Goal: Answer question/provide support: Share knowledge or assist other users

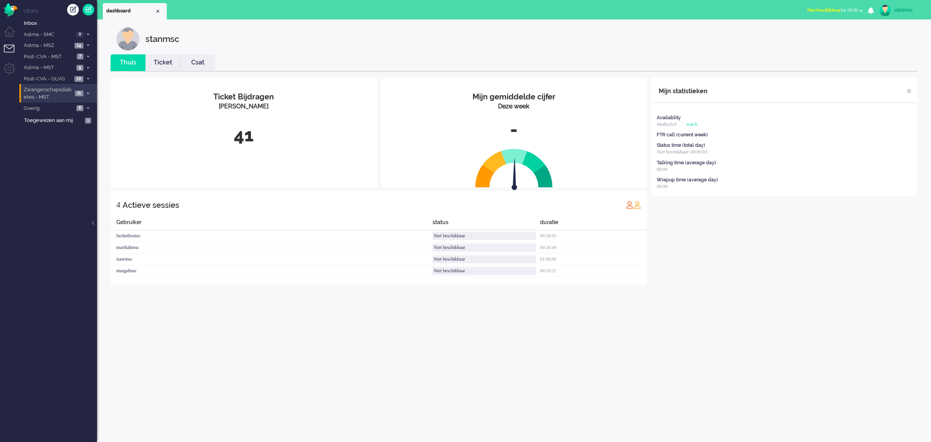
click at [55, 95] on span "Zwangerschapsdiabetes - MST" at bounding box center [48, 93] width 50 height 14
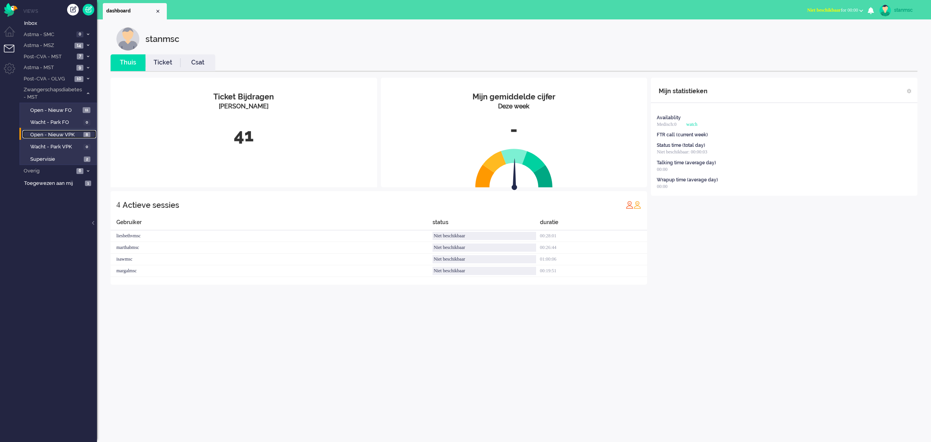
click at [57, 134] on span "Open - Nieuw VPK" at bounding box center [55, 134] width 51 height 7
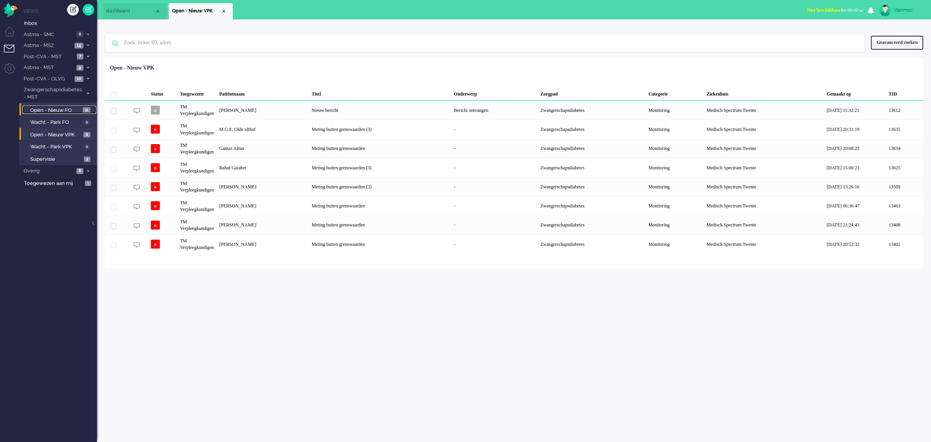
click at [61, 107] on span "Open - Nieuw FO" at bounding box center [55, 110] width 50 height 7
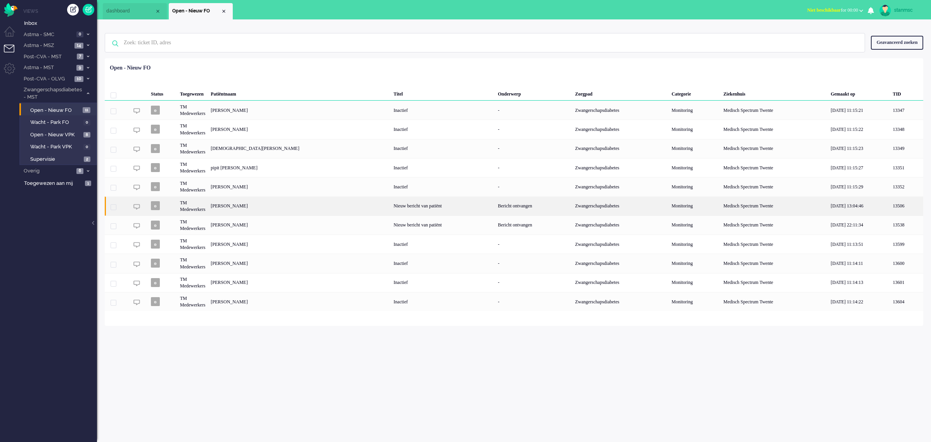
click at [248, 207] on div "Jessica Hendriks" at bounding box center [299, 205] width 183 height 19
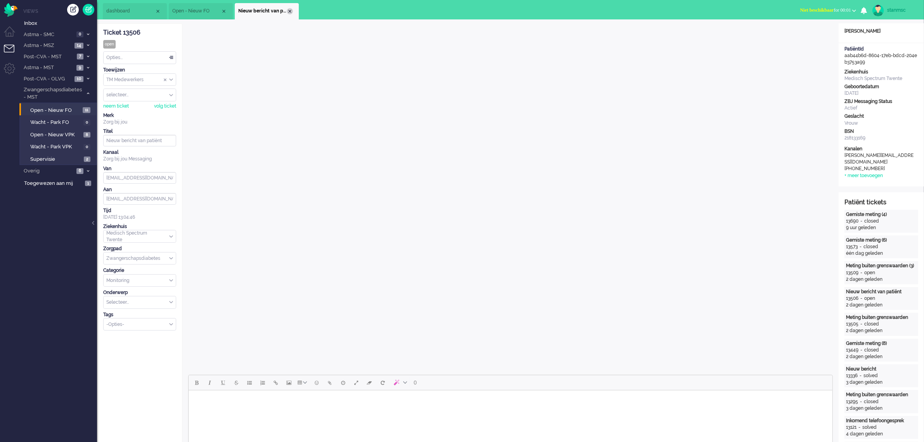
click at [290, 10] on div "Close tab" at bounding box center [290, 11] width 6 height 6
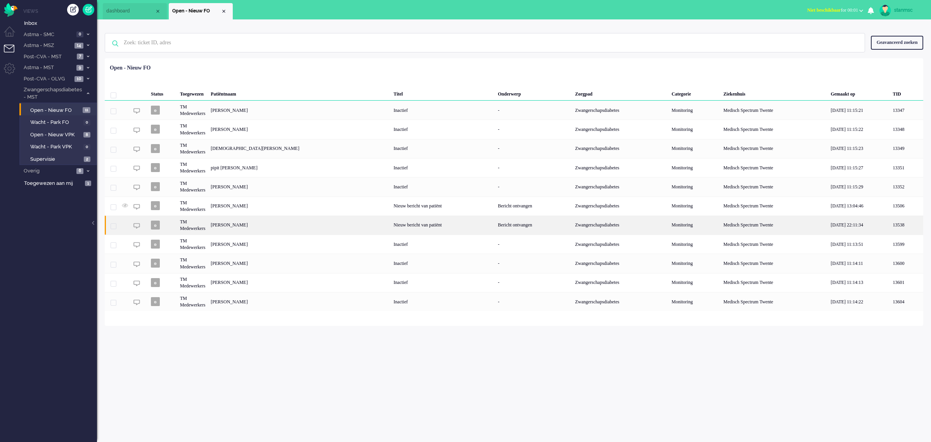
click at [241, 226] on div "Linsey Beld" at bounding box center [299, 224] width 183 height 19
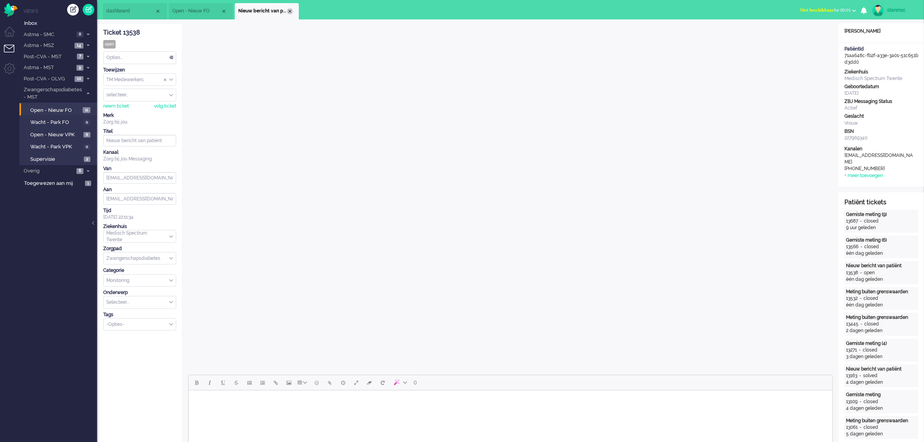
click at [288, 10] on div "Close tab" at bounding box center [290, 11] width 6 height 6
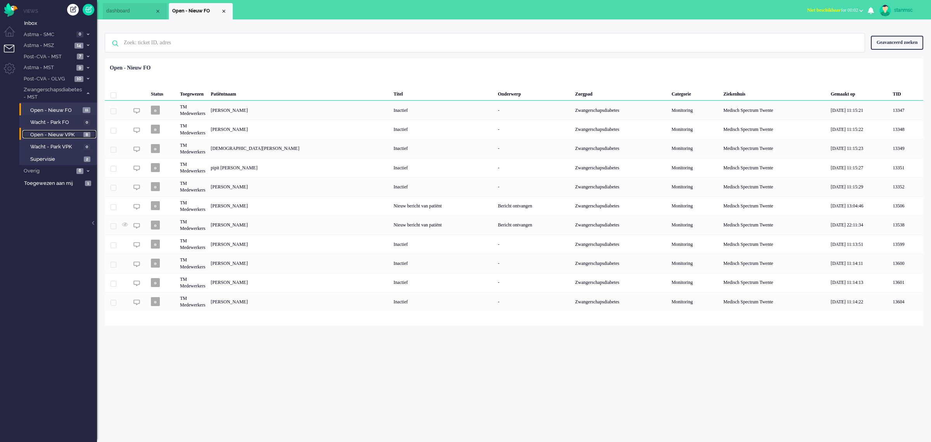
click at [55, 134] on span "Open - Nieuw VPK" at bounding box center [55, 134] width 51 height 7
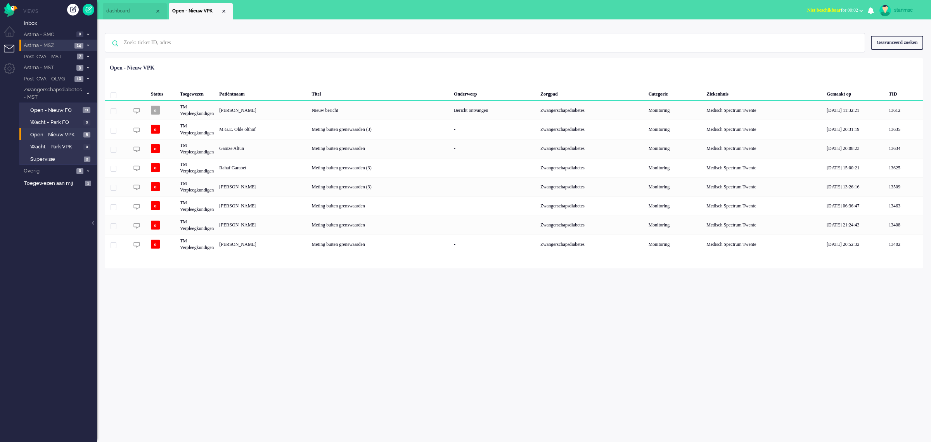
click at [54, 46] on span "Astma - MSZ" at bounding box center [48, 45] width 50 height 7
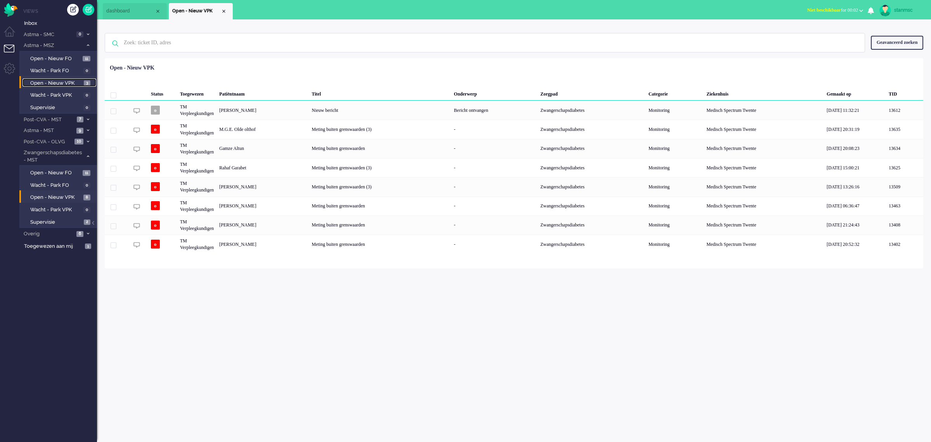
click at [52, 81] on span "Open - Nieuw VPK" at bounding box center [56, 83] width 52 height 7
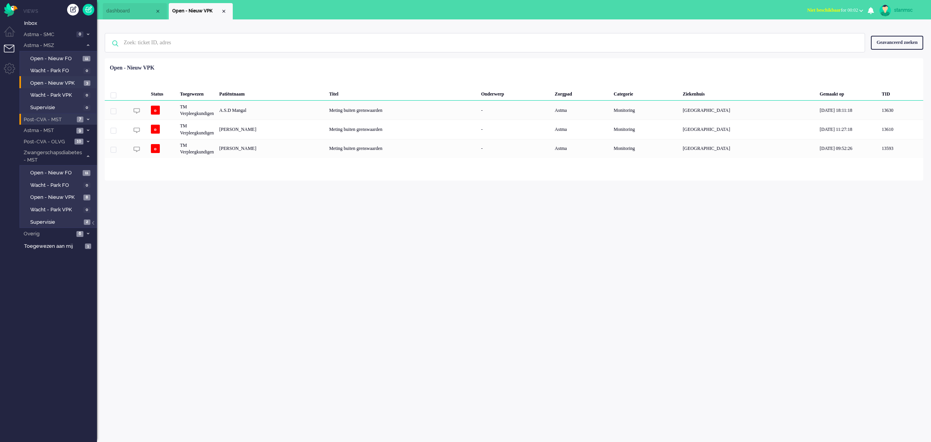
click at [59, 116] on span "Post-CVA - MST" at bounding box center [49, 119] width 52 height 7
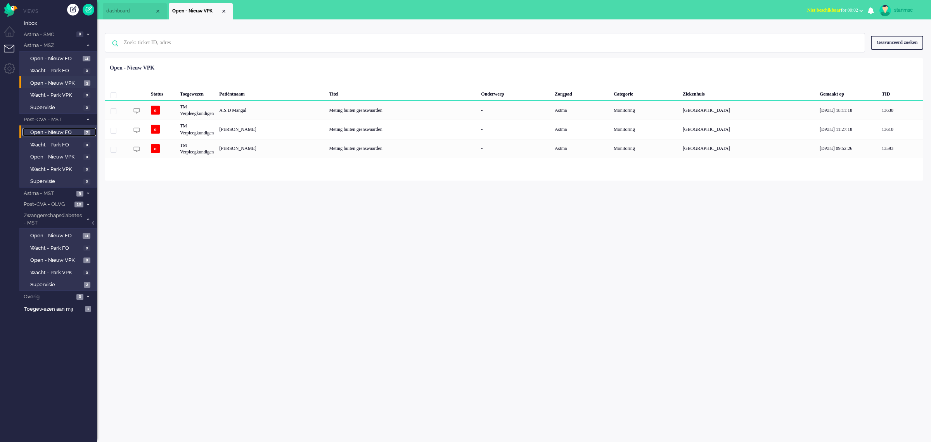
click at [60, 129] on span "Open - Nieuw FO" at bounding box center [56, 132] width 52 height 7
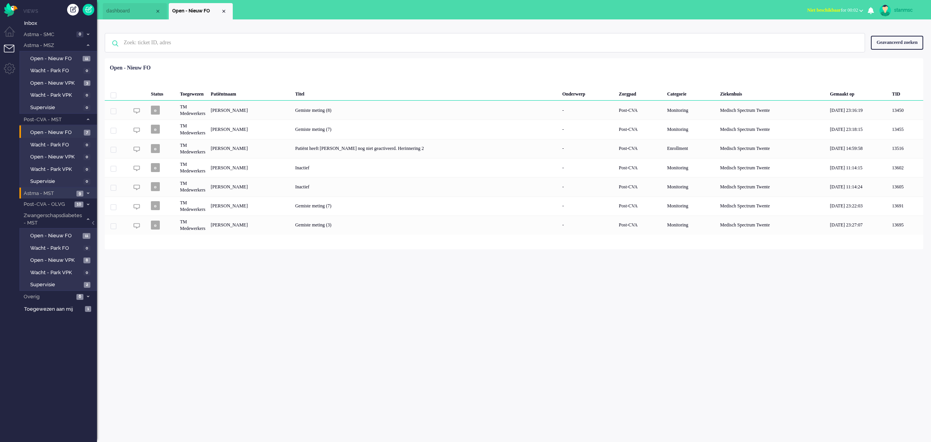
click at [60, 192] on span "Astma - MST" at bounding box center [49, 193] width 52 height 7
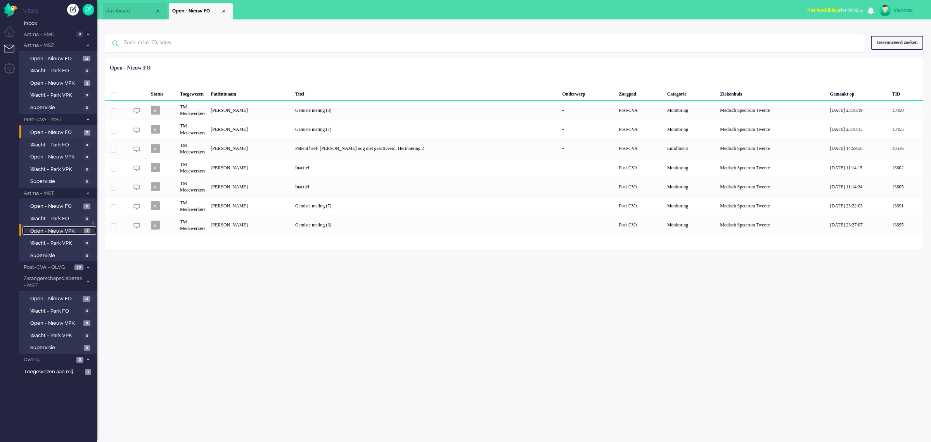
click at [61, 229] on span "Open - Nieuw VPK" at bounding box center [56, 230] width 52 height 7
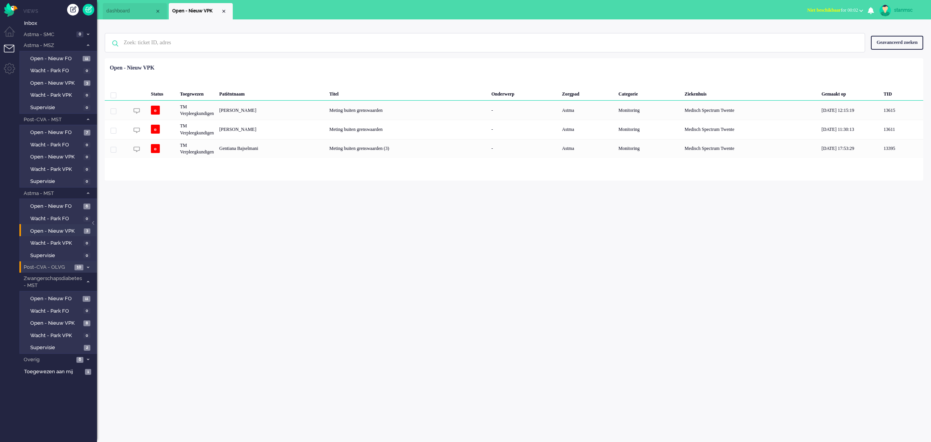
click at [55, 265] on span "Post-CVA - OLVG" at bounding box center [48, 266] width 50 height 7
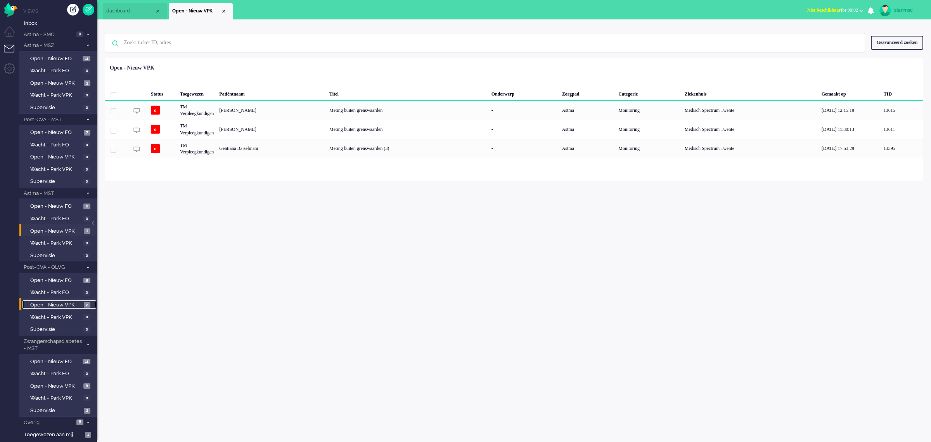
click at [61, 301] on span "Open - Nieuw VPK" at bounding box center [56, 304] width 52 height 7
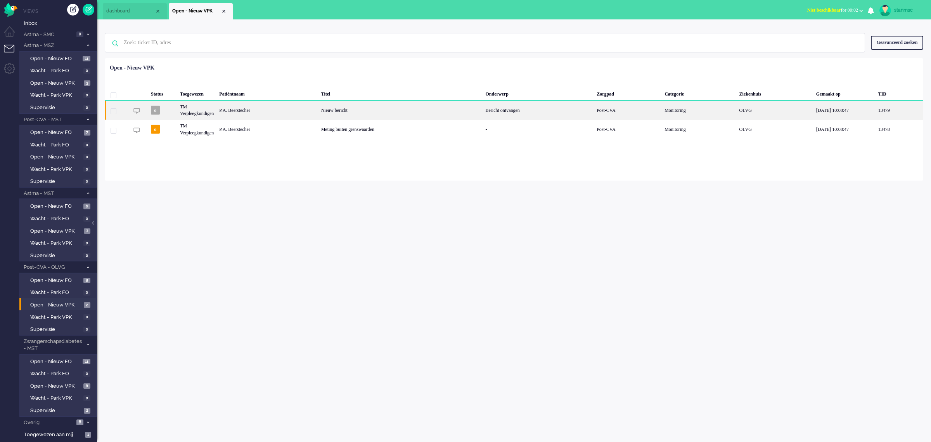
click at [253, 110] on div "P.A. Beerstecher" at bounding box center [268, 109] width 102 height 19
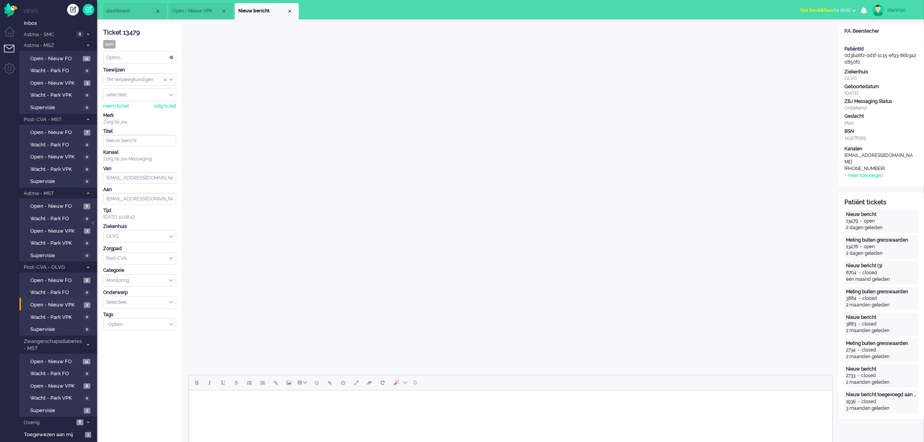
click at [202, 10] on span "Open - Nieuw VPK" at bounding box center [196, 11] width 49 height 7
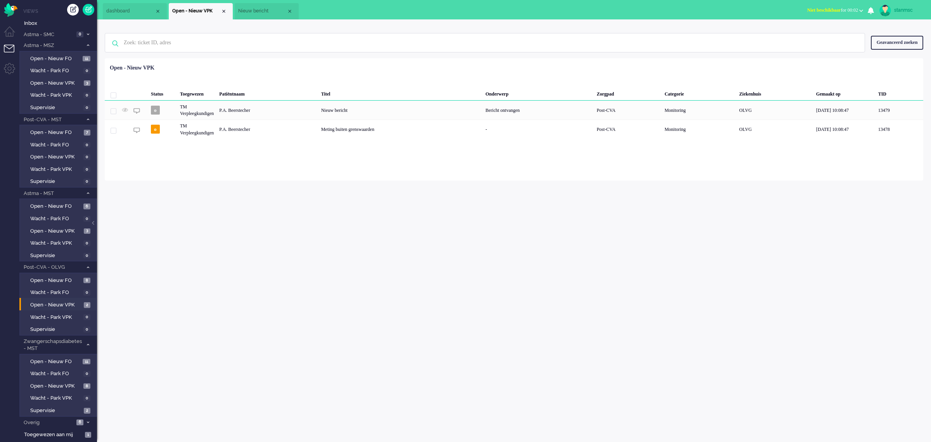
click at [266, 12] on span "Nieuw bericht" at bounding box center [262, 11] width 49 height 7
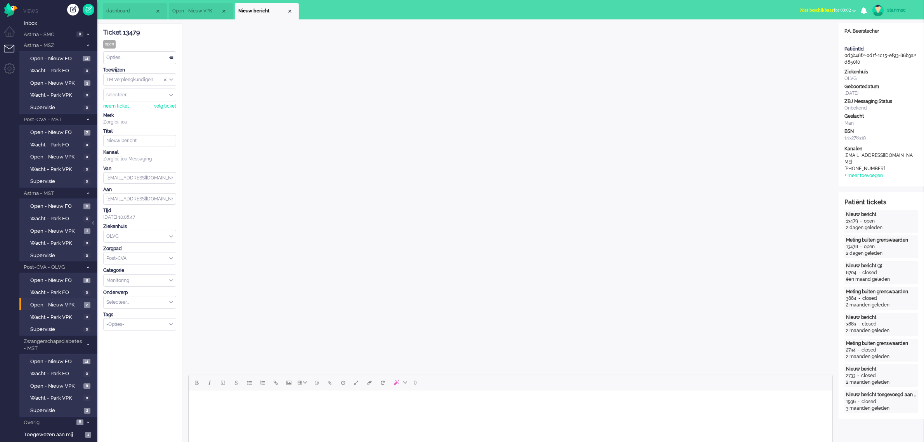
click at [293, 10] on li "Nieuw bericht" at bounding box center [267, 11] width 64 height 16
click at [288, 11] on div "Close tab" at bounding box center [290, 11] width 6 height 6
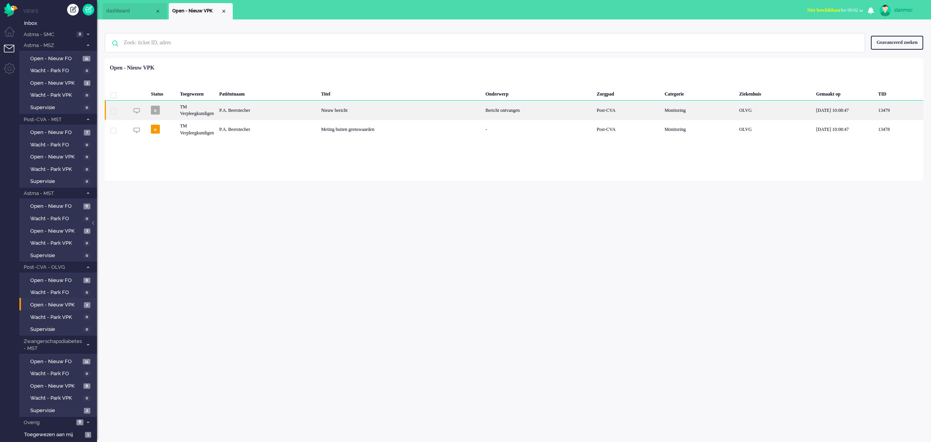
click at [199, 104] on div "TM Verpleegkundigen" at bounding box center [196, 109] width 39 height 19
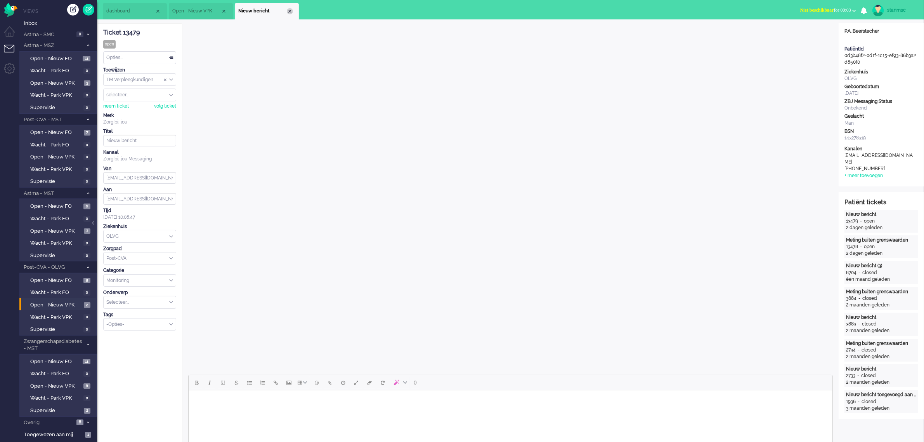
click at [289, 12] on div "Close tab" at bounding box center [290, 11] width 6 height 6
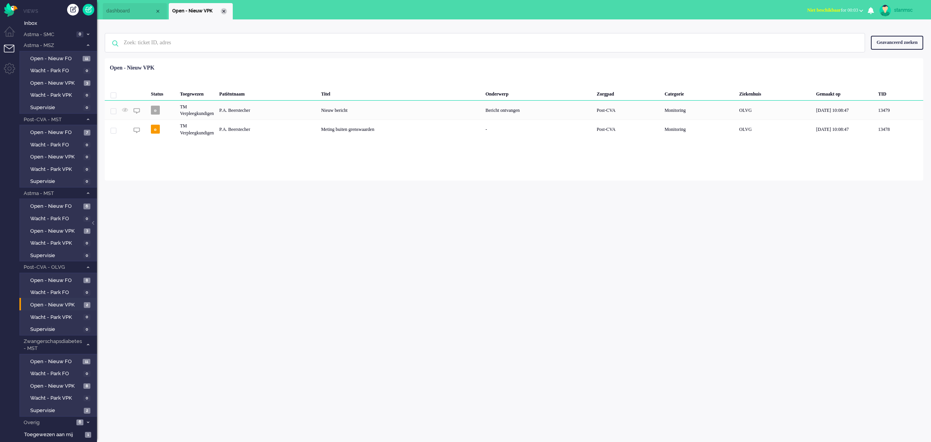
click at [224, 10] on div "Close tab" at bounding box center [224, 11] width 6 height 6
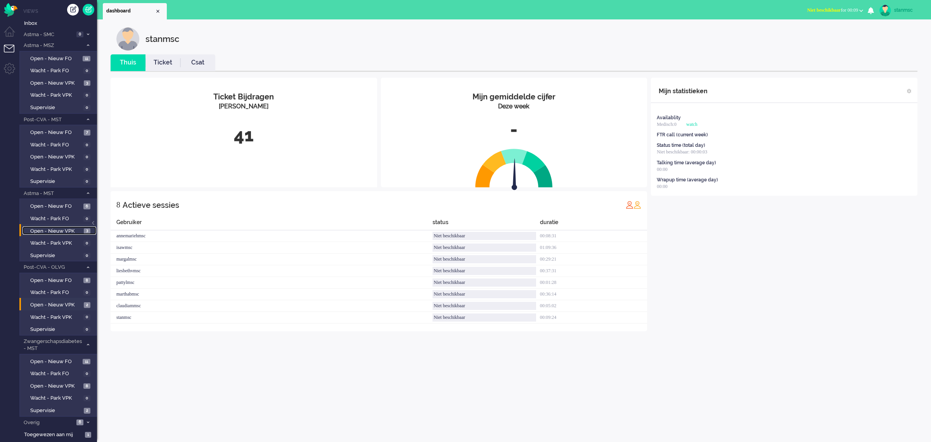
click at [59, 227] on span "Open - Nieuw VPK" at bounding box center [56, 230] width 52 height 7
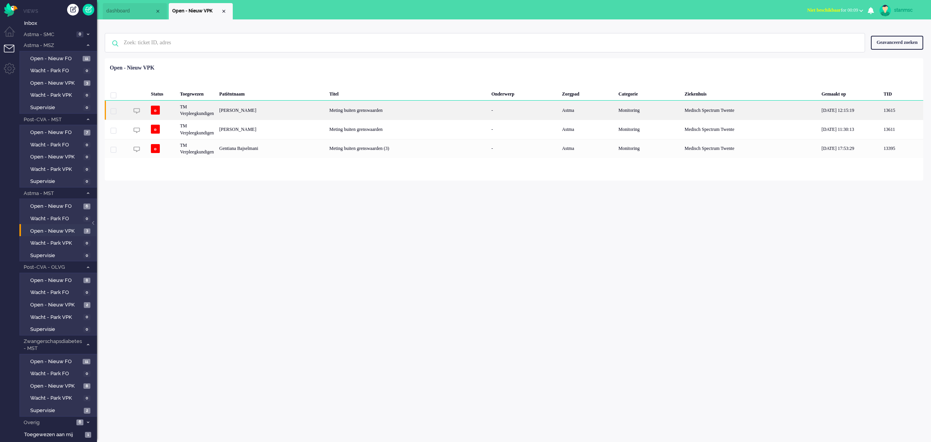
click at [262, 111] on div "Nicolaas Pieter Cats" at bounding box center [272, 109] width 110 height 19
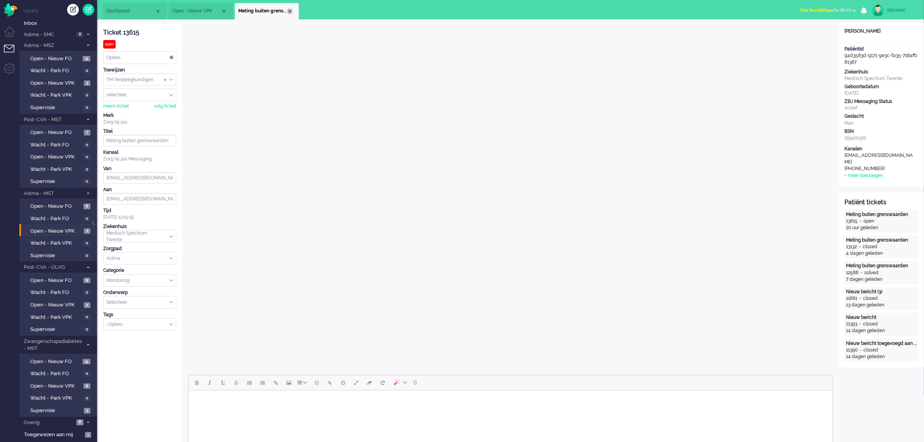
click at [289, 10] on div "Close tab" at bounding box center [290, 11] width 6 height 6
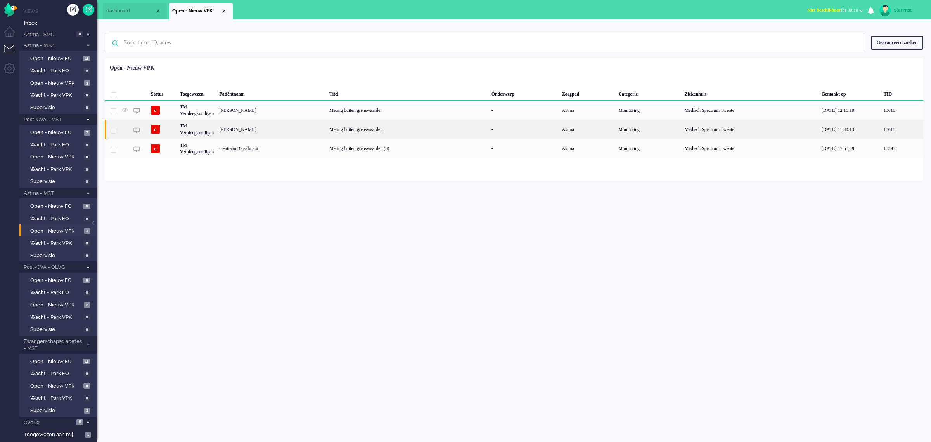
click at [244, 128] on div "Sarin Karasoylu" at bounding box center [272, 129] width 110 height 19
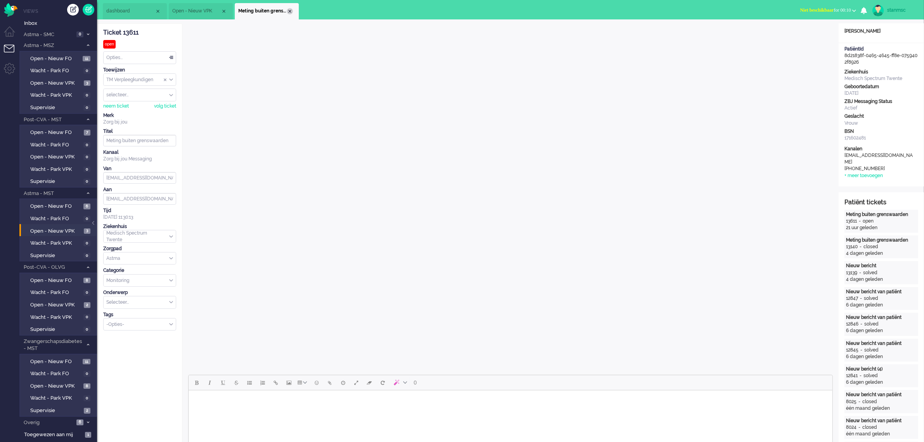
click at [289, 10] on div "Close tab" at bounding box center [290, 11] width 6 height 6
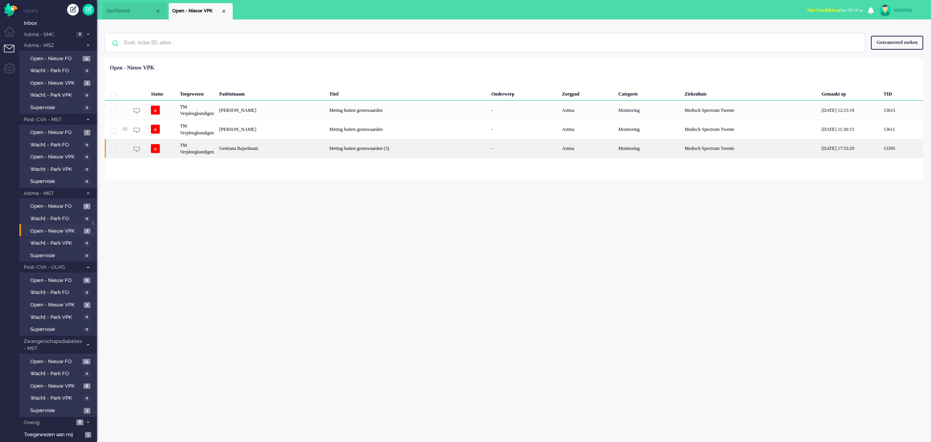
click at [247, 152] on div "Gentiana Bajselmani" at bounding box center [272, 148] width 110 height 19
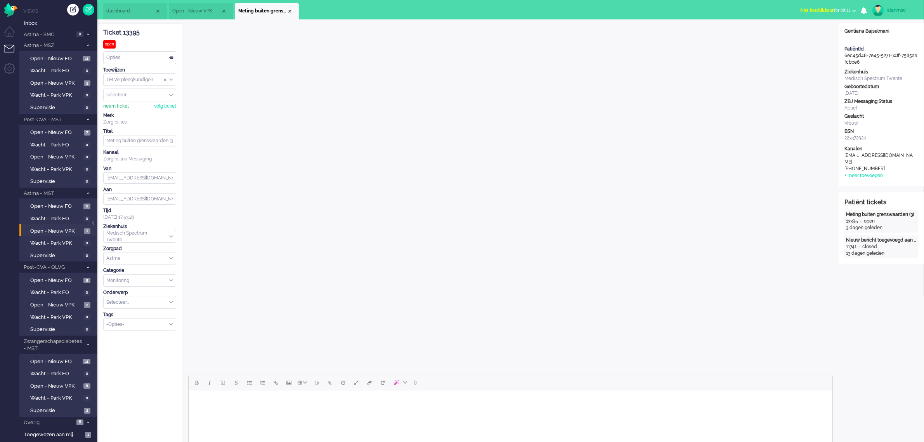
click at [115, 107] on div "neem ticket" at bounding box center [116, 106] width 26 height 7
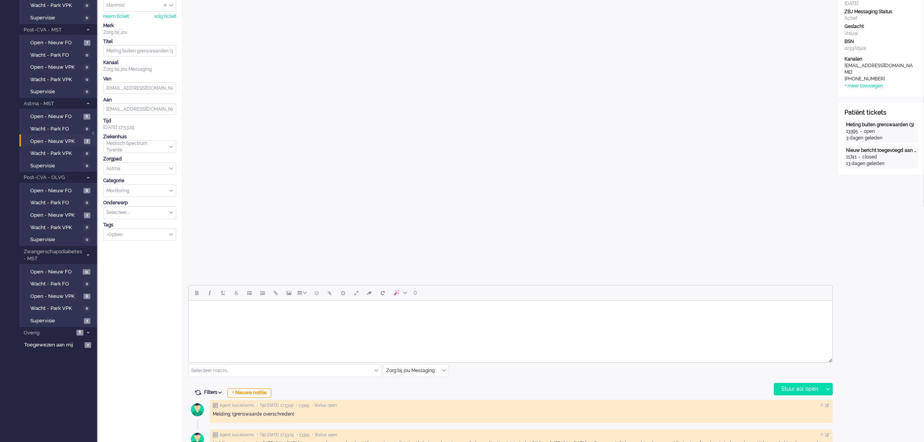
scroll to position [146, 0]
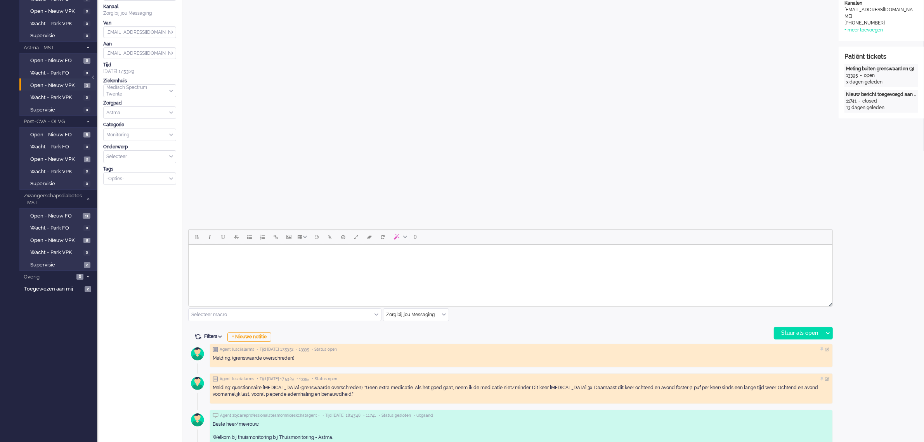
click at [234, 259] on body "Rich Text Area. Press ALT-0 for help." at bounding box center [509, 255] width 637 height 14
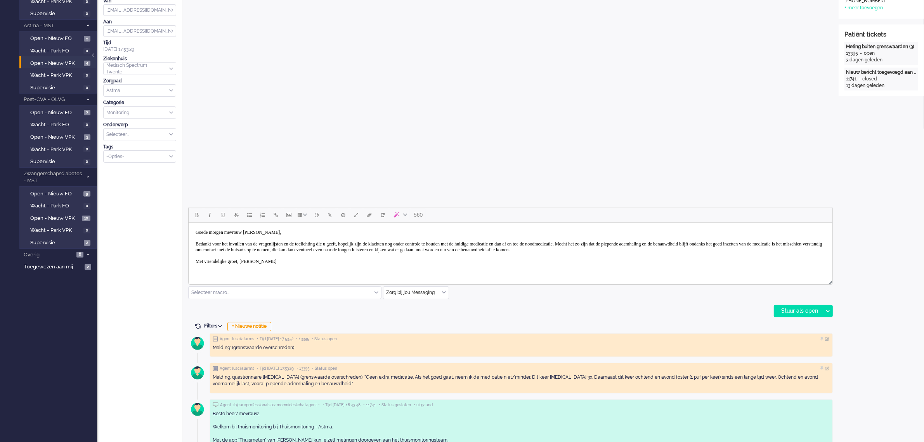
scroll to position [194, 0]
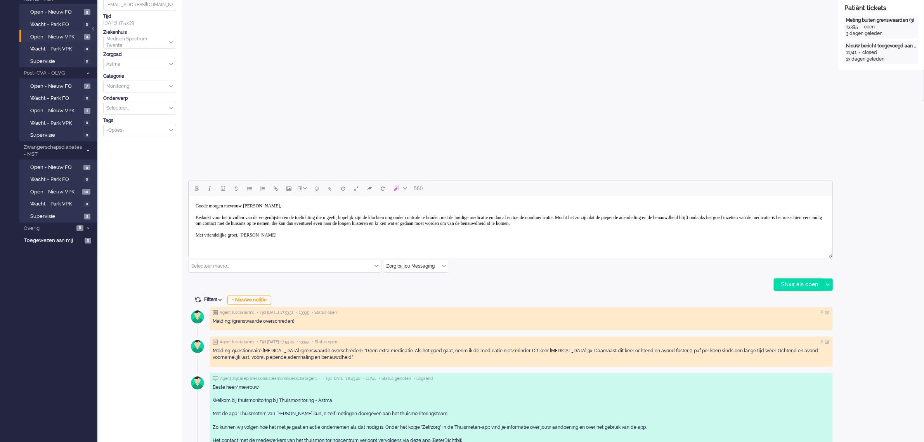
click at [790, 282] on div "Stuur als open" at bounding box center [798, 285] width 49 height 12
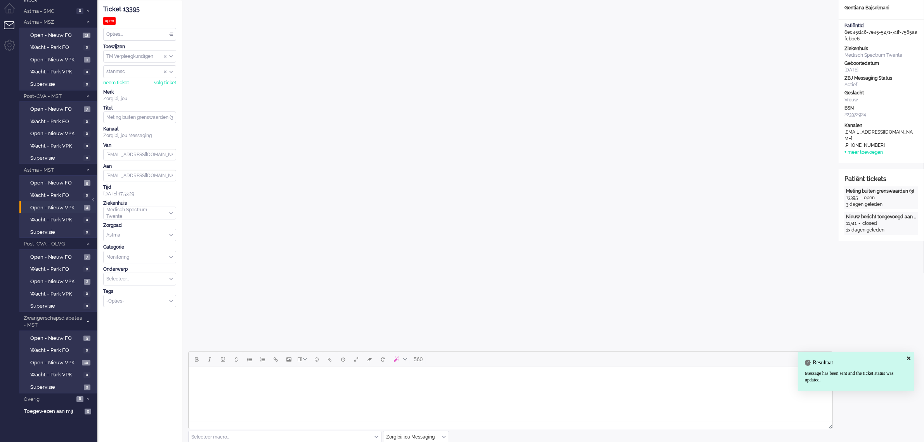
scroll to position [0, 0]
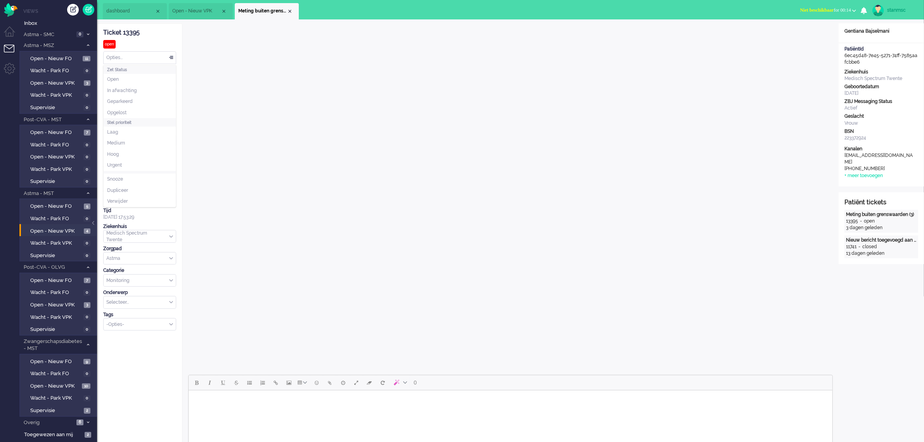
click at [135, 57] on div "Opties..." at bounding box center [140, 58] width 72 height 12
click at [130, 111] on li "Opgelost" at bounding box center [140, 112] width 72 height 11
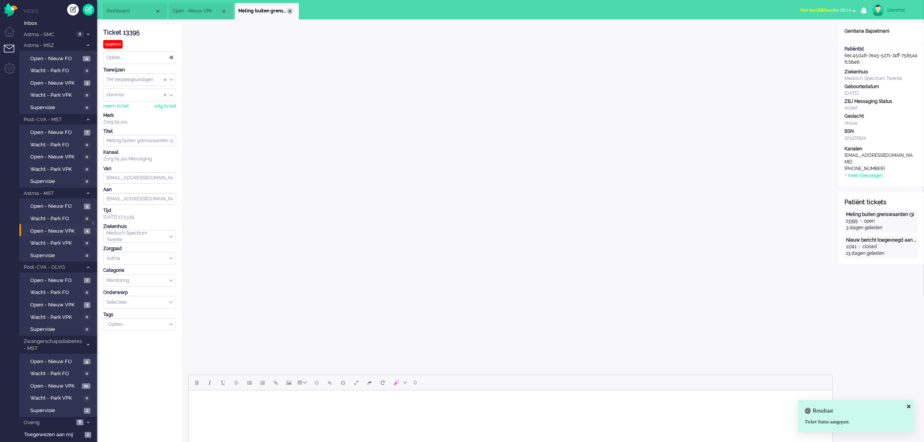
click at [290, 10] on div "Close tab" at bounding box center [290, 11] width 6 height 6
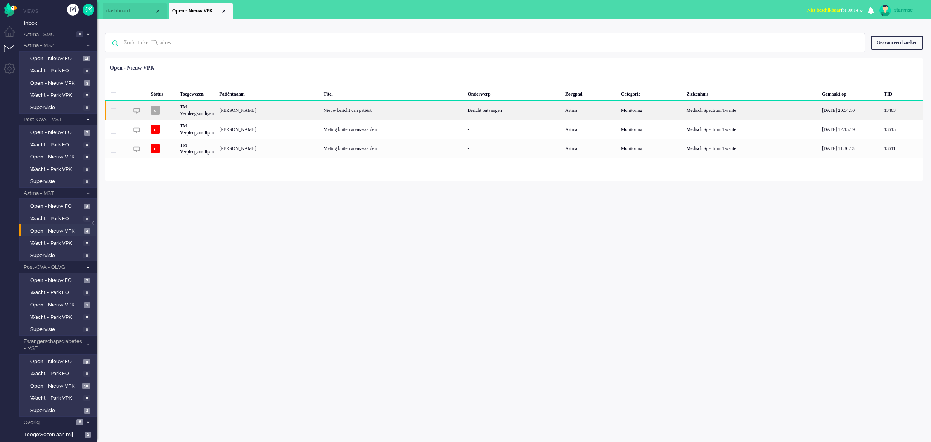
click at [277, 111] on div "Sandra Marloes Marsman" at bounding box center [269, 109] width 104 height 19
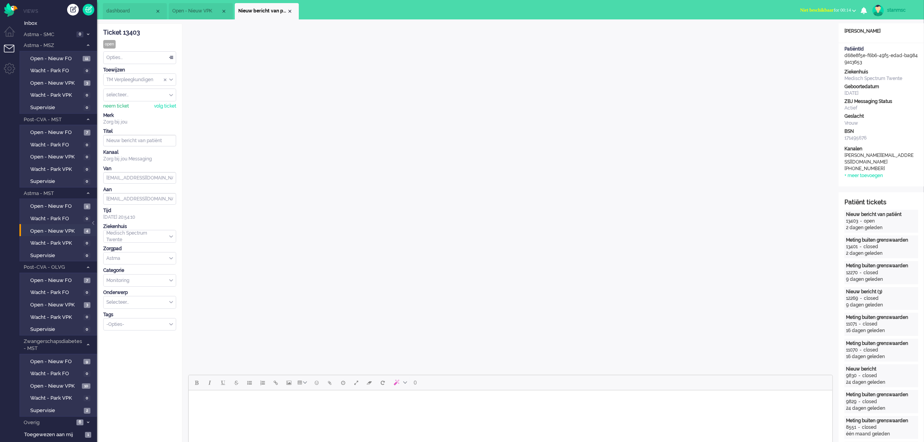
click at [117, 105] on div "neem ticket" at bounding box center [116, 106] width 26 height 7
click at [130, 57] on div "Opties..." at bounding box center [140, 58] width 72 height 12
click at [129, 113] on li "Opgelost" at bounding box center [140, 112] width 72 height 11
click at [290, 10] on div "Close tab" at bounding box center [290, 11] width 6 height 6
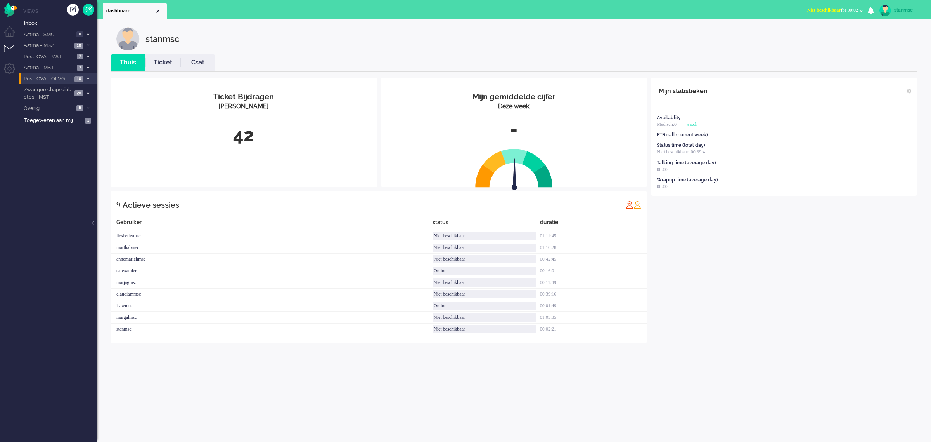
click at [51, 78] on span "Post-CVA - OLVG" at bounding box center [48, 78] width 50 height 7
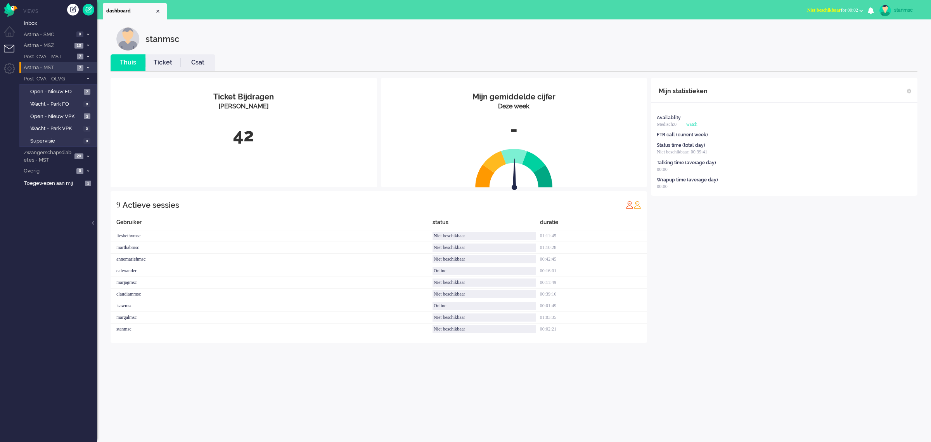
click at [53, 67] on span "Astma - MST" at bounding box center [49, 67] width 52 height 7
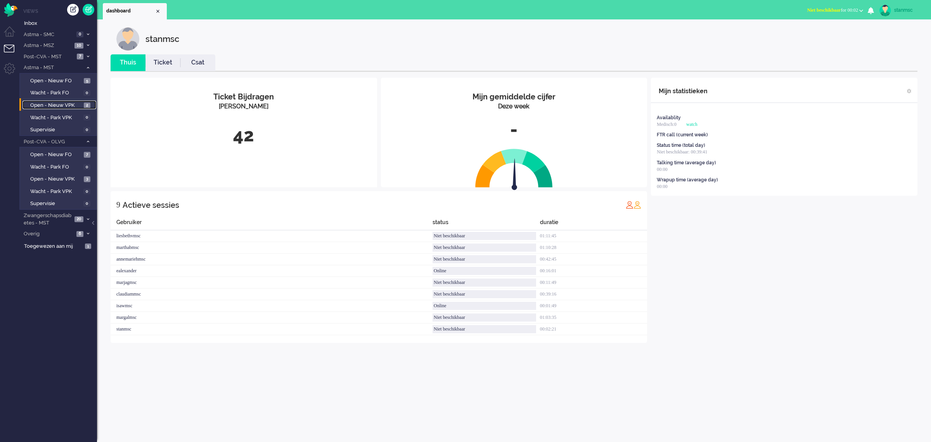
click at [53, 102] on span "Open - Nieuw VPK" at bounding box center [56, 105] width 52 height 7
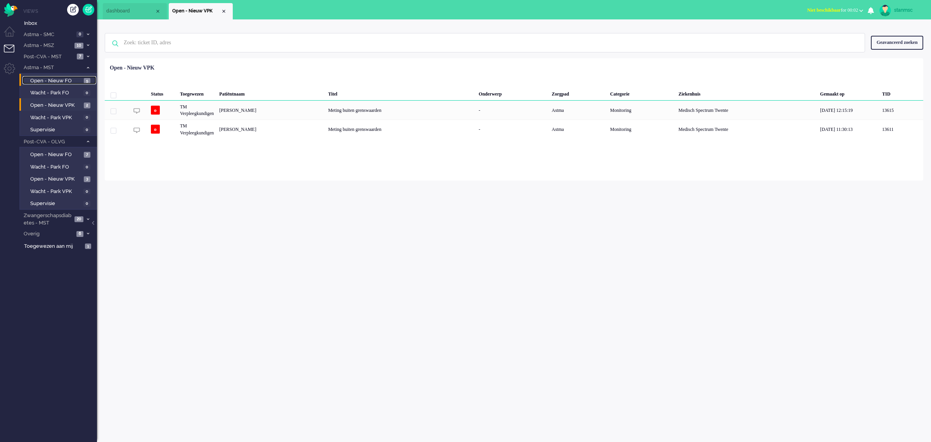
click at [56, 76] on link "Open - Nieuw FO 5" at bounding box center [60, 80] width 74 height 9
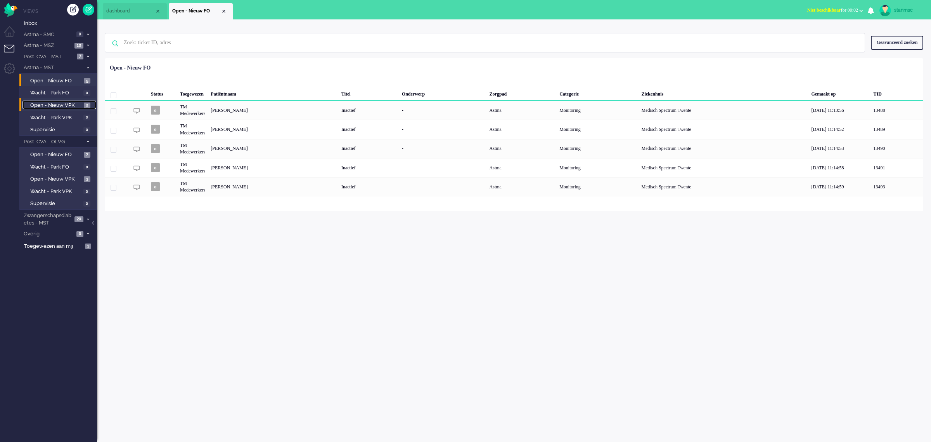
click at [54, 103] on span "Open - Nieuw VPK" at bounding box center [56, 105] width 52 height 7
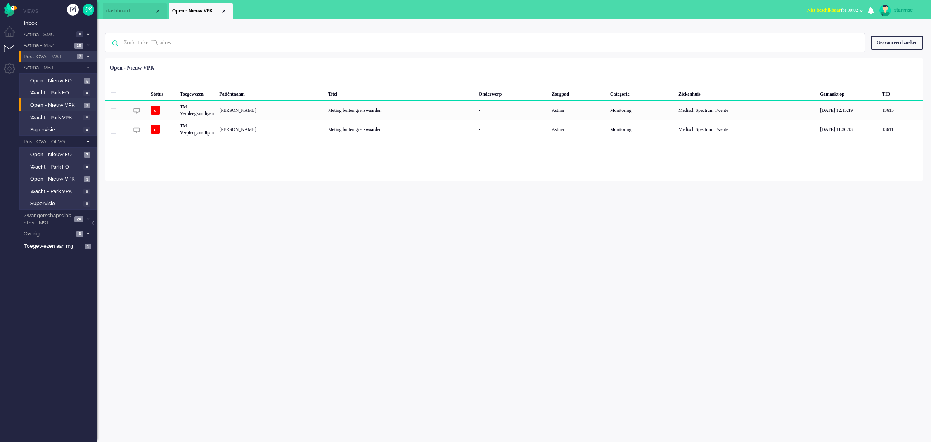
click at [57, 55] on span "Post-CVA - MST" at bounding box center [49, 56] width 52 height 7
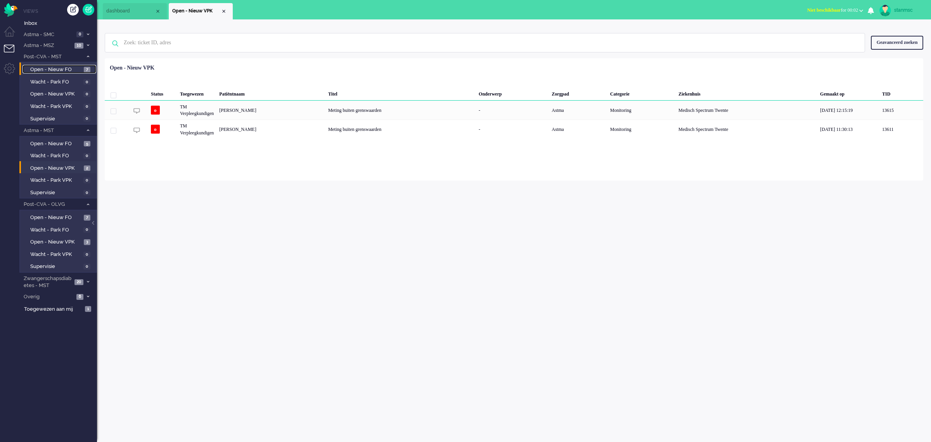
click at [57, 68] on span "Open - Nieuw FO" at bounding box center [56, 69] width 52 height 7
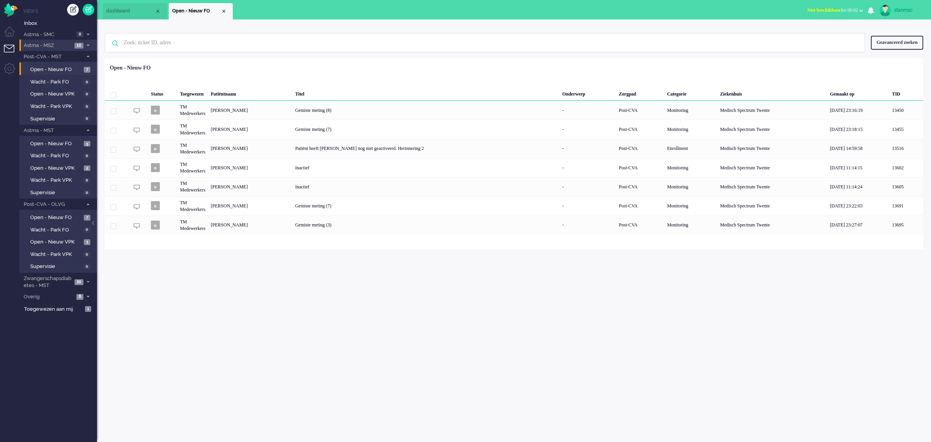
click at [57, 46] on span "Astma - MSZ" at bounding box center [48, 45] width 50 height 7
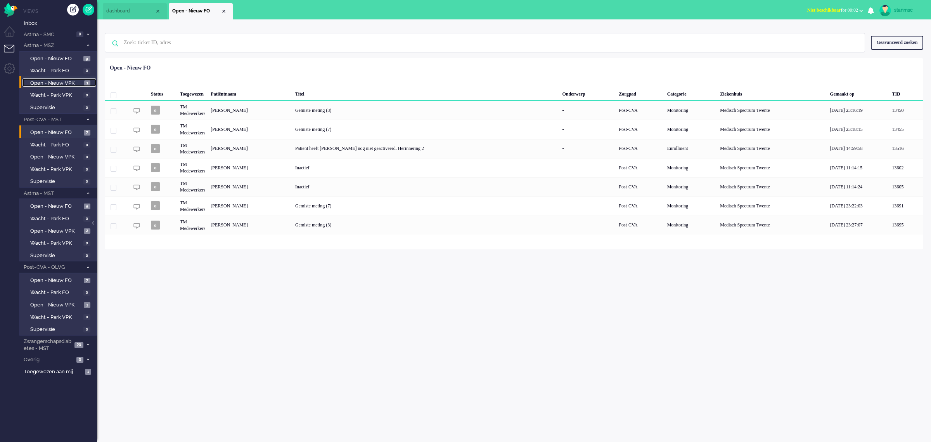
click at [59, 80] on span "Open - Nieuw VPK" at bounding box center [56, 83] width 52 height 7
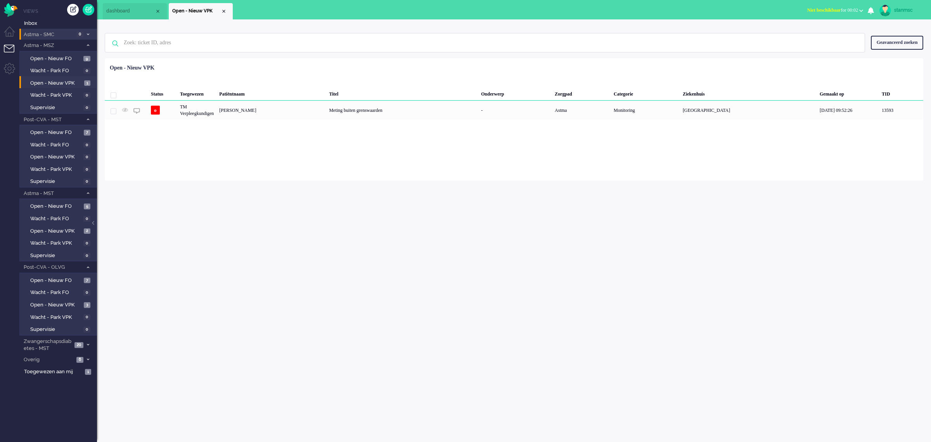
click at [59, 34] on span "Astma - SMC" at bounding box center [49, 34] width 52 height 7
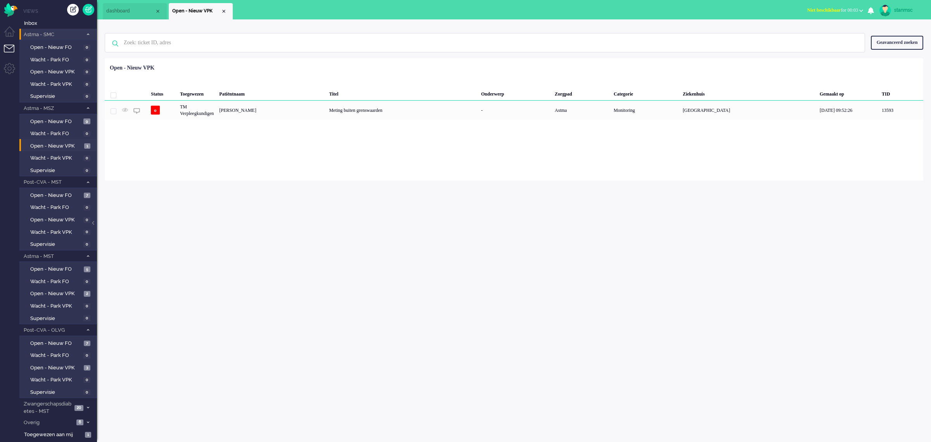
click at [59, 34] on span "Astma - SMC" at bounding box center [53, 34] width 60 height 7
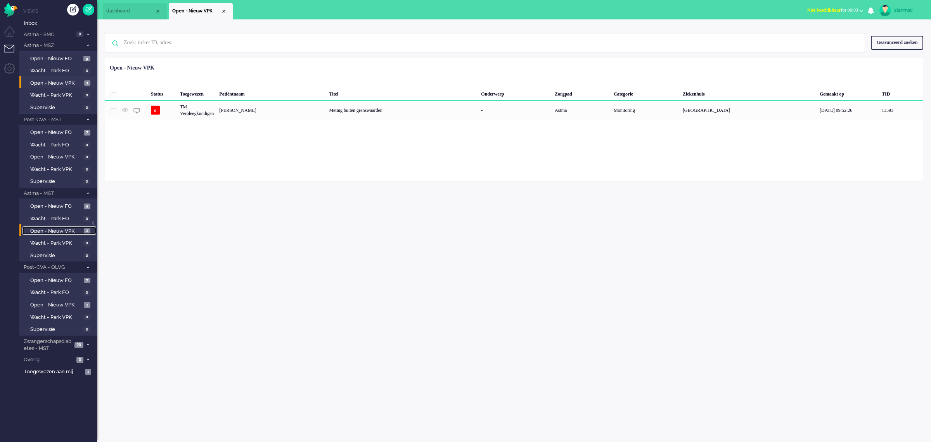
click at [55, 228] on span "Open - Nieuw VPK" at bounding box center [56, 230] width 52 height 7
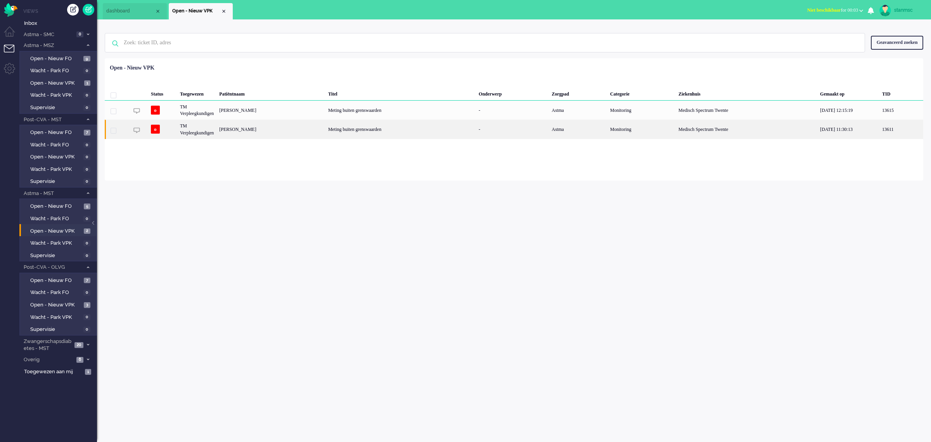
click at [257, 126] on div "Sarin Karasoylu" at bounding box center [271, 129] width 109 height 19
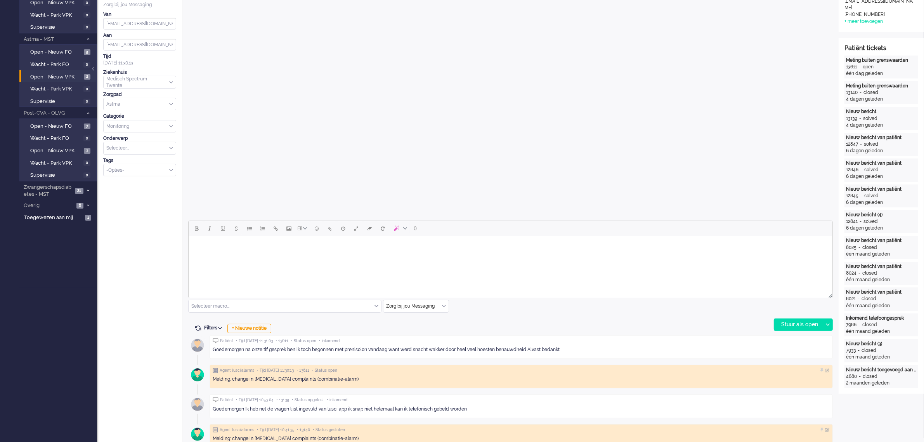
scroll to position [243, 0]
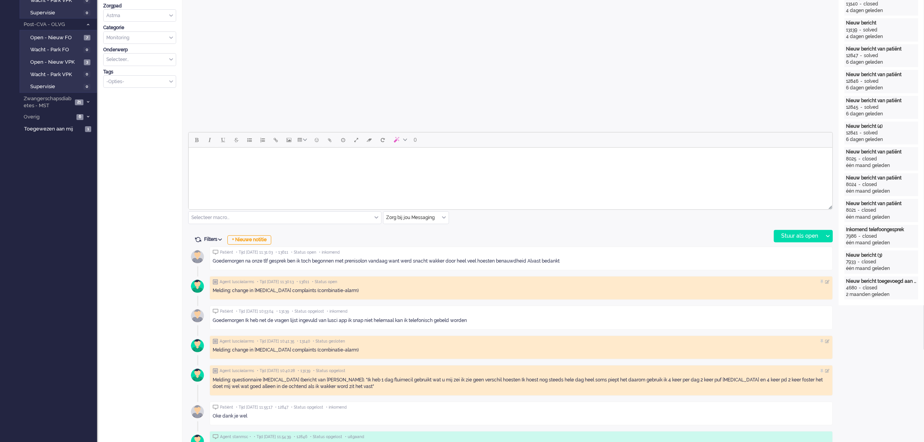
click at [442, 219] on div "Zorg bij jou Messaging" at bounding box center [415, 217] width 65 height 12
click at [420, 239] on span "uitgaand telefoon" at bounding box center [406, 240] width 38 height 7
click at [790, 235] on div "Stuur als open" at bounding box center [798, 236] width 49 height 12
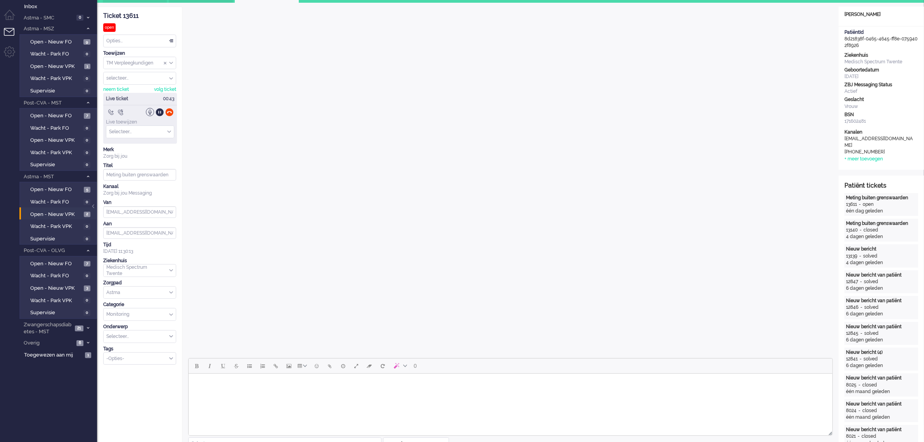
scroll to position [0, 0]
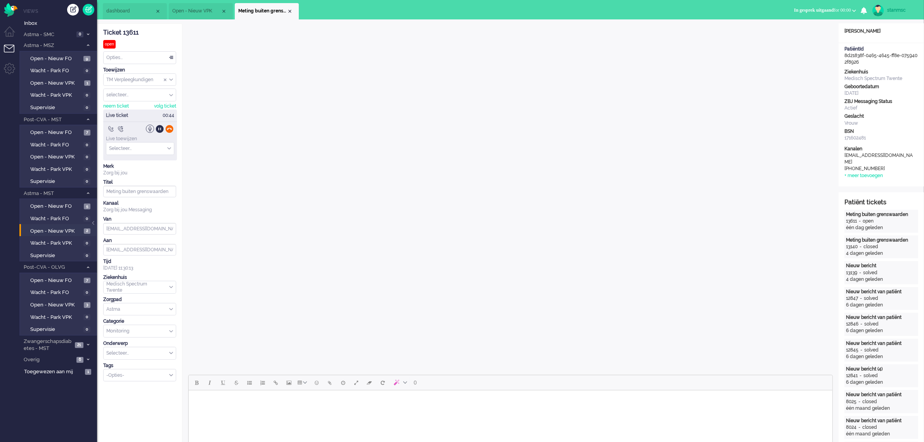
click at [170, 129] on div at bounding box center [169, 129] width 8 height 8
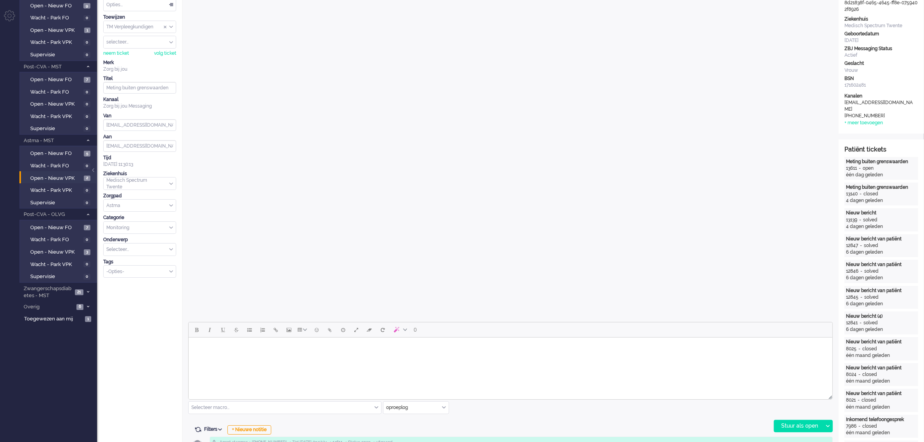
scroll to position [146, 0]
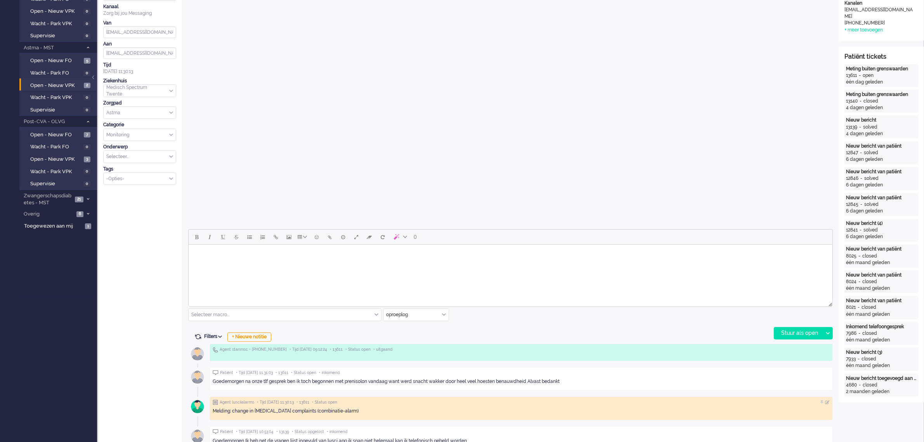
click at [443, 314] on div "oproeplog" at bounding box center [415, 314] width 65 height 12
click at [412, 359] on span "Zorg bij jou Messaging" at bounding box center [411, 359] width 49 height 7
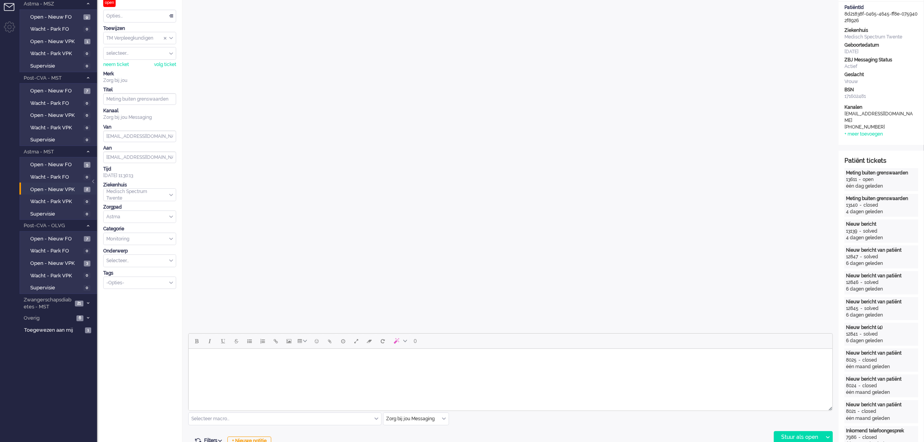
scroll to position [0, 0]
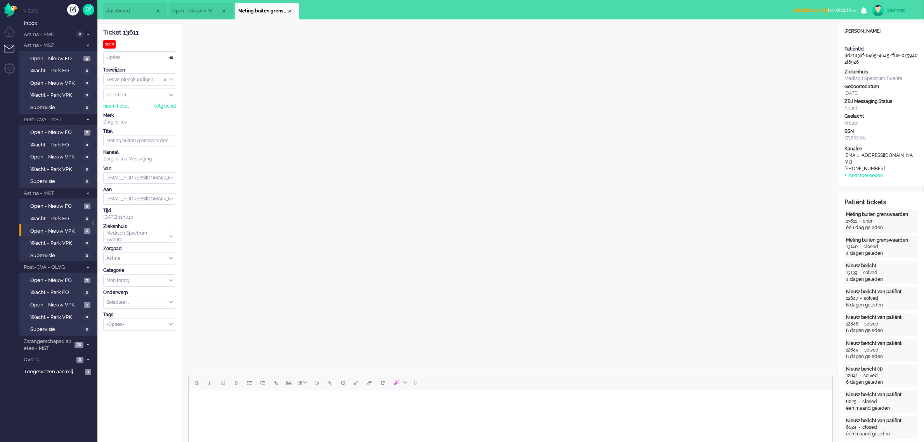
click at [216, 405] on body "Rich Text Area. Press ALT-0 for help." at bounding box center [509, 400] width 637 height 14
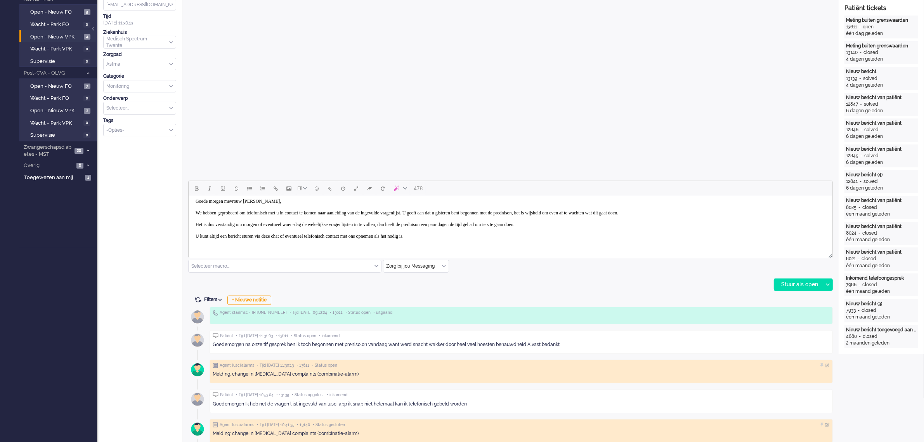
scroll to position [5, 0]
click at [195, 225] on body "Goede morgen mevrouw Karasoylu, We hebben geprobeerd om telefonisch met u in co…" at bounding box center [509, 224] width 637 height 60
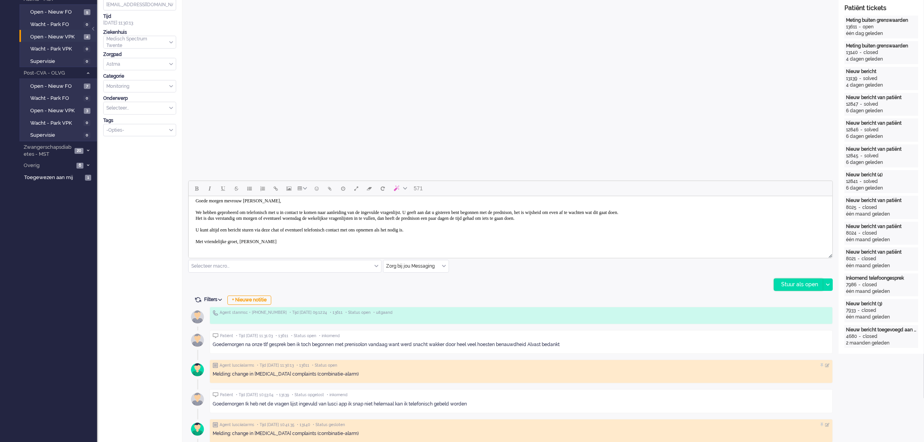
click at [791, 282] on div "Stuur als open" at bounding box center [798, 285] width 49 height 12
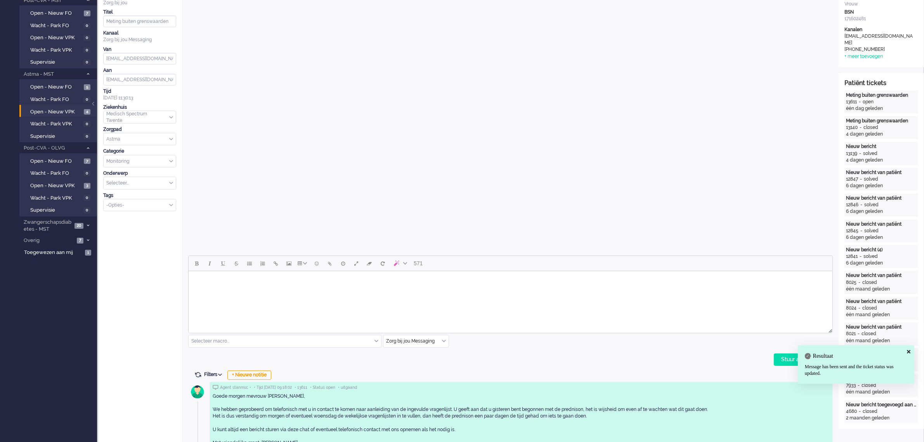
scroll to position [0, 0]
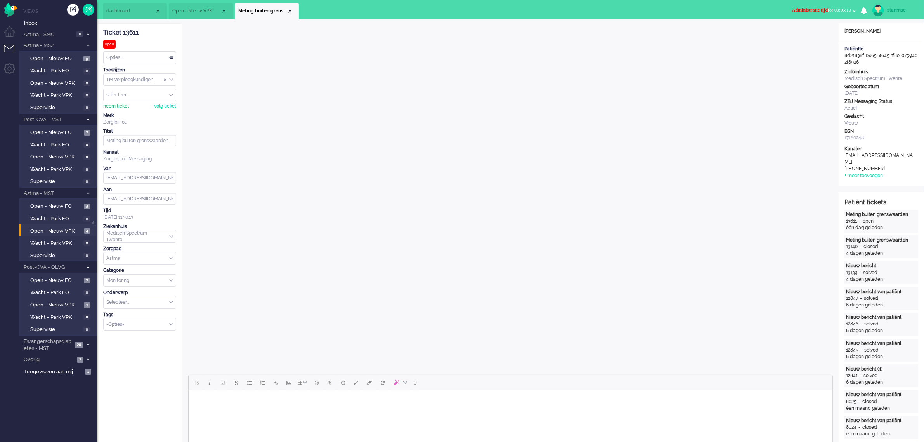
click at [120, 106] on div "neem ticket" at bounding box center [116, 106] width 26 height 7
click at [138, 53] on div "Opties..." at bounding box center [140, 58] width 72 height 12
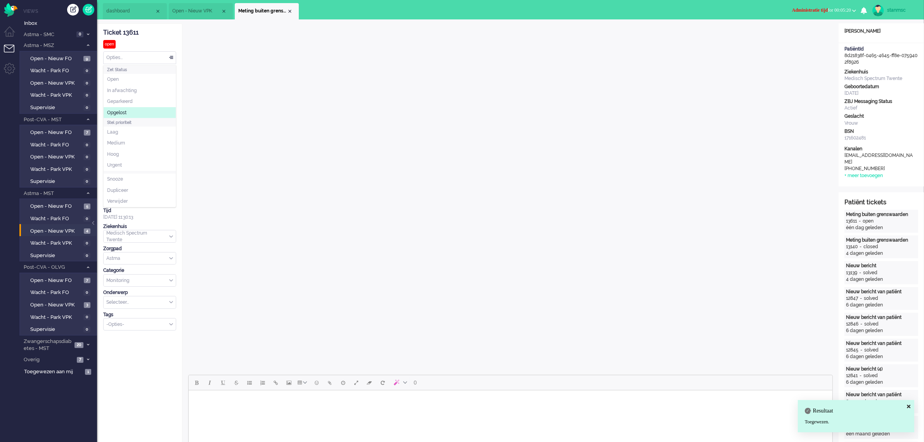
click at [128, 112] on li "Opgelost" at bounding box center [140, 112] width 72 height 11
click at [290, 12] on div "Close tab" at bounding box center [290, 11] width 6 height 6
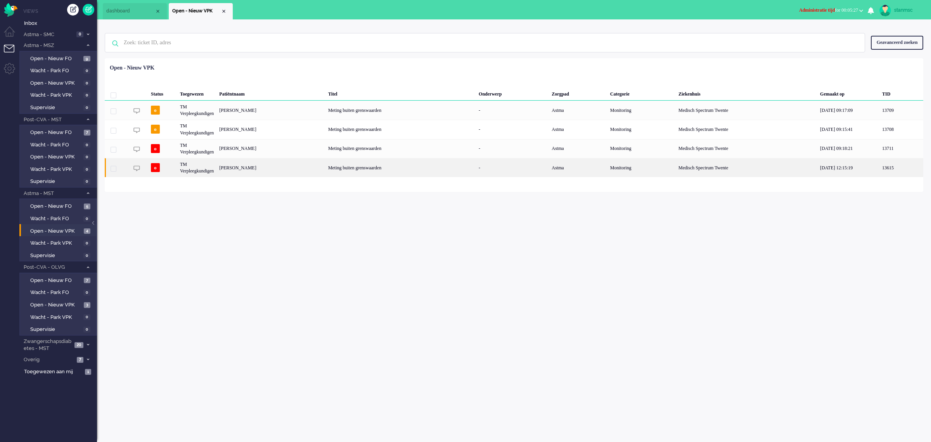
click at [249, 167] on div "Nicolaas Pieter Cats" at bounding box center [271, 167] width 109 height 19
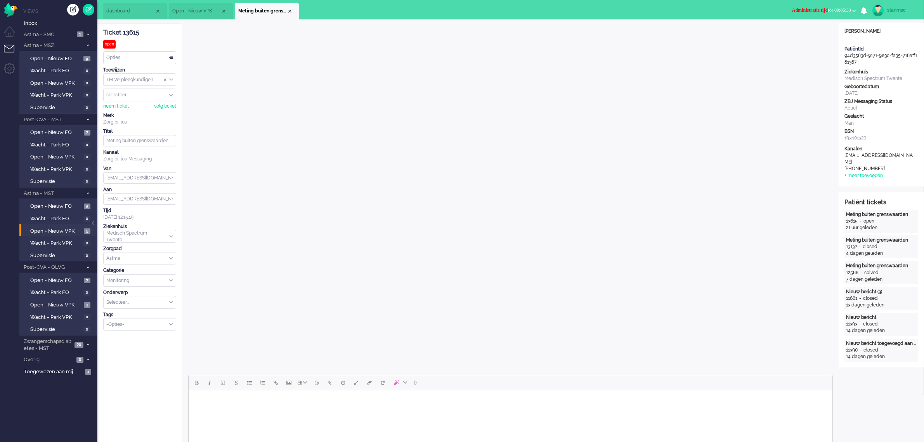
click at [825, 9] on span "Administratie tijd for 00:05:33" at bounding box center [821, 9] width 59 height 5
click at [807, 33] on label "Online" at bounding box center [823, 34] width 61 height 7
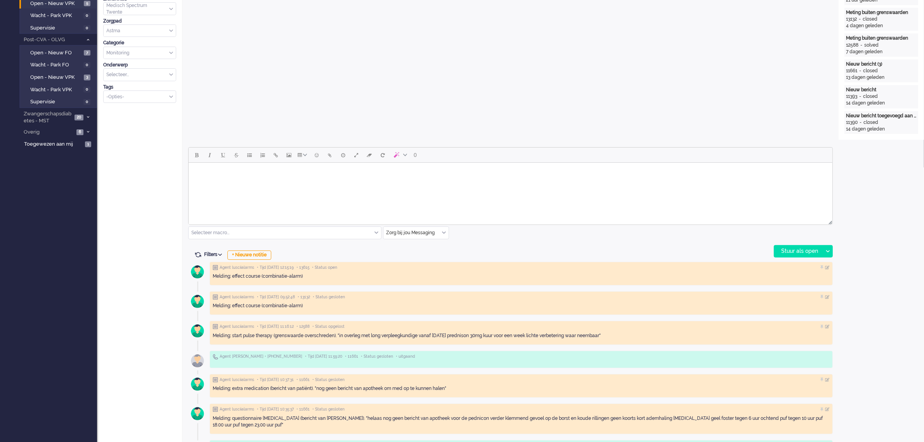
scroll to position [243, 0]
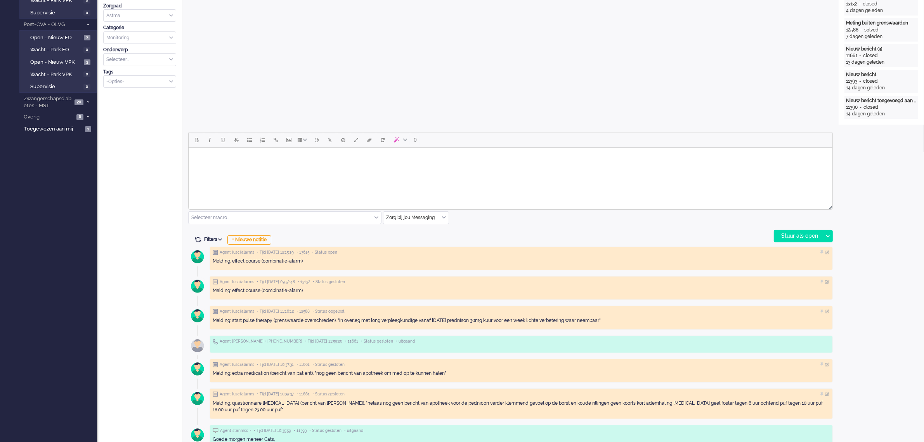
click at [288, 167] on html at bounding box center [510, 157] width 644 height 20
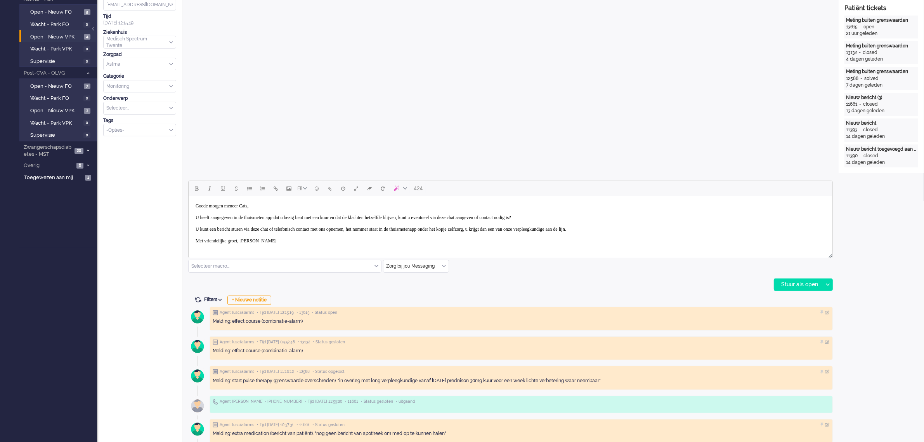
scroll to position [0, 0]
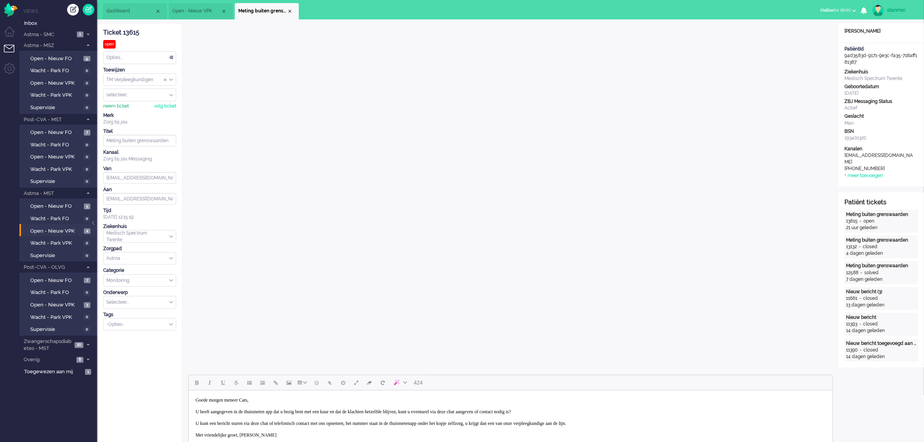
click at [117, 106] on div "neem ticket" at bounding box center [116, 106] width 26 height 7
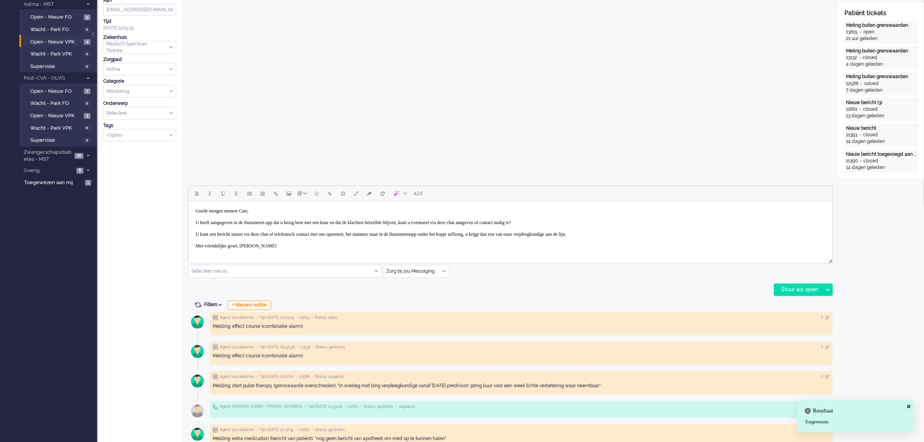
scroll to position [194, 0]
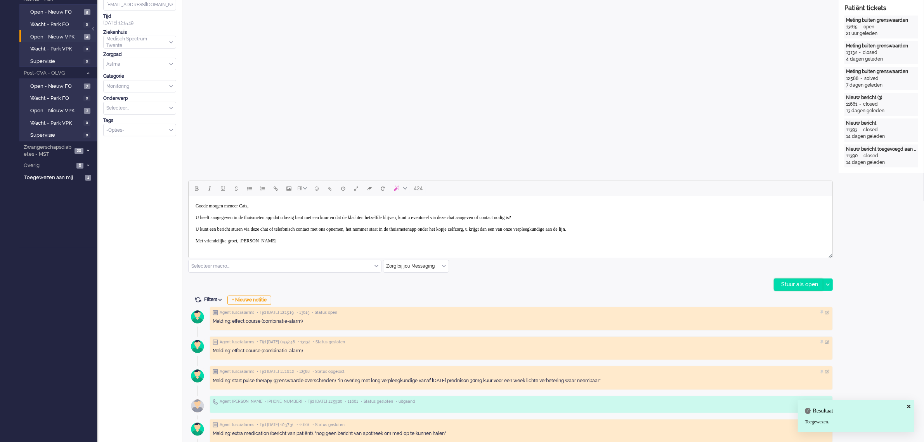
click at [794, 281] on div "Stuur als open" at bounding box center [798, 285] width 49 height 12
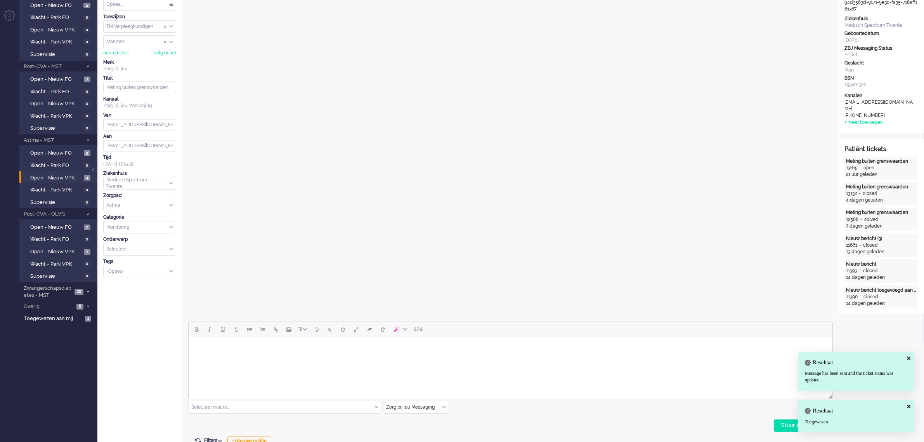
scroll to position [0, 0]
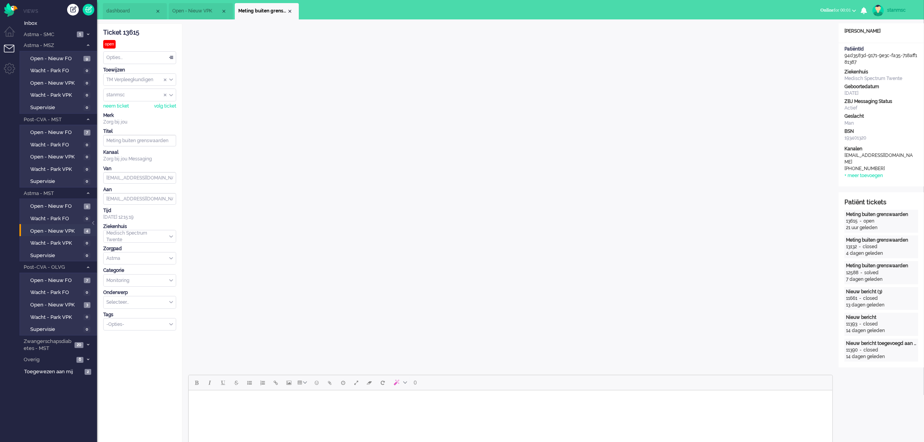
click at [137, 54] on div "Opties..." at bounding box center [140, 58] width 72 height 12
click at [129, 112] on li "Opgelost" at bounding box center [140, 112] width 72 height 11
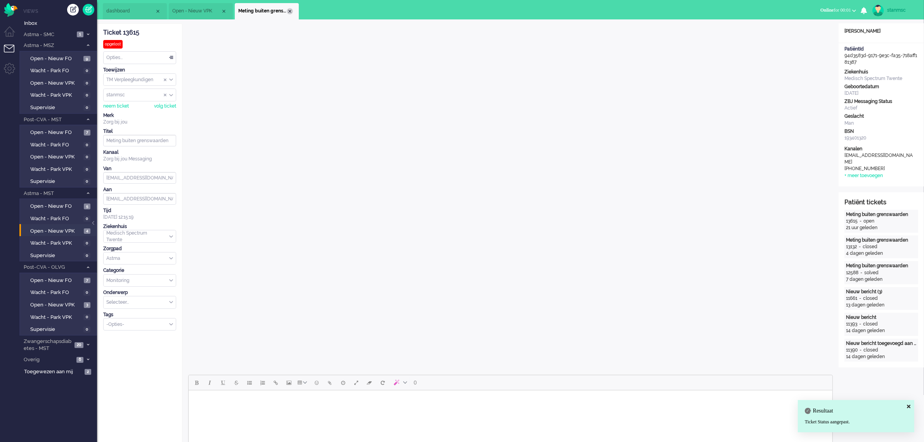
click at [288, 11] on div "Close tab" at bounding box center [290, 11] width 6 height 6
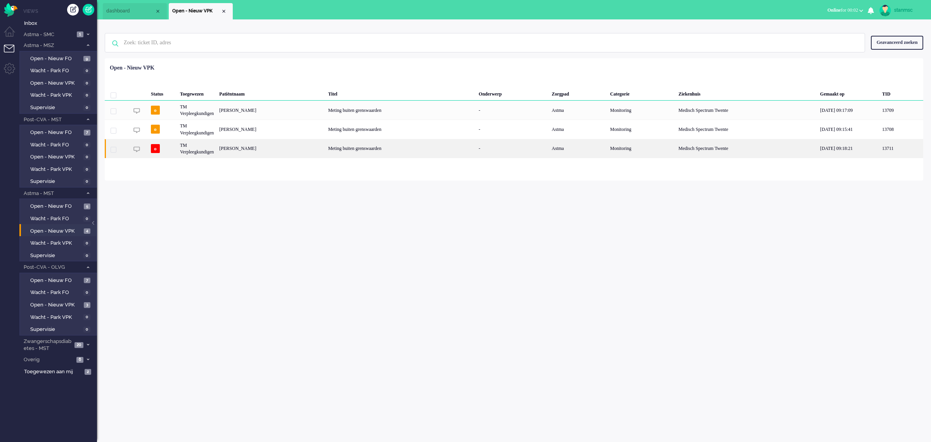
click at [259, 146] on div "Chris Johannes Franciscus Kraesgenberg" at bounding box center [271, 148] width 109 height 19
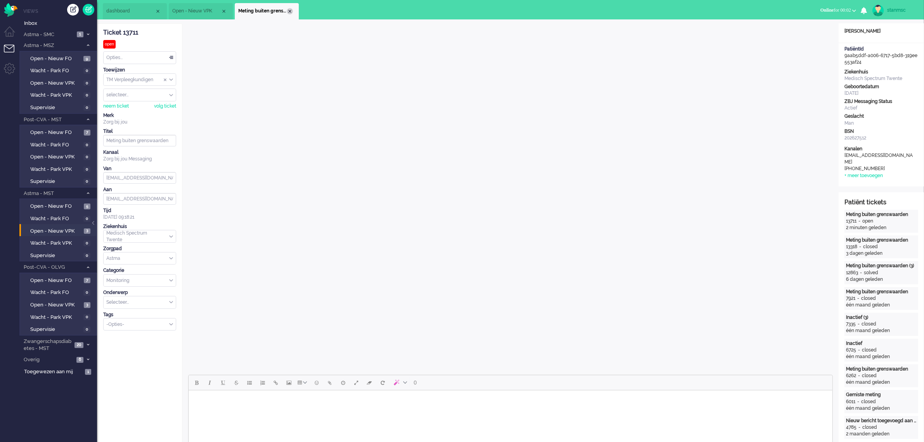
click at [290, 11] on div "Close tab" at bounding box center [290, 11] width 6 height 6
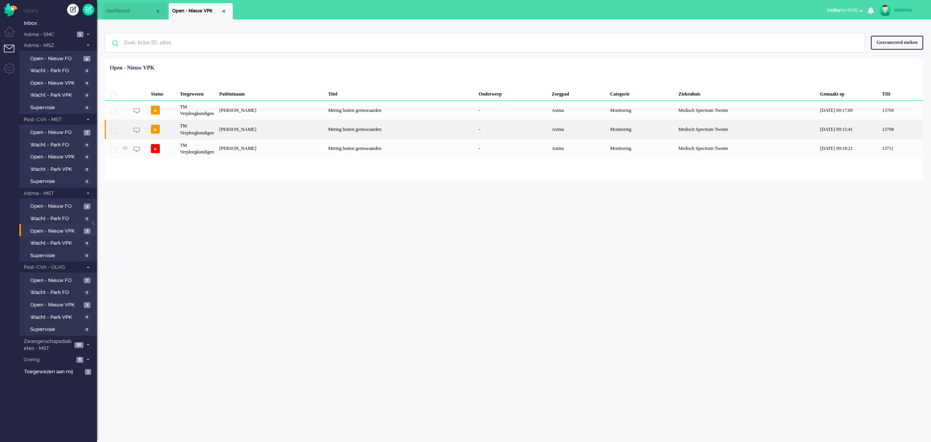
click at [267, 130] on div "Eliza Corina van Tongeren" at bounding box center [271, 129] width 109 height 19
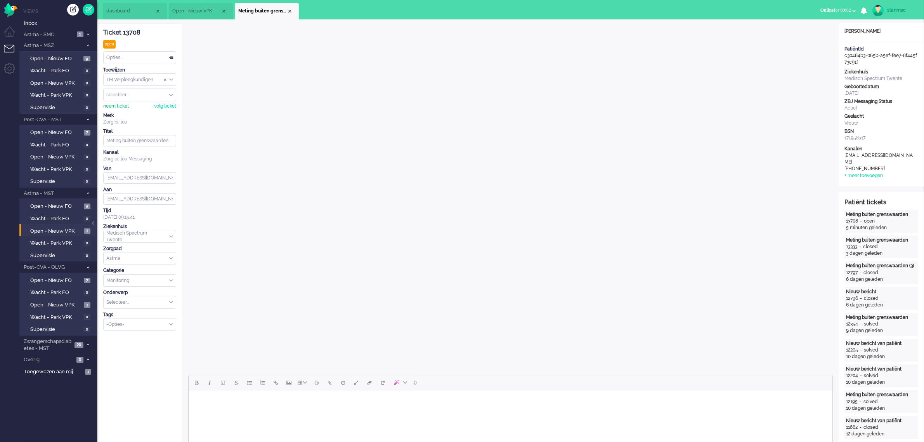
click at [122, 107] on div "neem ticket" at bounding box center [116, 106] width 26 height 7
click at [133, 59] on div "Opties..." at bounding box center [140, 58] width 72 height 12
click at [126, 111] on span "Opgelost" at bounding box center [116, 112] width 19 height 7
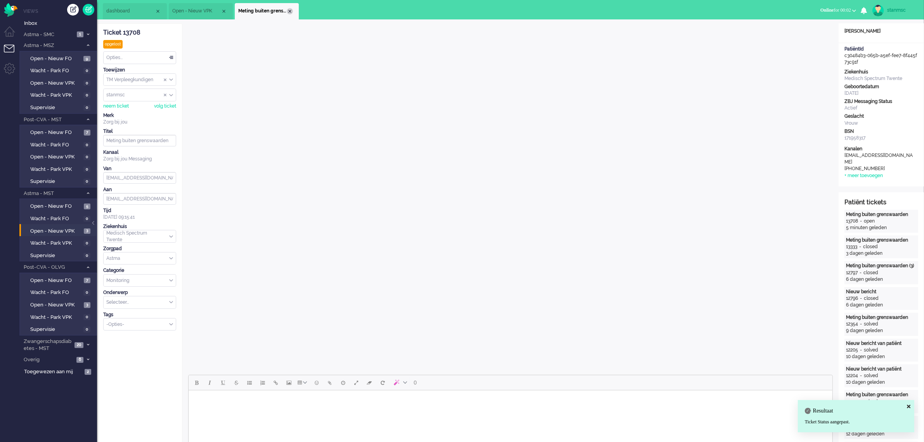
click at [289, 9] on div "Close tab" at bounding box center [290, 11] width 6 height 6
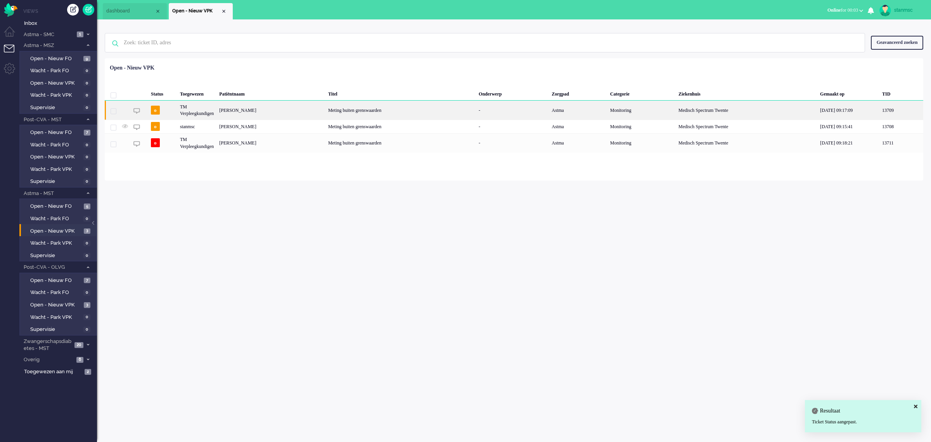
click at [265, 109] on div "Evelyn Wilhelmina Maria Rikkink" at bounding box center [271, 109] width 109 height 19
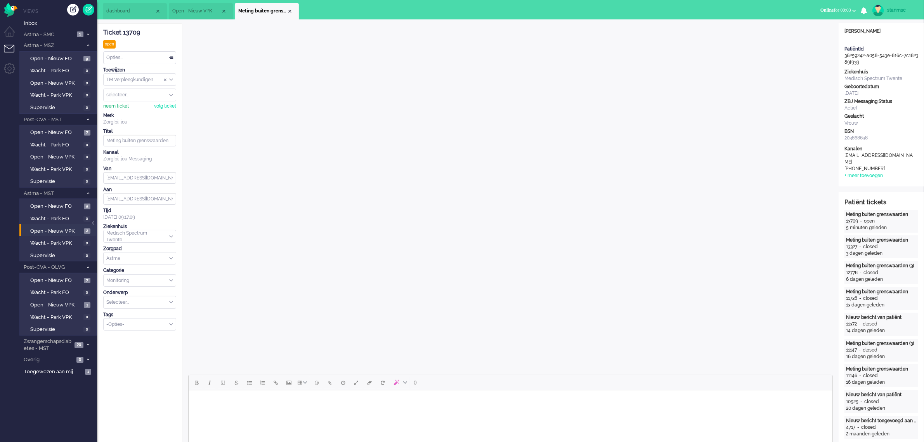
click at [113, 106] on div "neem ticket" at bounding box center [116, 106] width 26 height 7
click at [149, 59] on div "Opties..." at bounding box center [140, 58] width 72 height 12
click at [119, 113] on span "Opgelost" at bounding box center [116, 112] width 19 height 7
click at [289, 10] on div "Close tab" at bounding box center [290, 11] width 6 height 6
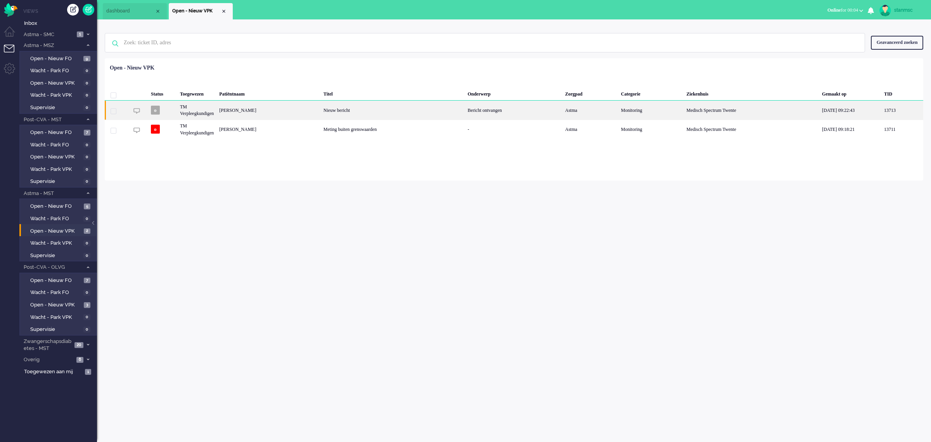
click at [283, 111] on div "Jacqueline Helena Antonia van Alstede" at bounding box center [269, 109] width 104 height 19
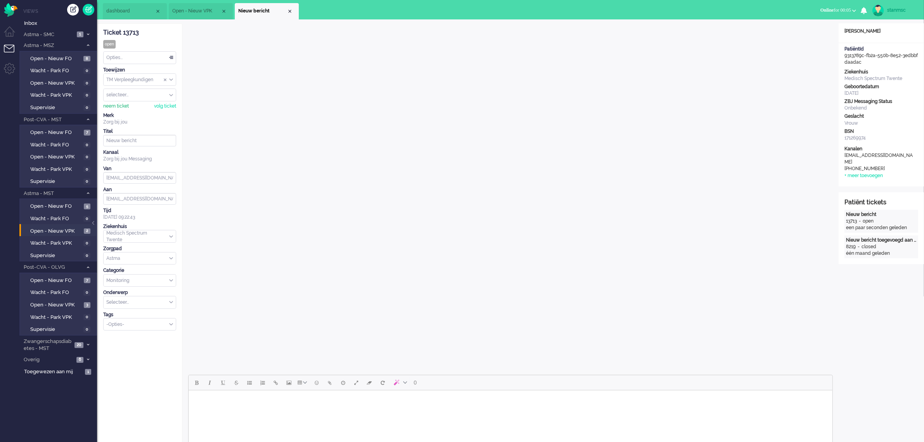
click at [117, 106] on div "neem ticket" at bounding box center [116, 106] width 26 height 7
click at [120, 57] on div "Opties..." at bounding box center [140, 58] width 72 height 12
click at [121, 113] on span "Opgelost" at bounding box center [116, 112] width 19 height 7
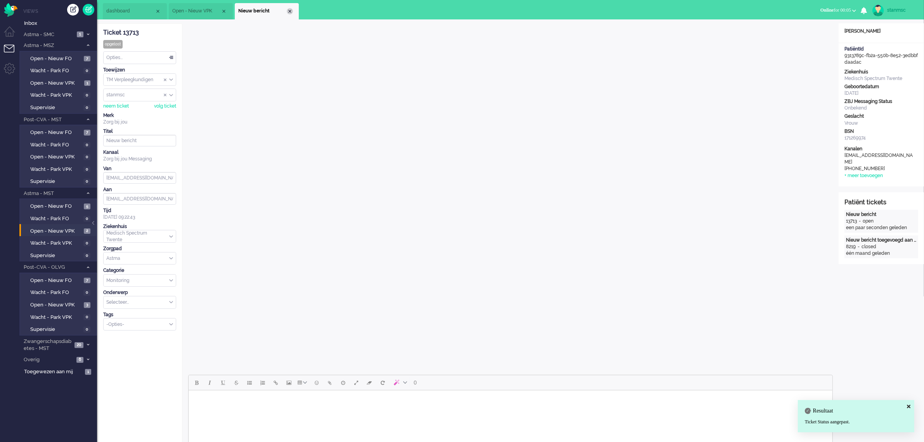
click at [289, 12] on div "Close tab" at bounding box center [290, 11] width 6 height 6
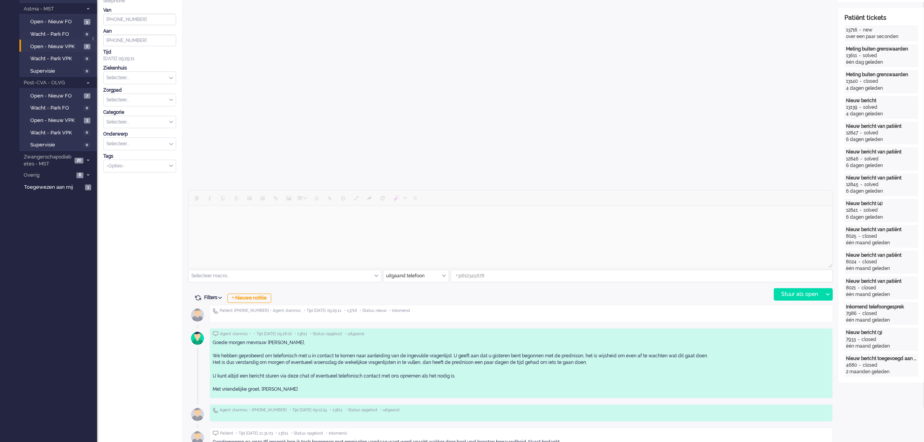
scroll to position [49, 0]
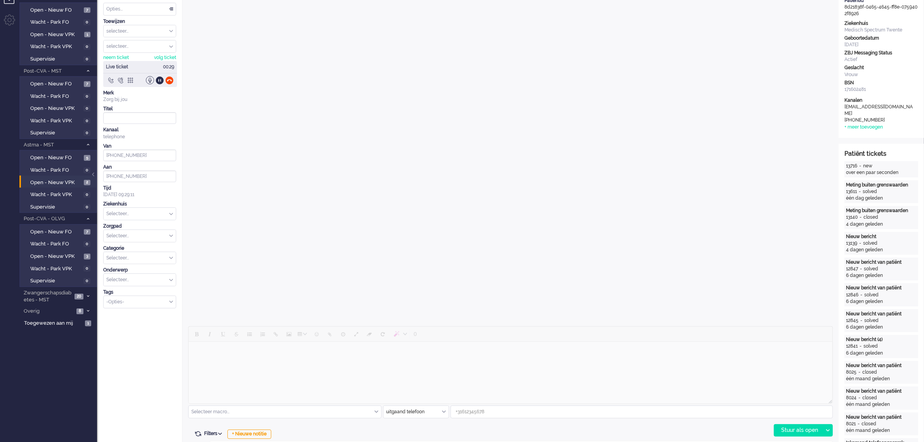
click at [169, 215] on div "Selecteer..." at bounding box center [140, 214] width 72 height 12
click at [141, 227] on span "Medisch Spectrum Twente" at bounding box center [136, 230] width 58 height 7
type input "+31615495226"
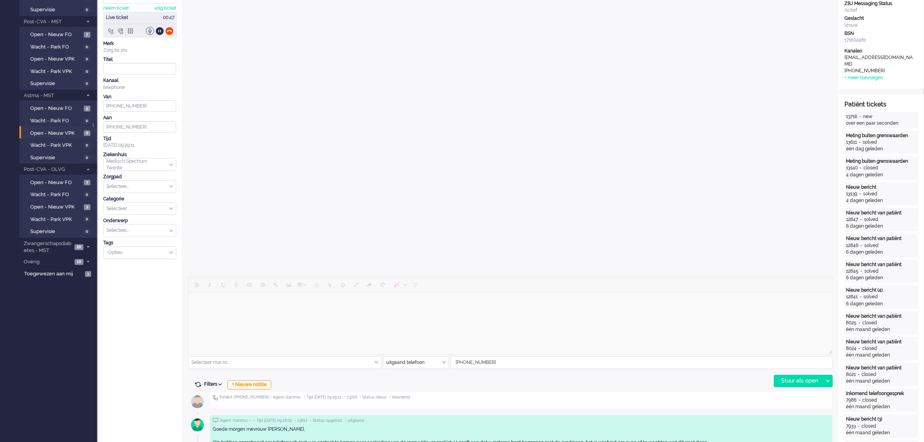
scroll to position [97, 0]
click at [171, 188] on div "Selecteer..." at bounding box center [140, 187] width 72 height 12
click at [142, 201] on li "Astma" at bounding box center [140, 199] width 72 height 11
click at [170, 208] on div "Selecteer..." at bounding box center [140, 209] width 72 height 12
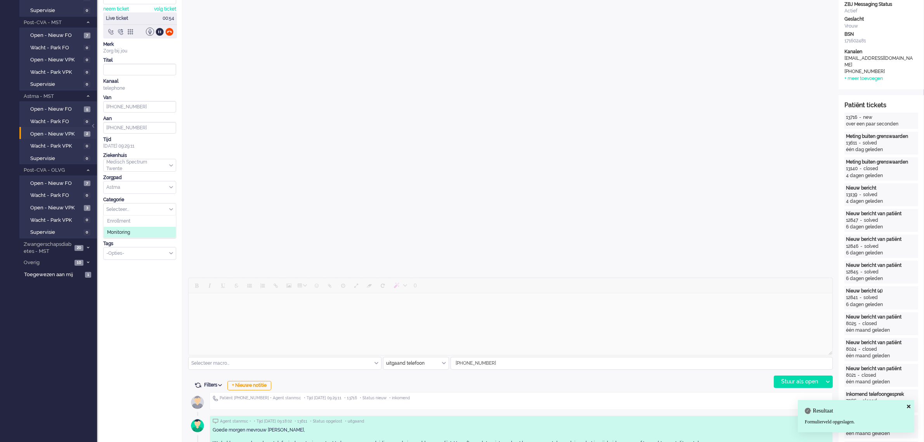
click at [127, 234] on span "Monitoring" at bounding box center [118, 232] width 23 height 7
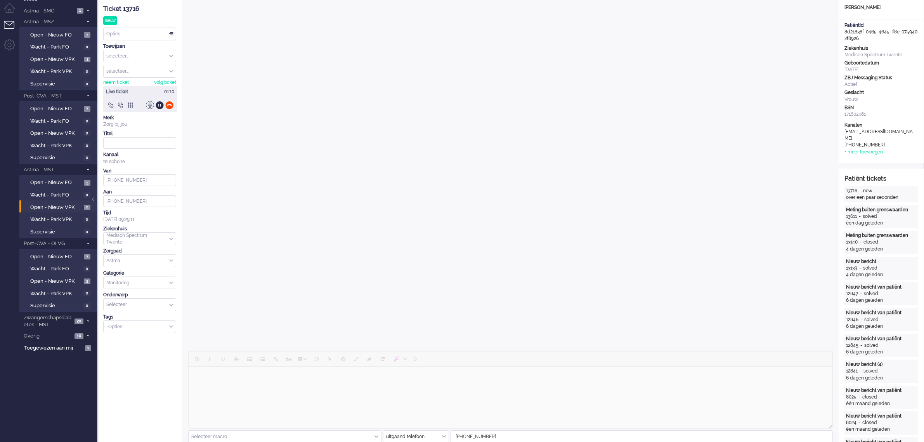
scroll to position [0, 0]
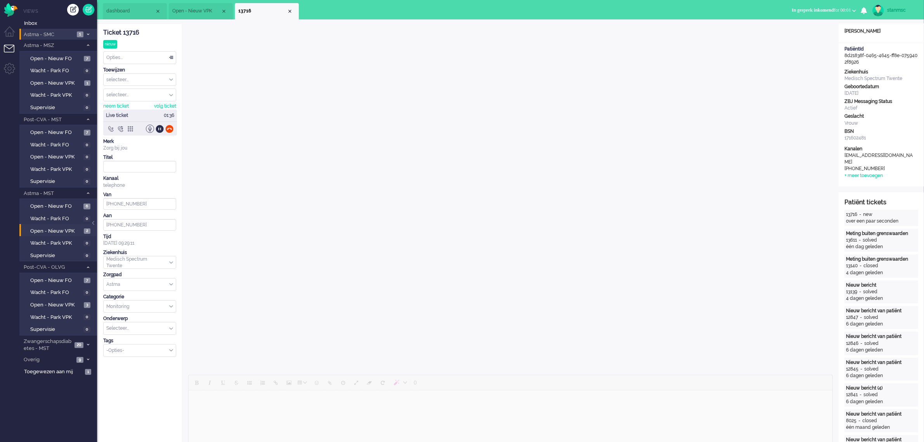
click at [52, 33] on span "Astma - SMC" at bounding box center [49, 34] width 52 height 7
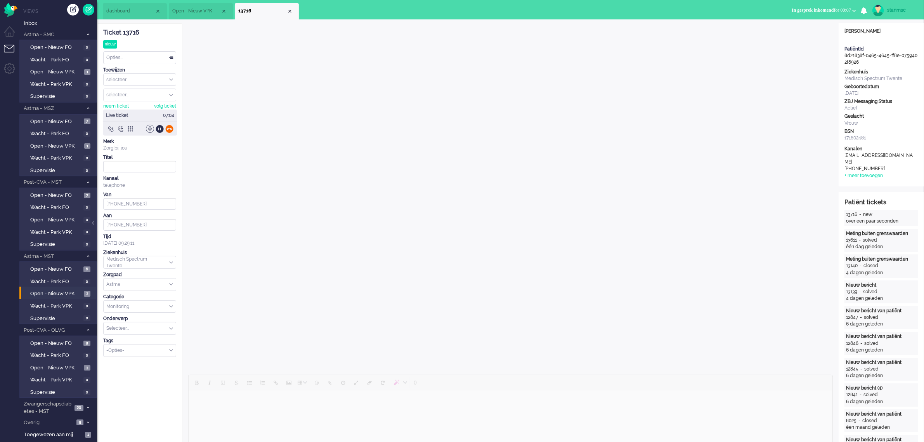
click at [170, 129] on div at bounding box center [169, 129] width 8 height 8
click at [113, 106] on div "neem ticket" at bounding box center [116, 106] width 26 height 7
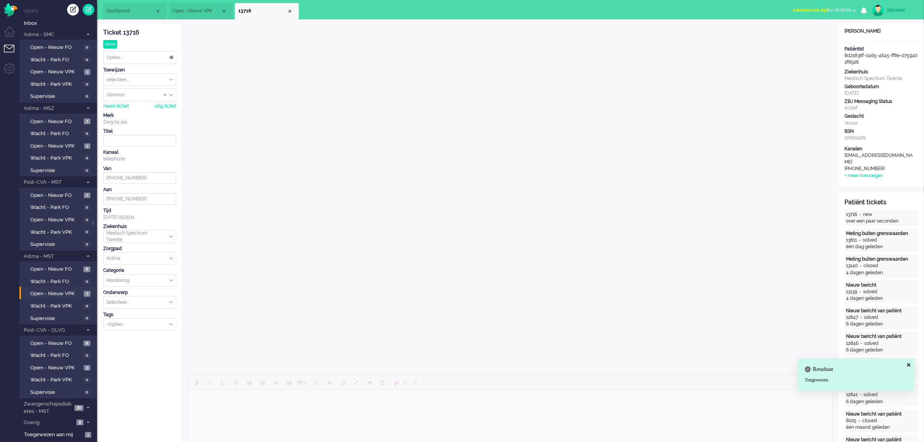
click at [140, 58] on div "Opties..." at bounding box center [140, 58] width 72 height 12
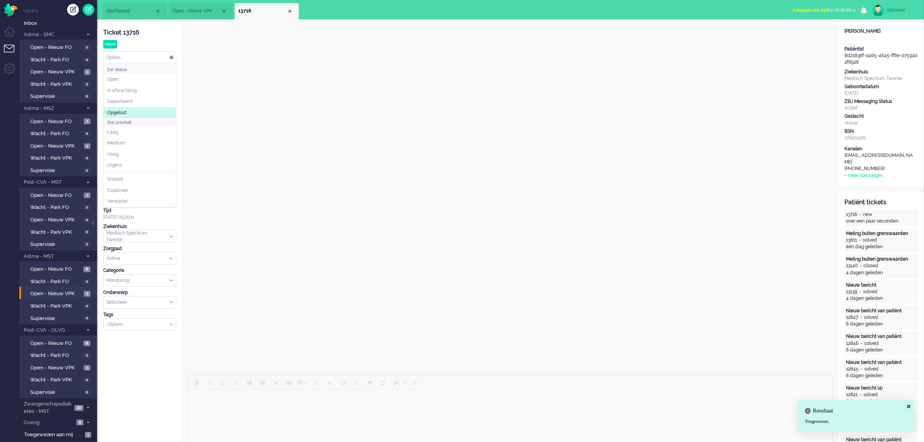
click at [126, 113] on span "Opgelost" at bounding box center [116, 112] width 19 height 7
click at [291, 11] on div "Close tab" at bounding box center [290, 11] width 6 height 6
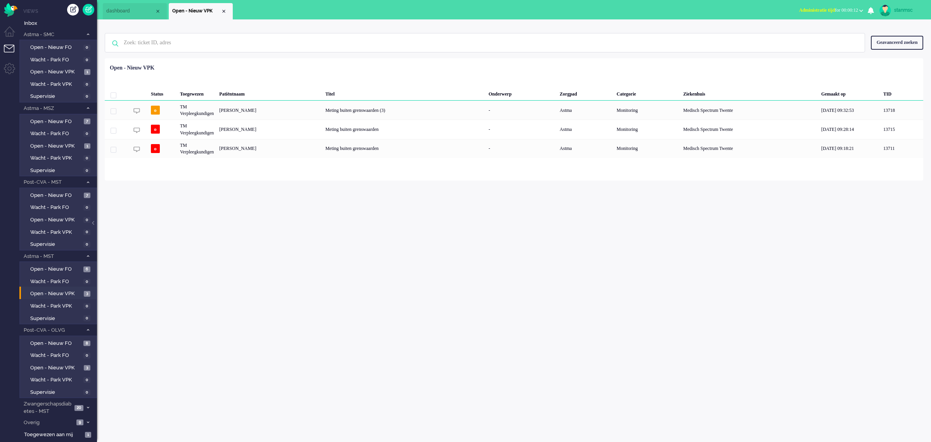
click at [833, 11] on span "Administratie tijd for 00:00:12" at bounding box center [828, 9] width 59 height 5
click at [814, 33] on label "Online" at bounding box center [830, 34] width 61 height 7
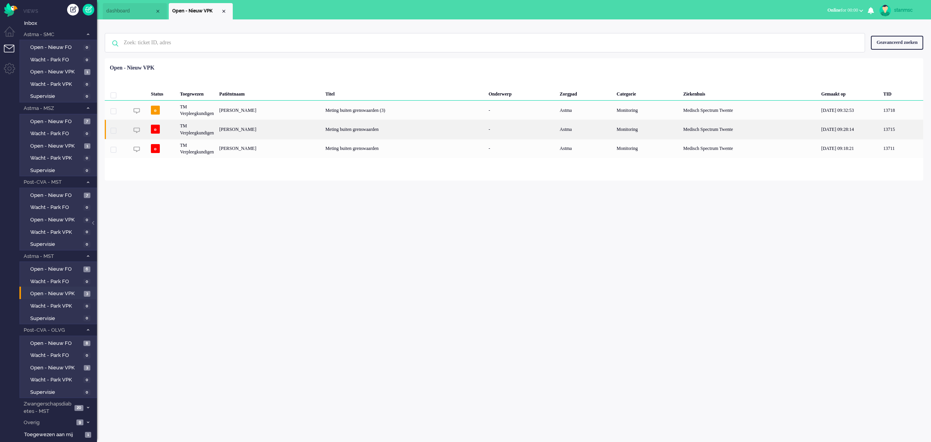
click at [251, 128] on div "Anouk Nijman" at bounding box center [270, 129] width 106 height 19
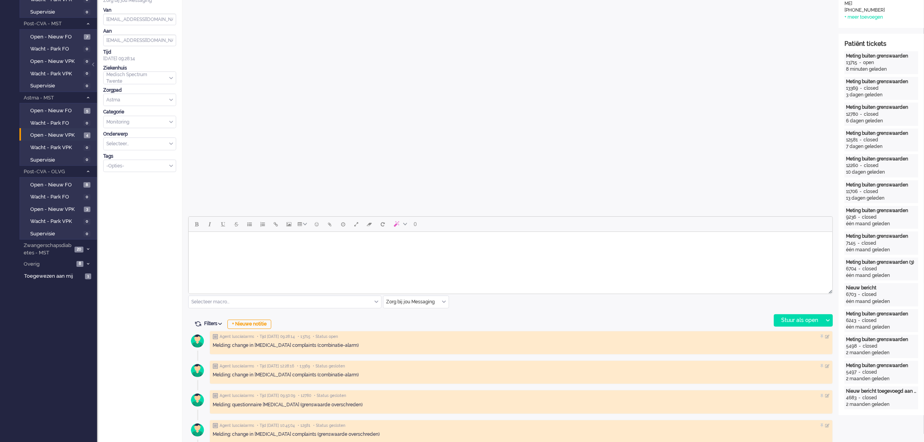
scroll to position [194, 0]
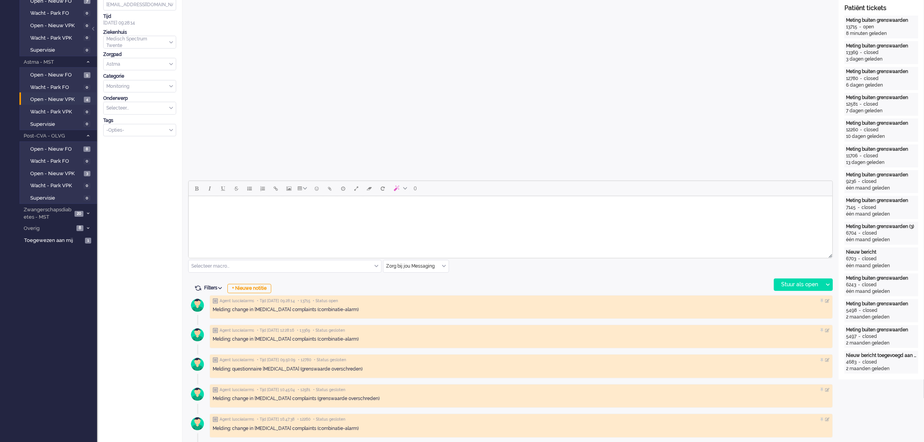
click at [230, 216] on html at bounding box center [510, 206] width 644 height 20
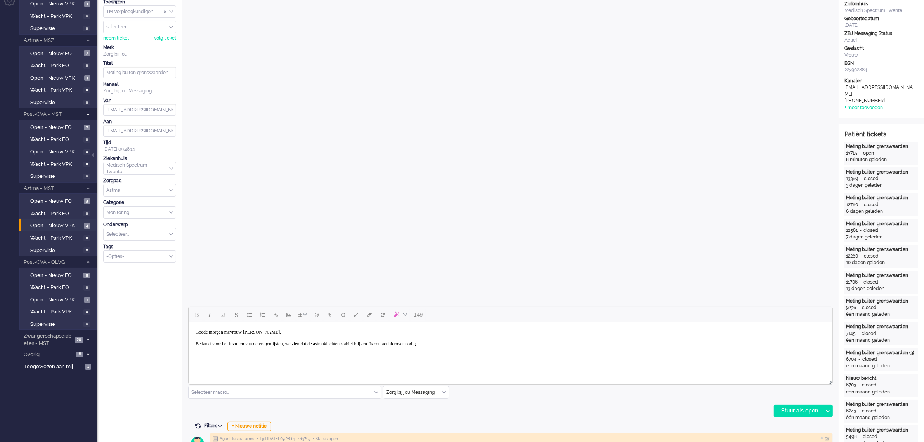
scroll to position [97, 0]
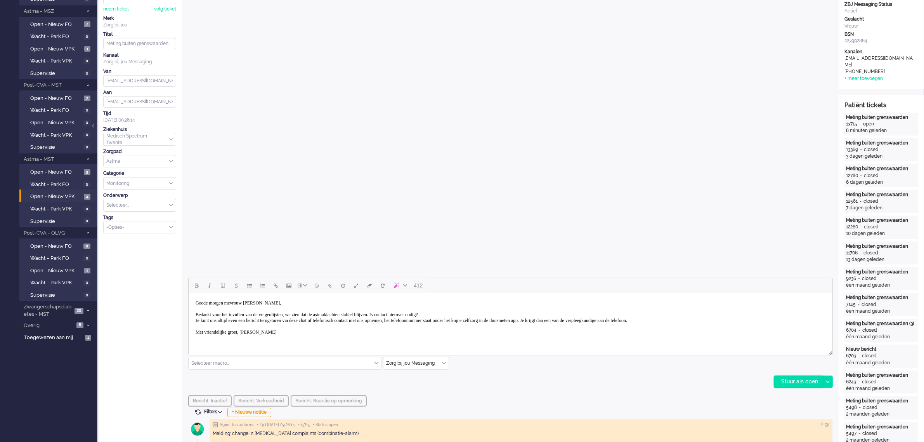
click at [796, 381] on div "Stuur als open" at bounding box center [798, 382] width 49 height 12
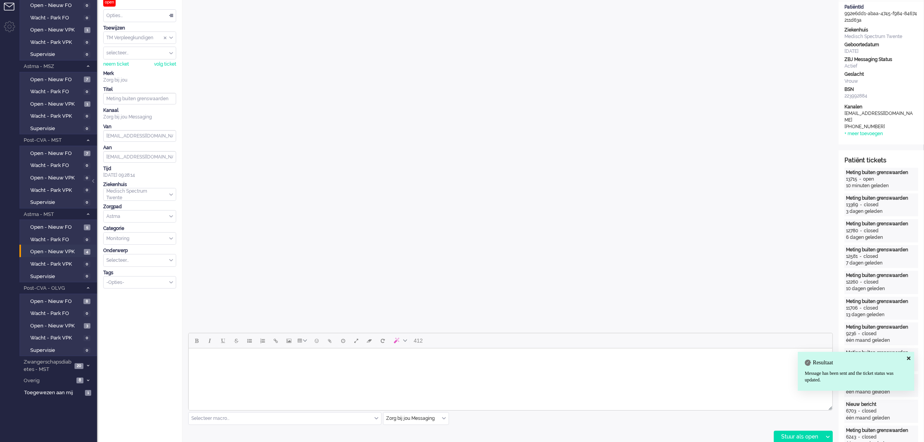
scroll to position [0, 0]
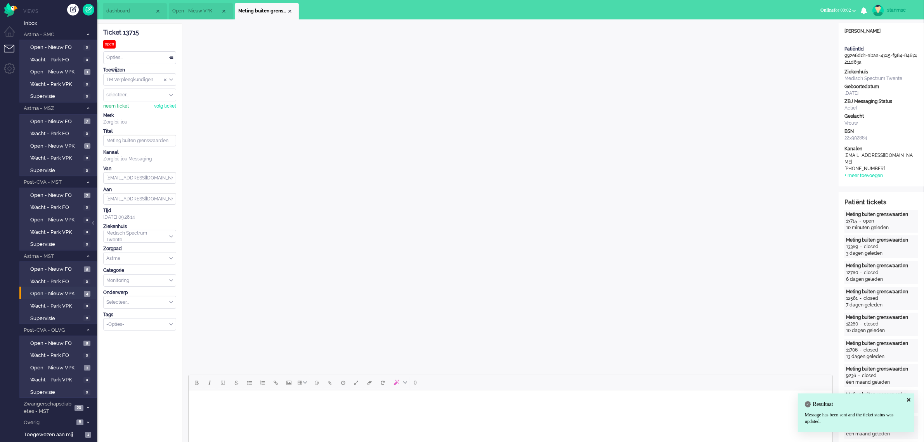
click at [119, 106] on div "neem ticket" at bounding box center [116, 106] width 26 height 7
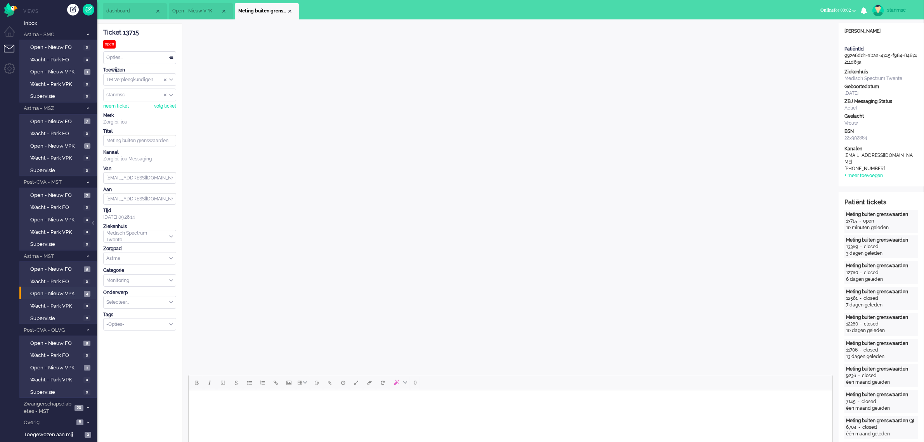
click at [142, 55] on div "Opties..." at bounding box center [140, 58] width 72 height 12
click at [130, 111] on li "Opgelost" at bounding box center [140, 112] width 72 height 11
click at [289, 10] on div "Close tab" at bounding box center [290, 11] width 6 height 6
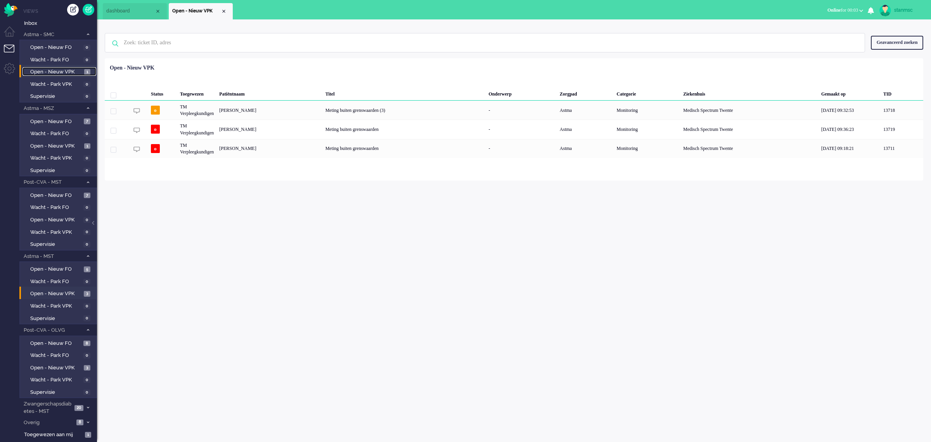
click at [67, 70] on span "Open - Nieuw VPK" at bounding box center [56, 71] width 52 height 7
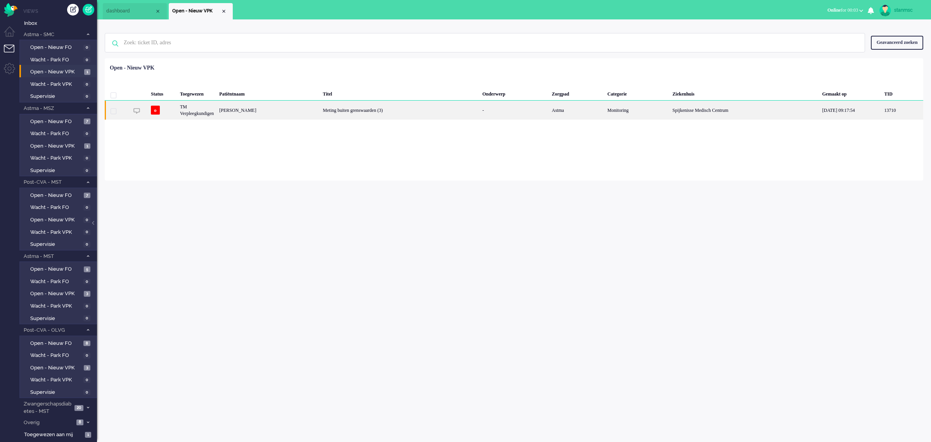
click at [260, 111] on div "Wilhelmus Soer" at bounding box center [269, 109] width 104 height 19
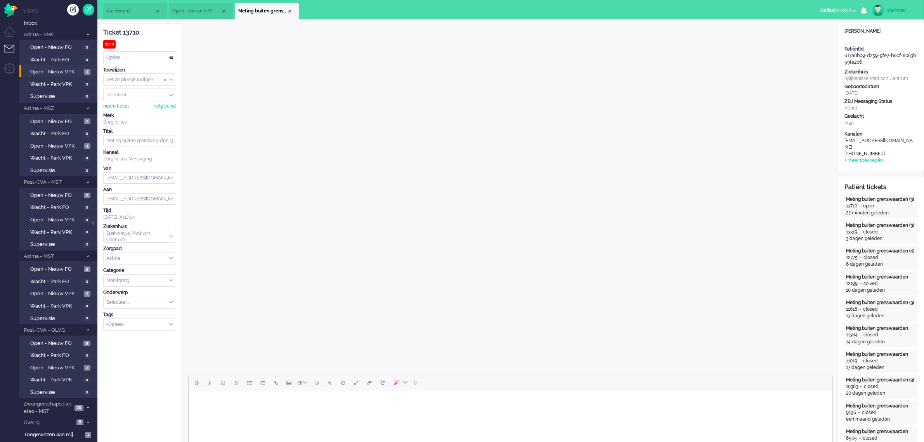
click at [116, 106] on div "neem ticket" at bounding box center [116, 106] width 26 height 7
click at [120, 55] on div "Opties..." at bounding box center [140, 58] width 72 height 12
click at [125, 111] on span "Opgelost" at bounding box center [116, 112] width 19 height 7
click at [289, 12] on div "Close tab" at bounding box center [290, 11] width 6 height 6
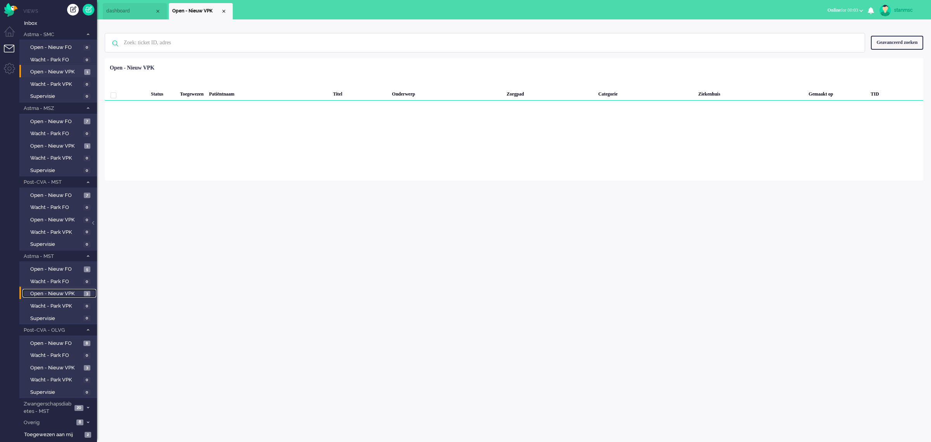
click at [57, 292] on span "Open - Nieuw VPK" at bounding box center [56, 293] width 52 height 7
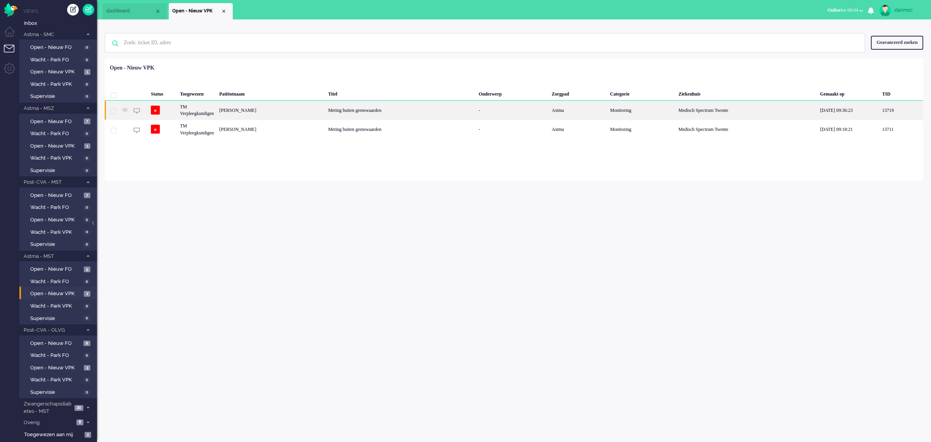
click at [243, 107] on div "Carlijn Budding" at bounding box center [271, 109] width 109 height 19
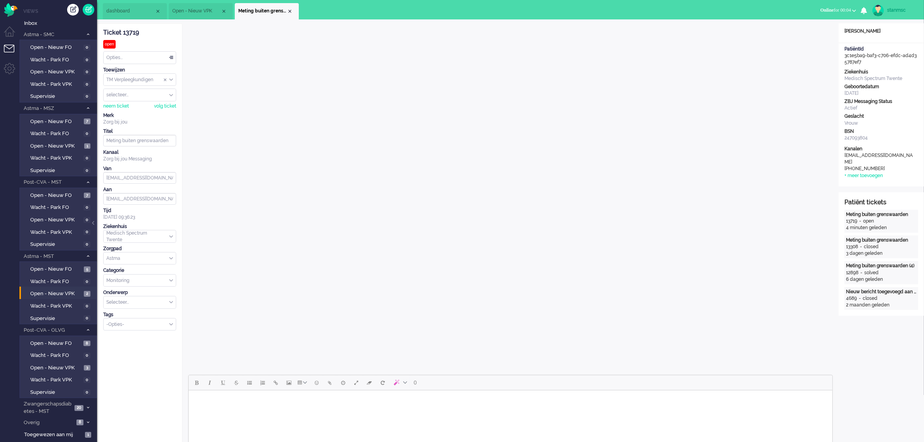
click at [198, 12] on span "Open - Nieuw VPK" at bounding box center [196, 11] width 49 height 7
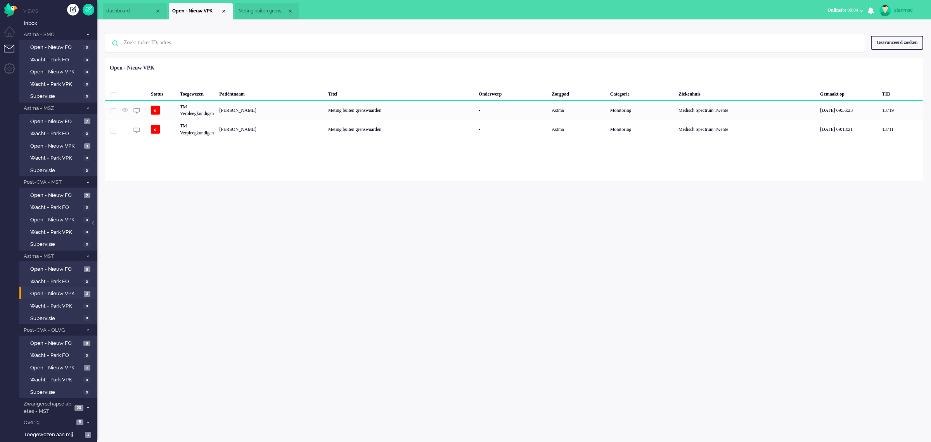
click at [268, 10] on span "Meting buiten grenswaarden" at bounding box center [263, 11] width 49 height 7
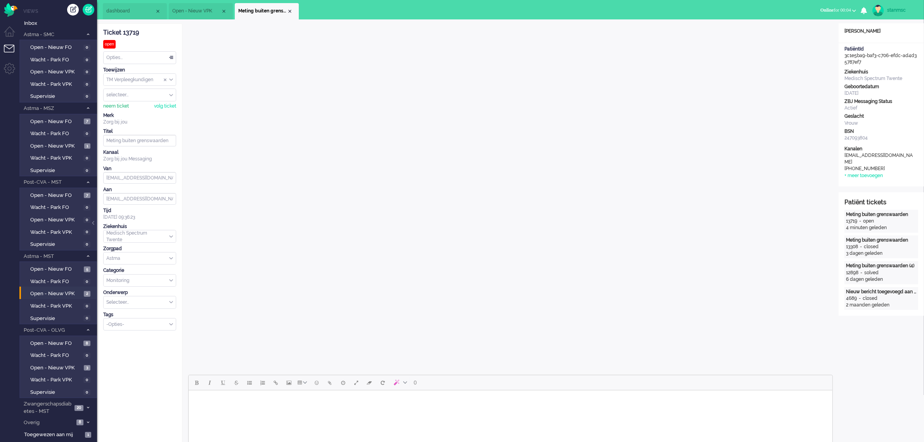
click at [124, 107] on div "neem ticket" at bounding box center [116, 106] width 26 height 7
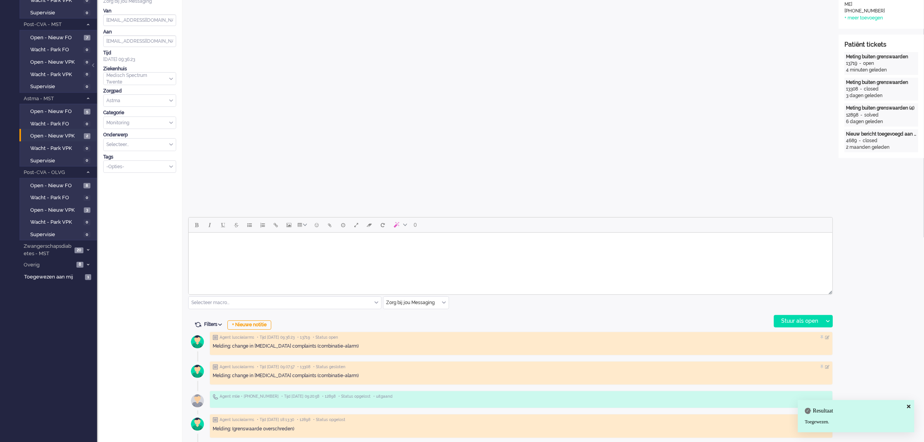
scroll to position [194, 0]
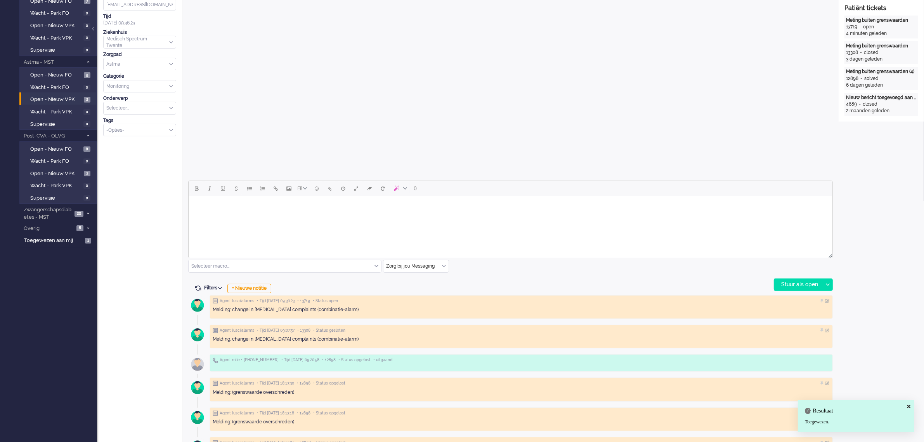
click at [252, 212] on body "Rich Text Area. Press ALT-0 for help." at bounding box center [509, 206] width 637 height 14
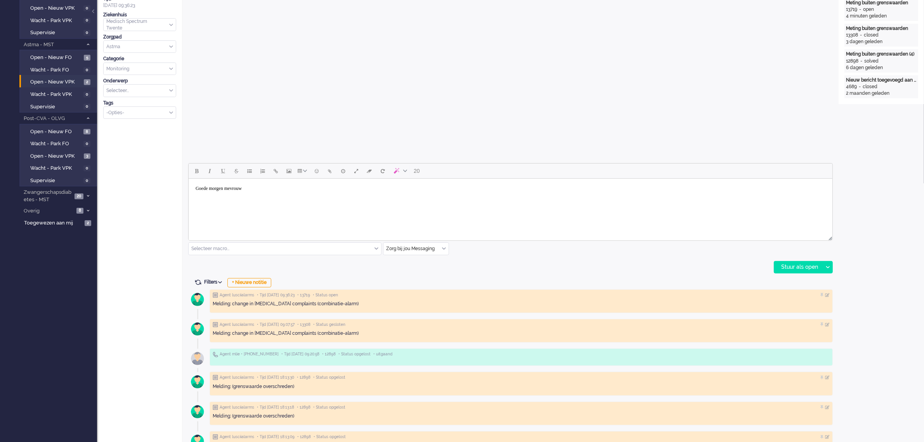
scroll to position [243, 0]
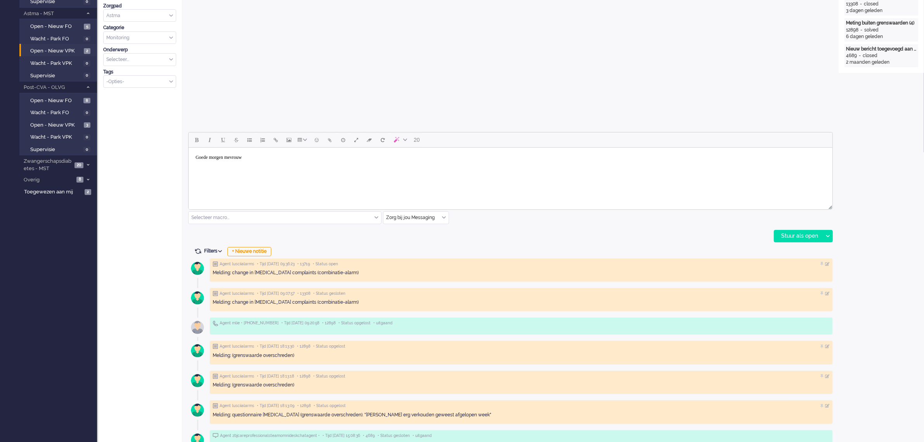
click at [289, 158] on body "Goede morgen mevrouw" at bounding box center [509, 158] width 637 height 14
click at [363, 166] on body "Goede morgen mevrouw Budding, Bedankt voor het invullen van de vragenlijsten in…" at bounding box center [509, 163] width 637 height 25
click at [365, 171] on body "Goede morgen mevrouw Budding, Bedankt voor het invullen van de vragenlijsten in…" at bounding box center [509, 163] width 637 height 25
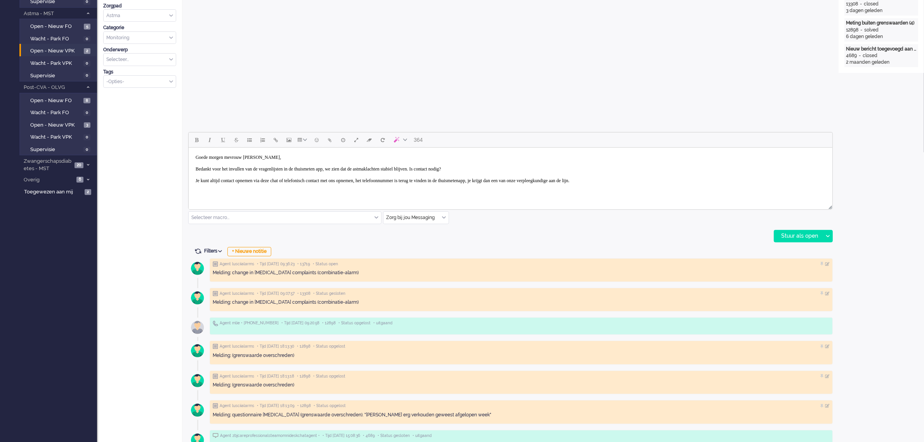
click at [538, 180] on body "Goede morgen mevrouw Budding, Bedankt voor het invullen van de vragenlijsten in…" at bounding box center [509, 169] width 637 height 37
click at [734, 179] on body "Goede morgen mevrouw Budding, Bedankt voor het invullen van de vragenlijsten in…" at bounding box center [509, 169] width 637 height 37
click at [794, 232] on div "Stuur als open" at bounding box center [798, 236] width 49 height 12
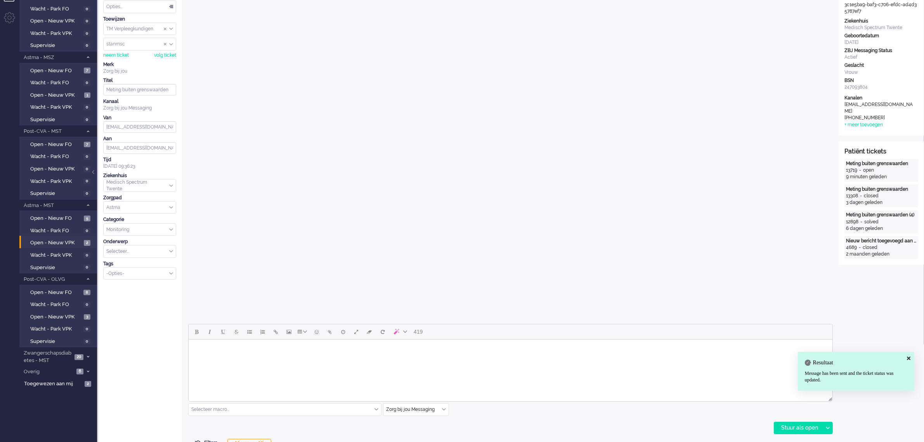
scroll to position [0, 0]
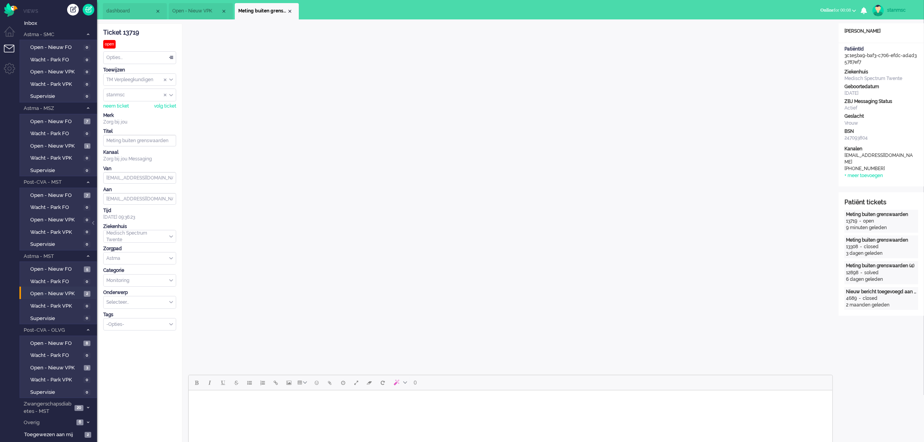
click at [132, 59] on div "Opties..." at bounding box center [140, 58] width 72 height 12
click at [128, 113] on li "Opgelost" at bounding box center [140, 112] width 72 height 11
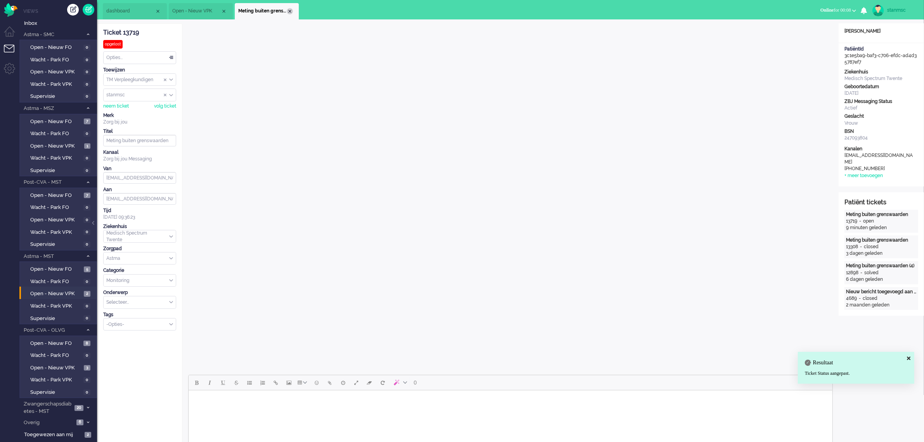
click at [289, 12] on div "Close tab" at bounding box center [290, 11] width 6 height 6
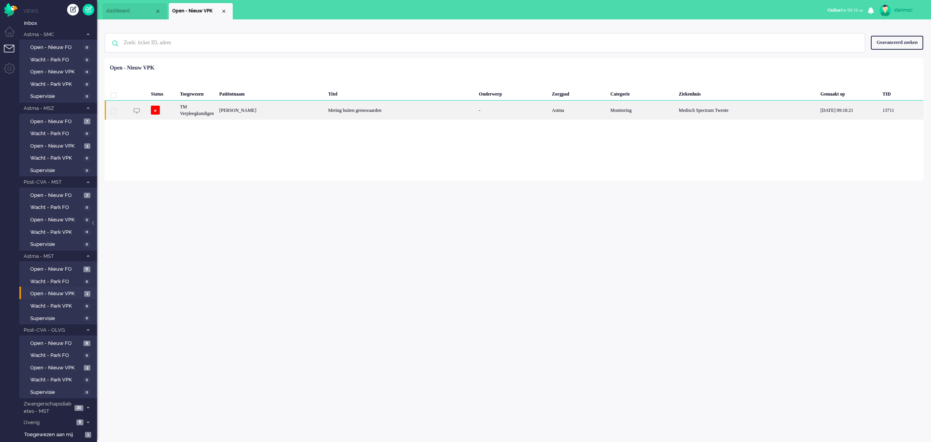
click at [311, 111] on div "Chris Johannes Franciscus Kraesgenberg" at bounding box center [271, 109] width 109 height 19
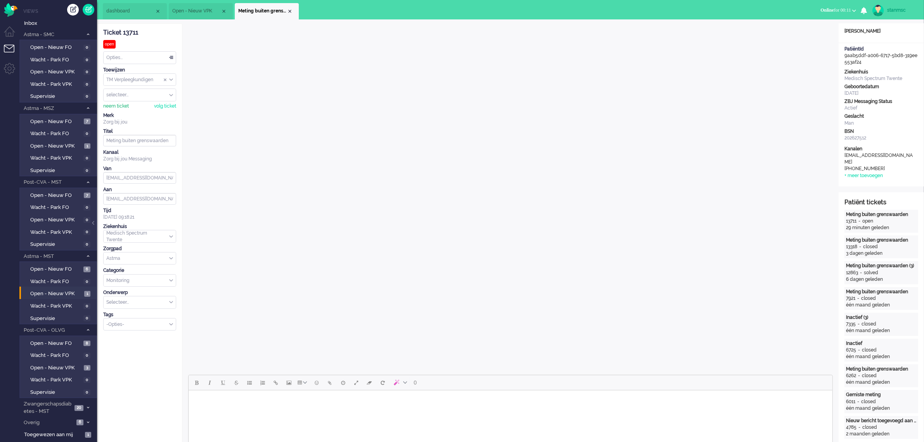
click at [122, 106] on div "neem ticket" at bounding box center [116, 106] width 26 height 7
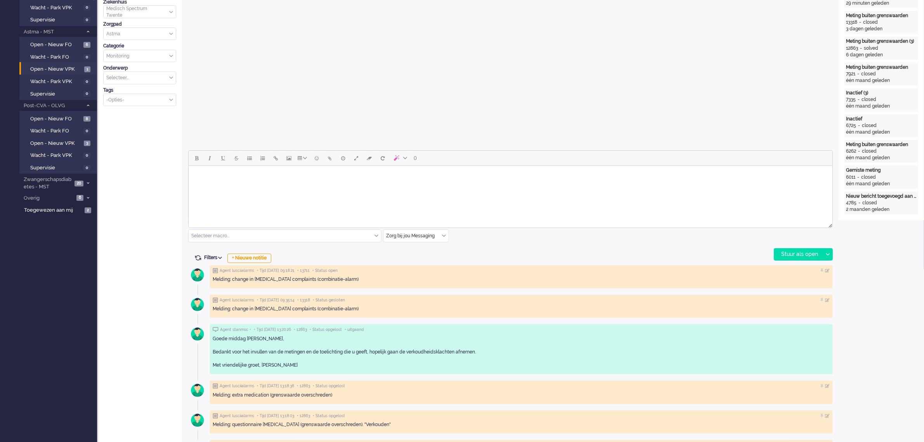
scroll to position [243, 0]
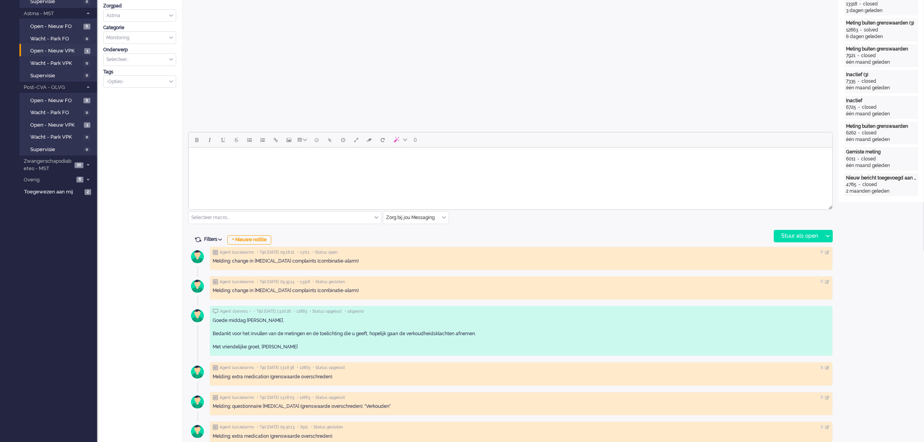
click at [445, 218] on div "Zorg bij jou Messaging" at bounding box center [415, 217] width 65 height 12
click at [420, 241] on span "uitgaand telefoon" at bounding box center [406, 240] width 38 height 7
click at [810, 234] on div "Stuur als open" at bounding box center [798, 236] width 49 height 12
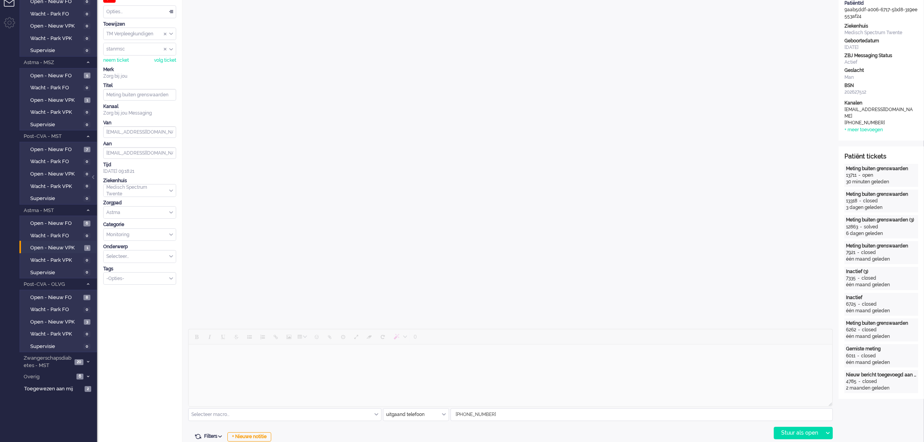
scroll to position [0, 0]
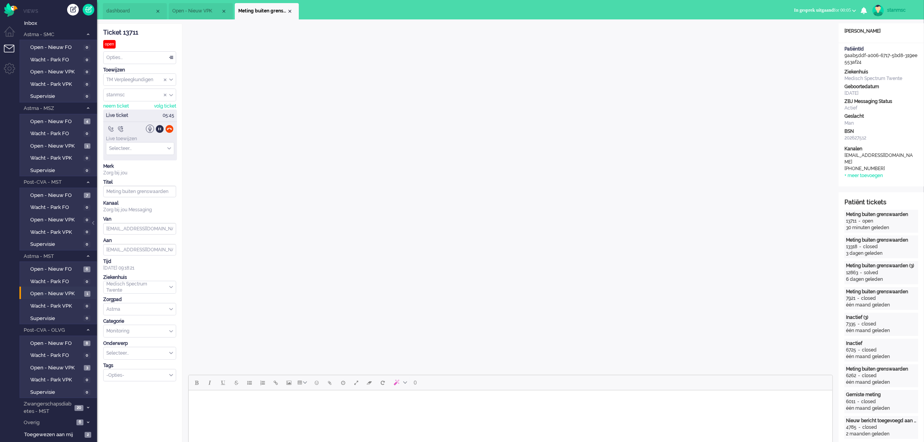
click at [167, 179] on div "Titel" at bounding box center [139, 182] width 73 height 7
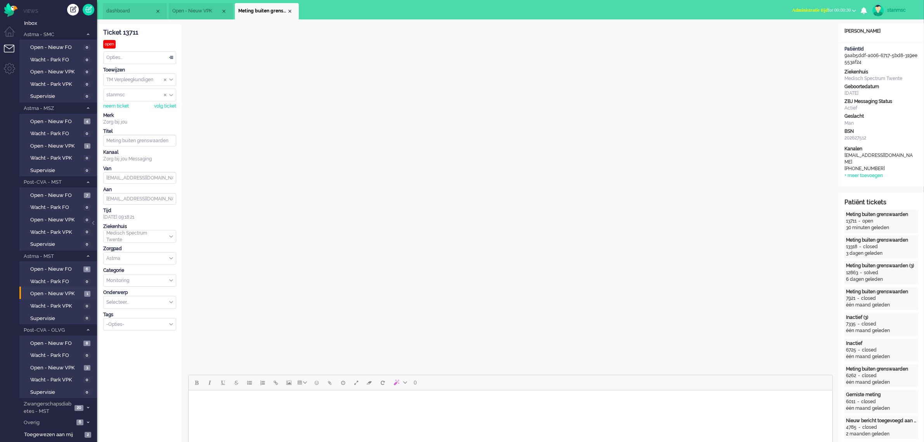
click at [815, 10] on span "Administratie tijd" at bounding box center [810, 9] width 36 height 5
click at [811, 35] on label "Online" at bounding box center [823, 34] width 61 height 7
click at [172, 325] on div "-Opties-" at bounding box center [140, 324] width 72 height 12
click at [146, 336] on li "supervisie" at bounding box center [140, 335] width 72 height 11
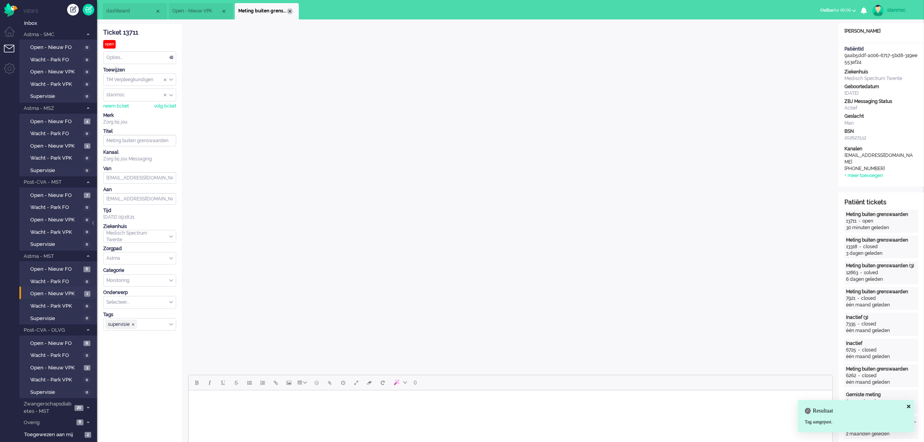
click at [290, 10] on div "Close tab" at bounding box center [290, 11] width 6 height 6
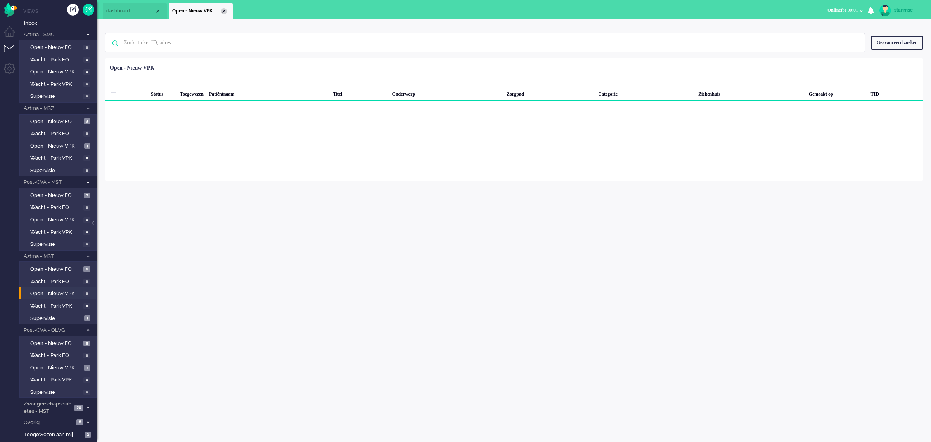
click at [226, 10] on div "Close tab" at bounding box center [224, 11] width 6 height 6
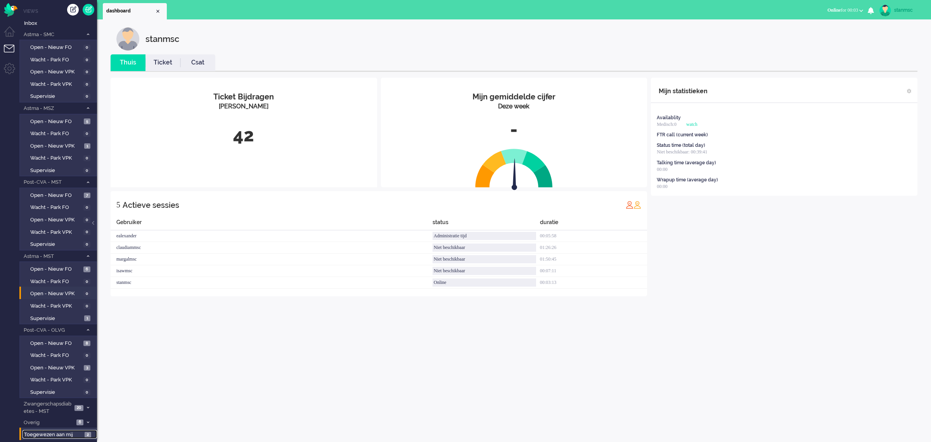
click at [72, 433] on span "Toegewezen aan mij" at bounding box center [53, 434] width 58 height 7
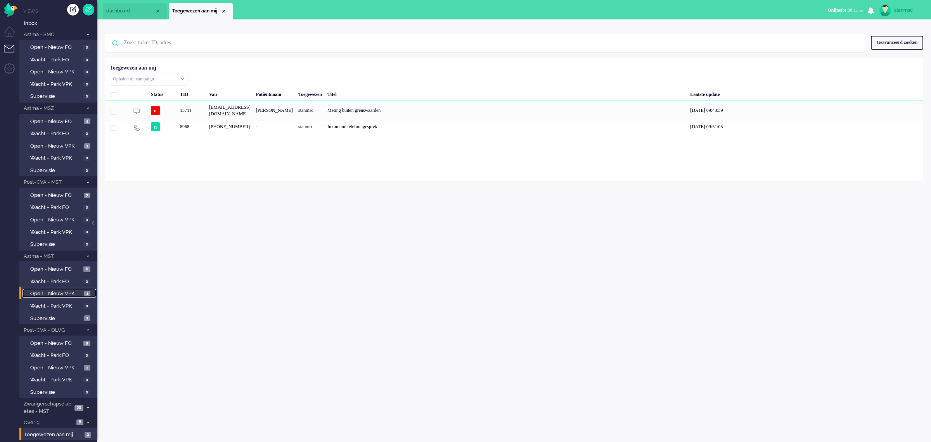
click at [60, 292] on span "Open - Nieuw VPK" at bounding box center [56, 293] width 52 height 7
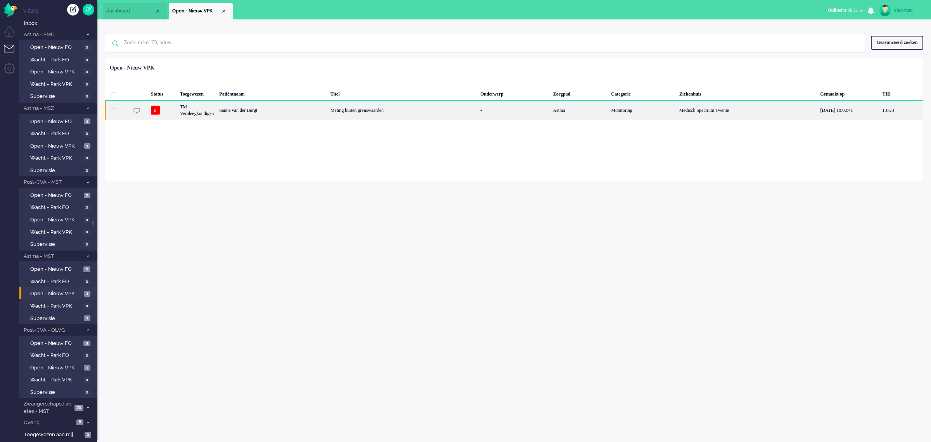
click at [277, 113] on div "Sanne van der Burgt" at bounding box center [272, 109] width 111 height 19
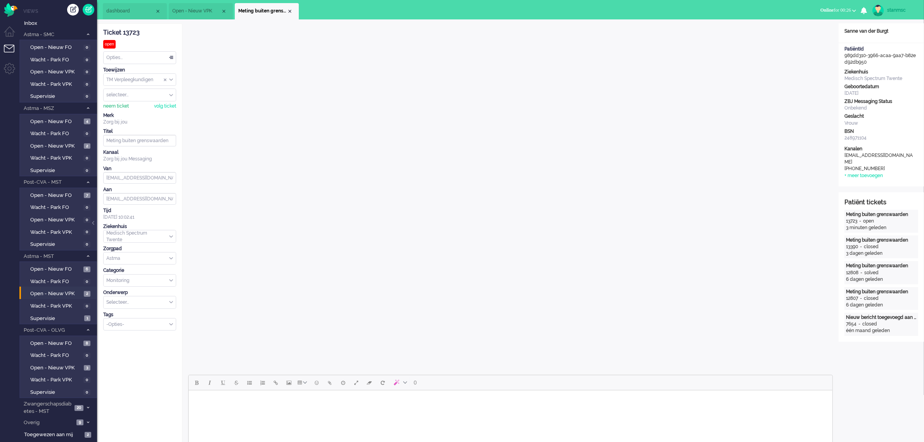
click at [115, 104] on div "neem ticket" at bounding box center [116, 106] width 26 height 7
click at [127, 61] on div "Opties..." at bounding box center [140, 58] width 72 height 12
click at [121, 110] on span "Opgelost" at bounding box center [116, 112] width 19 height 7
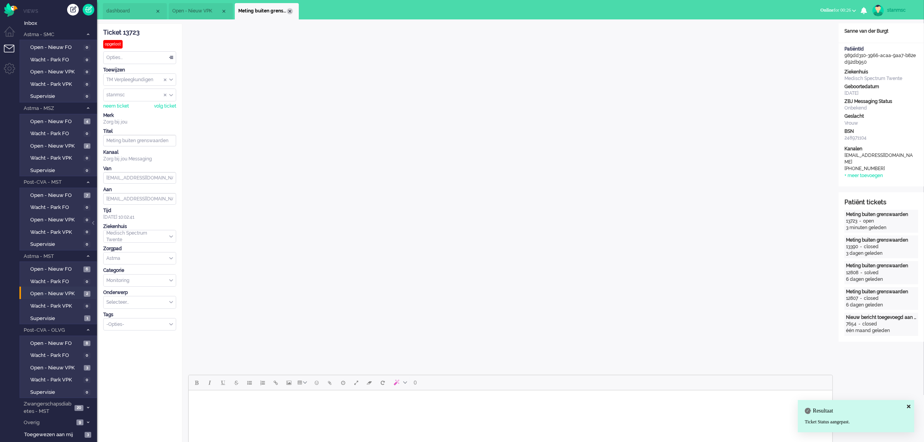
click at [290, 10] on div "Close tab" at bounding box center [290, 11] width 6 height 6
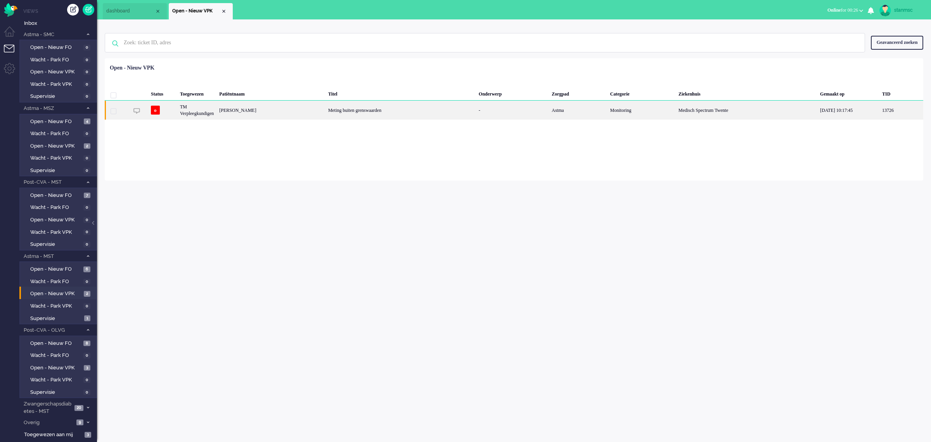
click at [256, 111] on div "Engelina Graepler" at bounding box center [271, 109] width 109 height 19
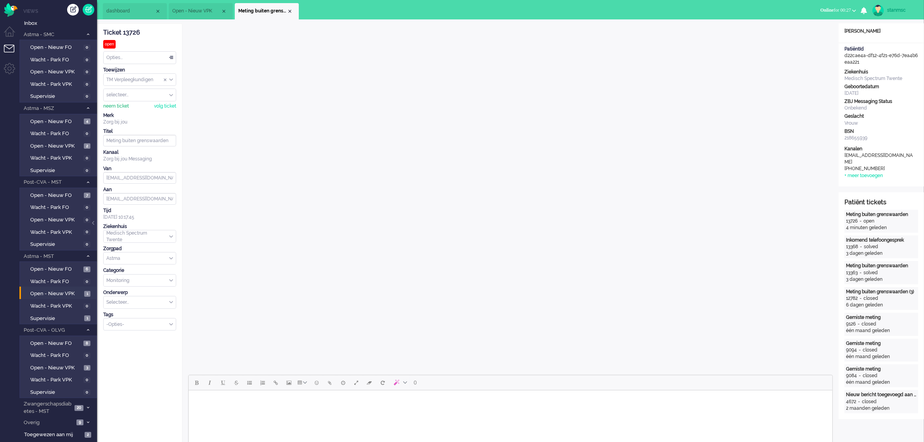
click at [116, 104] on div "neem ticket" at bounding box center [116, 106] width 26 height 7
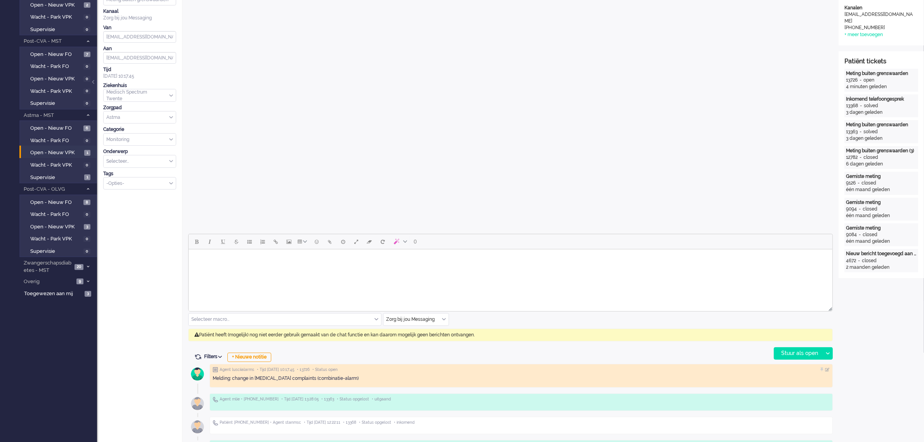
scroll to position [194, 0]
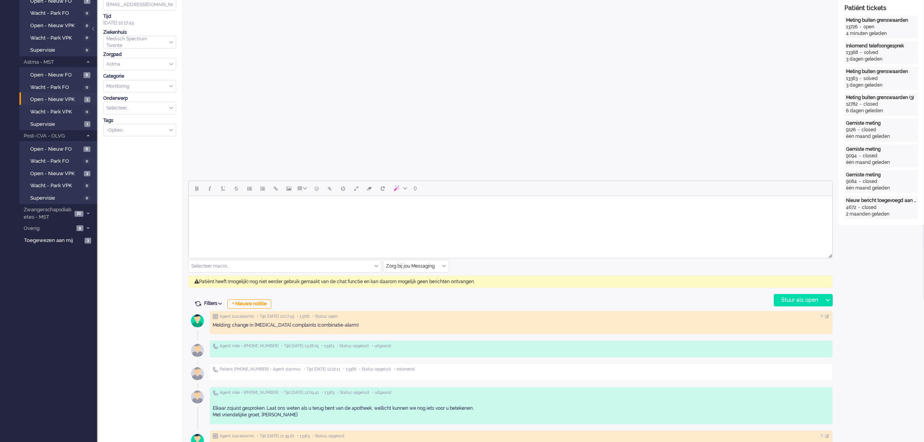
click at [441, 263] on input "text" at bounding box center [415, 266] width 65 height 12
click at [418, 288] on span "uitgaand telefoon" at bounding box center [406, 289] width 38 height 7
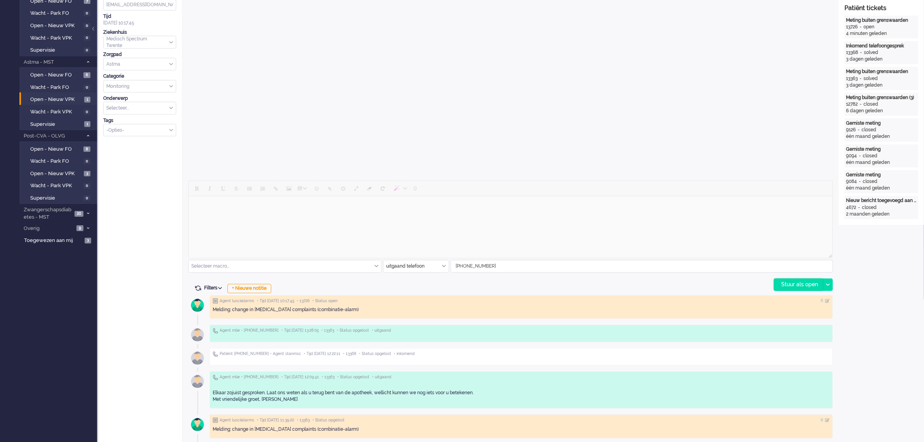
click at [793, 282] on div "Stuur als open" at bounding box center [798, 285] width 49 height 12
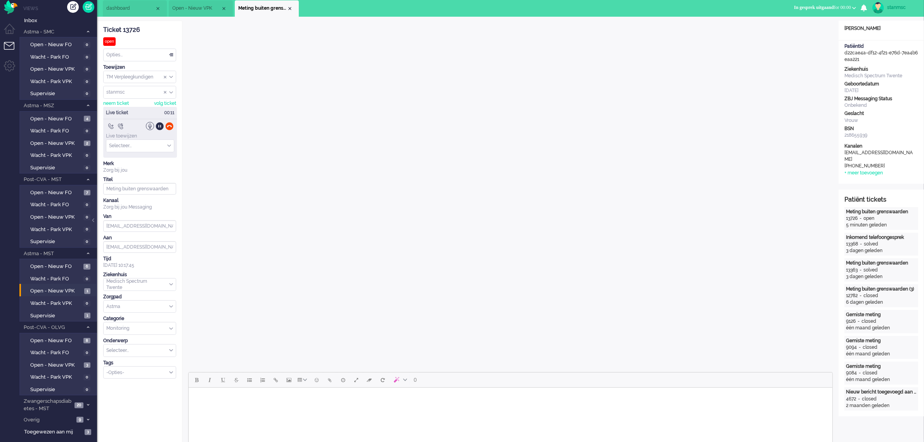
scroll to position [0, 0]
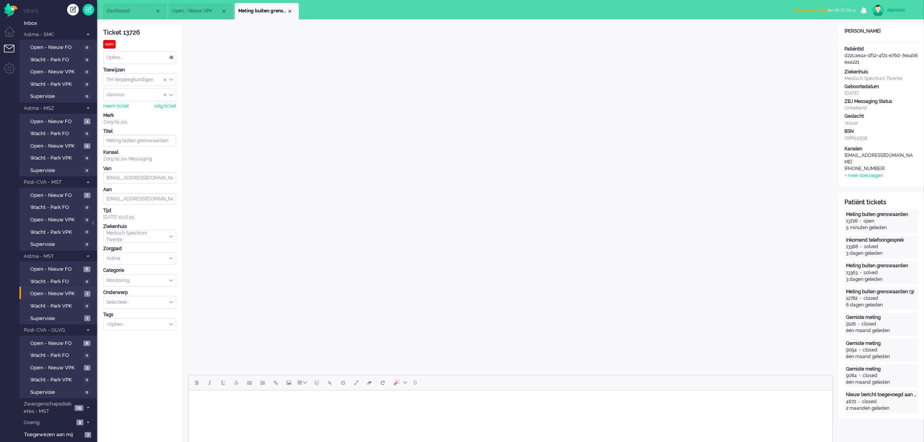
click at [173, 325] on div "-Opties-" at bounding box center [140, 324] width 72 height 12
click at [139, 336] on li "supervisie" at bounding box center [140, 335] width 72 height 11
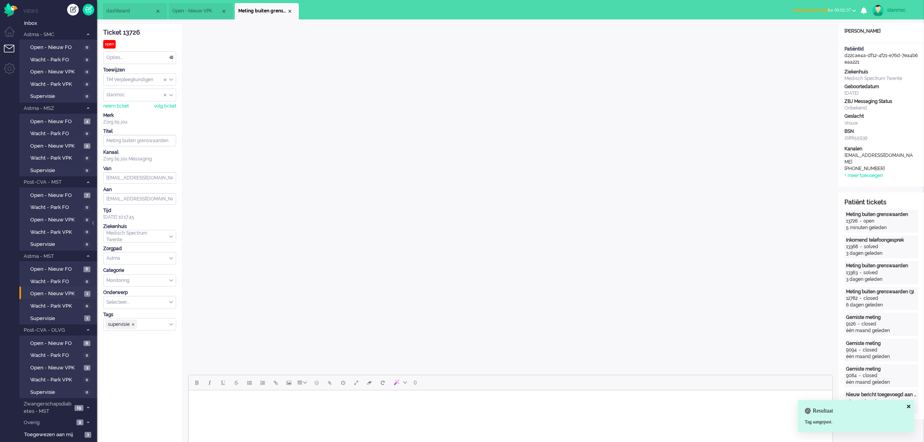
click at [841, 9] on span "Administratie tijd for 00:02:37" at bounding box center [821, 9] width 59 height 5
click at [822, 36] on label "Online" at bounding box center [823, 34] width 61 height 7
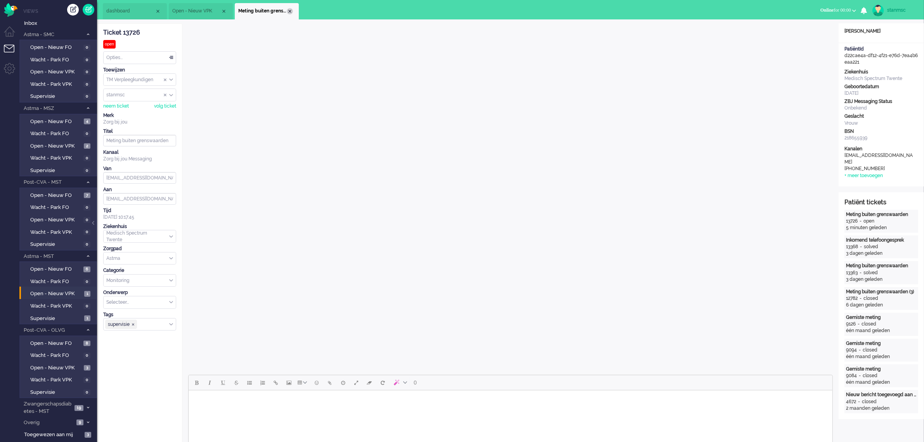
click at [290, 10] on div "Close tab" at bounding box center [290, 11] width 6 height 6
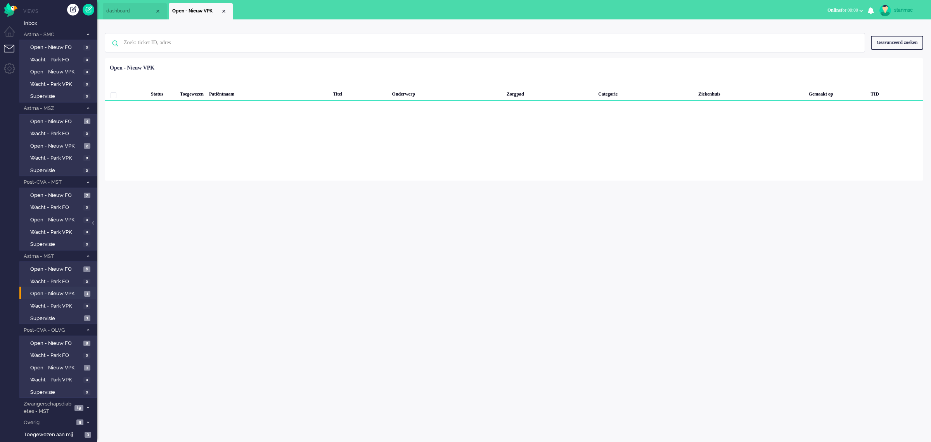
click at [128, 9] on span "dashboard" at bounding box center [130, 11] width 49 height 7
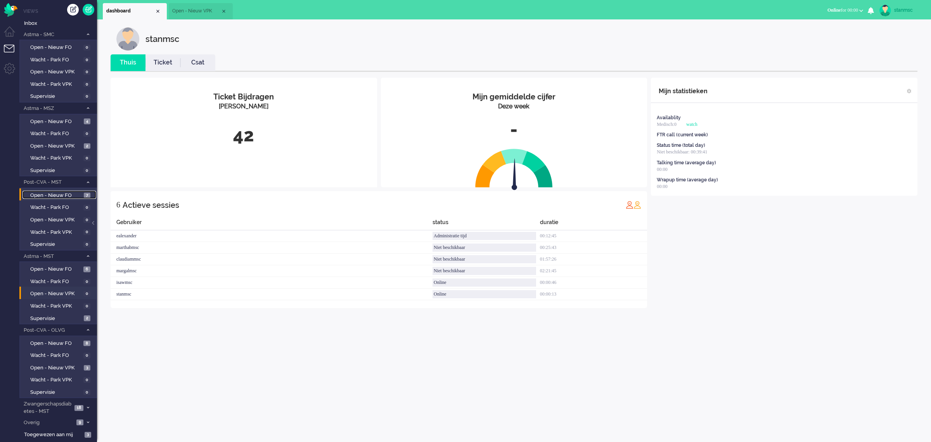
click at [55, 192] on span "Open - Nieuw FO" at bounding box center [56, 195] width 52 height 7
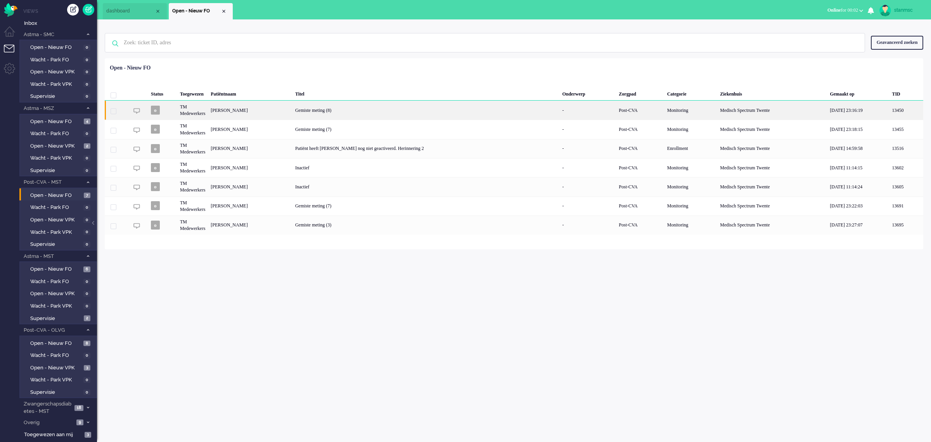
click at [268, 107] on div "Raggy Frederik Louis Cohen" at bounding box center [250, 109] width 85 height 19
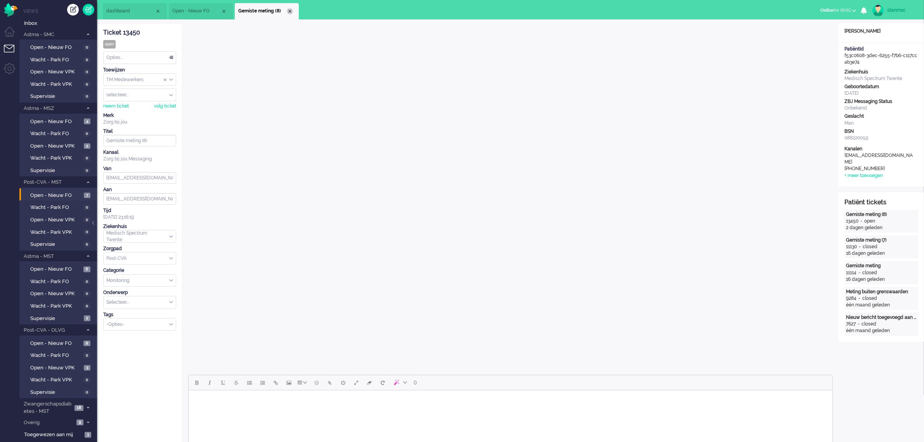
click at [290, 11] on div "Close tab" at bounding box center [290, 11] width 6 height 6
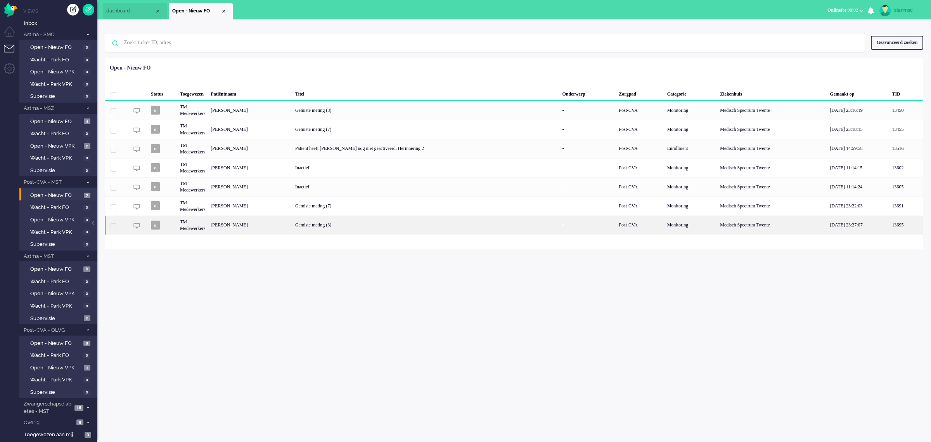
click at [267, 227] on div "[PERSON_NAME]" at bounding box center [250, 224] width 85 height 19
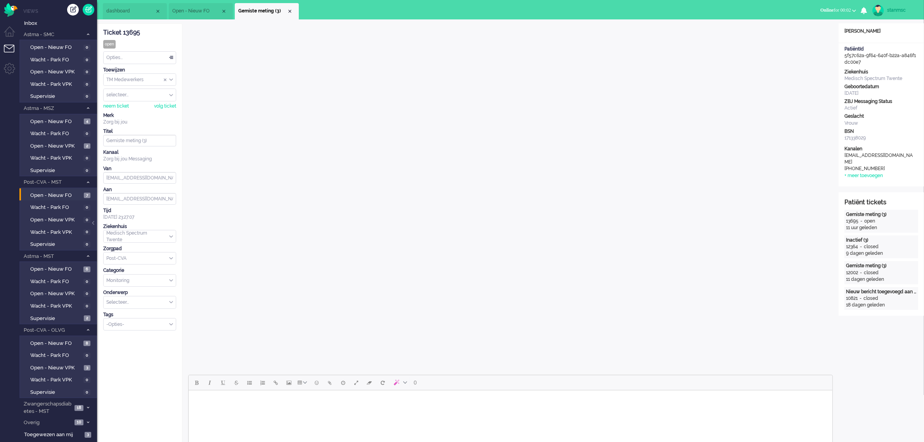
click at [201, 12] on span "Open - Nieuw FO" at bounding box center [196, 11] width 49 height 7
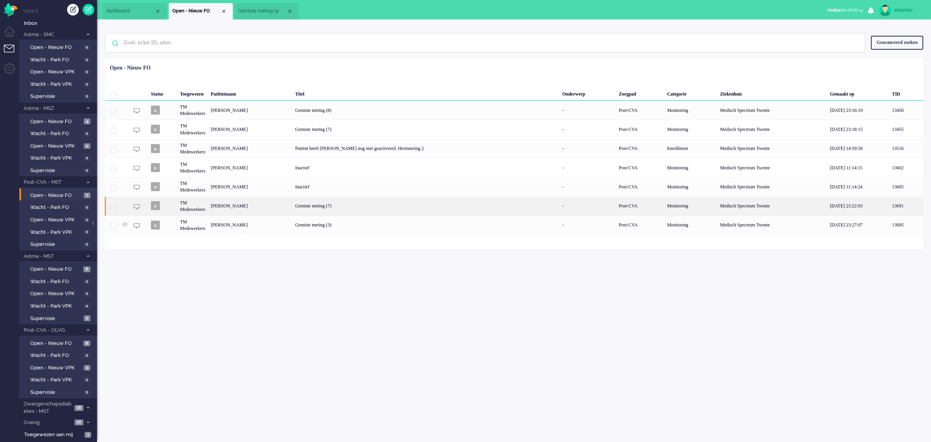
click at [257, 205] on div "Bart de Vries" at bounding box center [250, 205] width 85 height 19
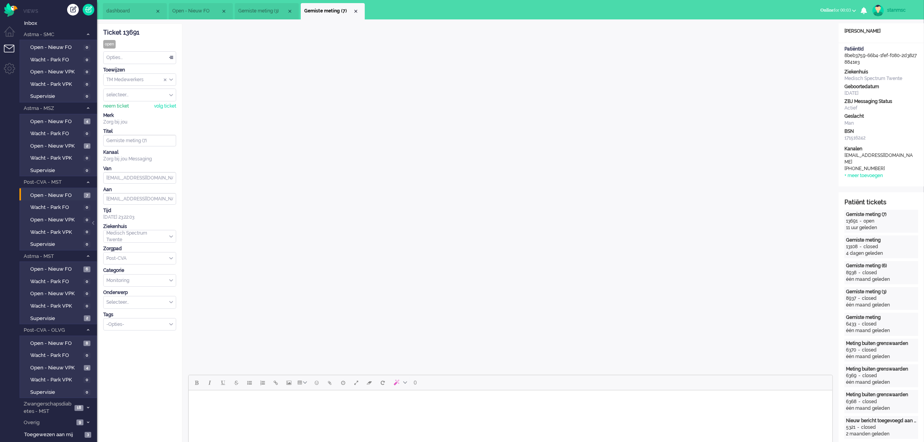
click at [118, 107] on div "neem ticket" at bounding box center [116, 106] width 26 height 7
click at [43, 120] on span "Open - Nieuw FO" at bounding box center [56, 121] width 52 height 7
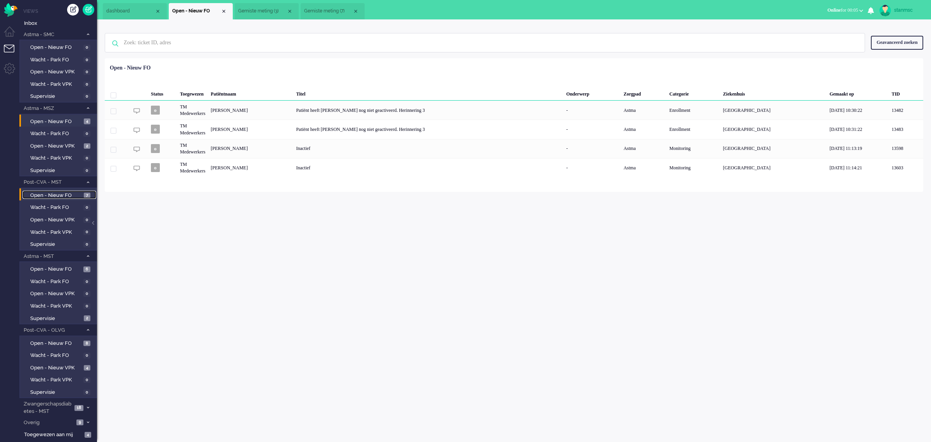
click at [58, 191] on link "Open - Nieuw FO 7" at bounding box center [60, 195] width 74 height 9
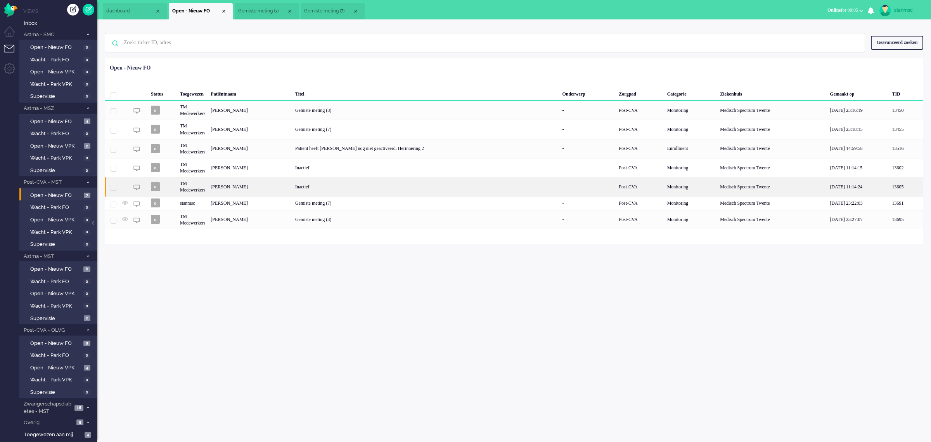
click at [240, 186] on div "Berend Jan ter Meer" at bounding box center [250, 186] width 85 height 19
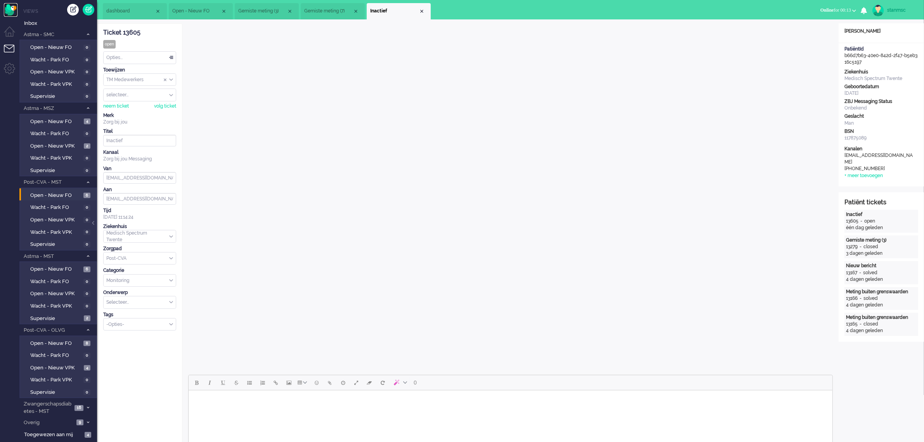
click at [10, 11] on img "Omnidesk" at bounding box center [11, 10] width 14 height 14
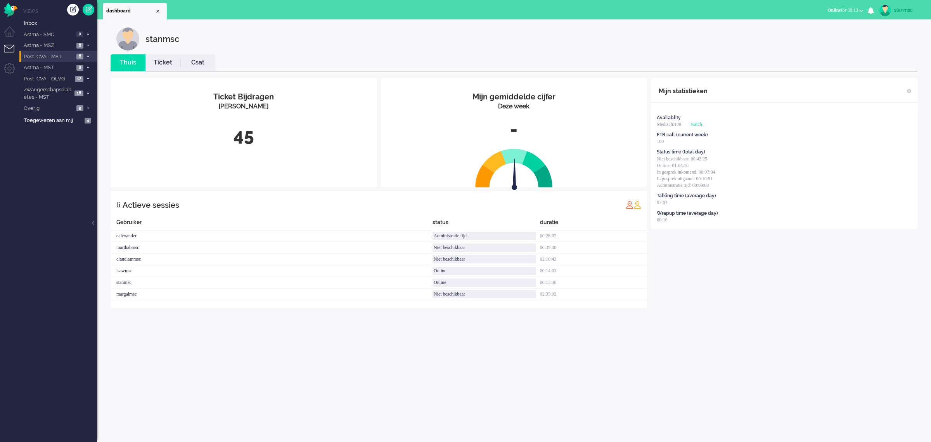
click at [55, 57] on span "Post-CVA - MST" at bounding box center [49, 56] width 52 height 7
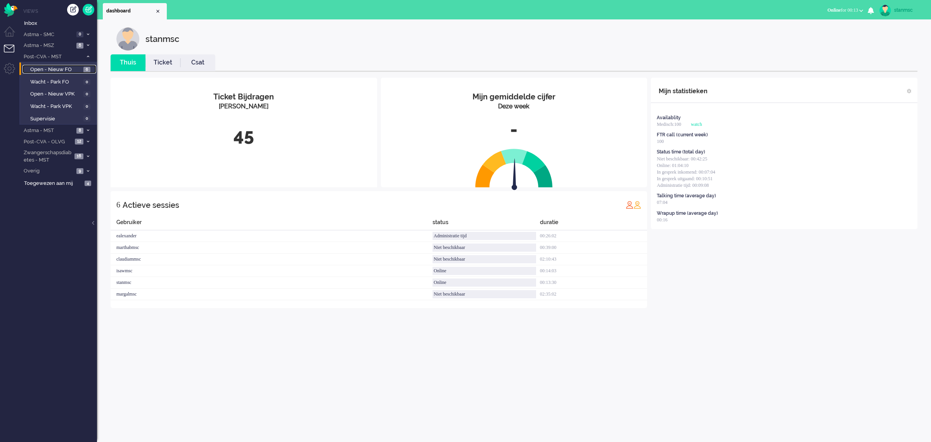
click at [60, 67] on span "Open - Nieuw FO" at bounding box center [55, 69] width 51 height 7
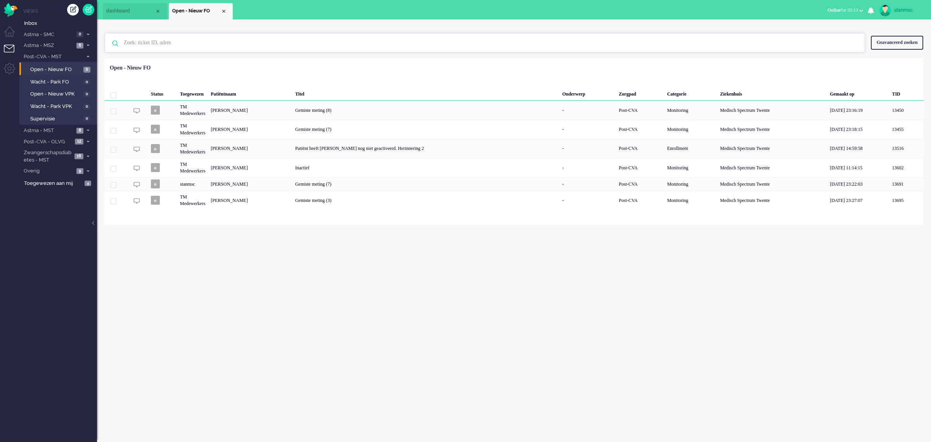
click at [163, 47] on input "text" at bounding box center [486, 42] width 736 height 19
type input "ter meer"
click at [224, 10] on div "Close tab" at bounding box center [224, 11] width 6 height 6
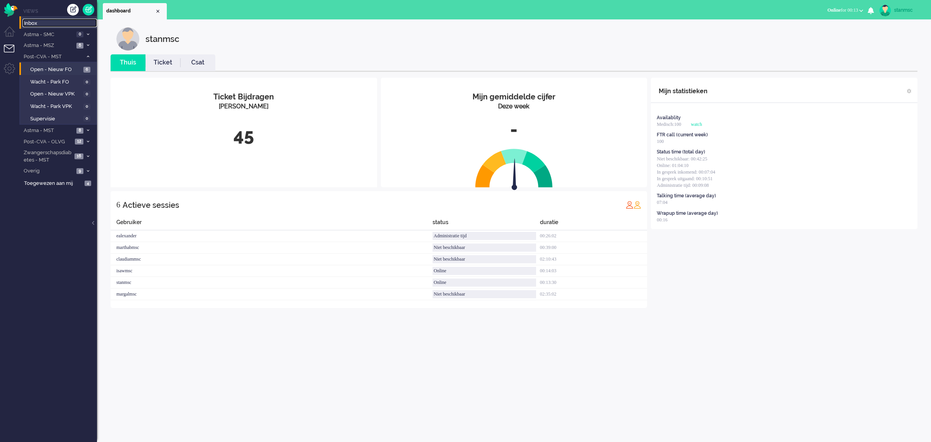
click at [39, 24] on span "Inbox" at bounding box center [60, 23] width 73 height 7
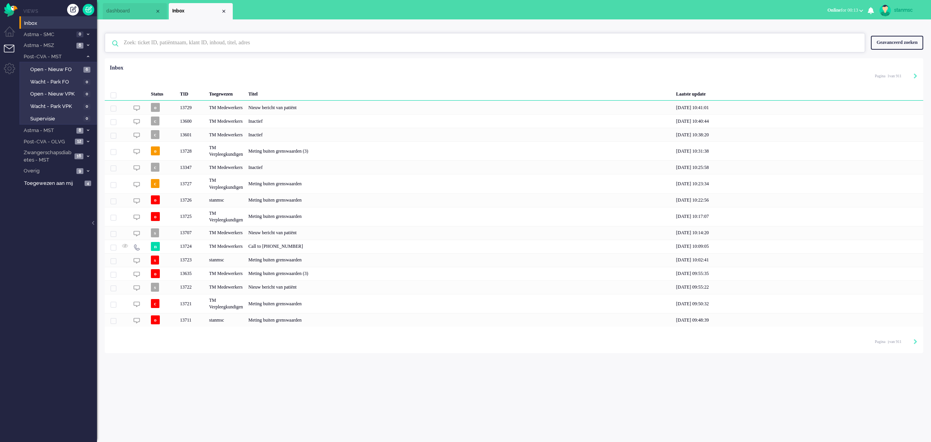
click at [166, 45] on input "text" at bounding box center [486, 42] width 736 height 19
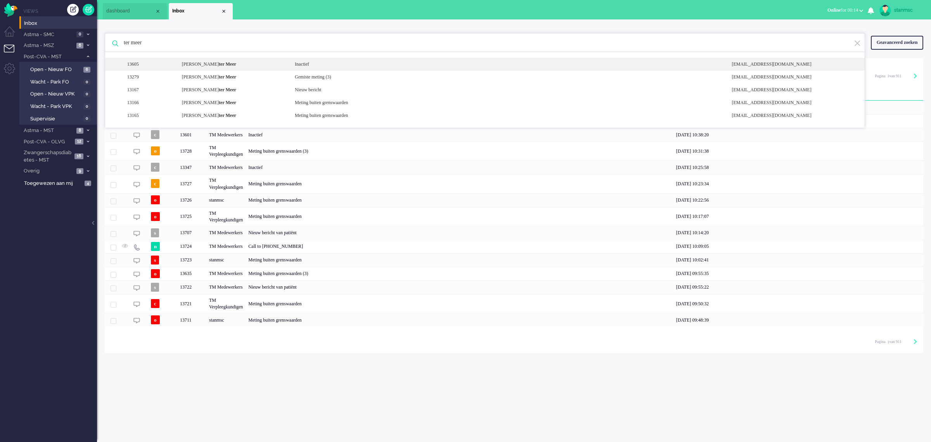
type input "ter meer"
click at [219, 65] on b "ter Meer" at bounding box center [227, 63] width 17 height 5
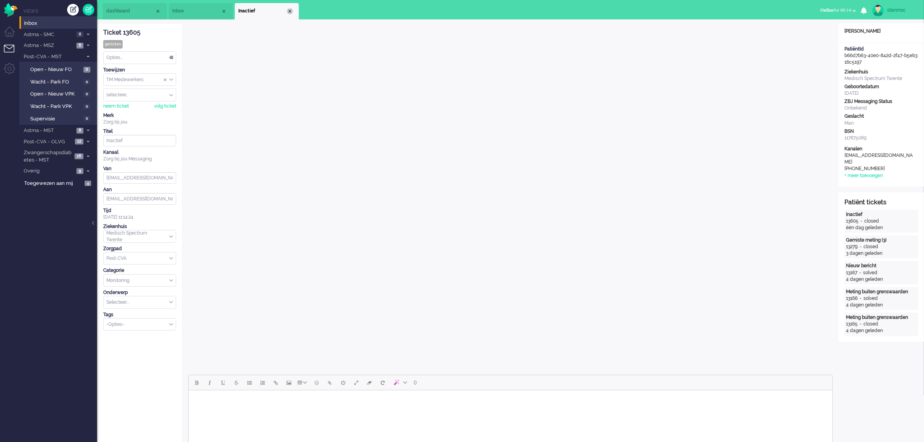
click at [289, 10] on div "Close tab" at bounding box center [290, 11] width 6 height 6
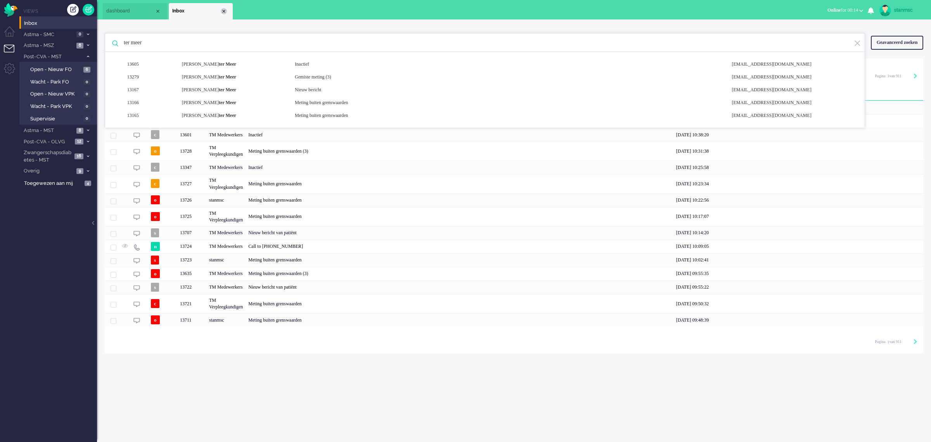
click at [226, 12] on div "Close tab" at bounding box center [224, 11] width 6 height 6
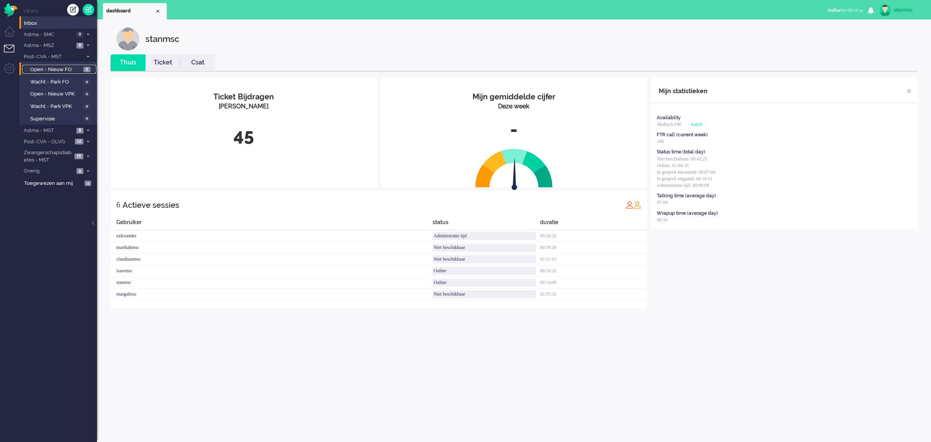
click at [50, 70] on span "Open - Nieuw FO" at bounding box center [55, 69] width 51 height 7
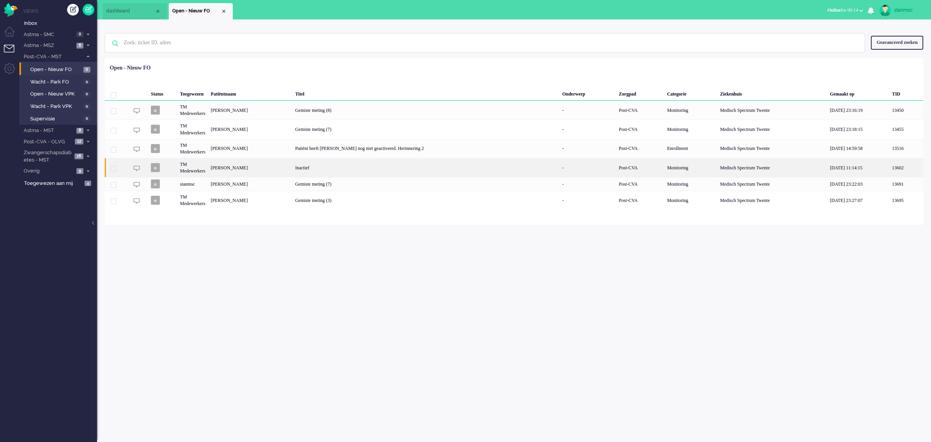
click at [257, 168] on div "Egbertus Johannes Kuipers" at bounding box center [250, 167] width 85 height 19
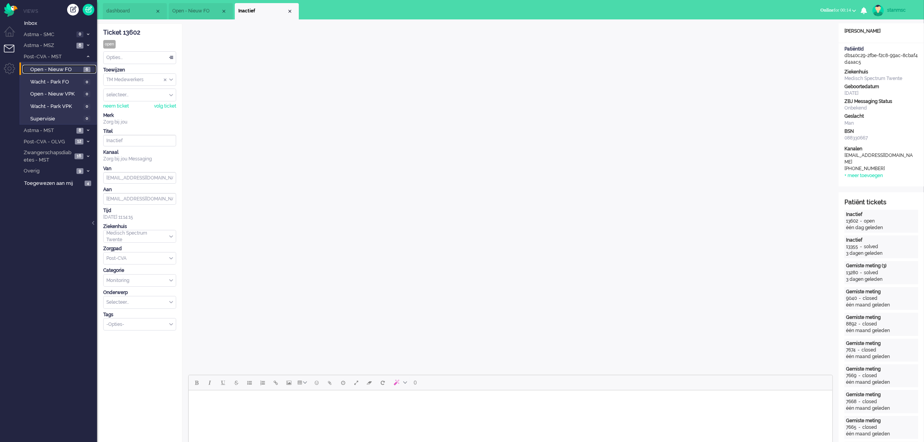
click at [59, 68] on span "Open - Nieuw FO" at bounding box center [55, 69] width 51 height 7
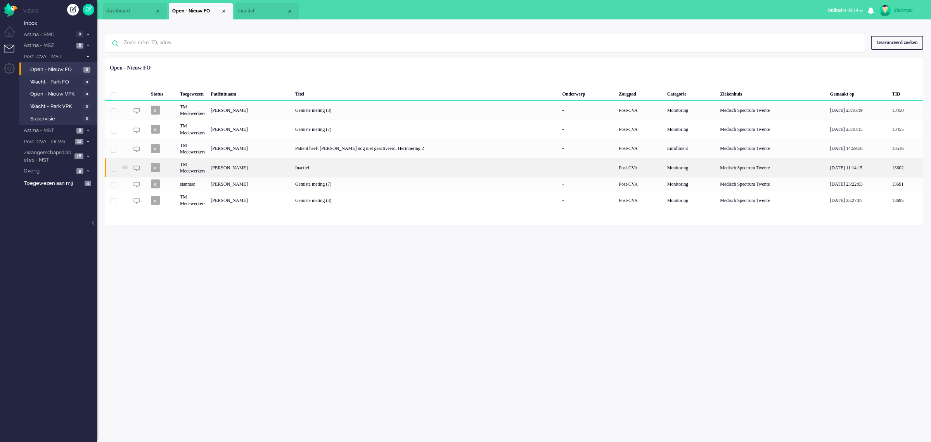
click at [253, 167] on div "Egbertus Johannes Kuipers" at bounding box center [250, 167] width 85 height 19
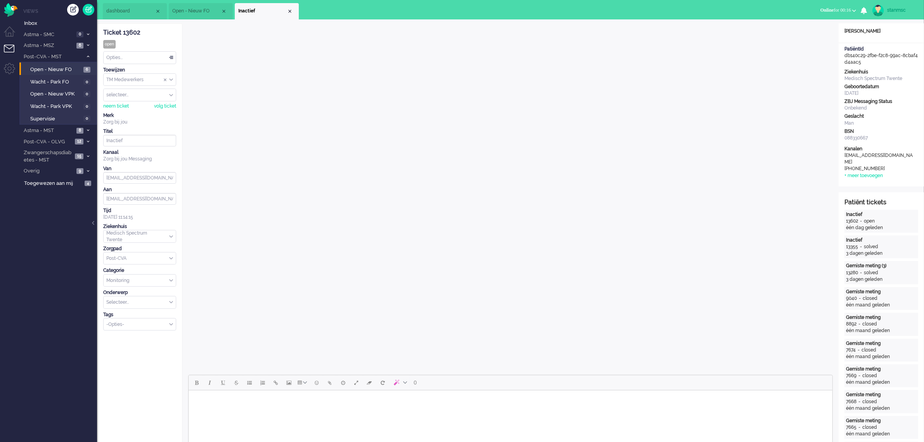
click at [171, 259] on div "Post-CVA" at bounding box center [140, 258] width 72 height 12
click at [129, 273] on li "Astma" at bounding box center [140, 269] width 72 height 11
click at [121, 104] on div "neem ticket" at bounding box center [116, 106] width 26 height 7
click at [133, 57] on div "Opties..." at bounding box center [140, 58] width 72 height 12
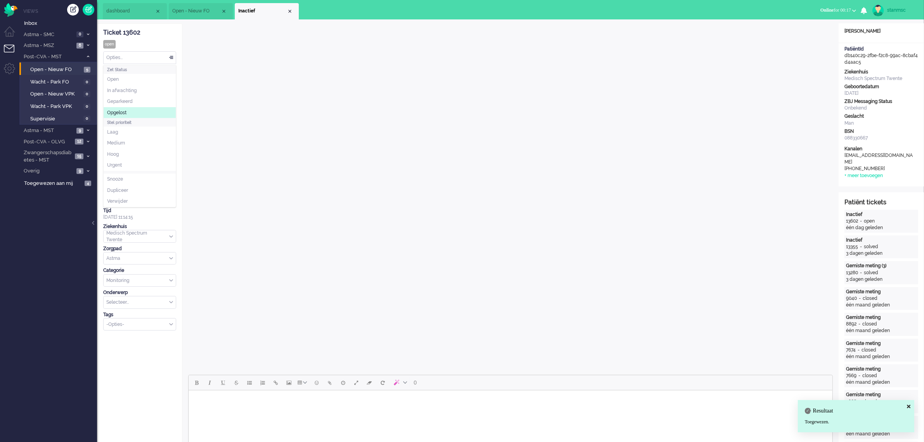
click at [130, 112] on li "Opgelost" at bounding box center [140, 112] width 72 height 11
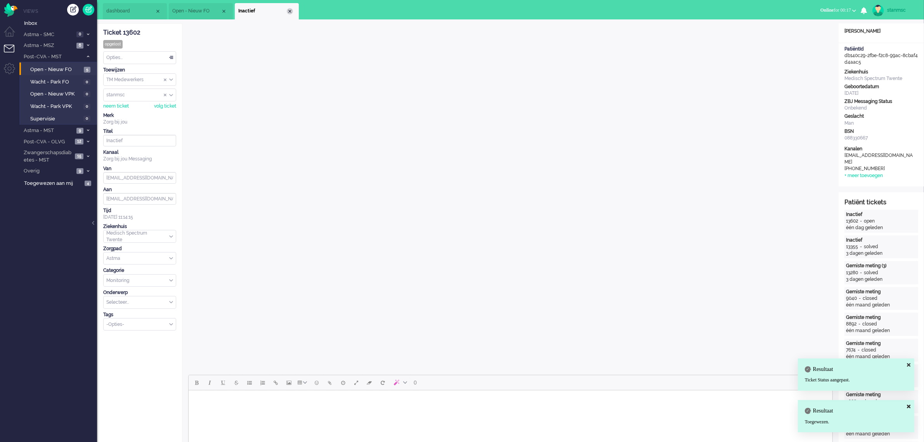
click at [290, 9] on div "Close tab" at bounding box center [290, 11] width 6 height 6
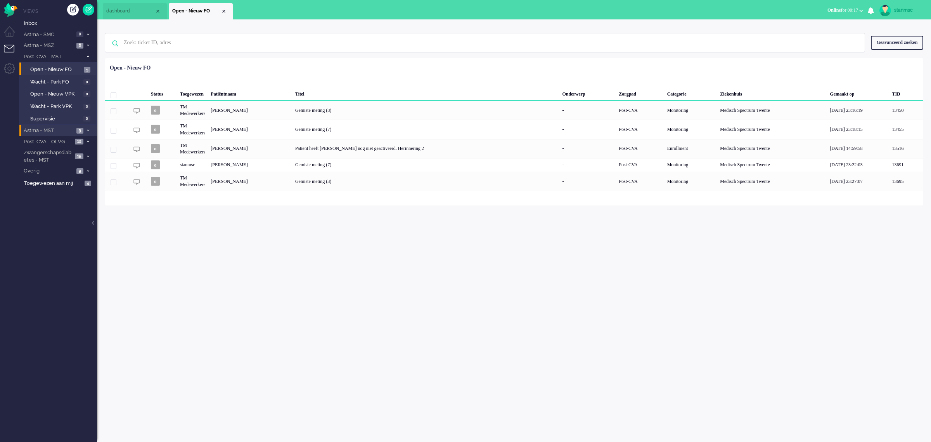
click at [55, 128] on span "Astma - MST" at bounding box center [49, 130] width 52 height 7
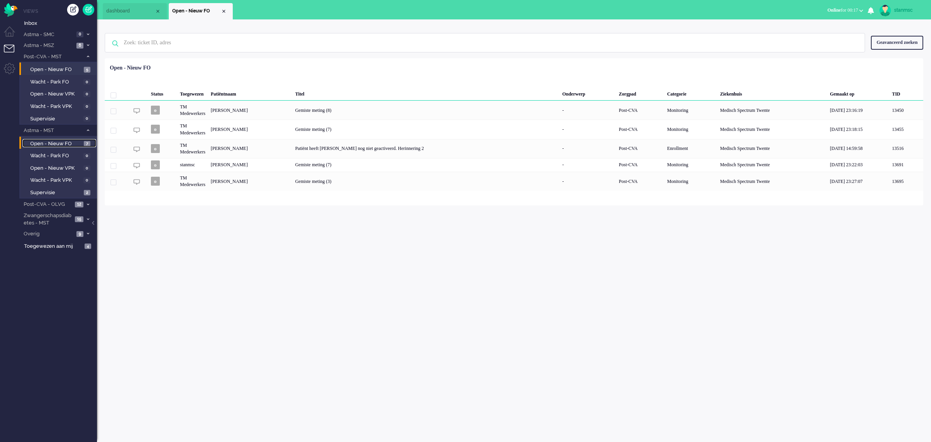
click at [58, 141] on span "Open - Nieuw FO" at bounding box center [56, 143] width 52 height 7
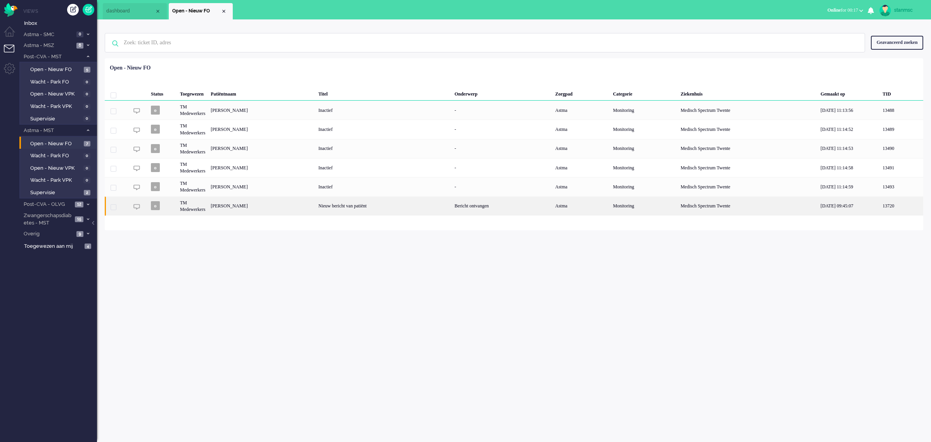
click at [244, 208] on div "Anouk Nijman" at bounding box center [261, 205] width 107 height 19
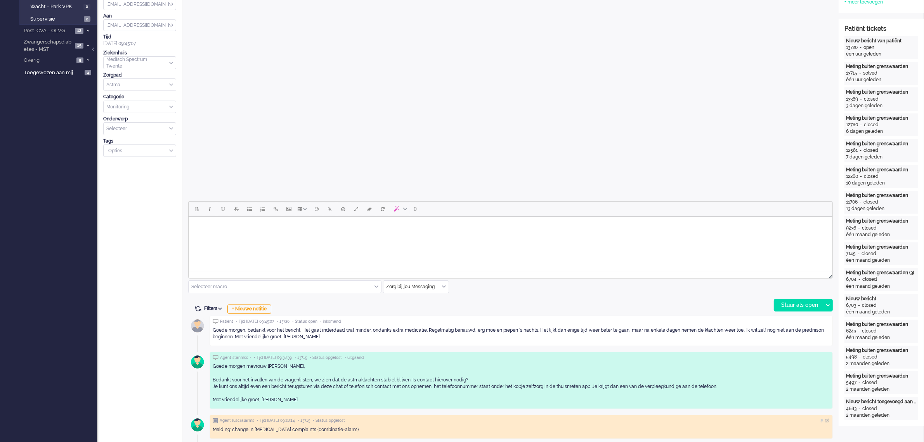
scroll to position [243, 0]
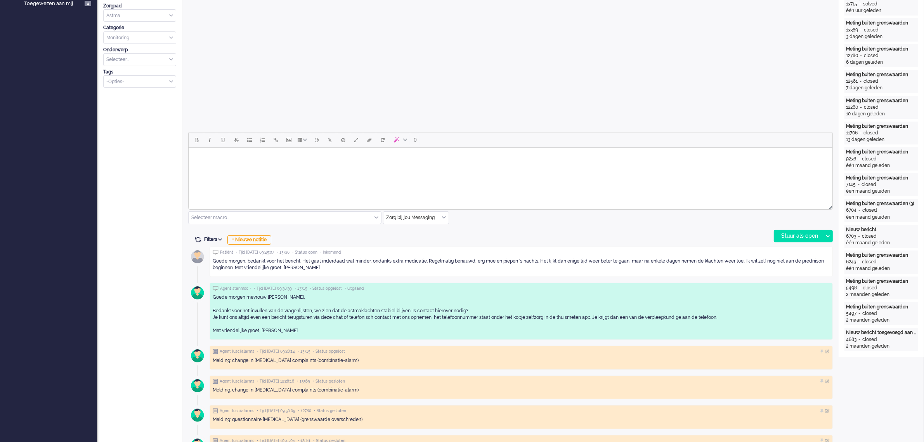
click at [225, 167] on html at bounding box center [510, 157] width 644 height 20
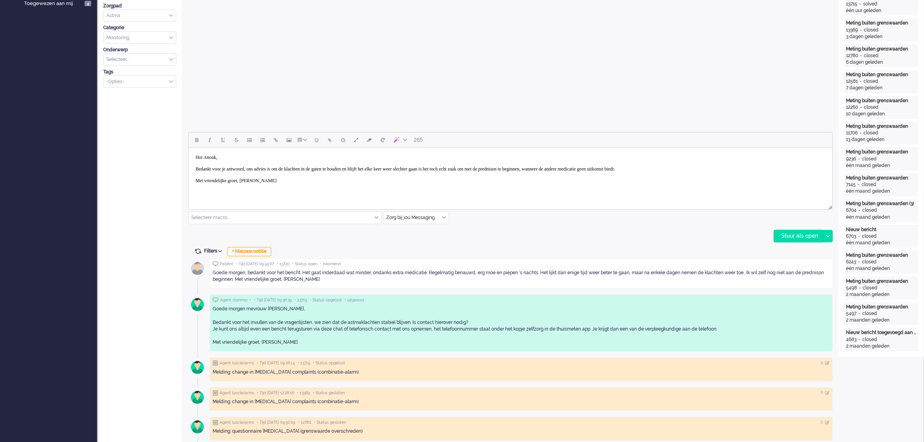
click at [802, 233] on div "Stuur als open" at bounding box center [798, 236] width 49 height 12
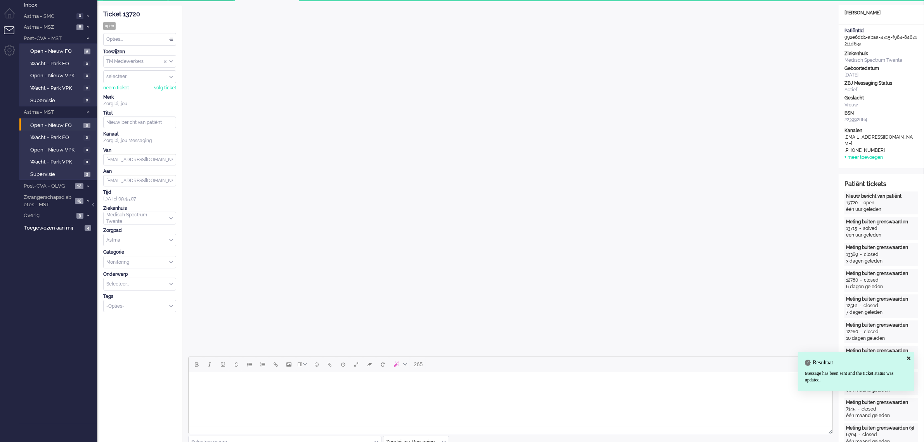
scroll to position [0, 0]
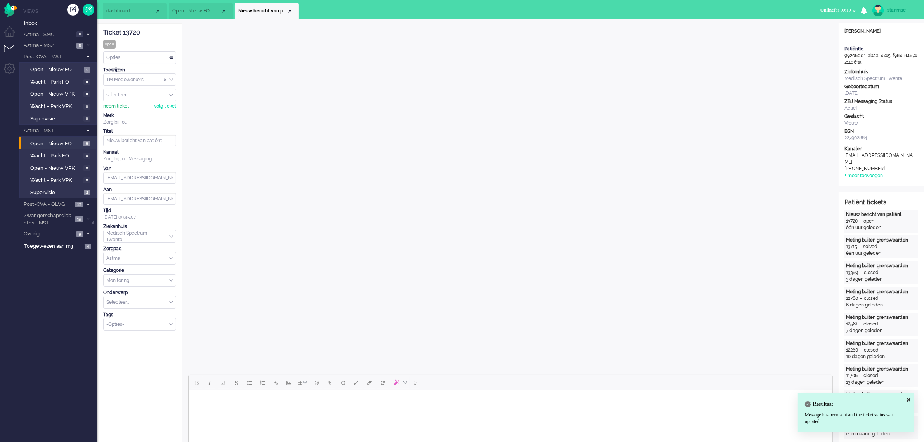
click at [117, 105] on div "neem ticket" at bounding box center [116, 106] width 26 height 7
click at [131, 59] on div "Opties..." at bounding box center [140, 58] width 72 height 12
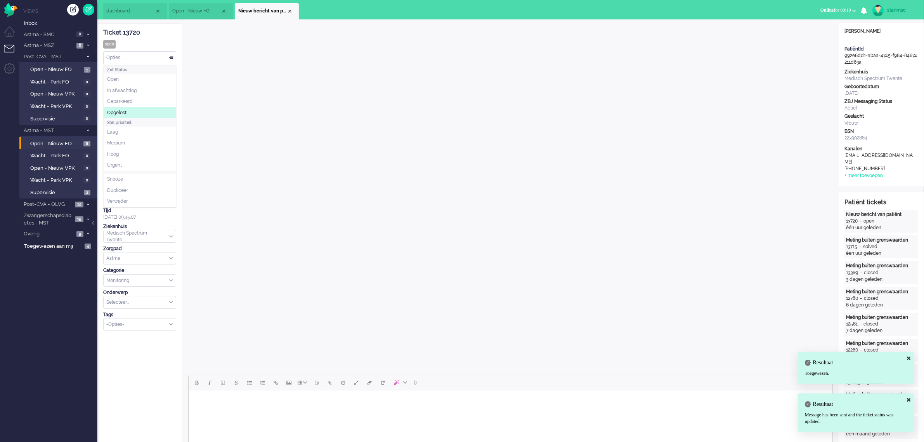
click at [126, 111] on span "Opgelost" at bounding box center [116, 112] width 19 height 7
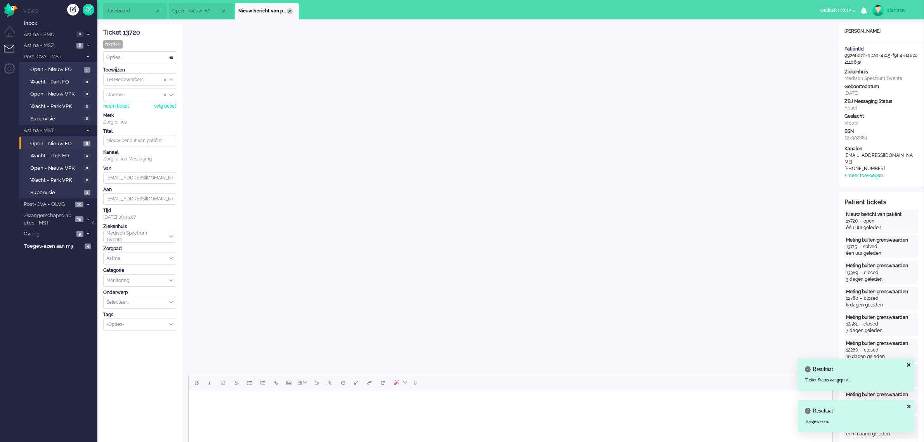
click at [289, 8] on div "Close tab" at bounding box center [290, 11] width 6 height 6
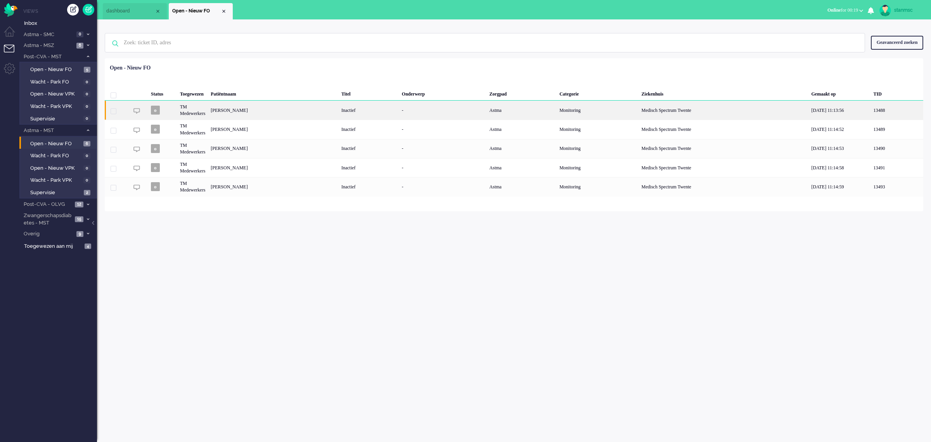
click at [271, 109] on div "Hendrikus Bernardus Maria Boers" at bounding box center [273, 109] width 131 height 19
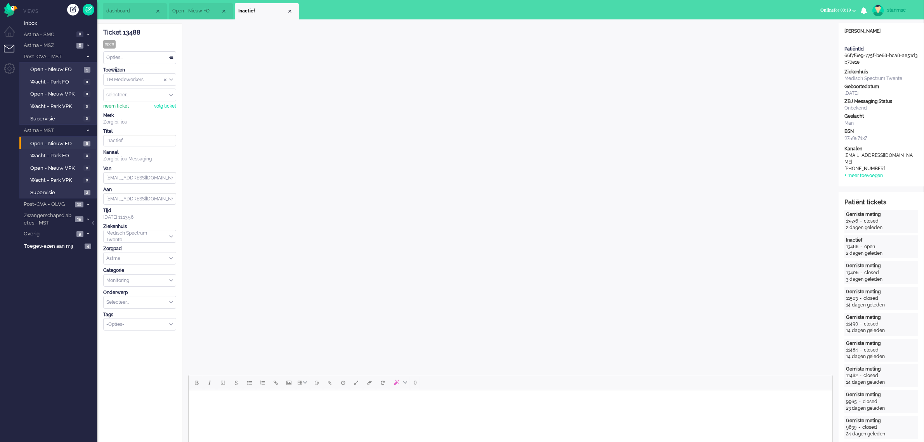
click at [118, 106] on div "neem ticket" at bounding box center [116, 106] width 26 height 7
click at [288, 12] on div "Close tab" at bounding box center [290, 11] width 6 height 6
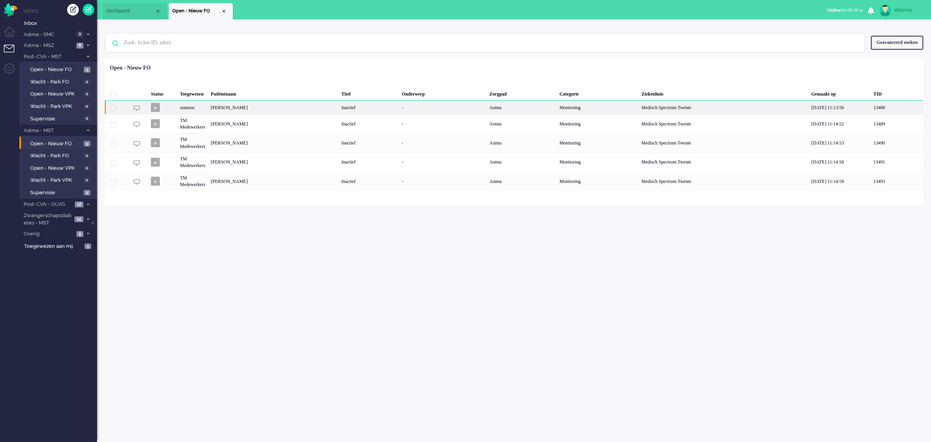
click at [203, 106] on div "stanmsc" at bounding box center [192, 107] width 31 height 14
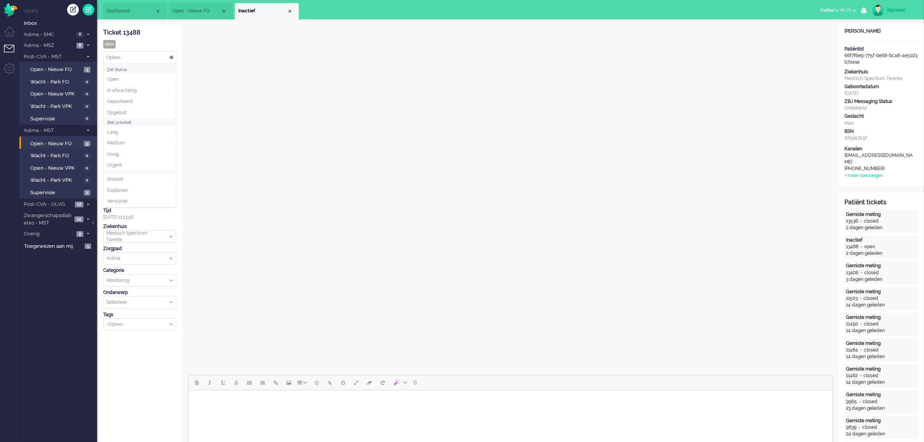
click at [120, 55] on div "Opties..." at bounding box center [140, 58] width 72 height 12
click at [125, 109] on span "Opgelost" at bounding box center [116, 112] width 19 height 7
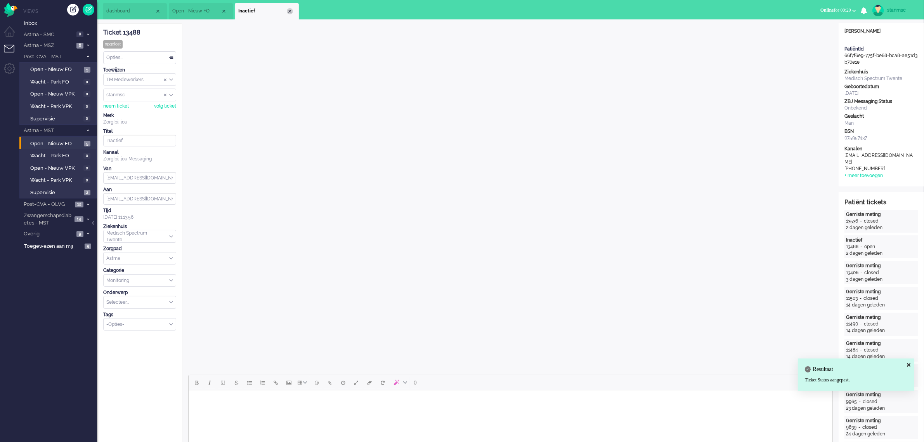
click at [291, 8] on div "Close tab" at bounding box center [290, 11] width 6 height 6
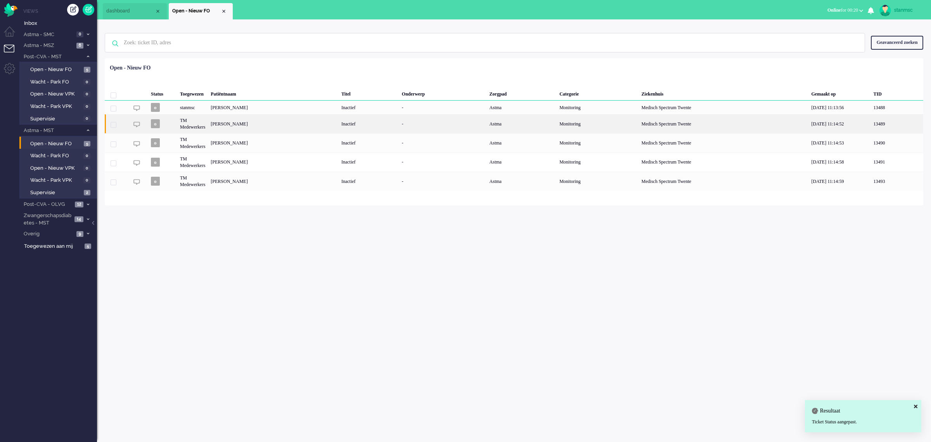
click at [237, 123] on div "Kim Inge Heerink" at bounding box center [273, 123] width 131 height 19
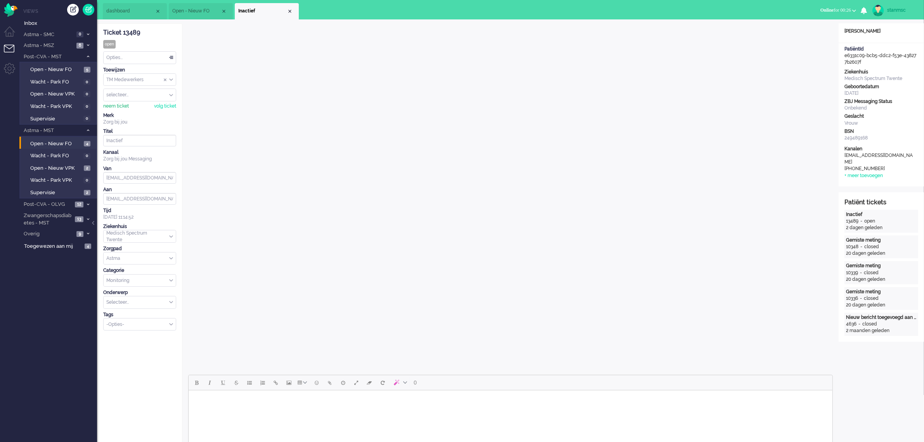
click at [121, 109] on div "neem ticket" at bounding box center [116, 106] width 26 height 7
click at [137, 60] on div "Opties..." at bounding box center [140, 58] width 72 height 12
click at [125, 109] on span "Opgelost" at bounding box center [116, 112] width 19 height 7
click at [292, 11] on div "Close tab" at bounding box center [290, 11] width 6 height 6
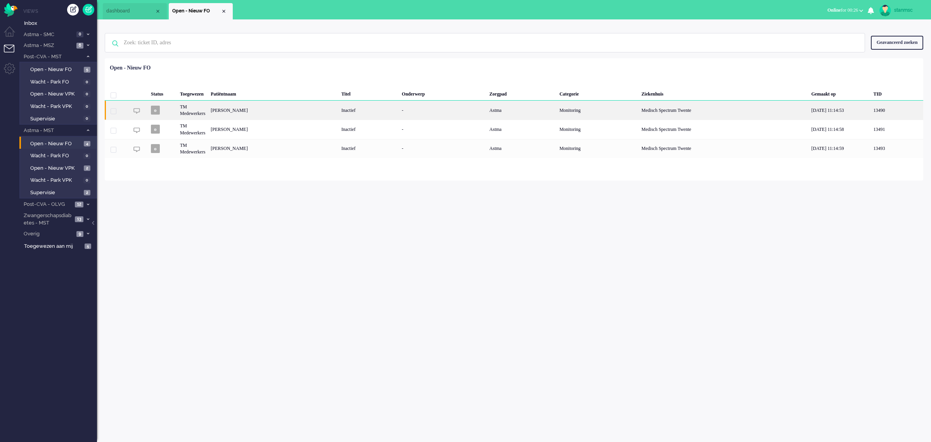
click at [253, 113] on div "Carel Jan van Munster" at bounding box center [273, 109] width 131 height 19
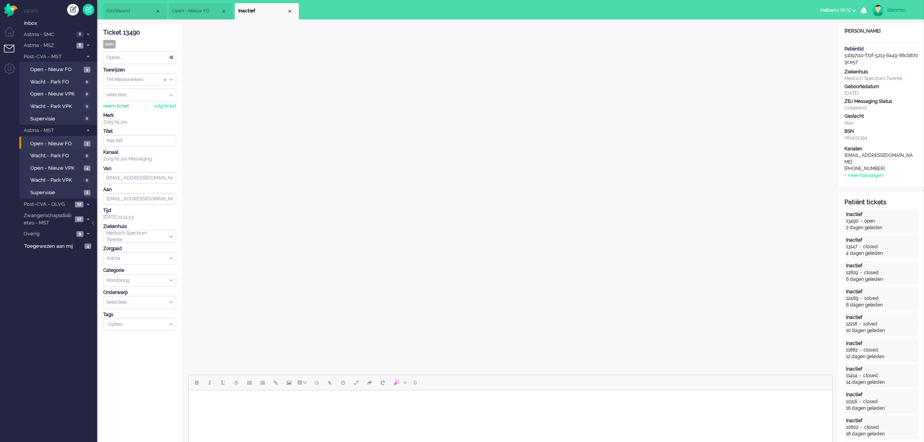
click at [118, 107] on div "neem ticket" at bounding box center [116, 106] width 26 height 7
click at [125, 59] on div "Opties..." at bounding box center [140, 58] width 72 height 12
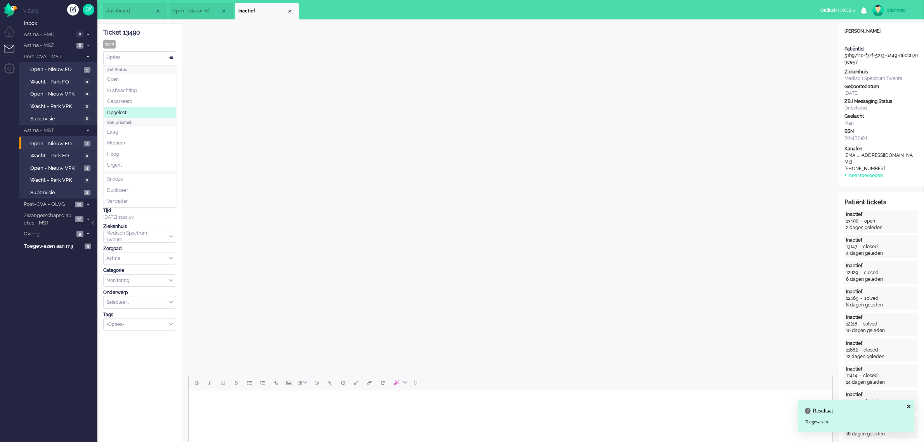
click at [121, 109] on span "Opgelost" at bounding box center [116, 112] width 19 height 7
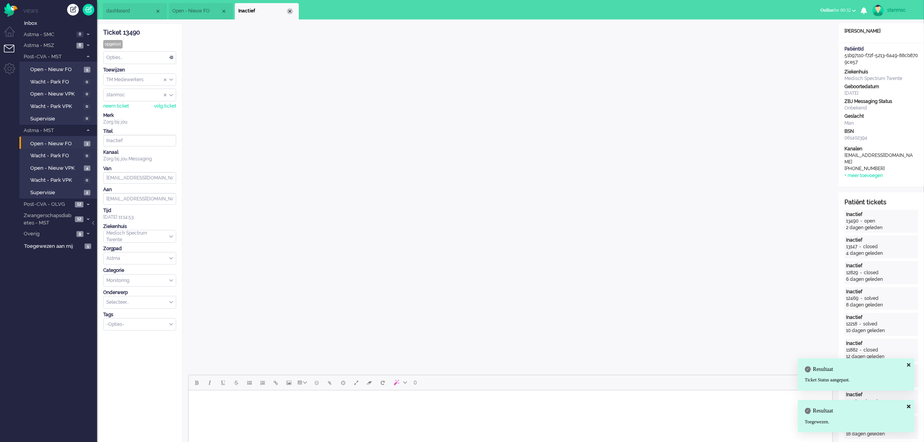
click at [290, 12] on div "Close tab" at bounding box center [290, 11] width 6 height 6
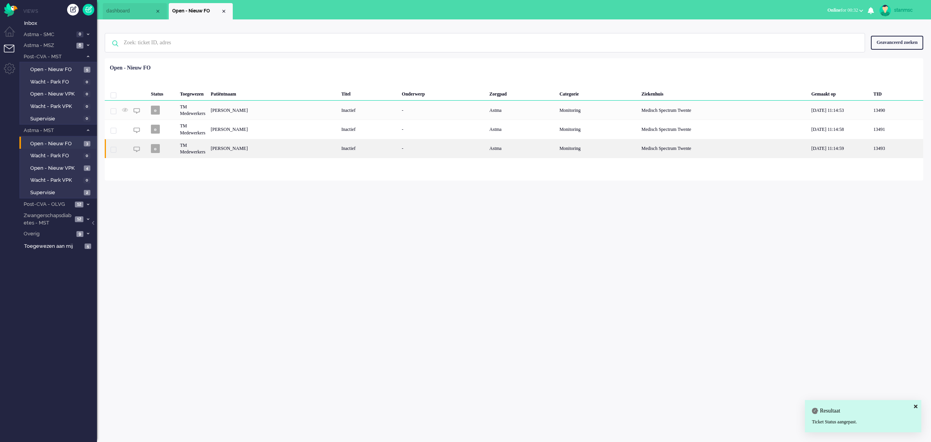
click at [245, 147] on div "Jan Hendrik Schipper" at bounding box center [273, 148] width 131 height 19
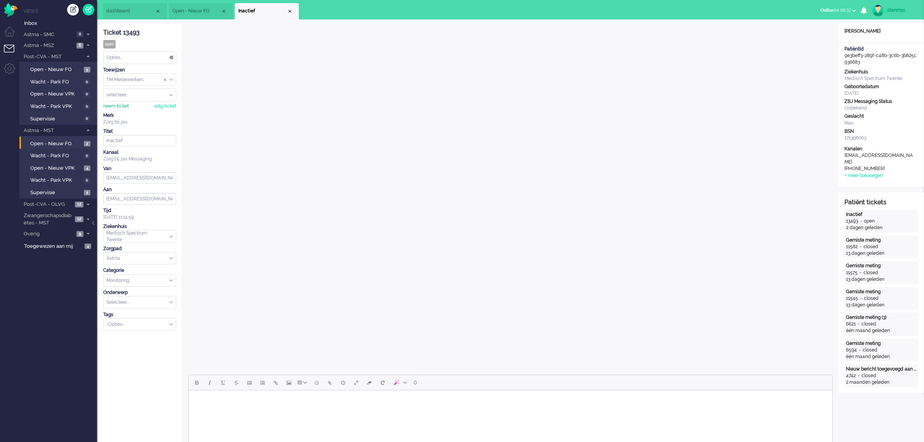
click at [120, 106] on div "neem ticket" at bounding box center [116, 106] width 26 height 7
click at [127, 59] on div "Opties..." at bounding box center [140, 58] width 72 height 12
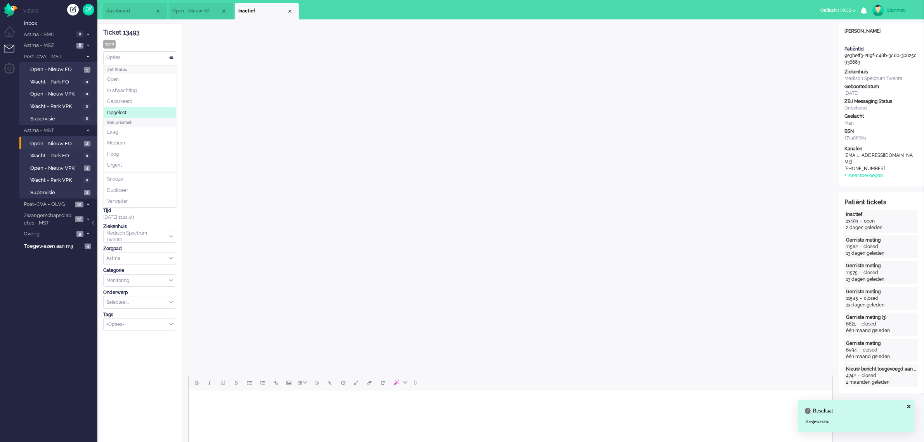
click at [121, 113] on span "Opgelost" at bounding box center [116, 112] width 19 height 7
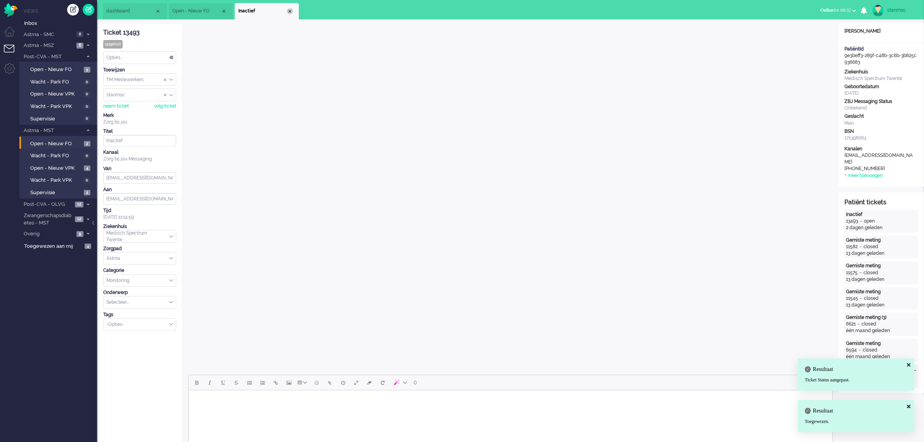
click at [289, 12] on div "Close tab" at bounding box center [290, 11] width 6 height 6
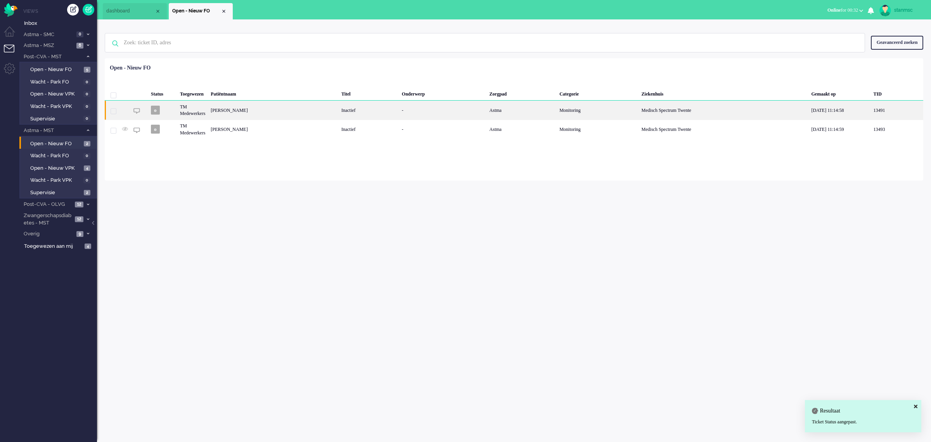
click at [263, 107] on div "Kayleigh van Erkelens" at bounding box center [273, 109] width 131 height 19
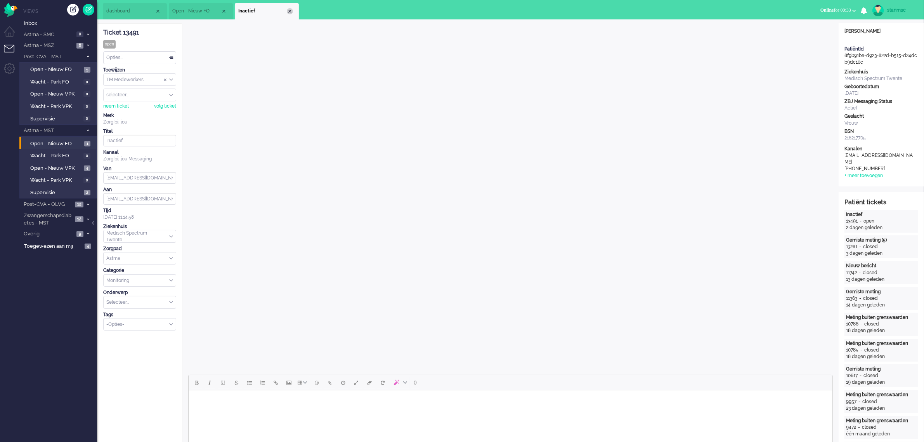
click at [289, 12] on div "Close tab" at bounding box center [290, 11] width 6 height 6
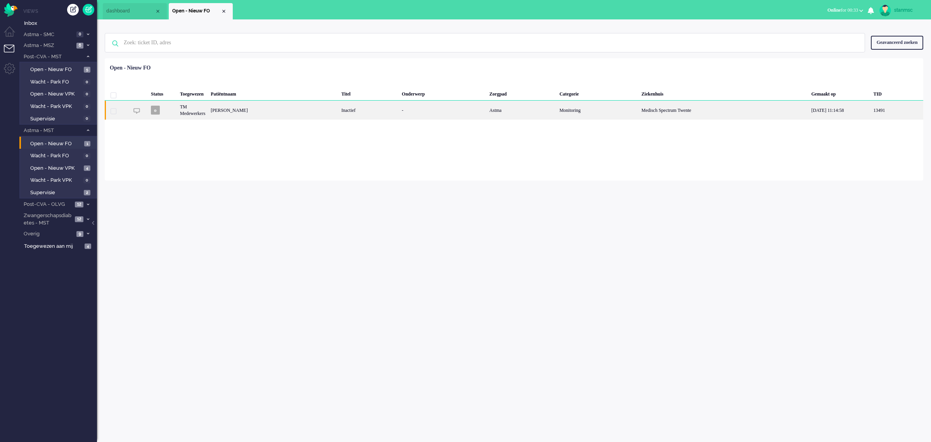
click at [238, 111] on div "Kayleigh van Erkelens" at bounding box center [273, 109] width 131 height 19
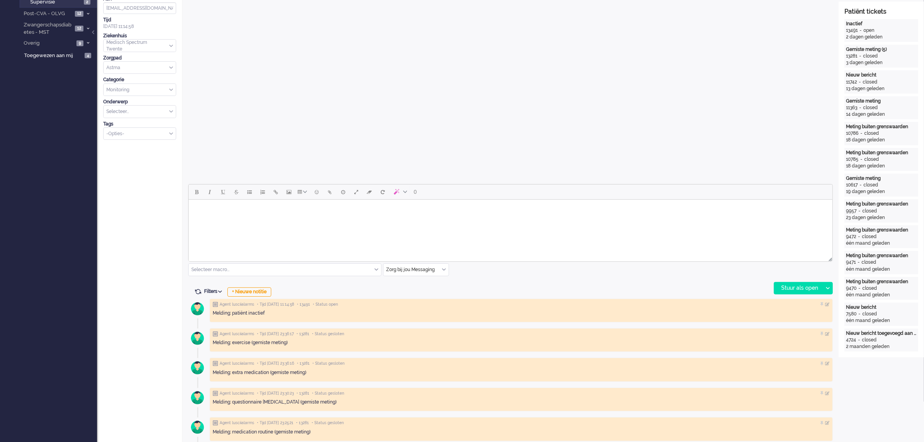
scroll to position [194, 0]
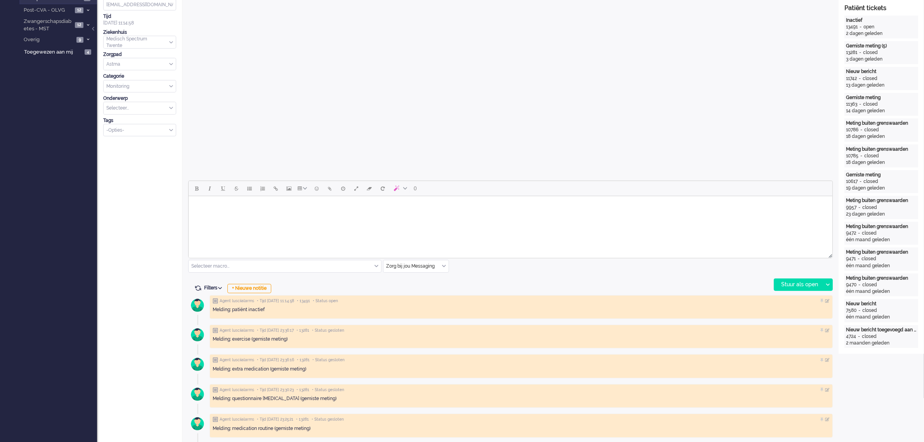
click at [377, 267] on div "Selecteer macro..." at bounding box center [285, 266] width 192 height 12
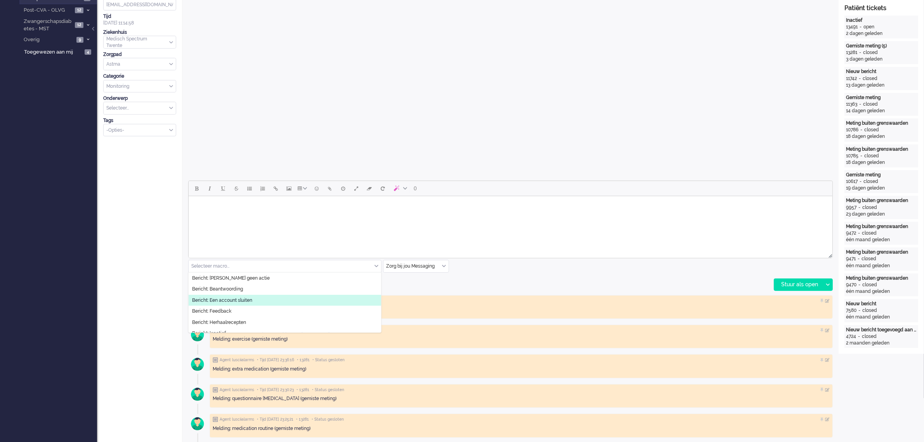
scroll to position [49, 0]
click at [230, 282] on li "Bericht: Inactief" at bounding box center [285, 284] width 192 height 11
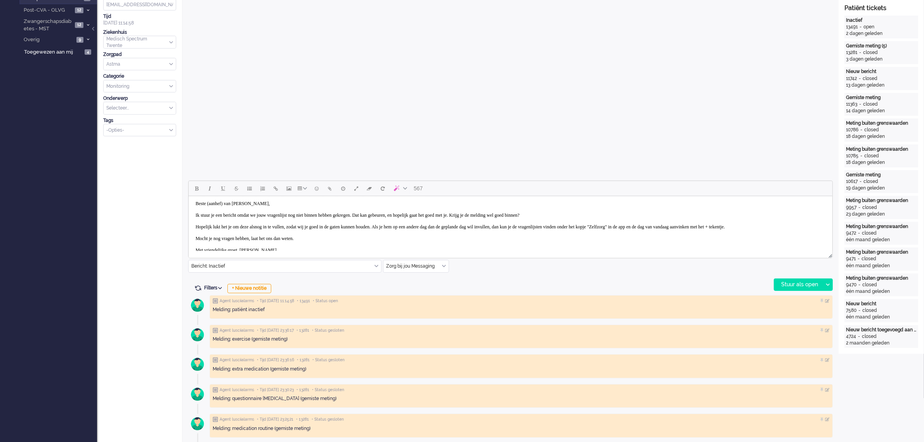
scroll to position [0, 0]
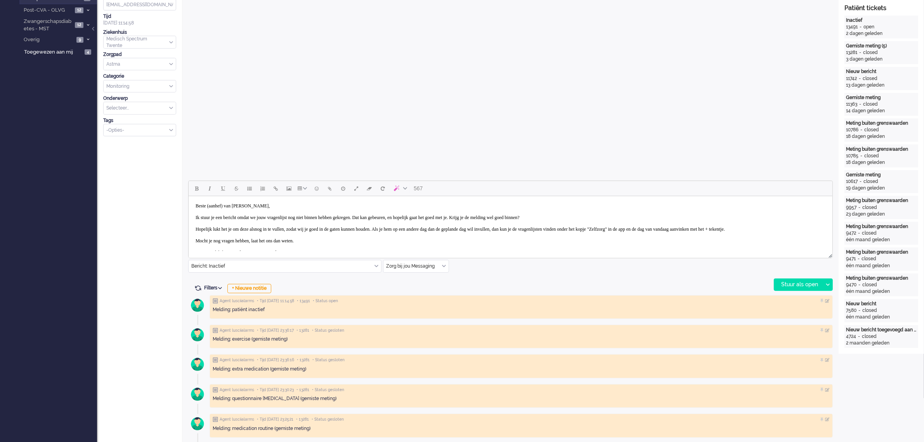
click at [231, 206] on body "Beste (aanhef) van Erkelens, Ik stuur je een bericht omdat we jouw vragenlijst …" at bounding box center [509, 229] width 637 height 60
click at [786, 284] on div "Stuur als open" at bounding box center [798, 285] width 49 height 12
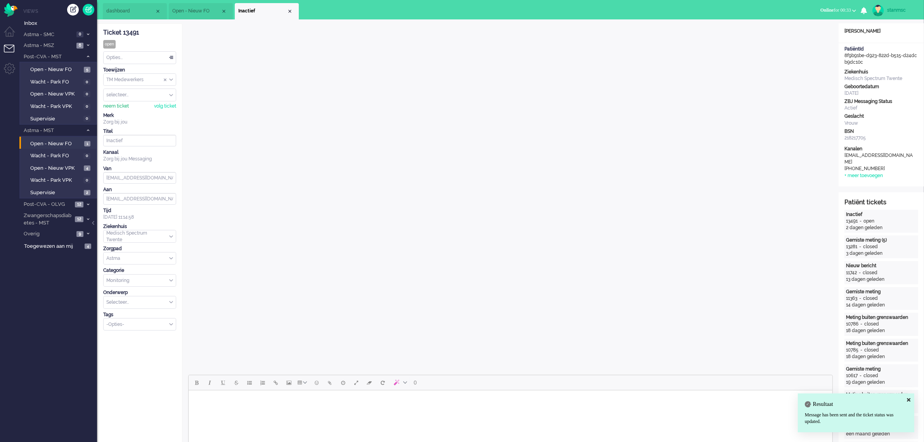
click at [117, 109] on div "neem ticket" at bounding box center [116, 106] width 26 height 7
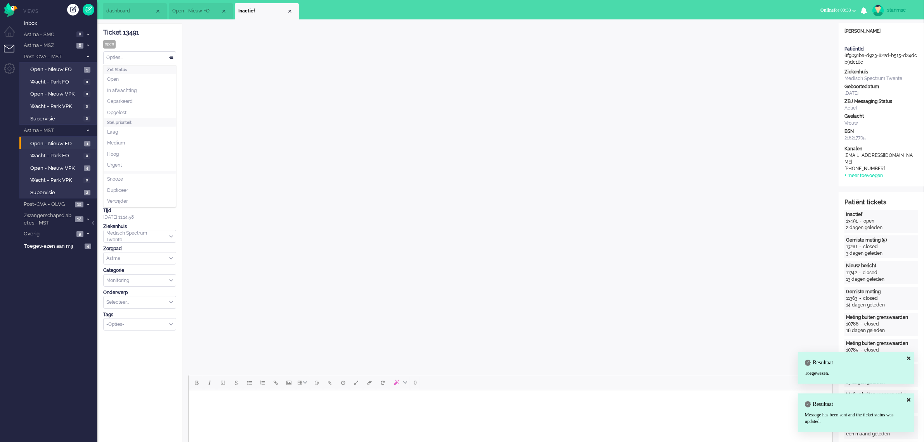
click at [137, 59] on div "Opties..." at bounding box center [140, 58] width 72 height 12
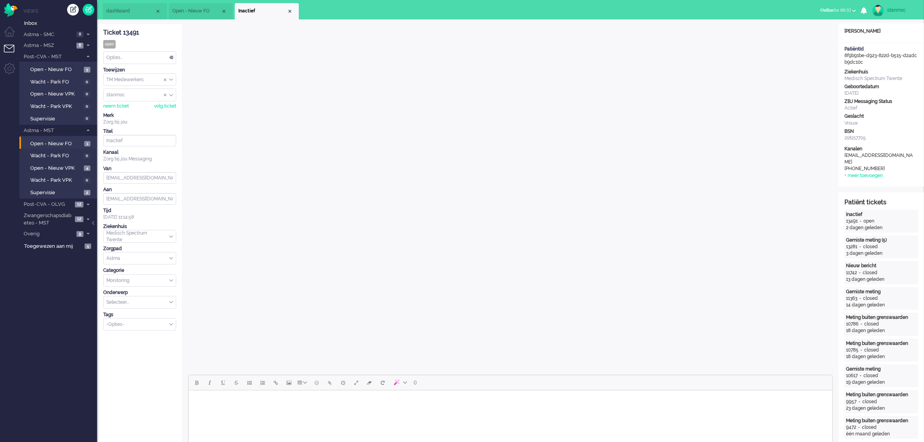
click at [128, 59] on div "Opties..." at bounding box center [140, 58] width 72 height 12
click at [123, 111] on span "Opgelost" at bounding box center [116, 112] width 19 height 7
click at [289, 12] on div "Close tab" at bounding box center [290, 11] width 6 height 6
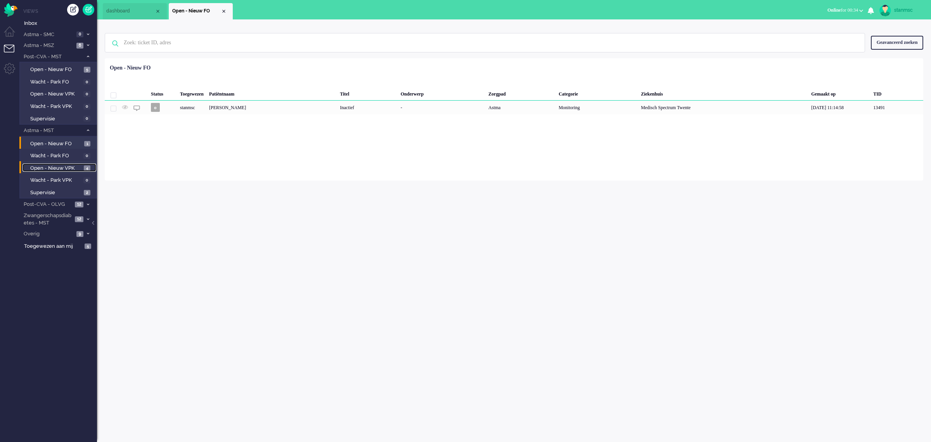
click at [60, 165] on span "Open - Nieuw VPK" at bounding box center [56, 168] width 52 height 7
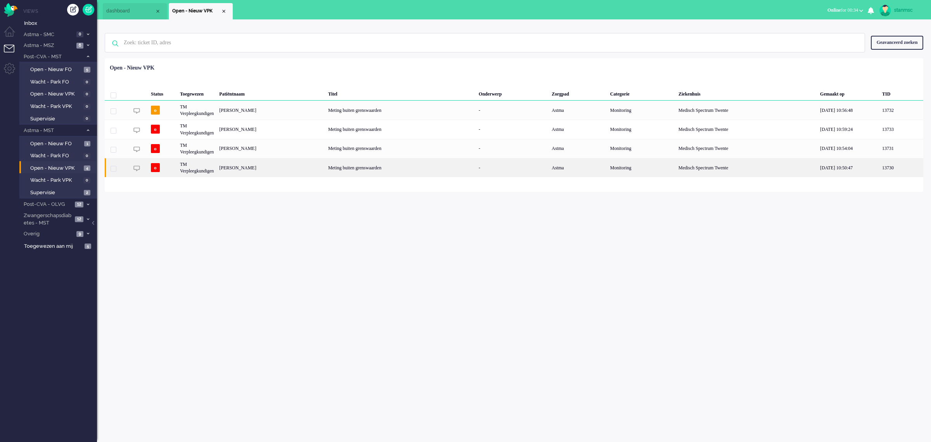
click at [249, 164] on div "André Adolf Marie Mulder" at bounding box center [271, 167] width 109 height 19
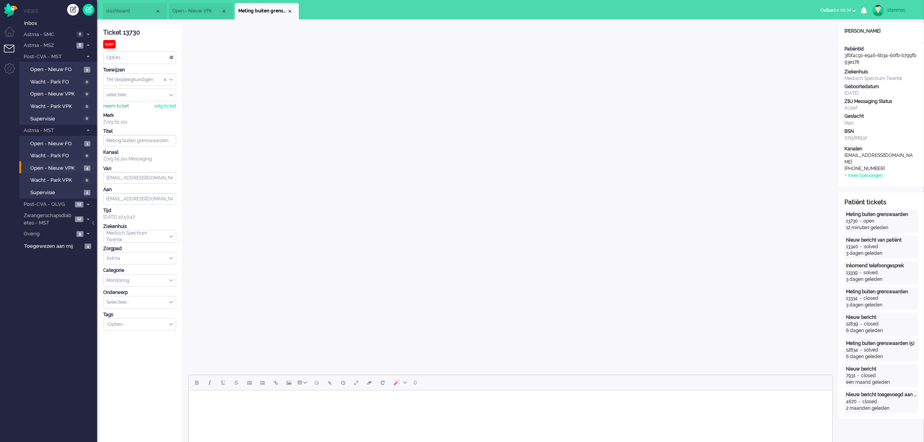
click at [116, 105] on div "neem ticket" at bounding box center [116, 106] width 26 height 7
click at [138, 59] on div "Opties..." at bounding box center [140, 58] width 72 height 12
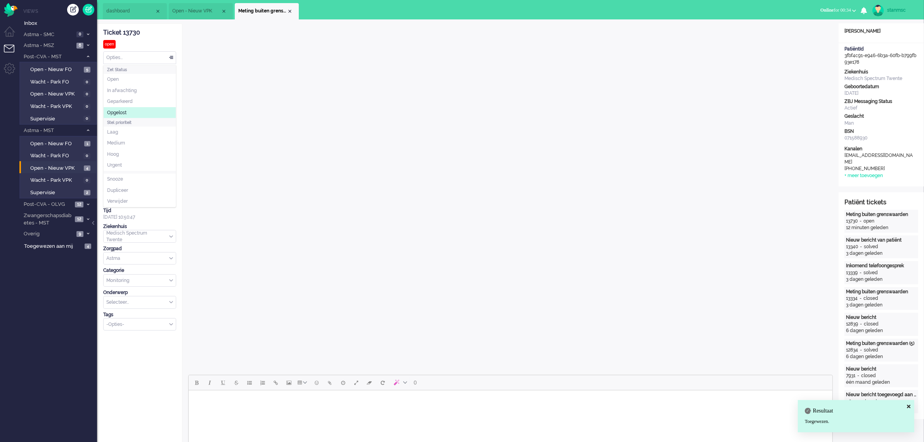
click at [130, 112] on li "Opgelost" at bounding box center [140, 112] width 72 height 11
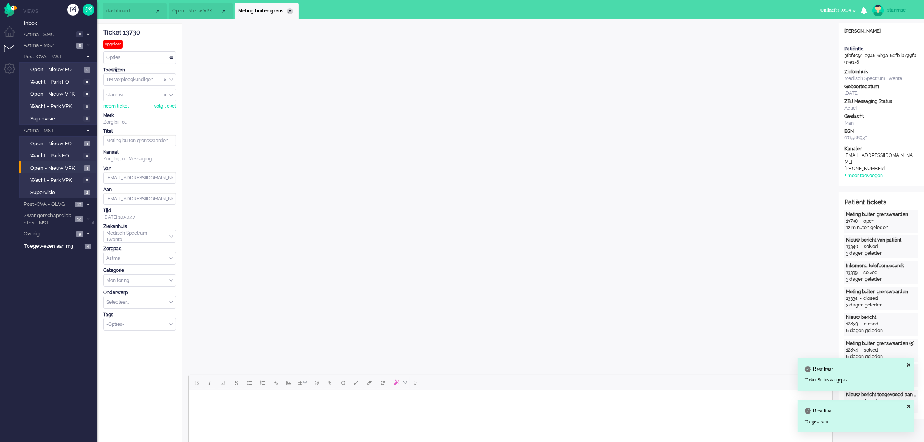
click at [292, 10] on div "Close tab" at bounding box center [290, 11] width 6 height 6
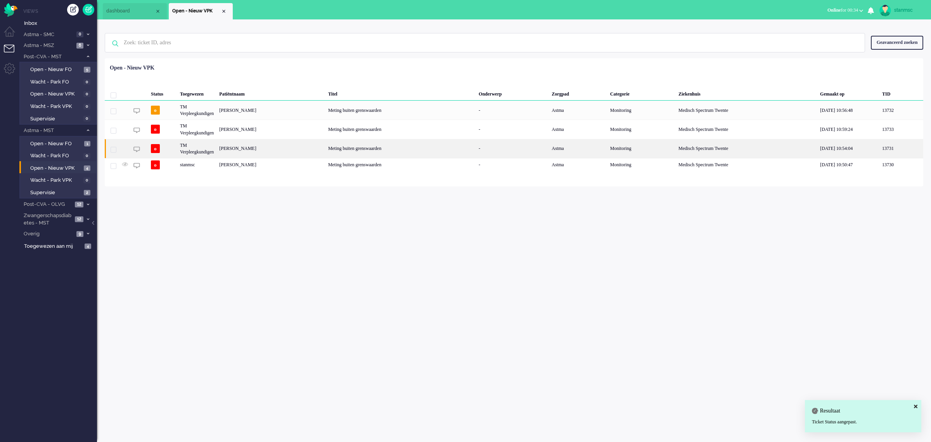
click at [253, 148] on div "Marcel Aarsen" at bounding box center [271, 148] width 109 height 19
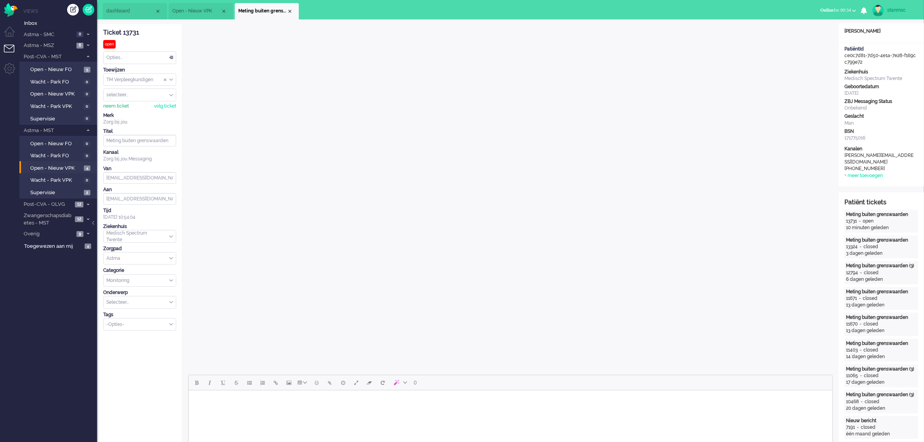
click at [119, 104] on div "neem ticket" at bounding box center [116, 106] width 26 height 7
click at [126, 59] on div "Opties..." at bounding box center [140, 58] width 72 height 12
click at [125, 108] on li "Opgelost" at bounding box center [140, 112] width 72 height 11
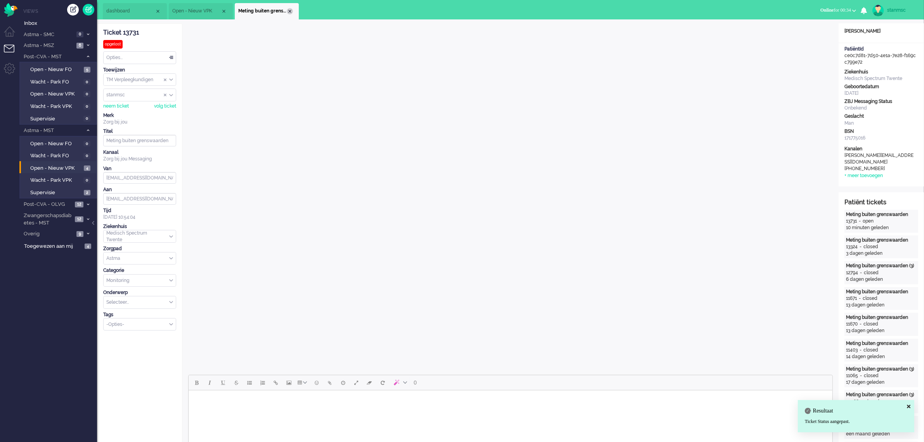
click at [291, 11] on div "Close tab" at bounding box center [290, 11] width 6 height 6
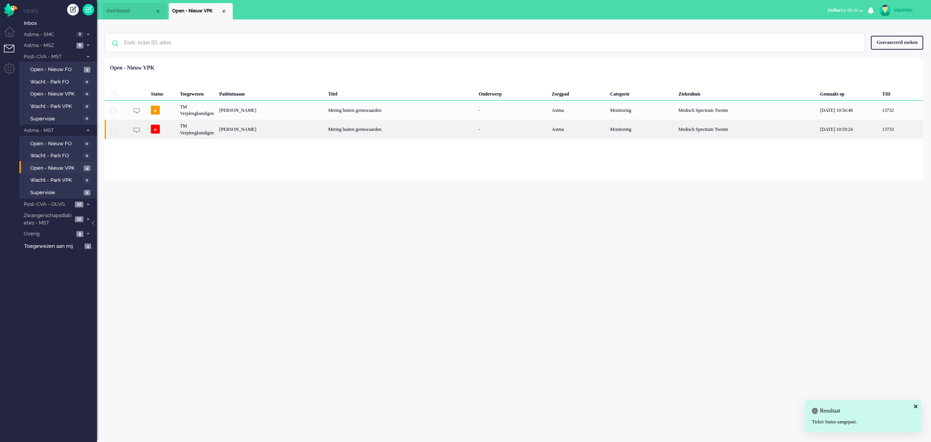
click at [274, 130] on div "Wilhelmus Antonetta Jongmans" at bounding box center [271, 129] width 109 height 19
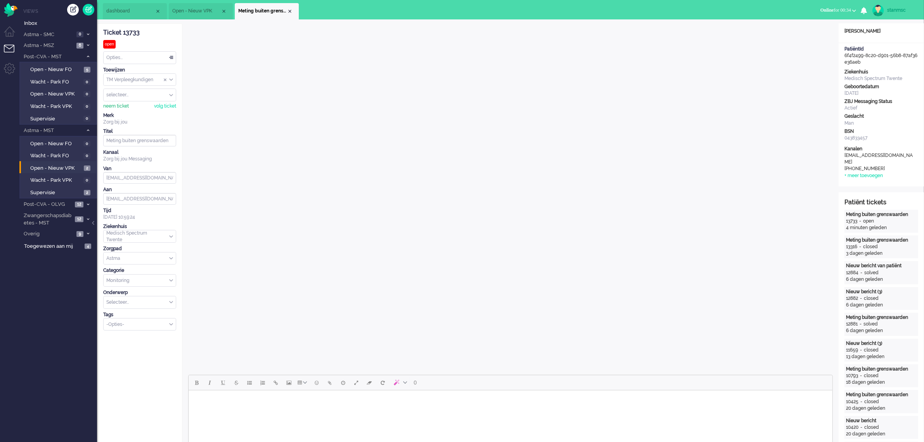
click at [121, 105] on div "neem ticket" at bounding box center [116, 106] width 26 height 7
click at [151, 60] on div "Opties..." at bounding box center [140, 58] width 72 height 12
drag, startPoint x: 134, startPoint y: 110, endPoint x: 137, endPoint y: 105, distance: 5.6
click at [134, 111] on li "Opgelost" at bounding box center [140, 112] width 72 height 11
click at [290, 12] on div "Close tab" at bounding box center [290, 11] width 6 height 6
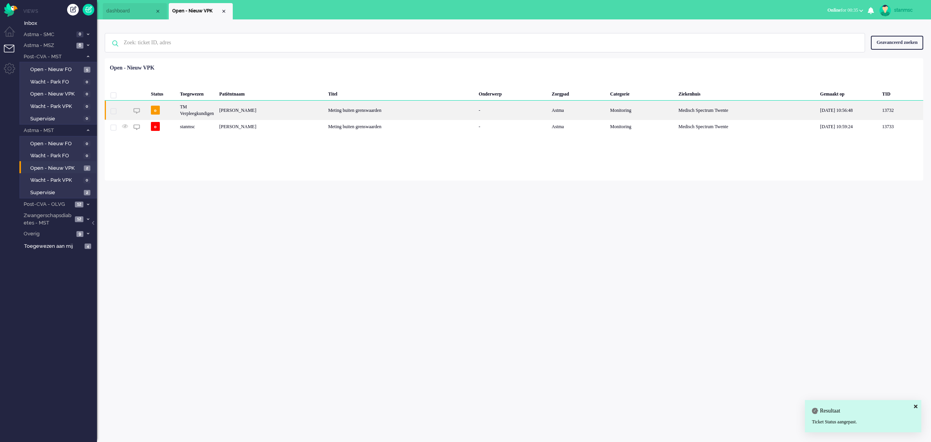
click at [253, 111] on div "Kim Inge Heerink" at bounding box center [271, 109] width 109 height 19
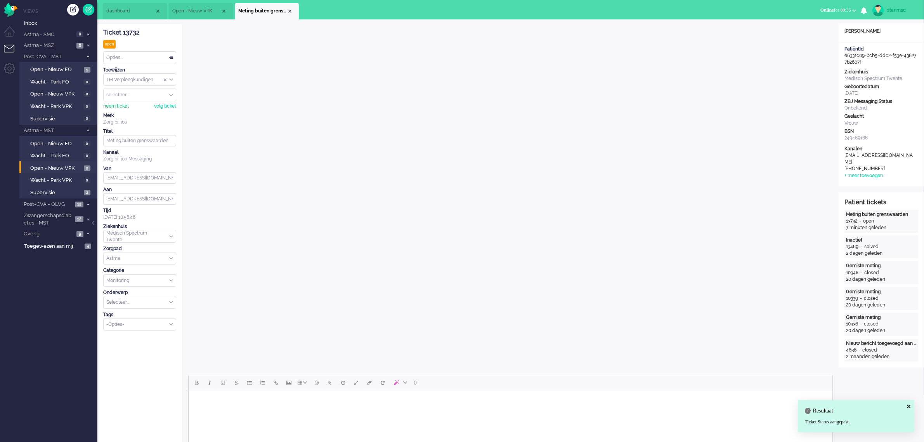
click at [114, 107] on div "neem ticket" at bounding box center [116, 106] width 26 height 7
click at [126, 55] on div "Opties..." at bounding box center [140, 58] width 72 height 12
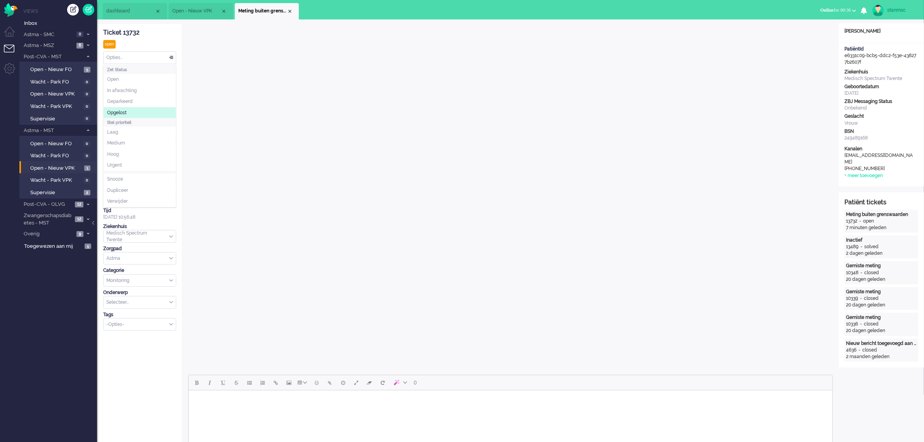
click at [124, 111] on span "Opgelost" at bounding box center [116, 112] width 19 height 7
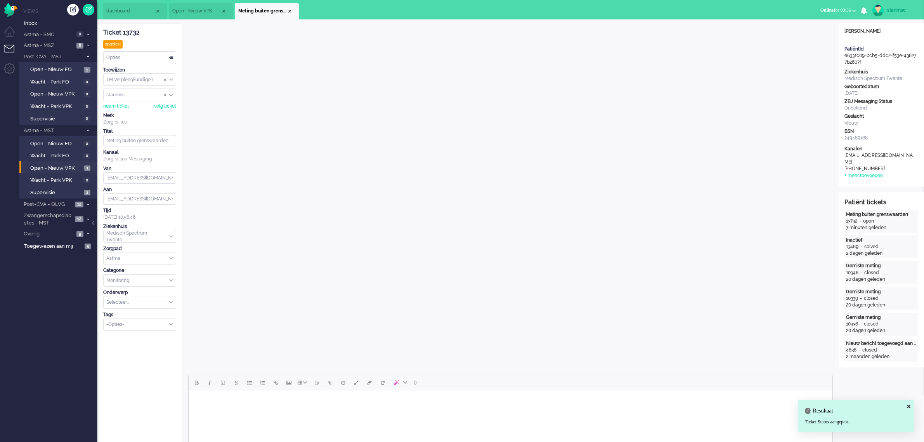
click at [292, 9] on div "Close tab" at bounding box center [290, 11] width 6 height 6
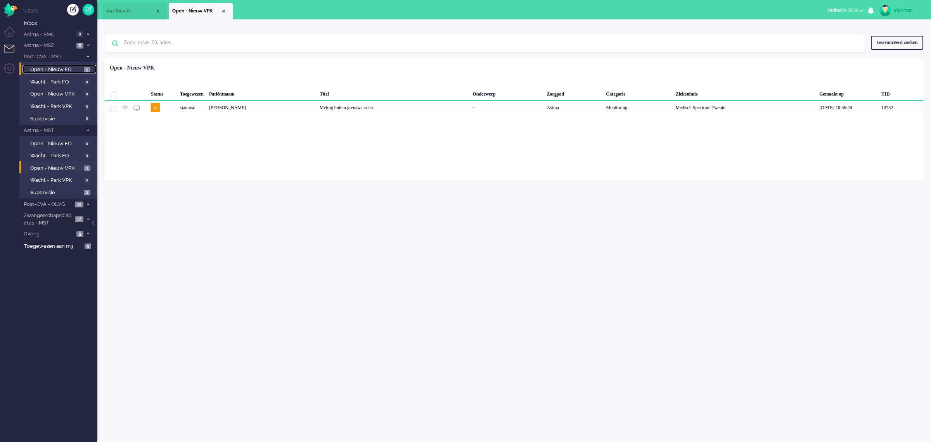
click at [62, 66] on span "Open - Nieuw FO" at bounding box center [56, 69] width 52 height 7
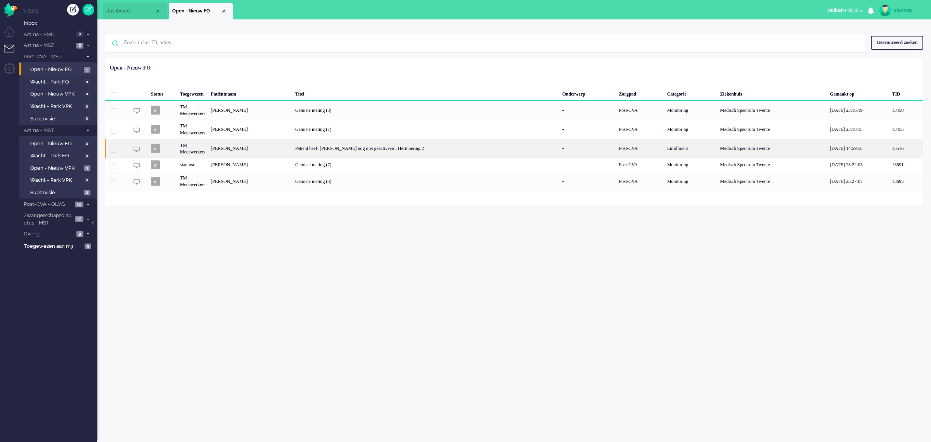
click at [270, 148] on div "Johannes Bernardus Maria Kuipers" at bounding box center [250, 148] width 85 height 19
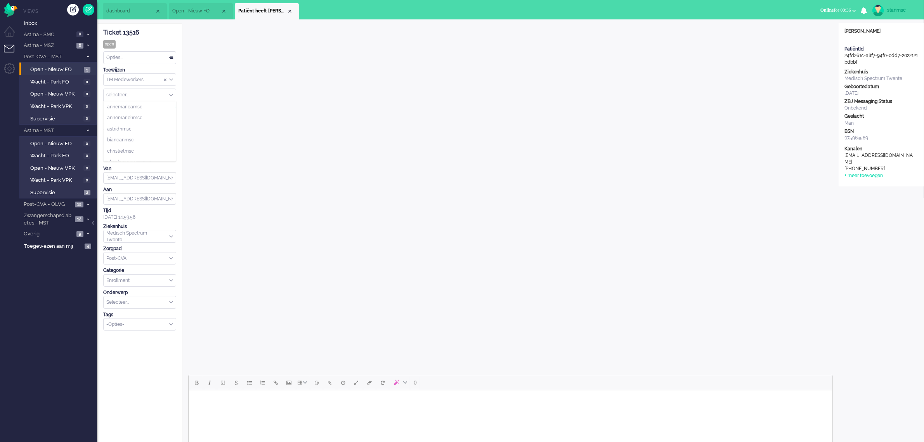
click at [120, 95] on input "Assign User" at bounding box center [140, 95] width 72 height 12
drag, startPoint x: 128, startPoint y: 93, endPoint x: 134, endPoint y: 93, distance: 6.2
click at [129, 93] on input "Assign User" at bounding box center [140, 95] width 72 height 12
click at [171, 92] on input "Assign User" at bounding box center [140, 95] width 72 height 12
click at [180, 92] on div "Ticket 13516 open Kijkend Opties... Zet Status Open In afwachting Geparkeerd Op…" at bounding box center [139, 278] width 85 height 511
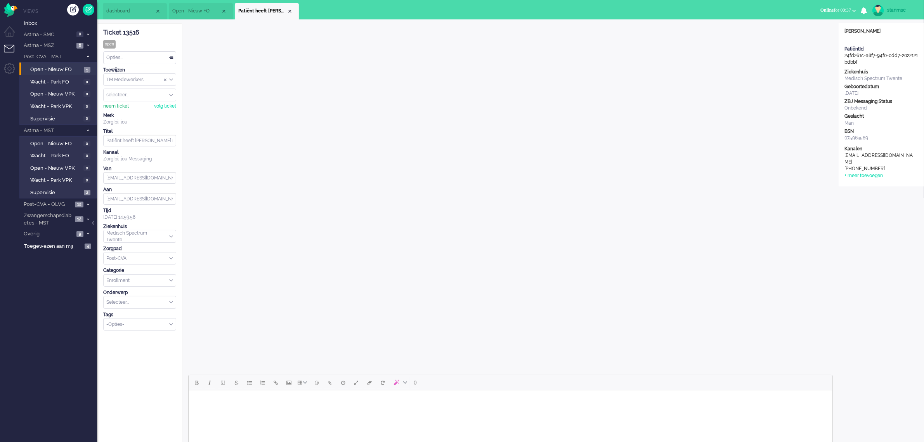
click at [119, 105] on div "neem ticket" at bounding box center [116, 106] width 26 height 7
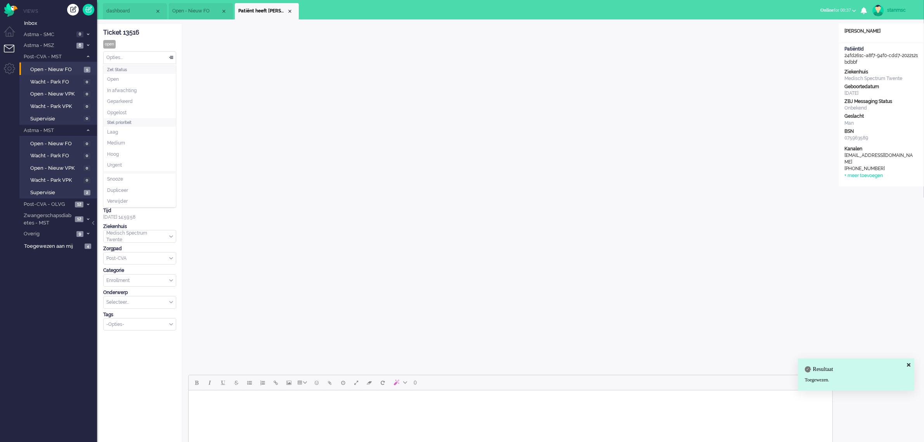
click at [140, 59] on div "Opties..." at bounding box center [140, 58] width 72 height 12
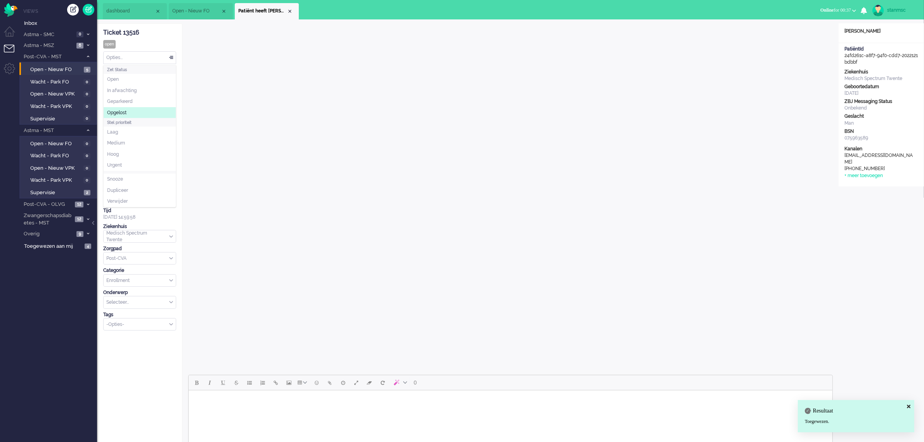
click at [134, 111] on li "Opgelost" at bounding box center [140, 112] width 72 height 11
click at [291, 10] on div "Close tab" at bounding box center [290, 11] width 6 height 6
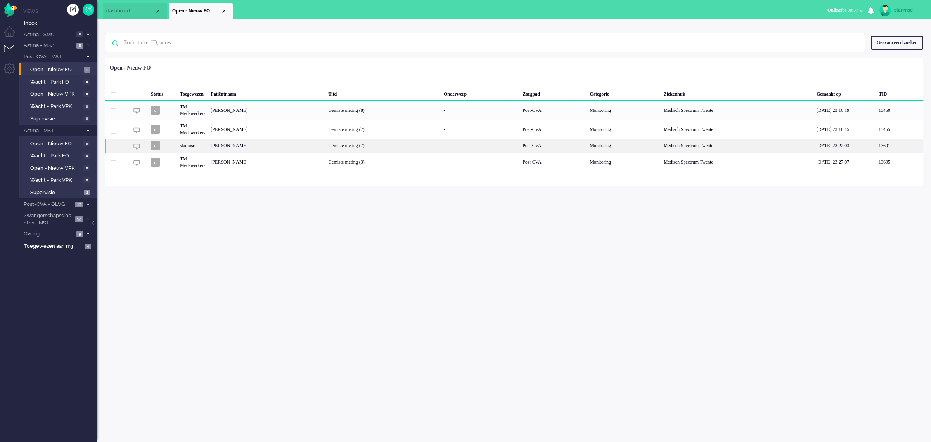
click at [256, 145] on div "Bart de Vries" at bounding box center [267, 146] width 118 height 14
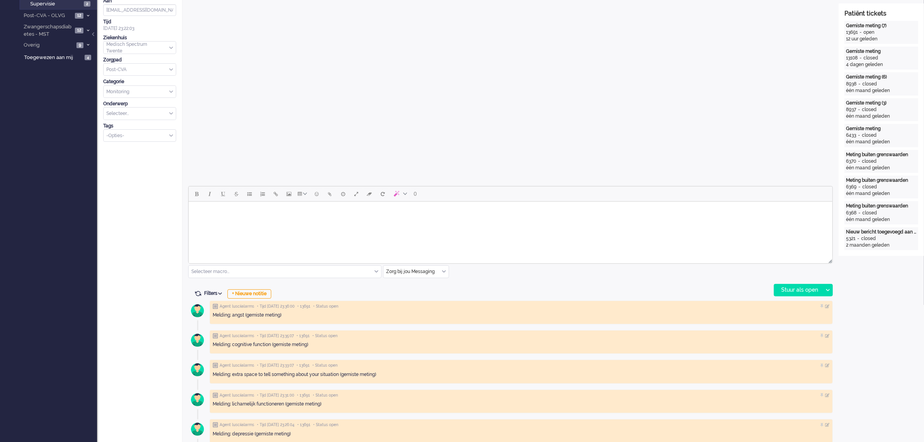
scroll to position [194, 0]
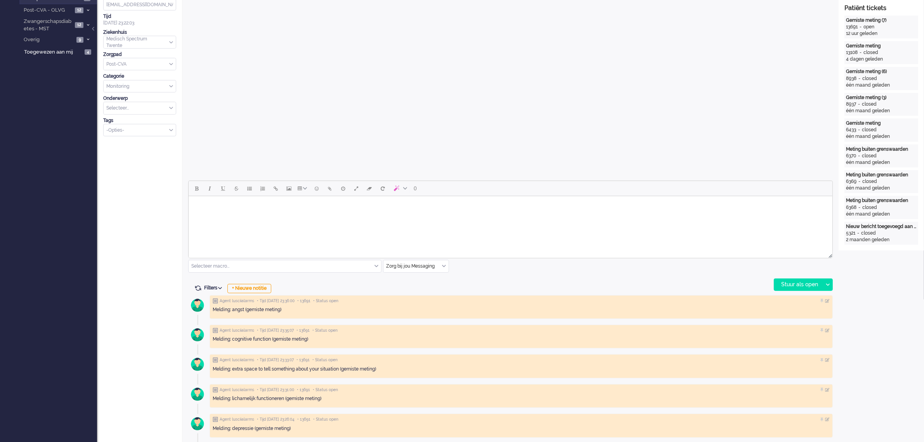
click at [377, 267] on div "Selecteer macro..." at bounding box center [285, 266] width 192 height 12
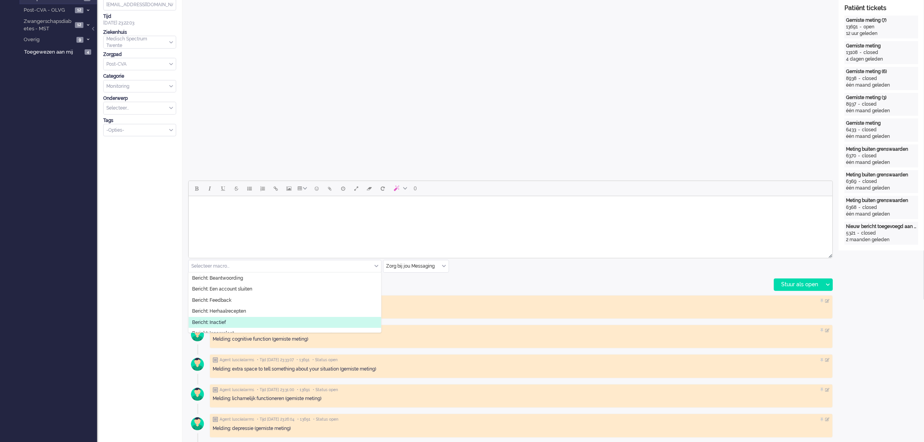
click at [231, 318] on li "Bericht: Inactief" at bounding box center [285, 322] width 192 height 11
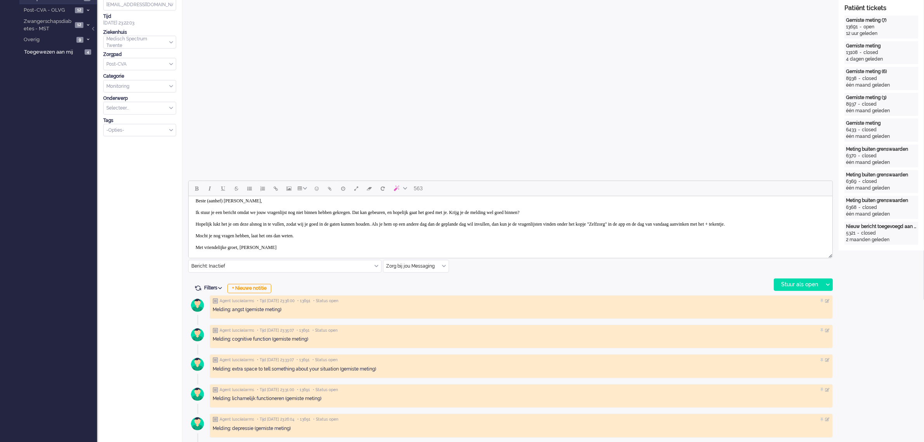
scroll to position [0, 0]
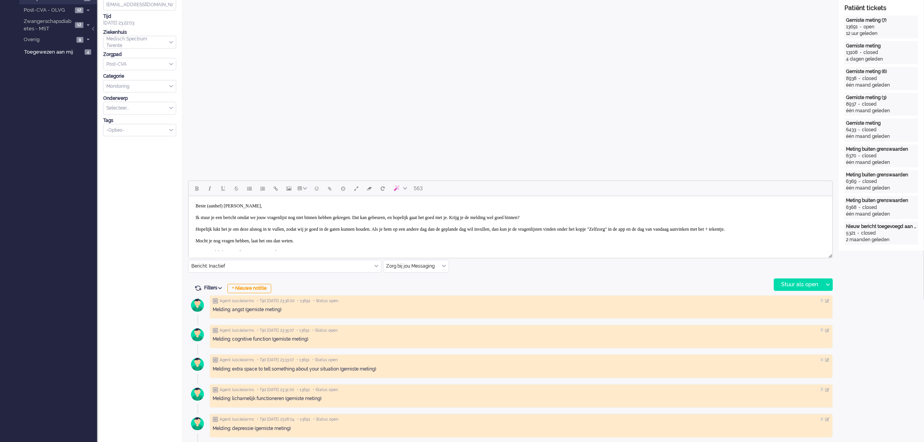
click at [230, 205] on body "Beste (aanhef) de Vries, Ik stuur je een bericht omdat we jouw vragenlijst nog …" at bounding box center [509, 229] width 637 height 60
click at [798, 286] on div "Stuur als open" at bounding box center [798, 285] width 49 height 12
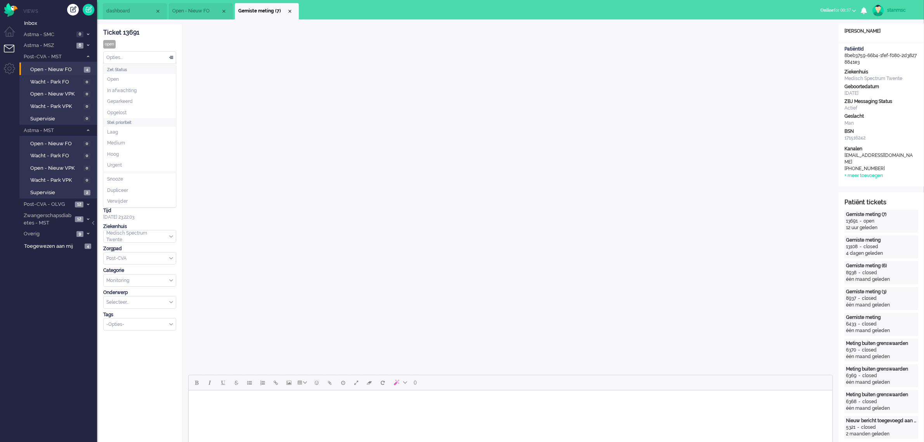
click at [125, 52] on div "Opties..." at bounding box center [140, 58] width 72 height 12
click at [122, 113] on span "Opgelost" at bounding box center [116, 112] width 19 height 7
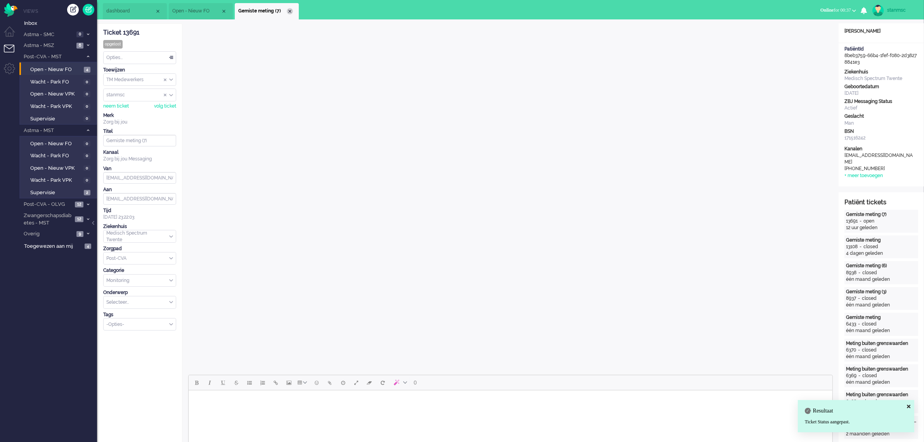
click at [292, 10] on div "Close tab" at bounding box center [290, 11] width 6 height 6
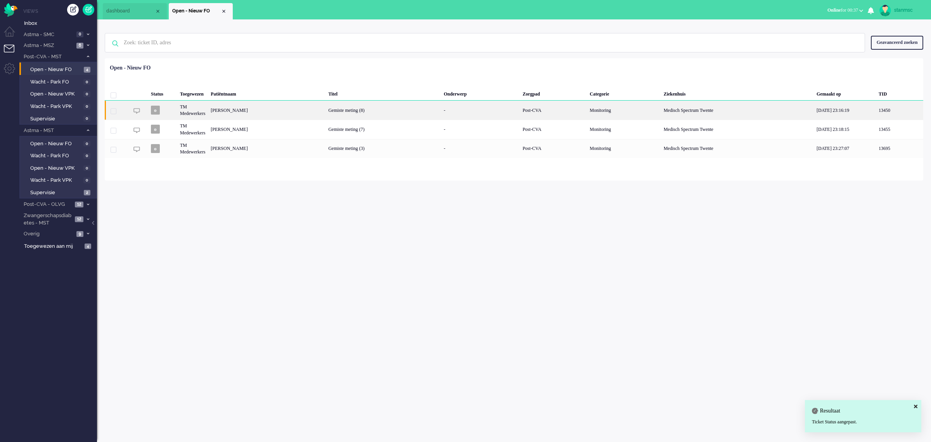
click at [255, 110] on div "Raggy Frederik Louis Cohen" at bounding box center [267, 109] width 118 height 19
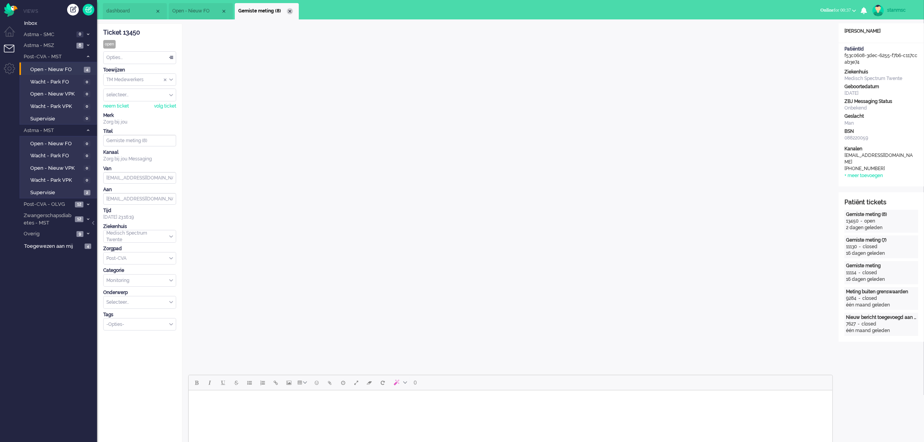
click at [288, 12] on div "Close tab" at bounding box center [290, 11] width 6 height 6
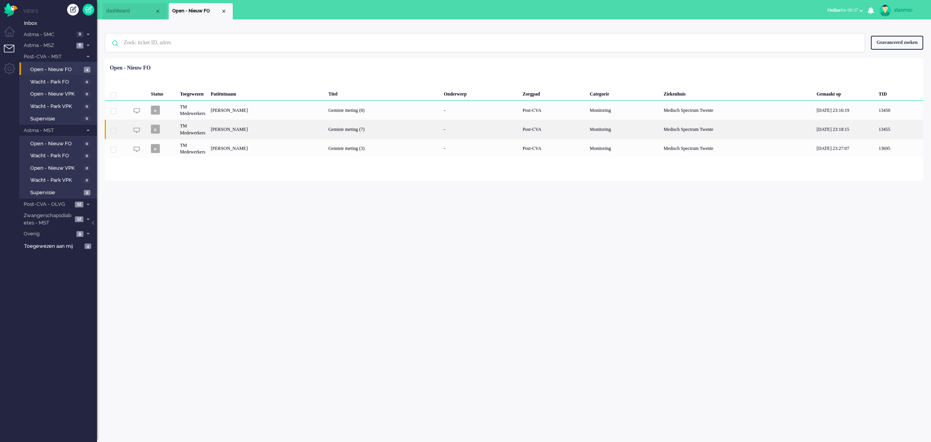
click at [242, 126] on div "Reinder Klunder" at bounding box center [267, 129] width 118 height 19
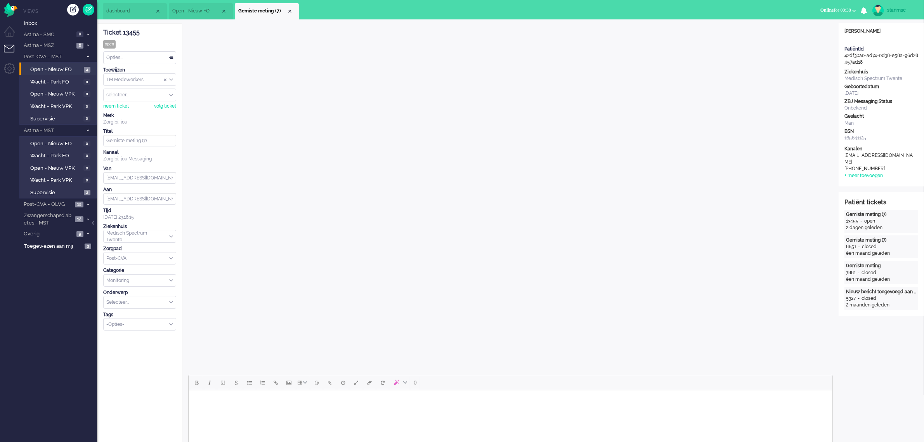
click at [207, 12] on span "Open - Nieuw FO" at bounding box center [196, 11] width 49 height 7
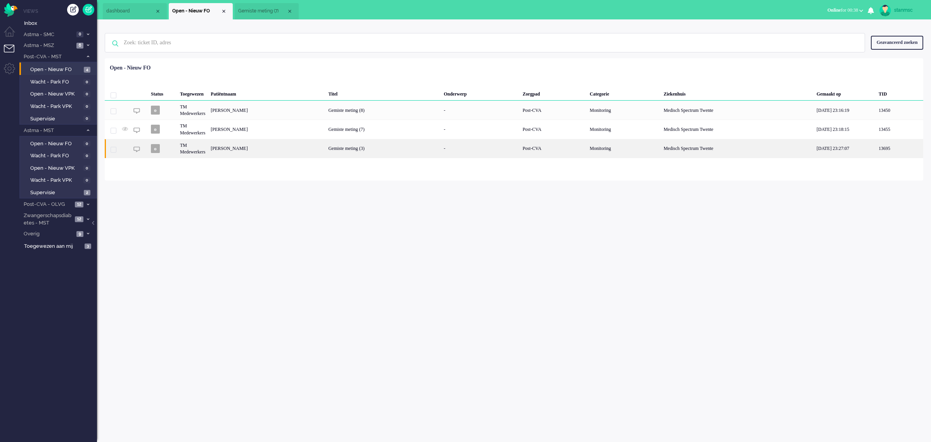
click at [245, 147] on div "[PERSON_NAME]" at bounding box center [267, 148] width 118 height 19
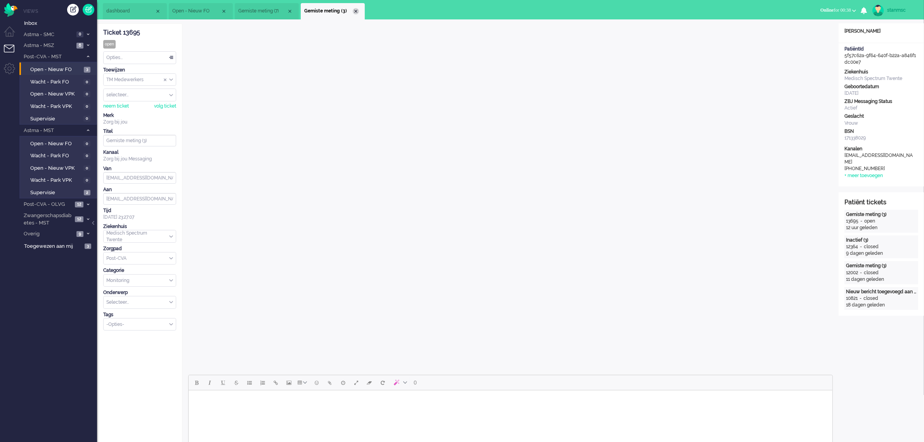
click at [356, 10] on div "Close tab" at bounding box center [356, 11] width 6 height 6
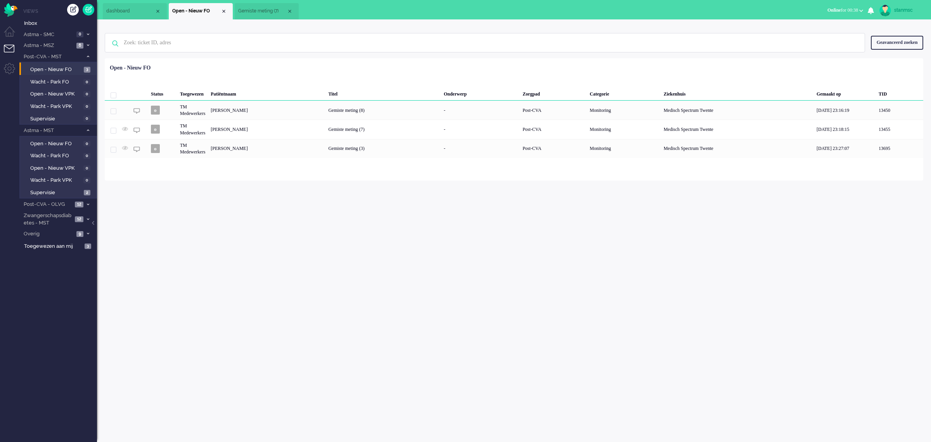
click at [275, 10] on span "Gemiste meting (7)" at bounding box center [262, 11] width 49 height 7
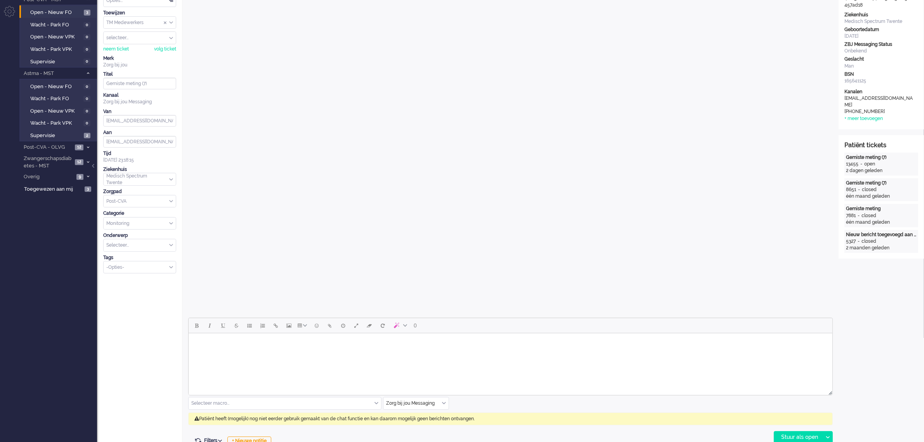
scroll to position [194, 0]
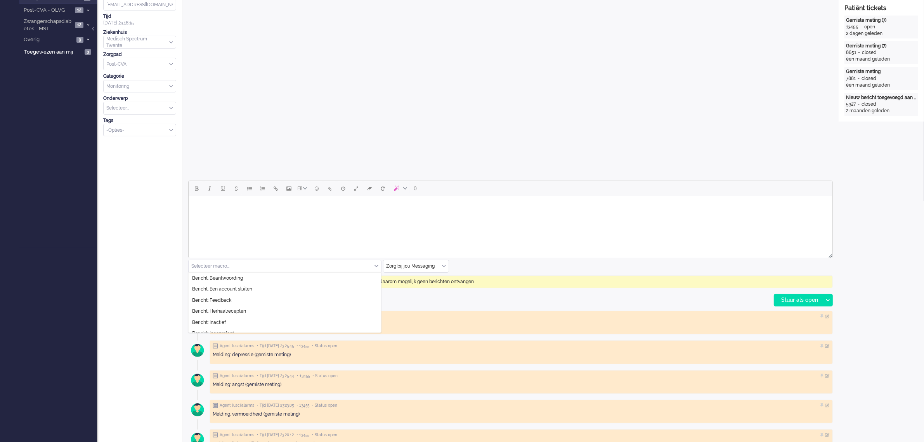
click at [379, 267] on input "text" at bounding box center [285, 266] width 192 height 12
click at [236, 319] on li "Bericht: Inactief" at bounding box center [285, 322] width 192 height 11
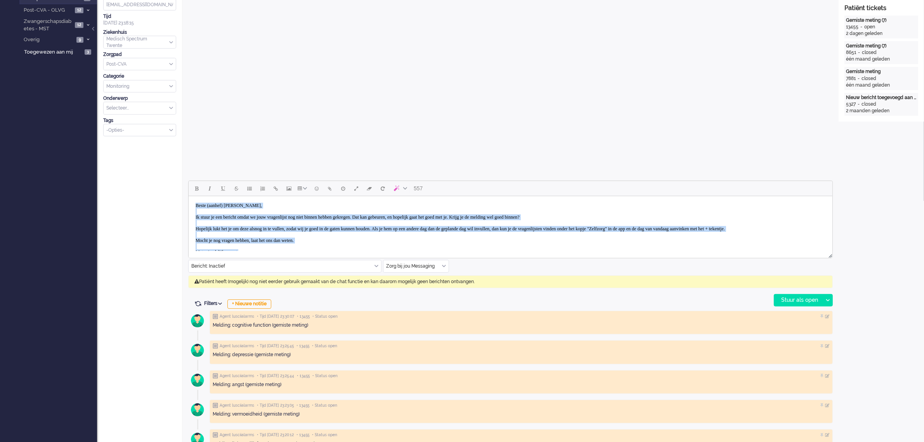
scroll to position [0, 0]
drag, startPoint x: 263, startPoint y: 247, endPoint x: 353, endPoint y: 390, distance: 169.2
click at [188, 196] on html "Beste (aanhef) Klunder, Ik stuur je een bericht omdat we jouw vragenlijst nog n…" at bounding box center [510, 229] width 644 height 66
copy body "Beste (aanhef) Klunder, Ik stuur je een bericht omdat we jouw vragenlijst nog n…"
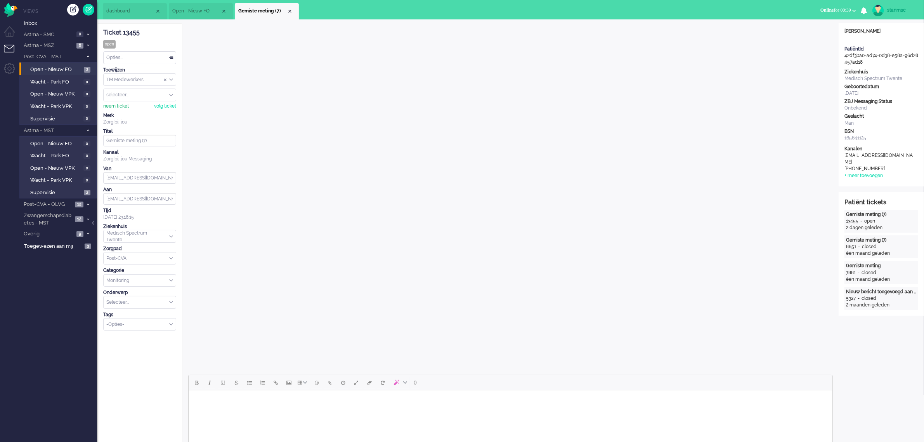
click at [119, 106] on div "neem ticket" at bounding box center [116, 106] width 26 height 7
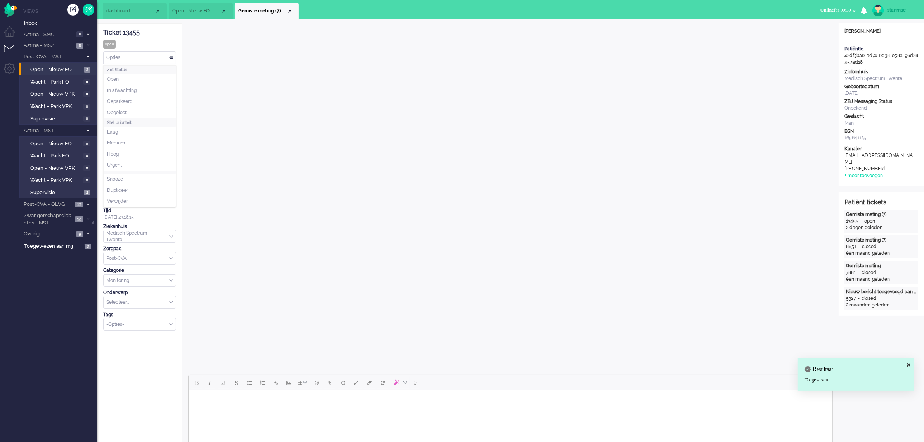
click at [128, 57] on div "Opties..." at bounding box center [140, 58] width 72 height 12
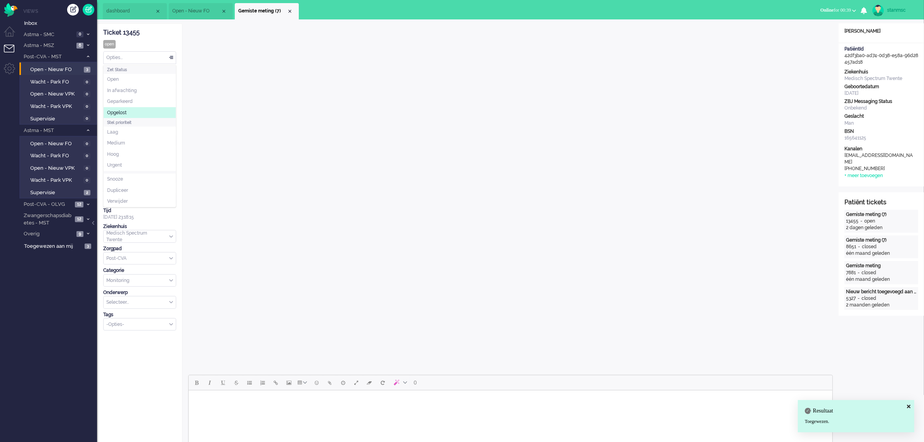
click at [127, 116] on li "Opgelost" at bounding box center [140, 112] width 72 height 11
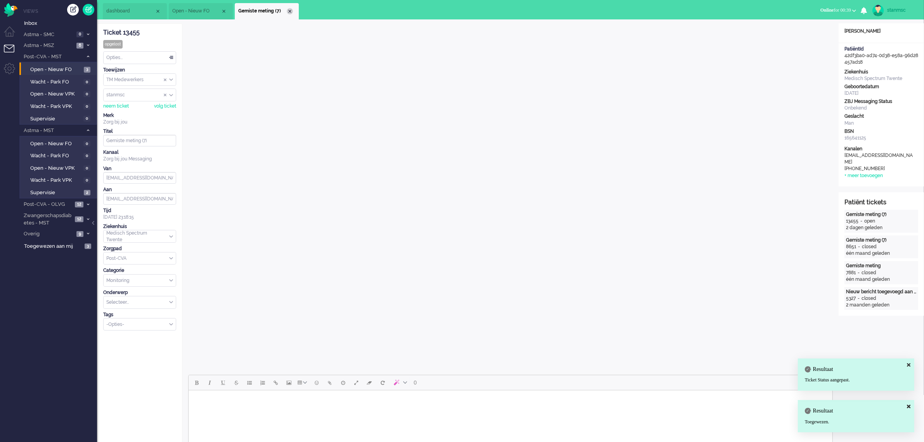
click at [290, 10] on div "Close tab" at bounding box center [290, 11] width 6 height 6
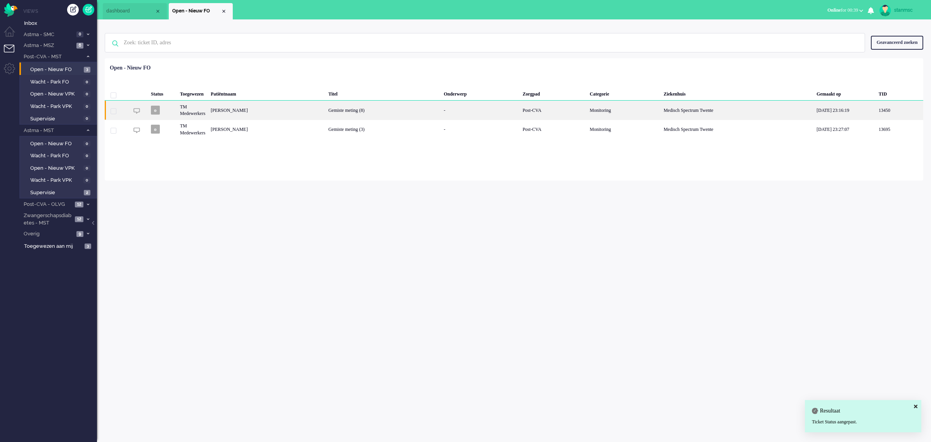
click at [262, 109] on div "Raggy Frederik Louis Cohen" at bounding box center [267, 109] width 118 height 19
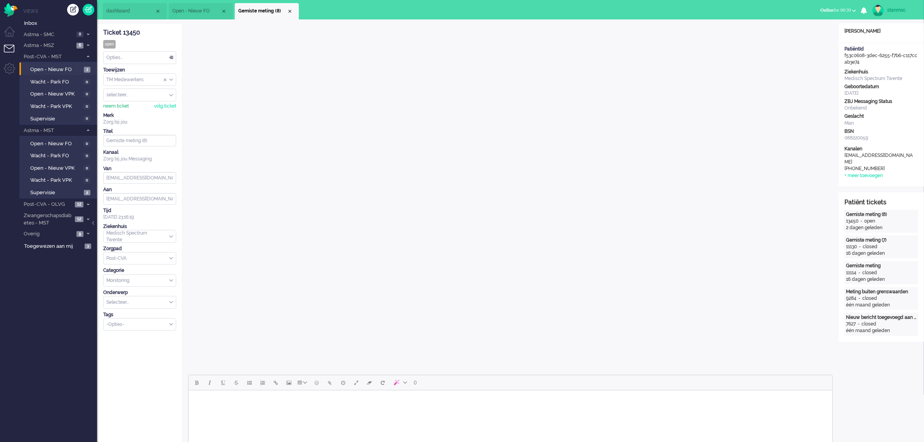
click at [123, 105] on div "neem ticket" at bounding box center [116, 106] width 26 height 7
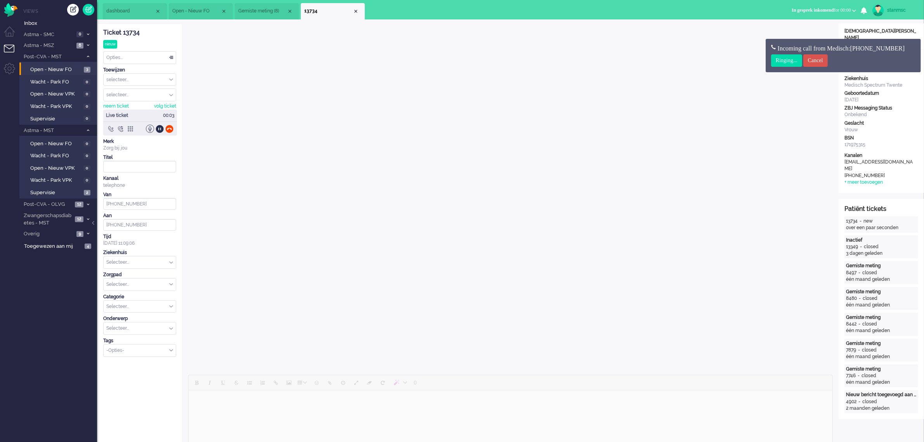
click at [261, 9] on span "Gemiste meting (8)" at bounding box center [262, 11] width 49 height 7
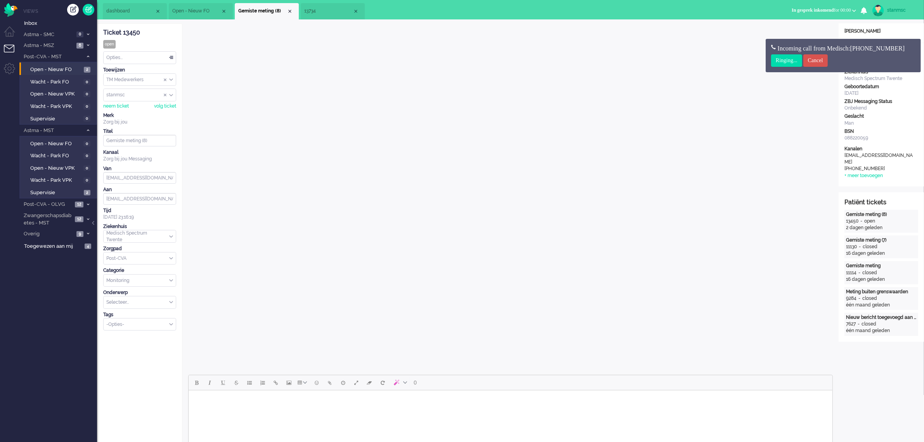
click at [128, 59] on div "Opties..." at bounding box center [140, 58] width 72 height 12
click at [123, 111] on span "Opgelost" at bounding box center [116, 112] width 19 height 7
click at [289, 10] on div "Close tab" at bounding box center [290, 11] width 6 height 6
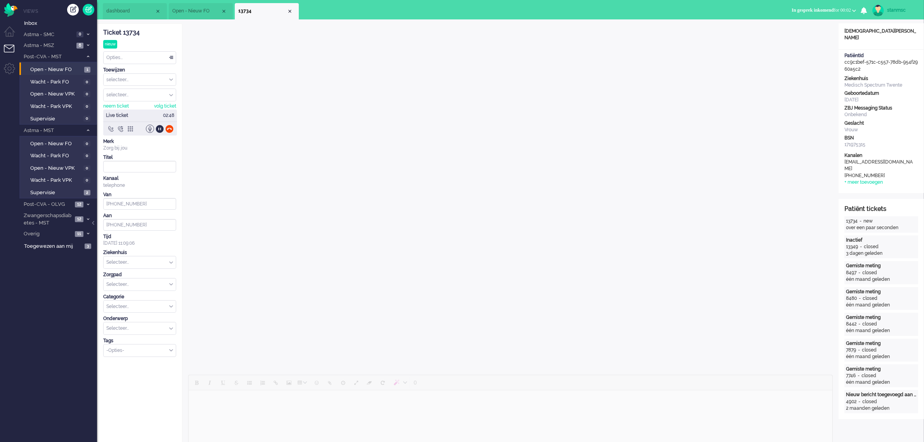
type input "+31653229903"
click at [171, 236] on div "Selecteer..." at bounding box center [140, 236] width 72 height 12
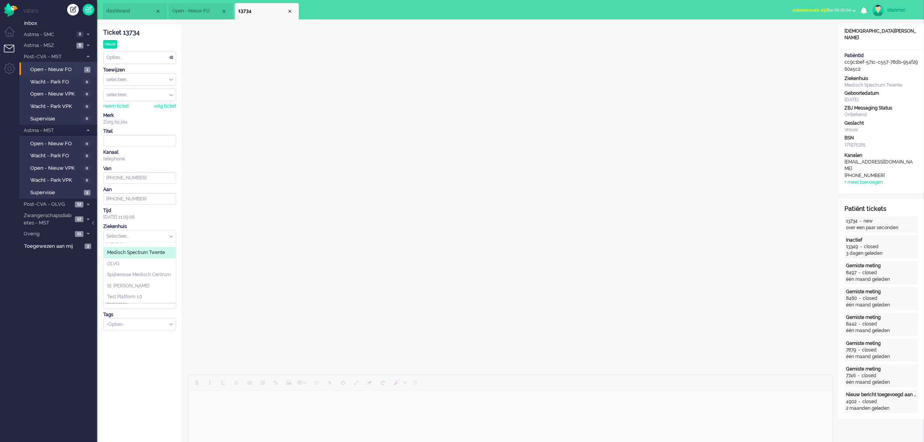
click at [144, 249] on span "Medisch Spectrum Twente" at bounding box center [136, 252] width 58 height 7
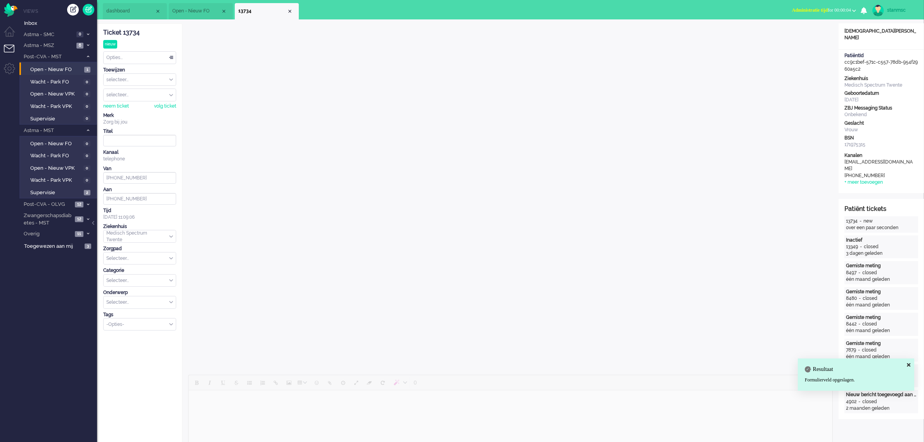
click at [169, 261] on div "Selecteer..." at bounding box center [140, 258] width 72 height 12
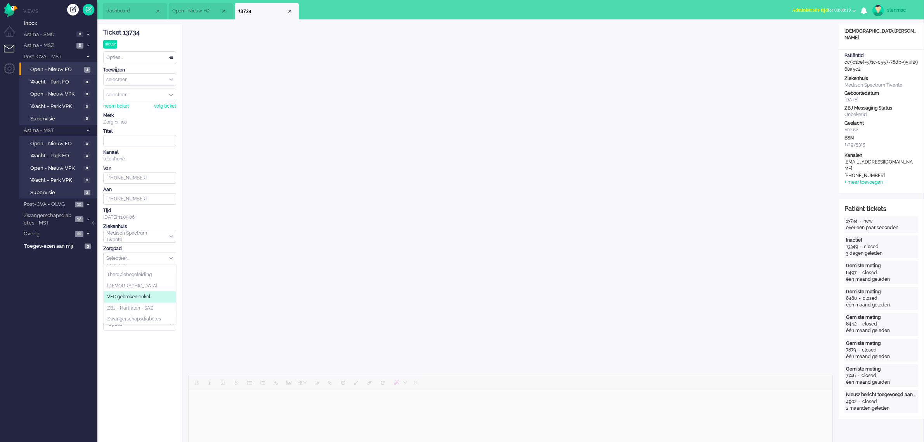
scroll to position [49, 0]
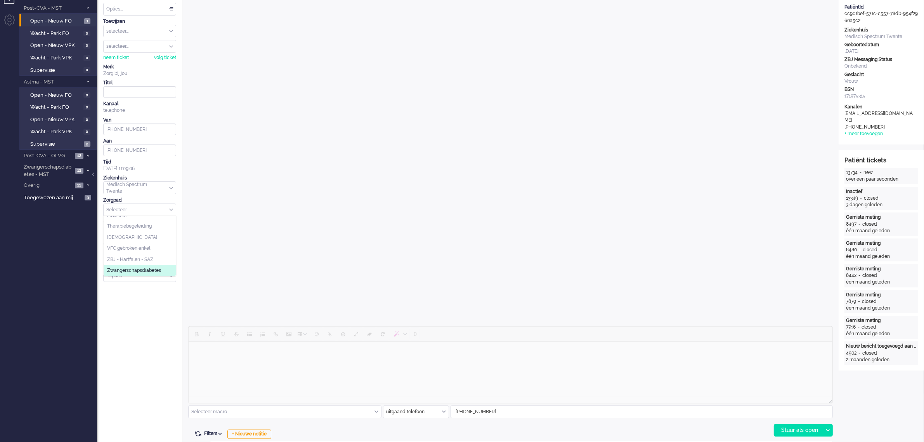
click at [150, 269] on span "Zwangerschapsdiabetes" at bounding box center [134, 270] width 54 height 7
click at [173, 232] on input "text" at bounding box center [140, 232] width 72 height 12
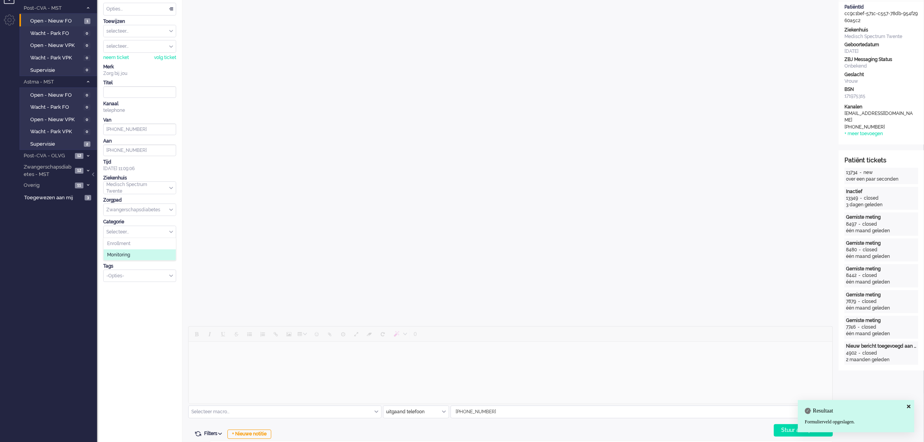
click at [134, 253] on li "Monitoring" at bounding box center [140, 254] width 72 height 11
click at [174, 253] on input "text" at bounding box center [140, 254] width 72 height 12
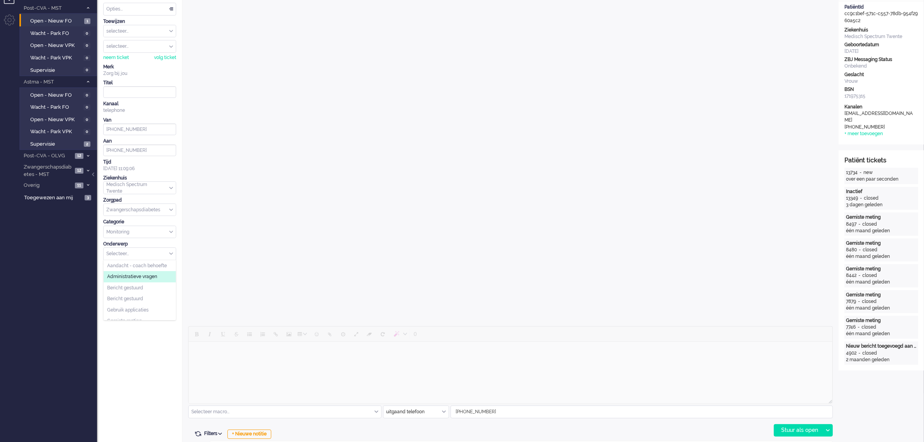
click at [155, 274] on li "Administratieve vragen" at bounding box center [140, 276] width 72 height 11
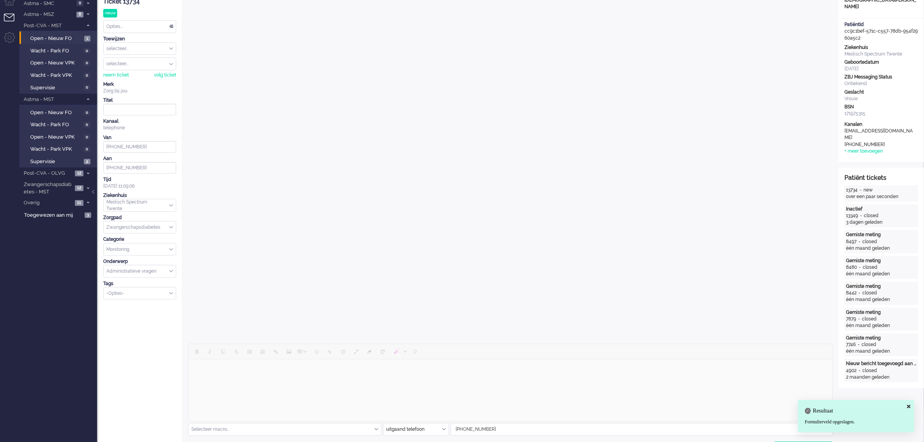
scroll to position [0, 0]
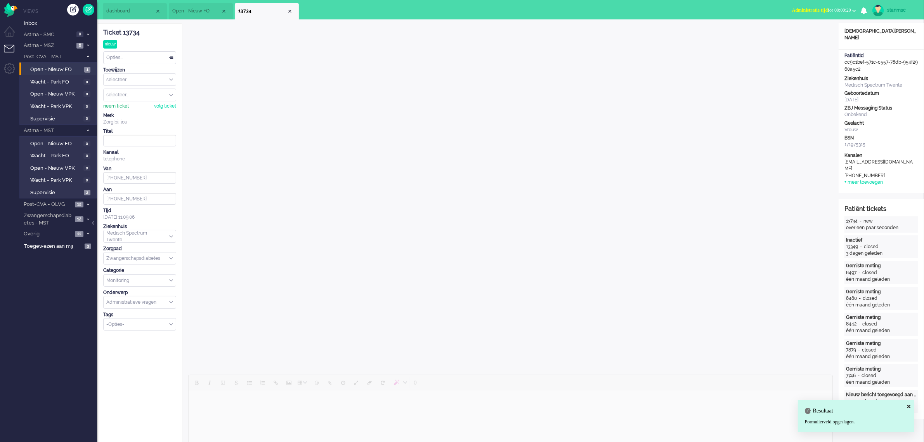
click at [121, 105] on div "neem ticket" at bounding box center [116, 106] width 26 height 7
click at [132, 57] on div "Opties..." at bounding box center [140, 58] width 72 height 12
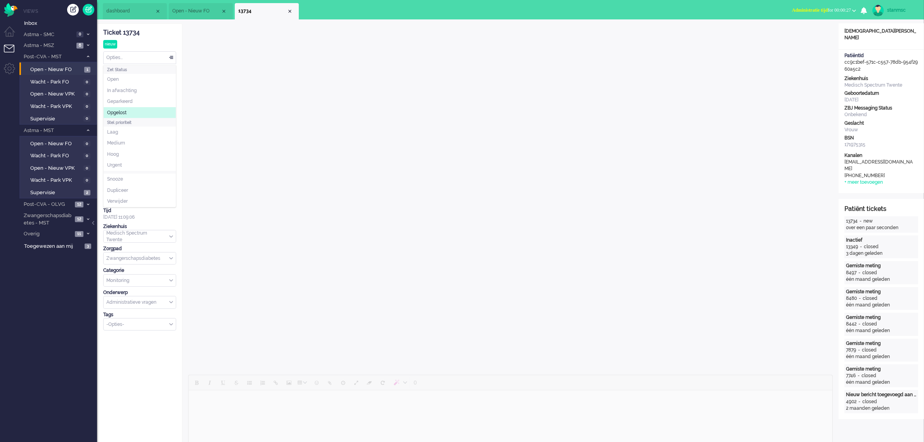
click at [125, 113] on span "Opgelost" at bounding box center [116, 112] width 19 height 7
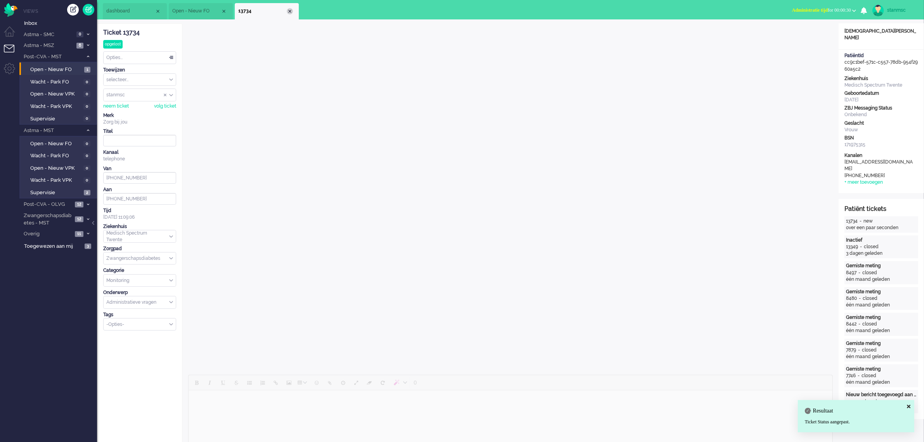
click at [291, 11] on div "Close tab" at bounding box center [290, 11] width 6 height 6
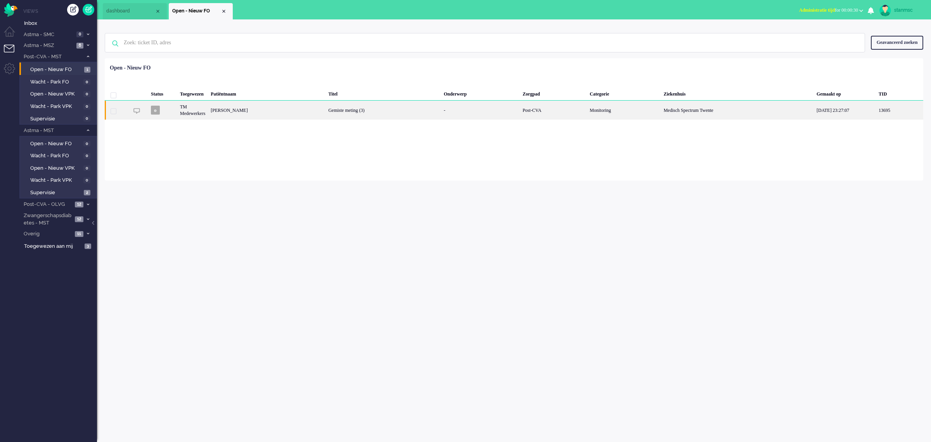
click at [251, 111] on div "[PERSON_NAME]" at bounding box center [267, 109] width 118 height 19
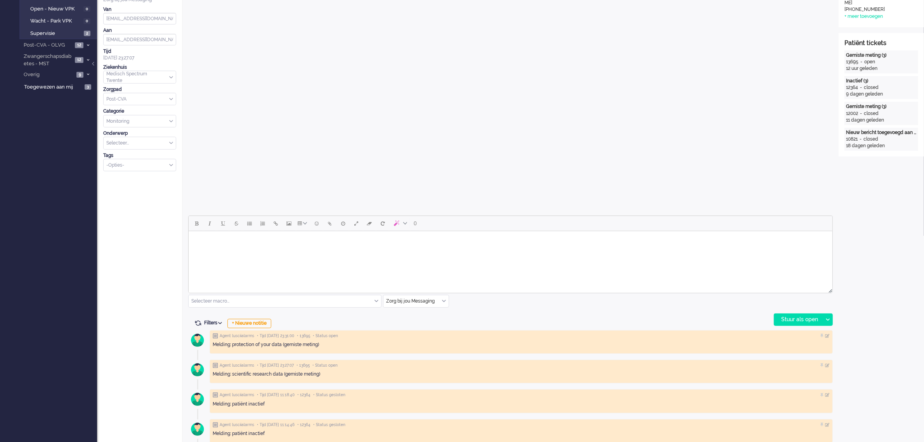
scroll to position [194, 0]
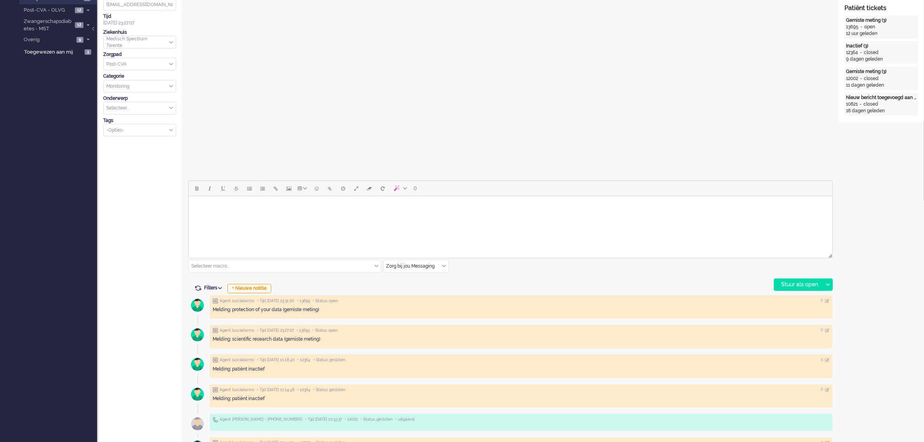
click at [442, 264] on div "Zorg bij jou Messaging" at bounding box center [415, 266] width 65 height 12
click at [416, 286] on span "uitgaand telefoon" at bounding box center [406, 289] width 38 height 7
click at [796, 284] on div "Stuur als open" at bounding box center [798, 285] width 49 height 12
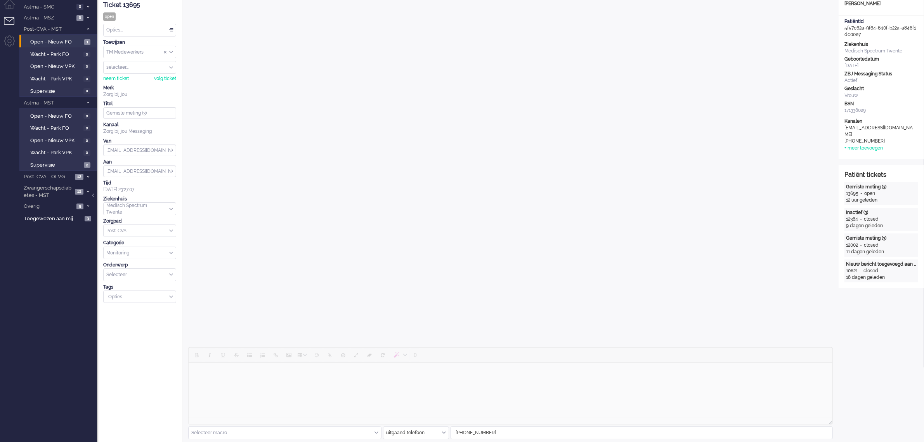
scroll to position [0, 0]
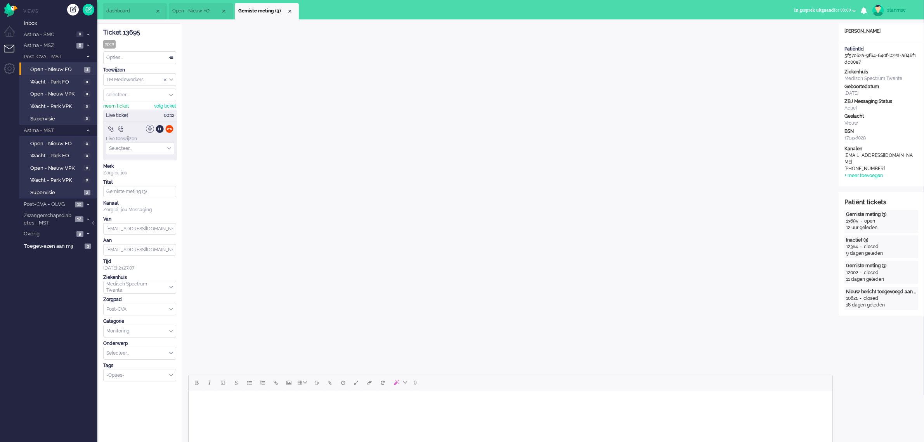
click at [118, 106] on div "neem ticket" at bounding box center [116, 106] width 26 height 7
click at [173, 130] on div at bounding box center [169, 129] width 8 height 8
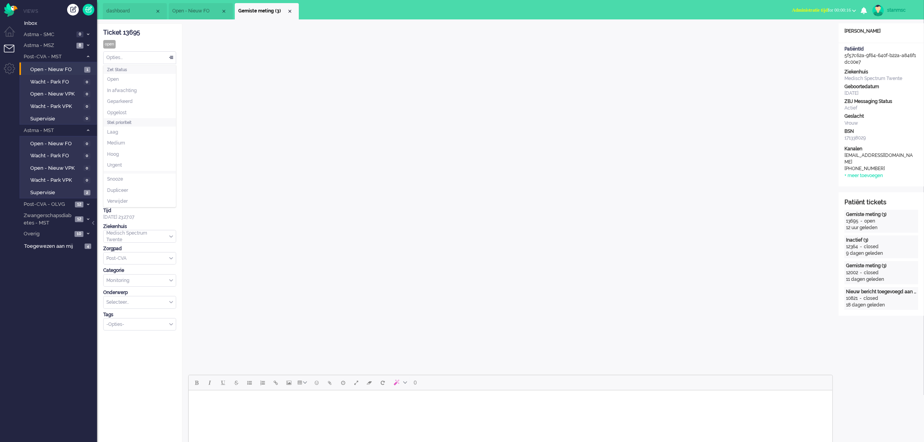
click at [165, 57] on div "Opties..." at bounding box center [140, 58] width 72 height 12
click at [132, 178] on li "Snooze" at bounding box center [140, 178] width 72 height 11
select select "8"
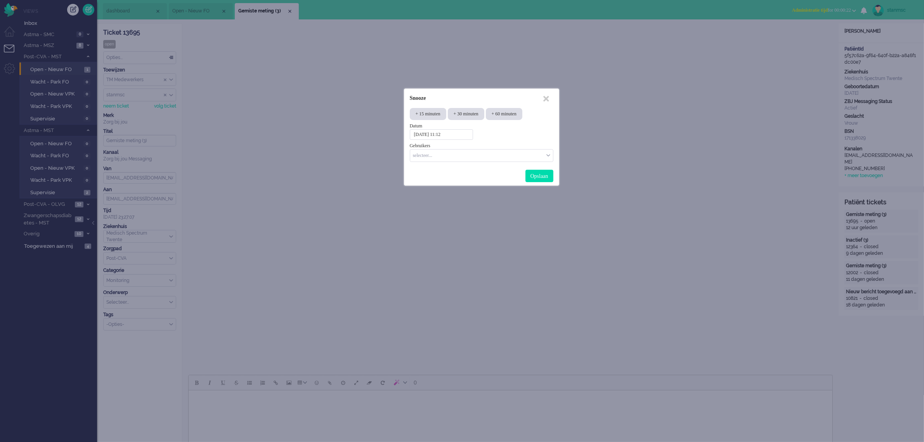
click at [460, 135] on input "2025-09-29 11:12" at bounding box center [441, 134] width 63 height 10
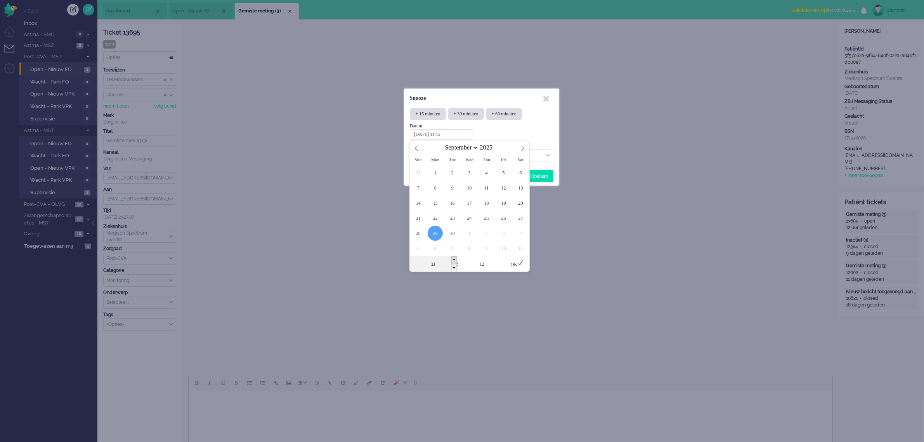
click at [453, 259] on span at bounding box center [453, 260] width 5 height 8
type input "2025-09-29 12:12"
type input "12"
click at [453, 259] on span at bounding box center [453, 260] width 5 height 8
type input "2025-09-29 13:12"
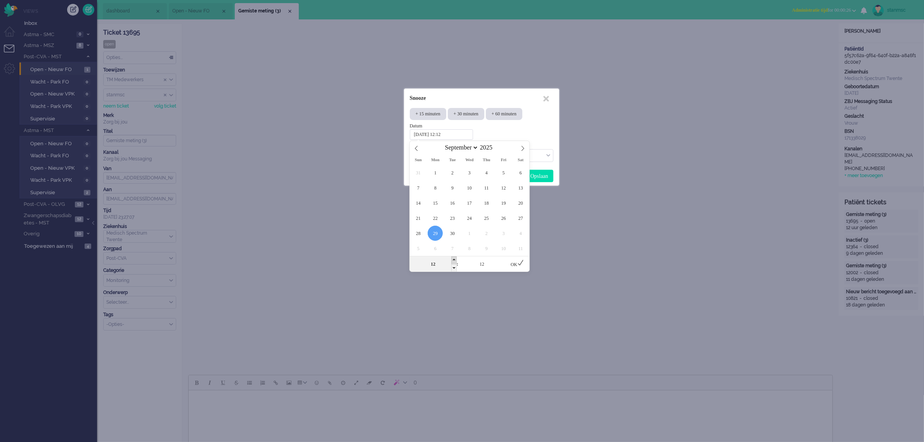
type input "13"
click at [502, 259] on span at bounding box center [502, 260] width 5 height 8
type input "2025-09-29 13:17"
type input "17"
click at [502, 259] on span at bounding box center [502, 260] width 5 height 8
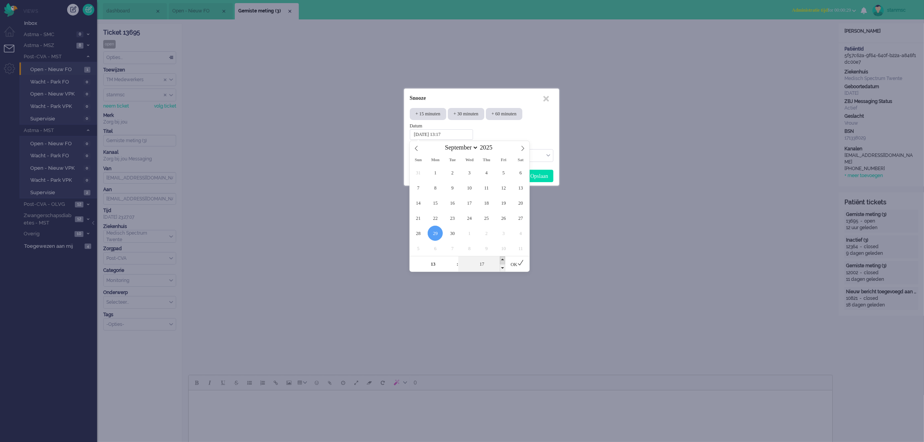
type input "2025-09-29 13:22"
type input "22"
click at [502, 259] on span at bounding box center [502, 260] width 5 height 8
type input "2025-09-29 13:27"
type input "27"
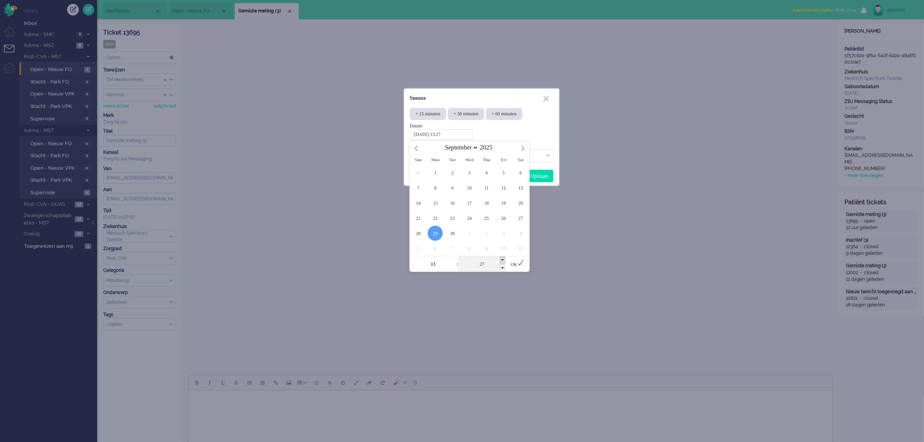
click at [502, 259] on span at bounding box center [502, 260] width 5 height 8
type input "2025-09-29 13:32"
type input "32"
click at [502, 259] on span at bounding box center [502, 260] width 5 height 8
type input "2025-09-29 13:37"
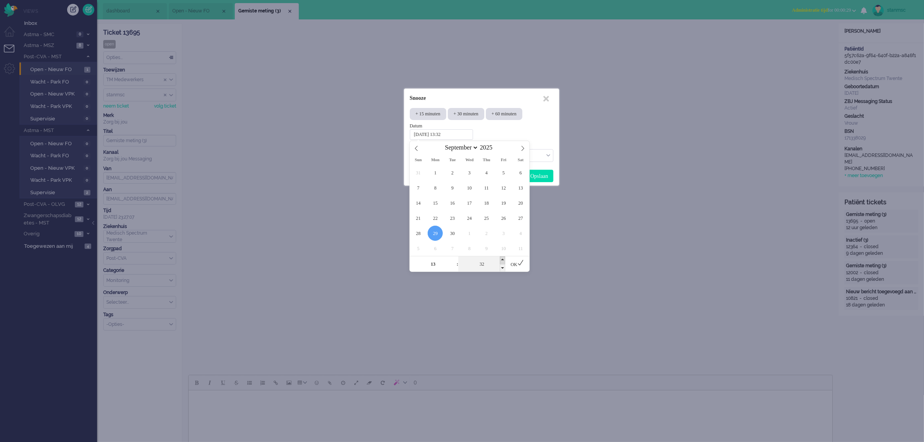
type input "37"
click at [502, 259] on span at bounding box center [502, 260] width 5 height 8
type input "2025-09-29 13:42"
type input "42"
click at [504, 267] on span at bounding box center [502, 268] width 5 height 8
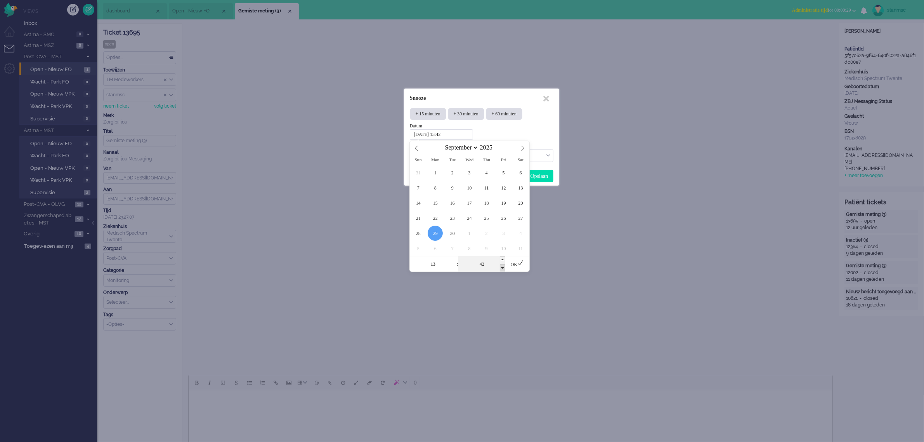
type input "2025-09-29 13:37"
type input "37"
click at [504, 267] on span at bounding box center [502, 268] width 5 height 8
type input "2025-09-29 13:32"
type input "32"
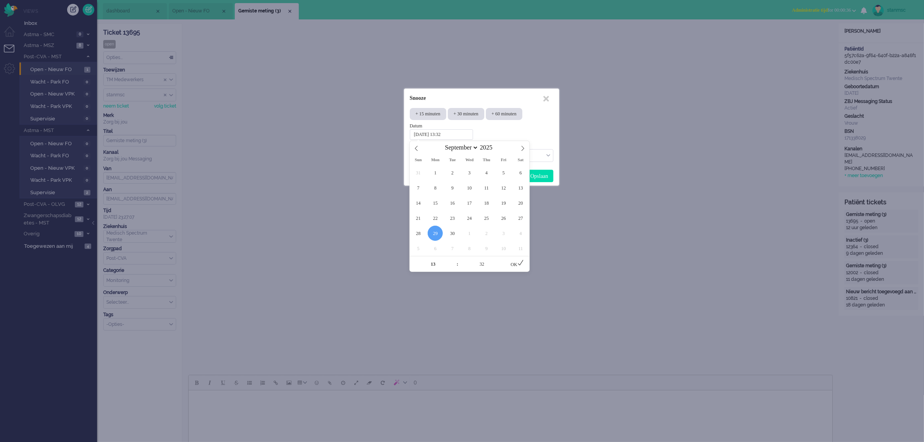
click at [517, 262] on div "OK" at bounding box center [517, 264] width 24 height 16
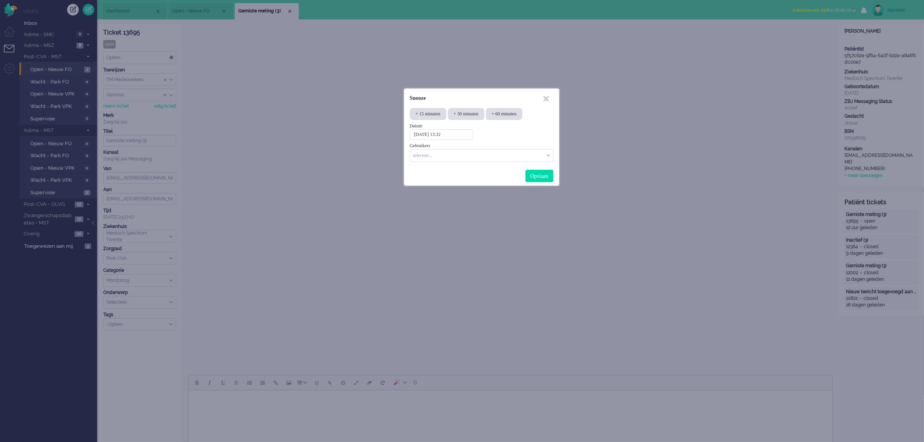
click at [503, 155] on input "Select User" at bounding box center [479, 154] width 132 height 7
type input "stan"
click at [458, 178] on li "stanmsc" at bounding box center [481, 178] width 143 height 11
click at [536, 173] on div "Opslaan" at bounding box center [539, 176] width 28 height 12
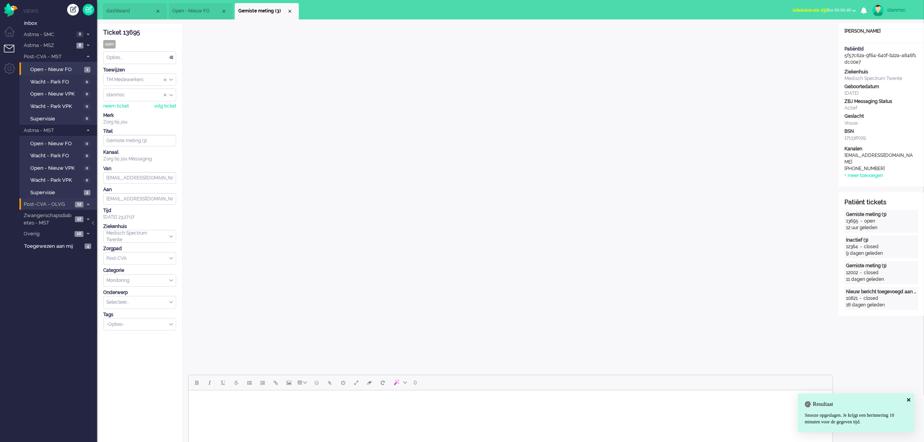
click at [47, 203] on span "Post-CVA - OLVG" at bounding box center [48, 204] width 50 height 7
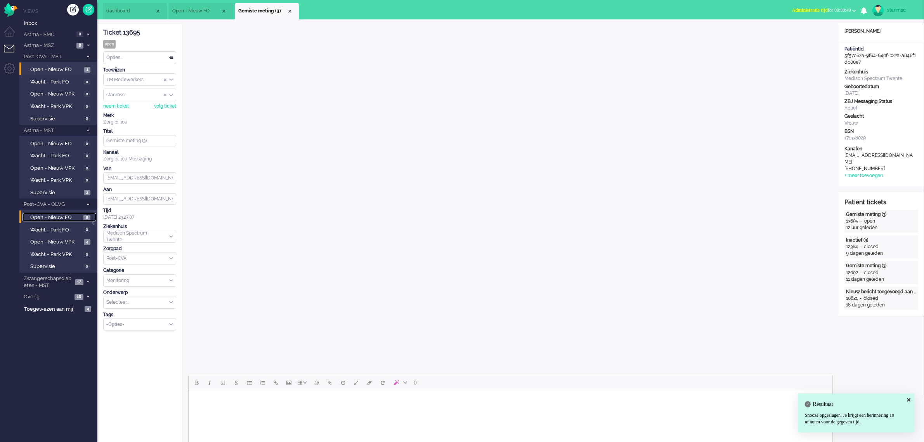
click at [52, 214] on span "Open - Nieuw FO" at bounding box center [55, 217] width 51 height 7
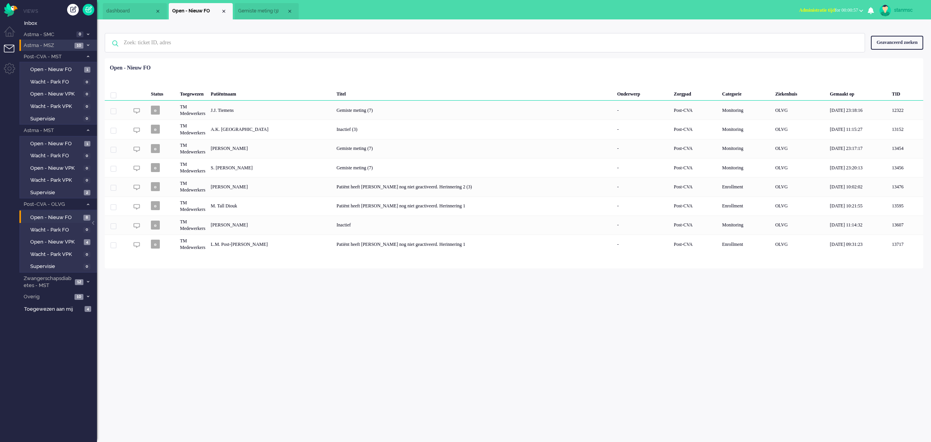
click at [59, 45] on span "Astma - MSZ" at bounding box center [48, 45] width 50 height 7
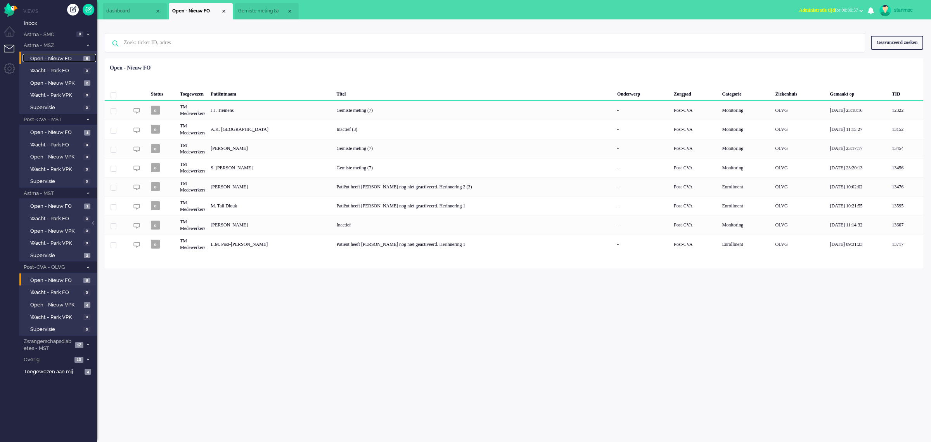
click at [63, 59] on span "Open - Nieuw FO" at bounding box center [55, 58] width 51 height 7
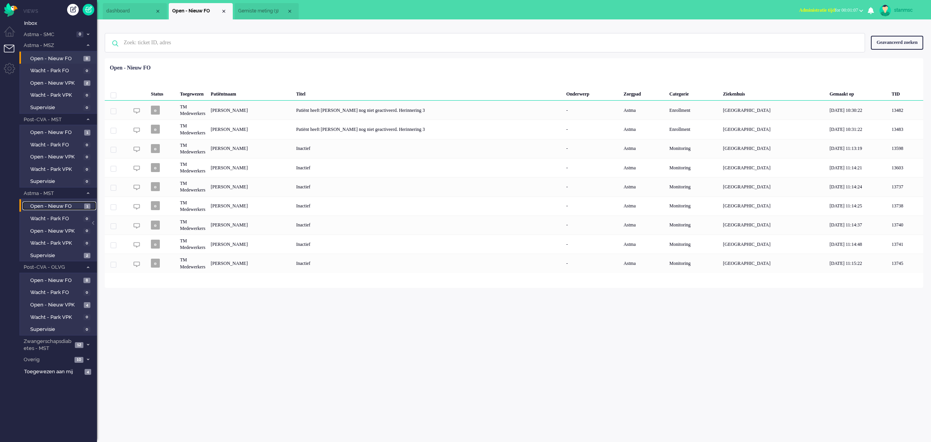
click at [66, 204] on span "Open - Nieuw FO" at bounding box center [56, 206] width 52 height 7
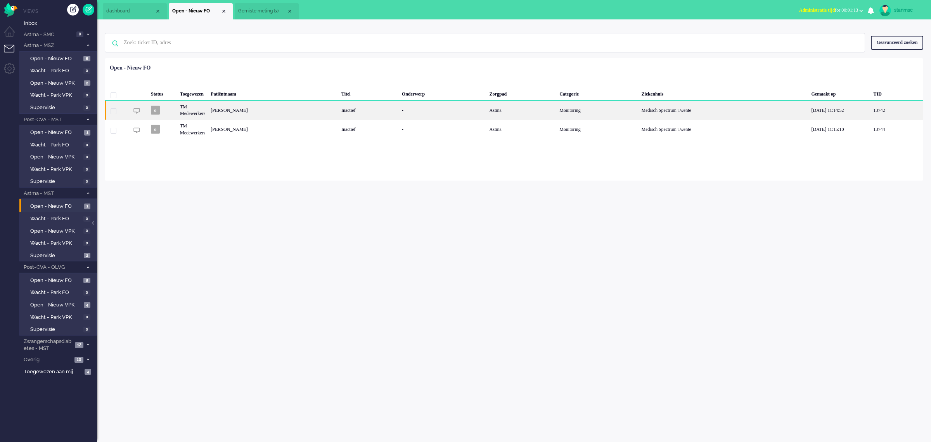
click at [244, 111] on div "Tonny Walda" at bounding box center [273, 109] width 131 height 19
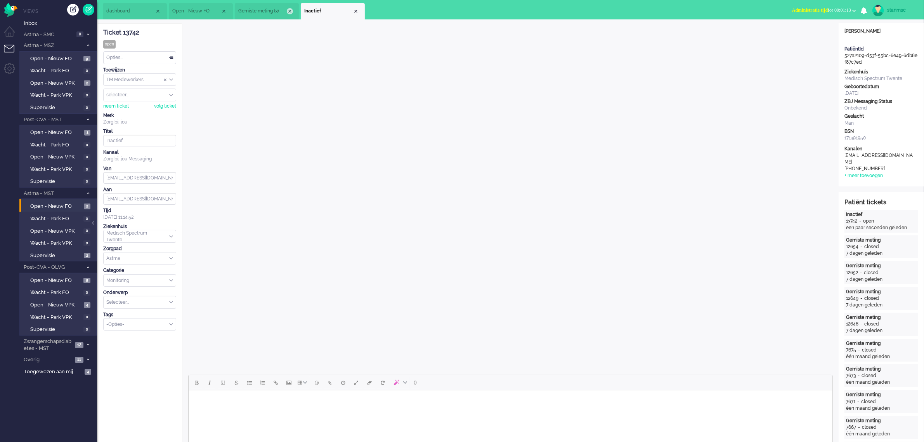
click at [289, 10] on div "Close tab" at bounding box center [290, 11] width 6 height 6
click at [121, 108] on div "neem ticket" at bounding box center [116, 106] width 26 height 7
click at [291, 10] on div "Close tab" at bounding box center [290, 11] width 6 height 6
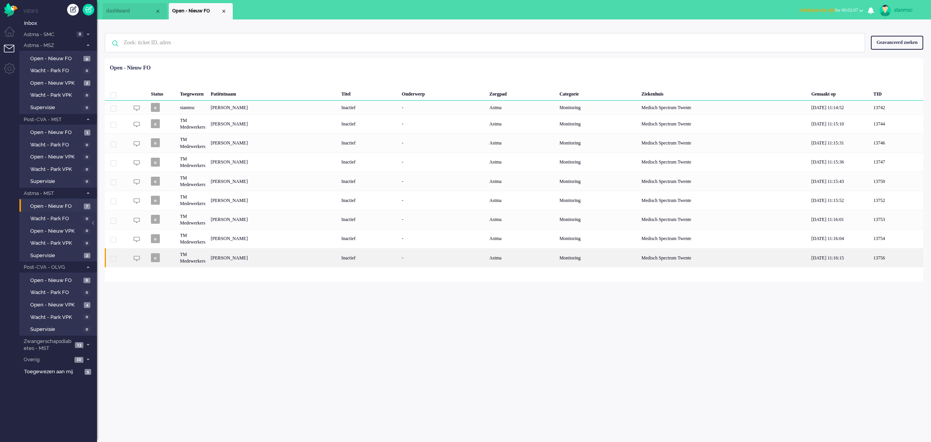
click at [257, 259] on div "Maria Antoinette Lidwina Koolen" at bounding box center [273, 257] width 131 height 19
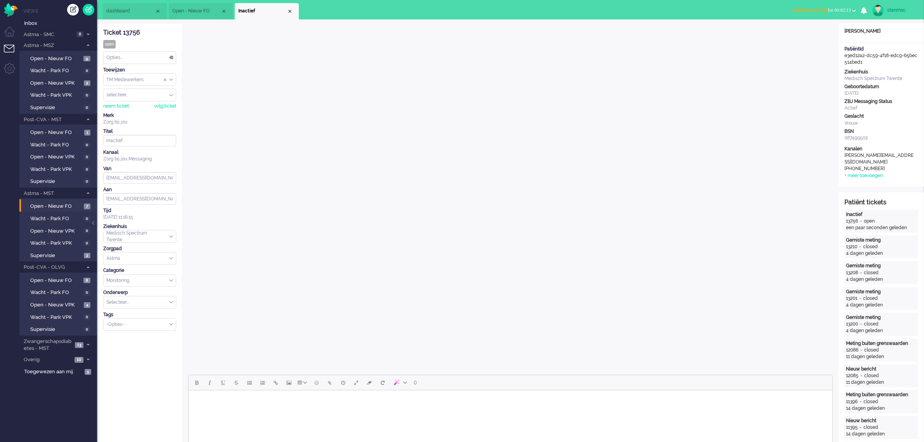
click at [839, 6] on button "Administratie tijd for 00:02:13" at bounding box center [823, 10] width 73 height 11
click at [810, 32] on label "Online" at bounding box center [823, 34] width 61 height 7
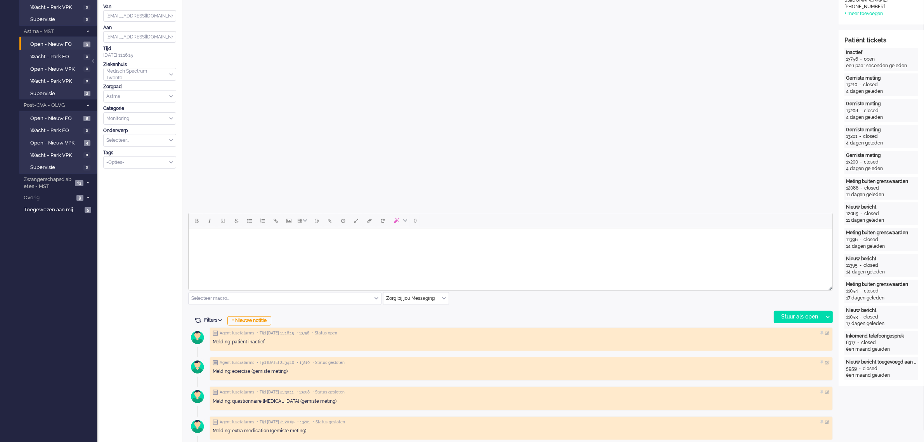
scroll to position [194, 0]
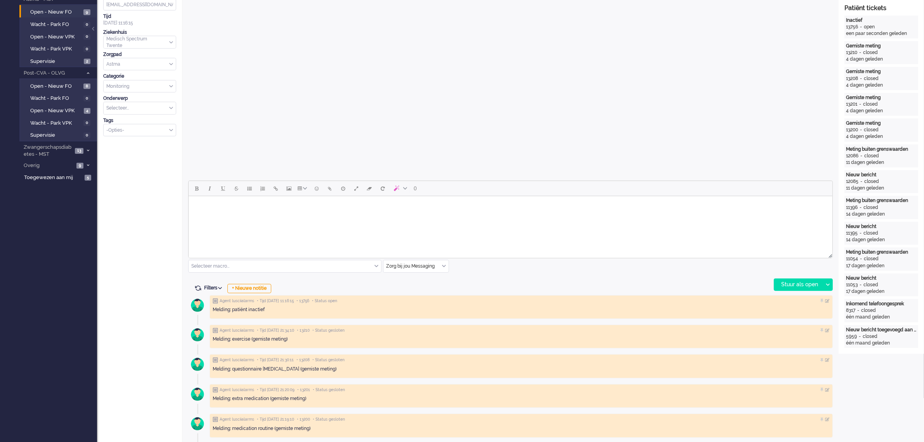
click at [319, 267] on input "text" at bounding box center [285, 266] width 192 height 12
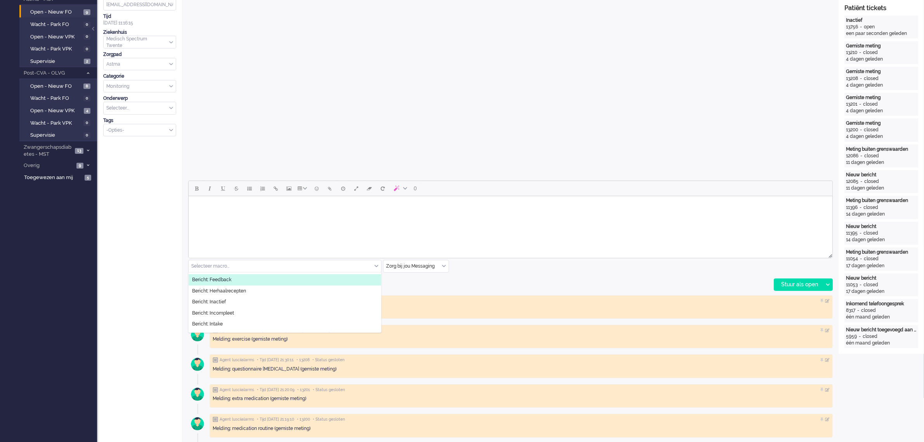
scroll to position [49, 0]
click at [237, 282] on li "Bericht: Inactief" at bounding box center [285, 284] width 192 height 11
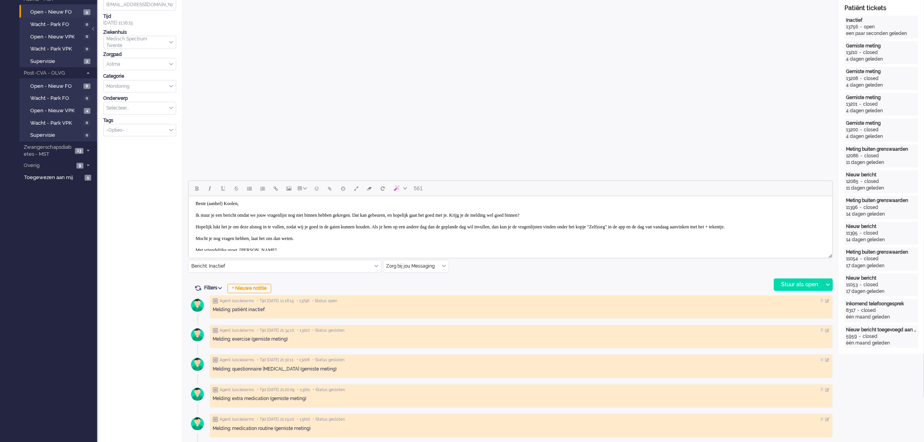
scroll to position [0, 0]
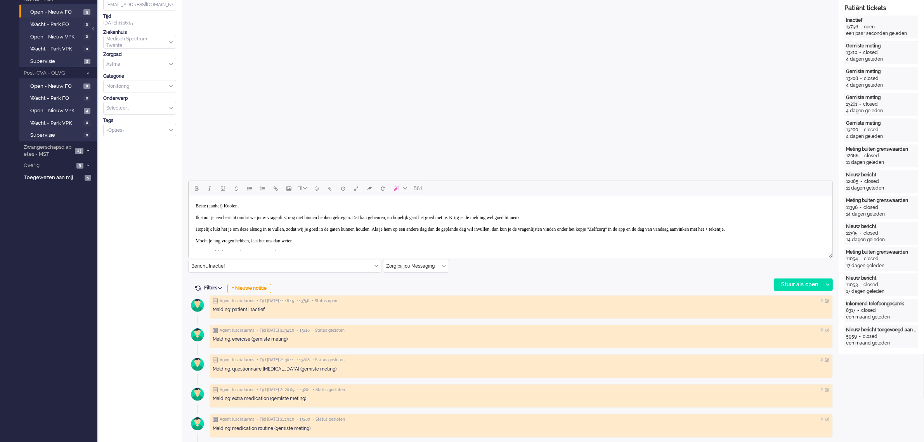
click at [230, 206] on body "Beste (aanhef) Koolen, Ik stuur je een bericht omdat we jouw vragenlijst nog ni…" at bounding box center [509, 229] width 637 height 60
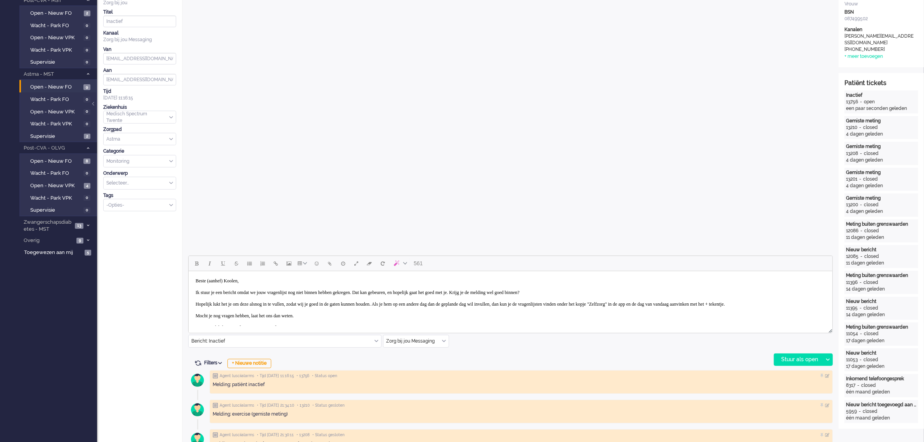
scroll to position [146, 0]
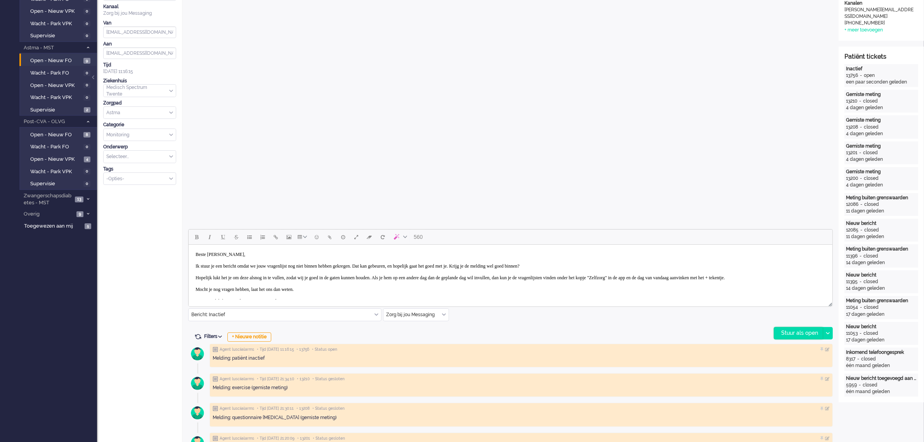
click at [800, 330] on div "Stuur als open" at bounding box center [798, 333] width 49 height 12
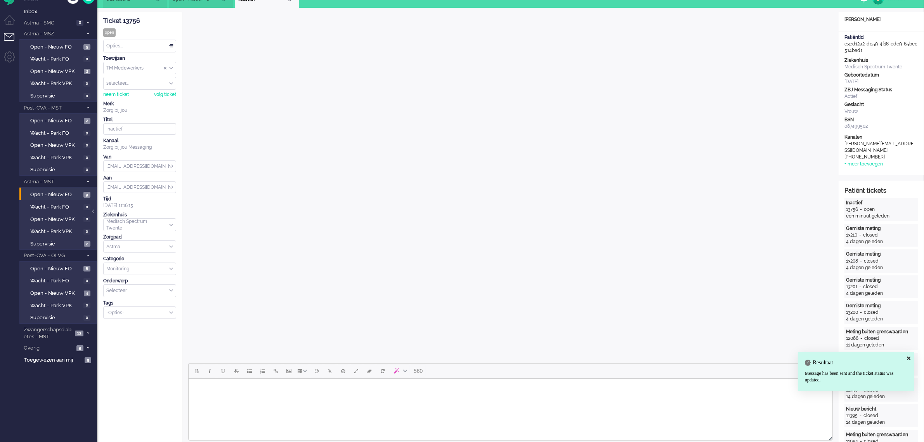
scroll to position [0, 0]
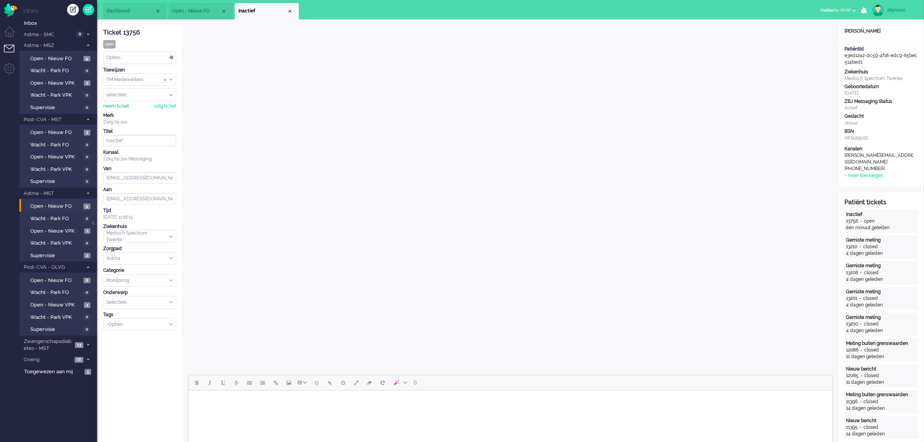
click at [121, 105] on div "neem ticket" at bounding box center [116, 106] width 26 height 7
click at [121, 56] on div "Opties..." at bounding box center [140, 58] width 72 height 12
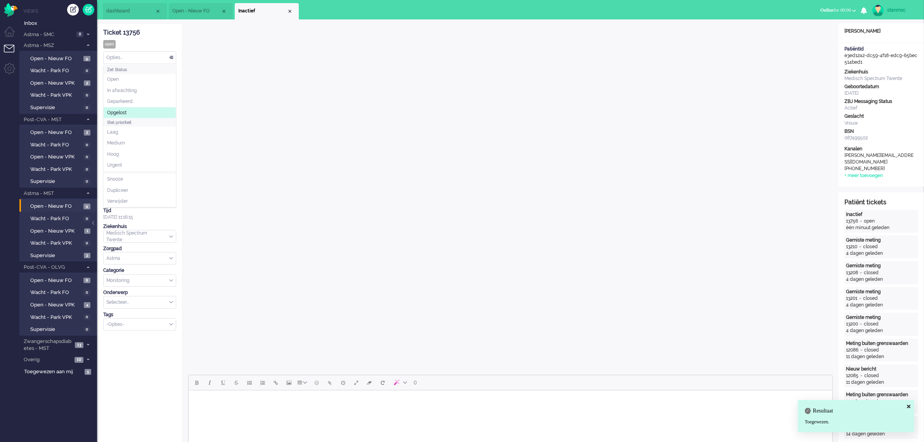
click at [125, 113] on span "Opgelost" at bounding box center [116, 112] width 19 height 7
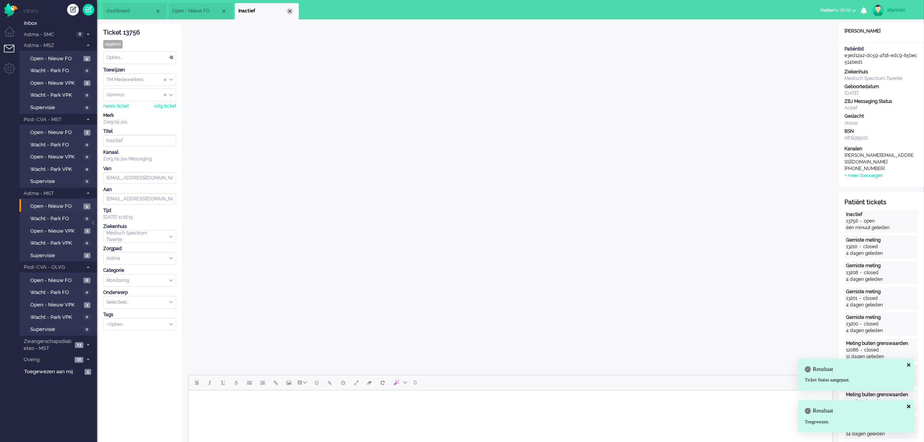
click at [288, 10] on div "Close tab" at bounding box center [290, 11] width 6 height 6
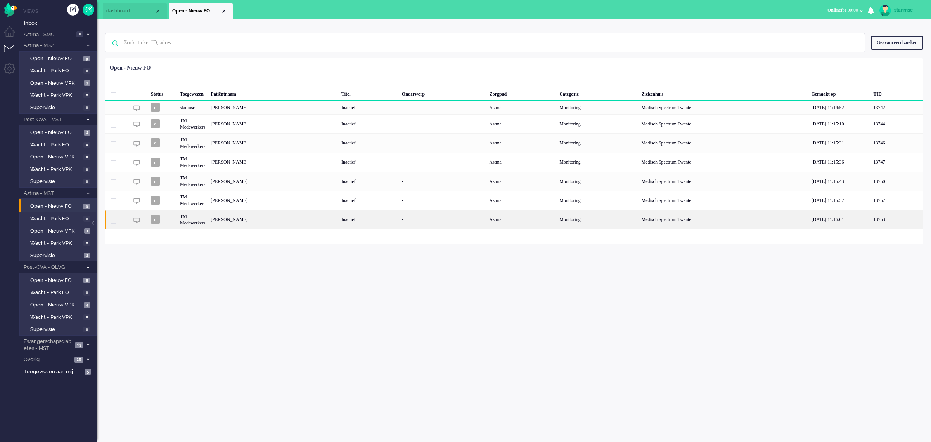
click at [248, 220] on div "Crédyon Lassche" at bounding box center [273, 219] width 131 height 19
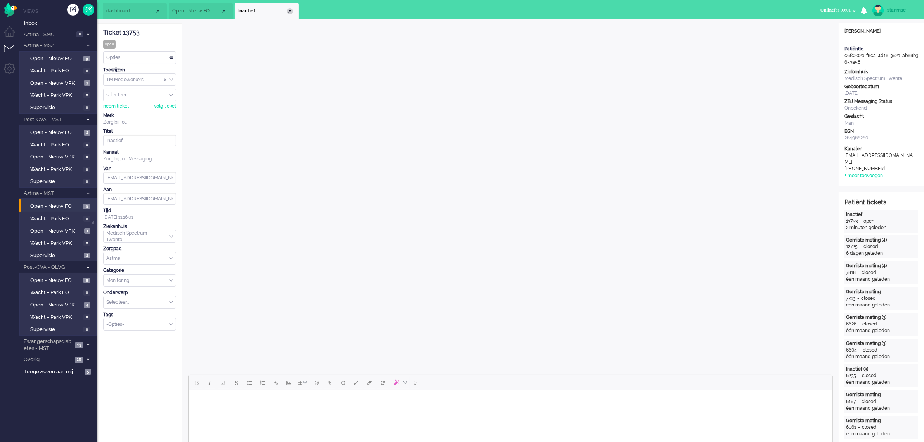
click at [289, 12] on div "Close tab" at bounding box center [290, 11] width 6 height 6
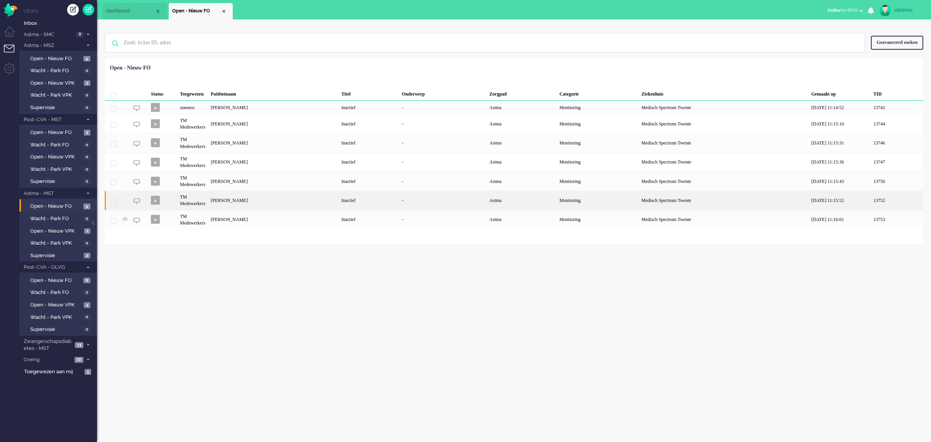
click at [237, 199] on div "Ceyda Isik" at bounding box center [273, 200] width 131 height 19
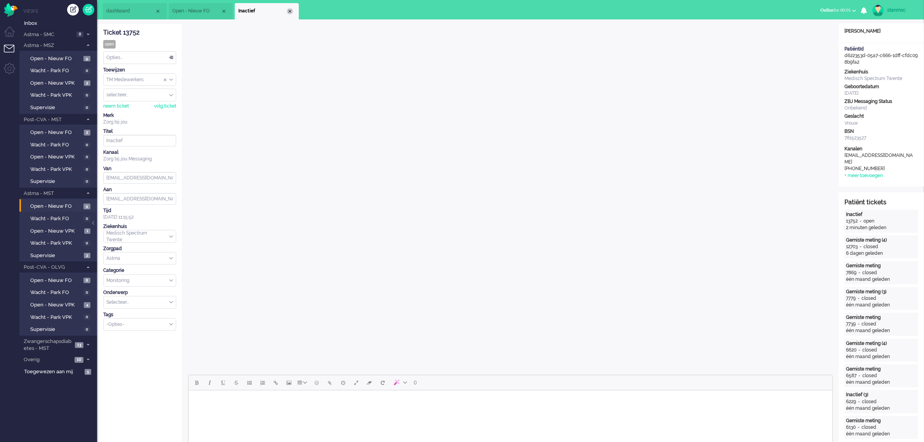
click at [289, 10] on div "Close tab" at bounding box center [290, 11] width 6 height 6
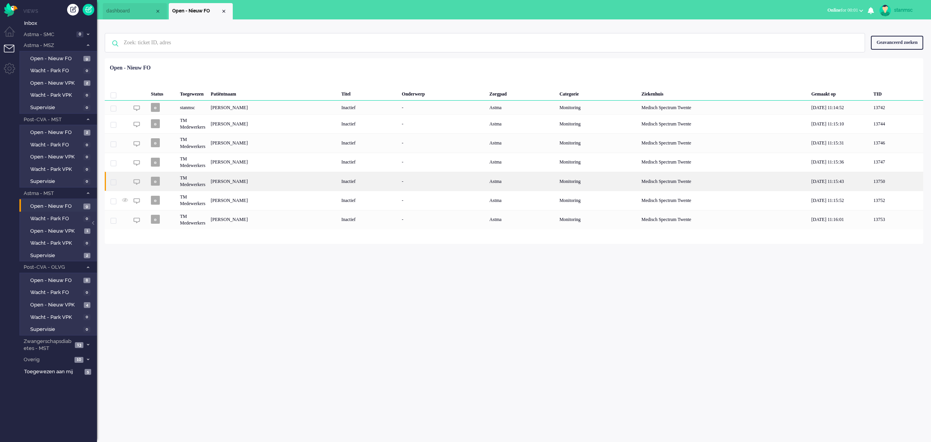
click at [246, 184] on div "Sebastian Patrick Drenth" at bounding box center [273, 180] width 131 height 19
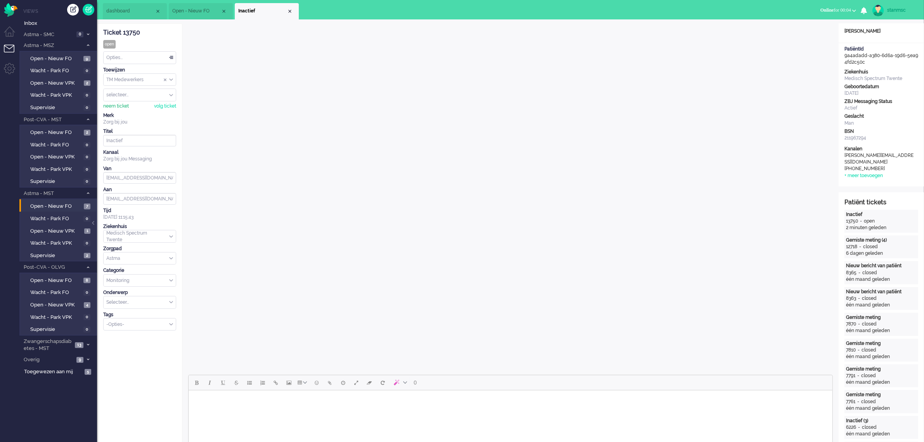
click at [113, 104] on div "neem ticket" at bounding box center [116, 106] width 26 height 7
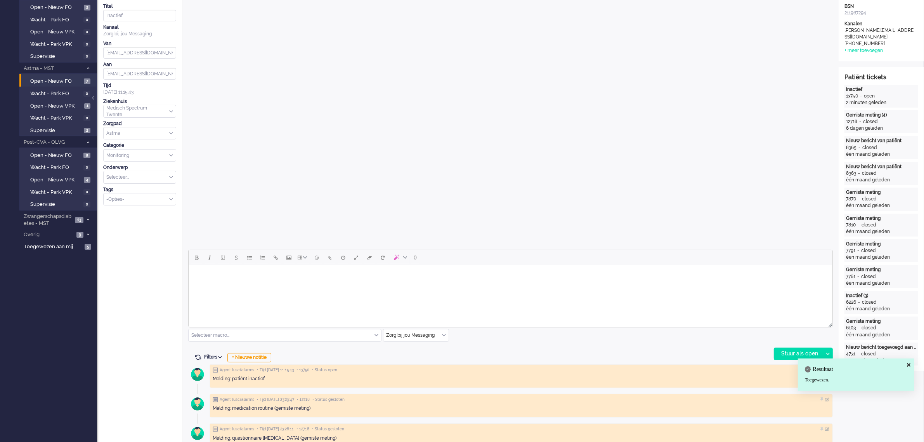
scroll to position [194, 0]
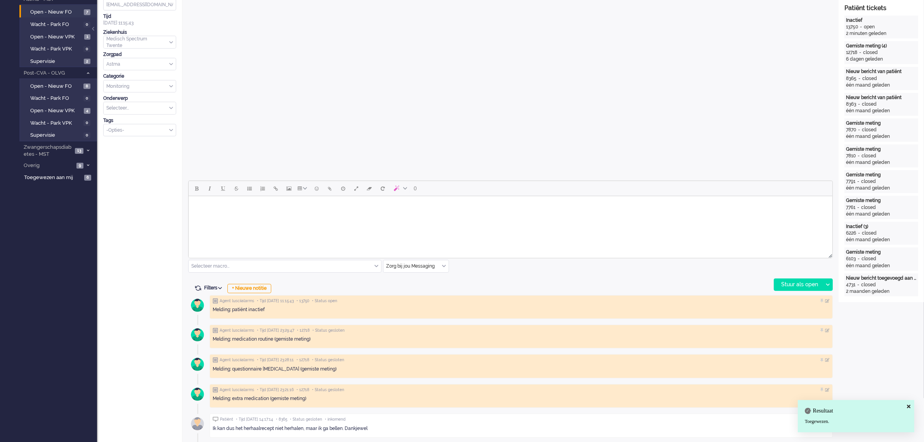
click at [377, 266] on div "Selecteer macro..." at bounding box center [285, 266] width 192 height 12
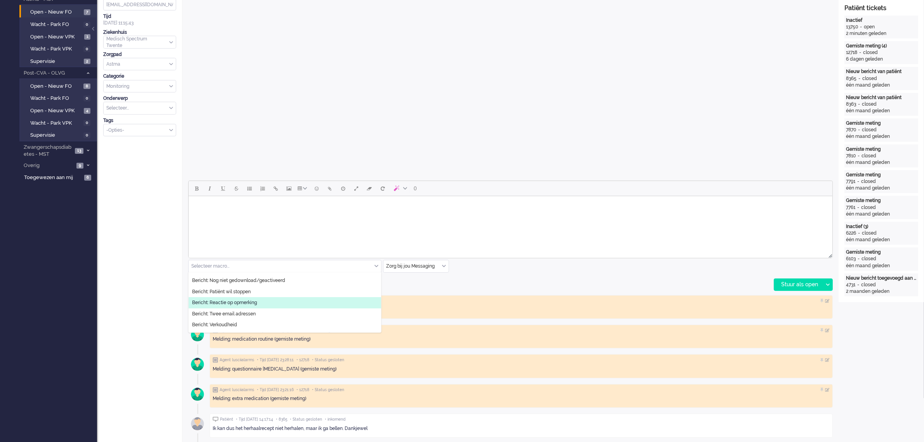
scroll to position [49, 0]
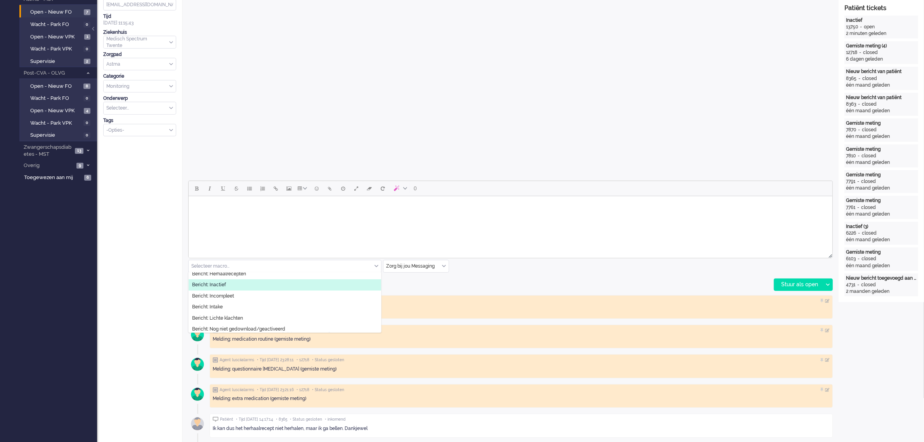
click at [232, 284] on li "Bericht: Inactief" at bounding box center [285, 284] width 192 height 11
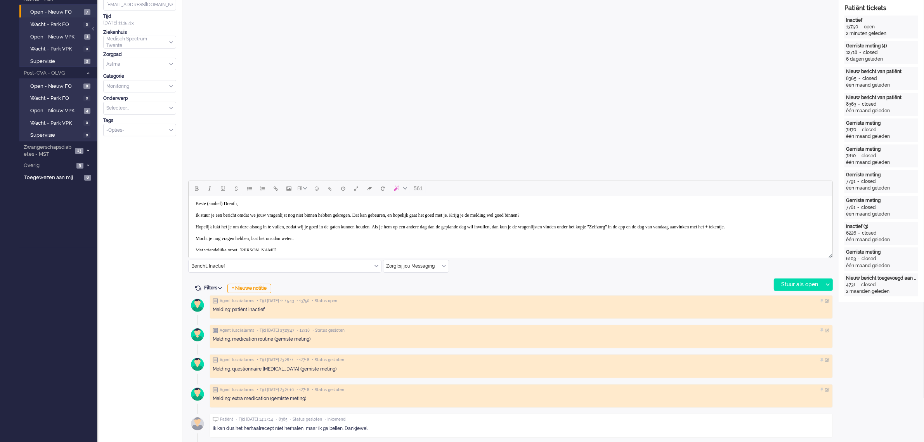
scroll to position [0, 0]
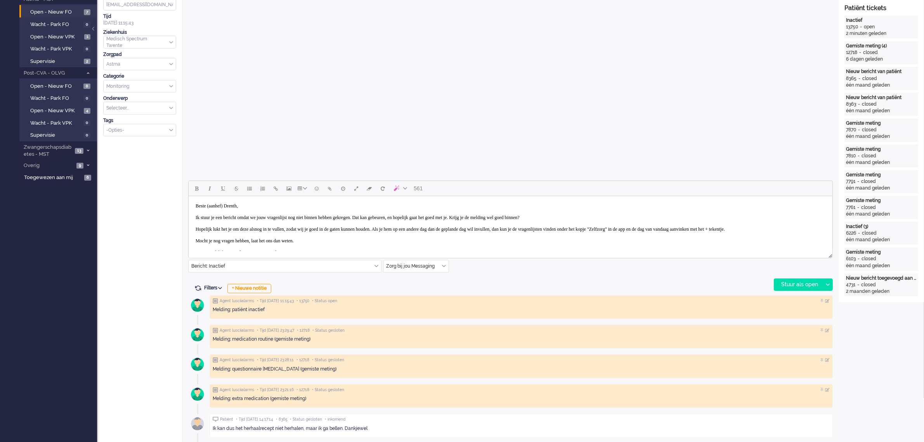
click at [231, 203] on body "Beste (aanhef) Drenth, Ik stuur je een bericht omdat we jouw vragenlijst nog ni…" at bounding box center [509, 229] width 637 height 60
click at [792, 286] on div "Stuur als open" at bounding box center [798, 285] width 49 height 12
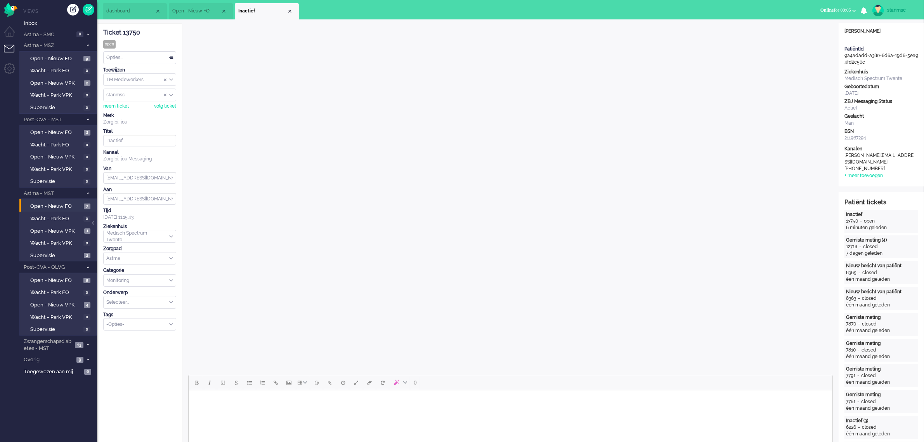
click at [118, 55] on div "Opties..." at bounding box center [140, 58] width 72 height 12
click at [121, 113] on span "Opgelost" at bounding box center [116, 112] width 19 height 7
click at [291, 10] on div "Close tab" at bounding box center [290, 11] width 6 height 6
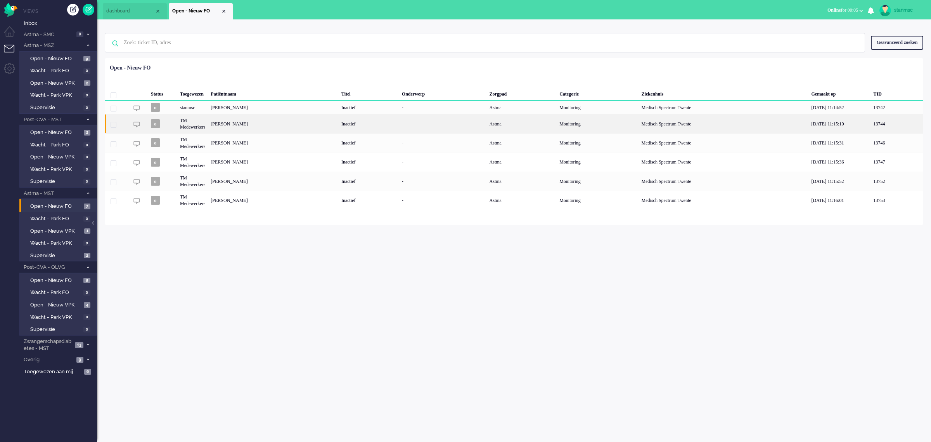
click at [246, 125] on div "Maurits Lammertink" at bounding box center [273, 123] width 131 height 19
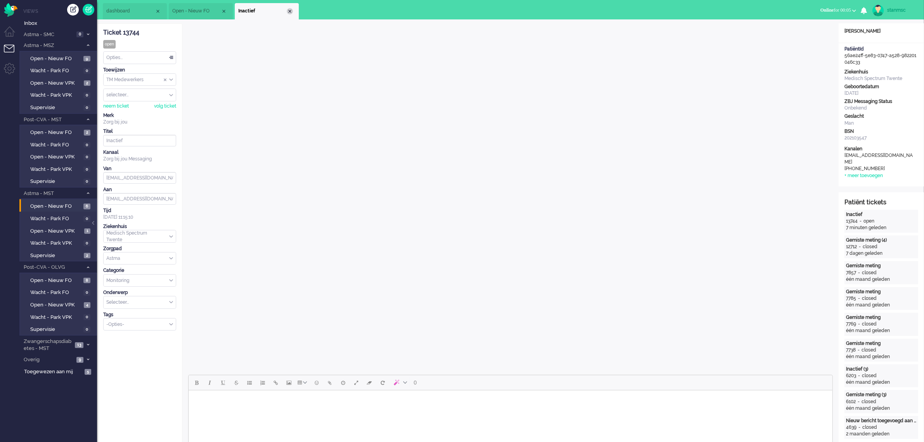
click at [290, 10] on div "Close tab" at bounding box center [290, 11] width 6 height 6
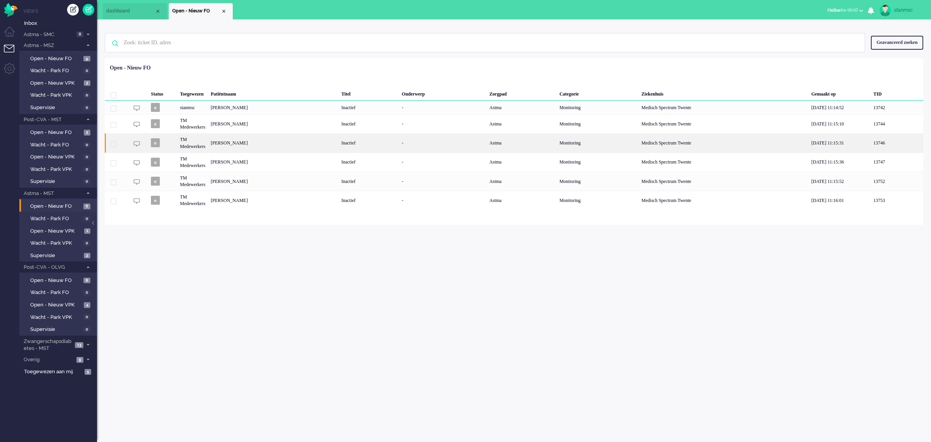
click at [244, 146] on div "Judith Bernhard" at bounding box center [273, 142] width 131 height 19
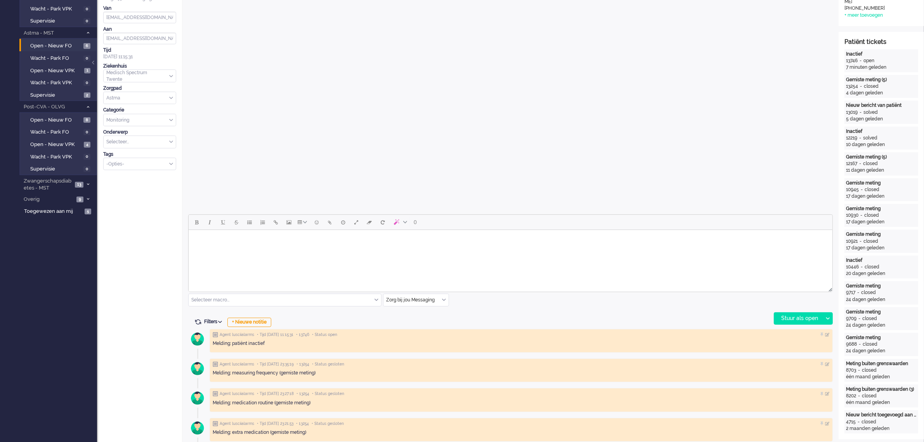
scroll to position [243, 0]
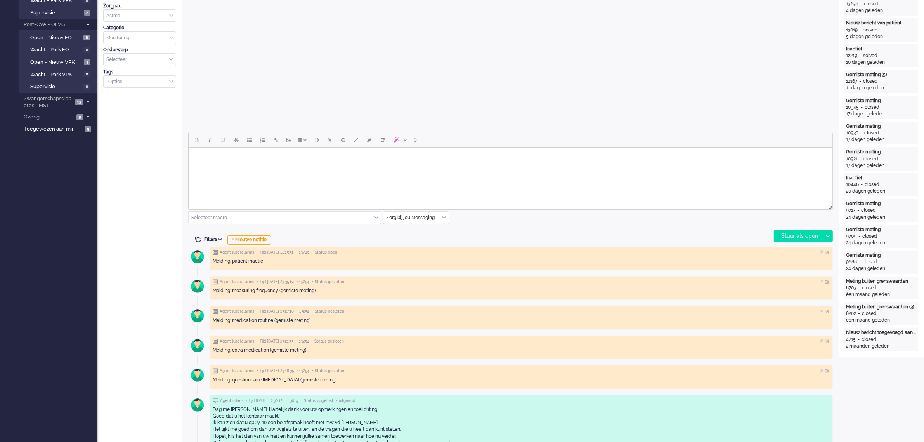
click at [375, 214] on input "text" at bounding box center [285, 217] width 192 height 12
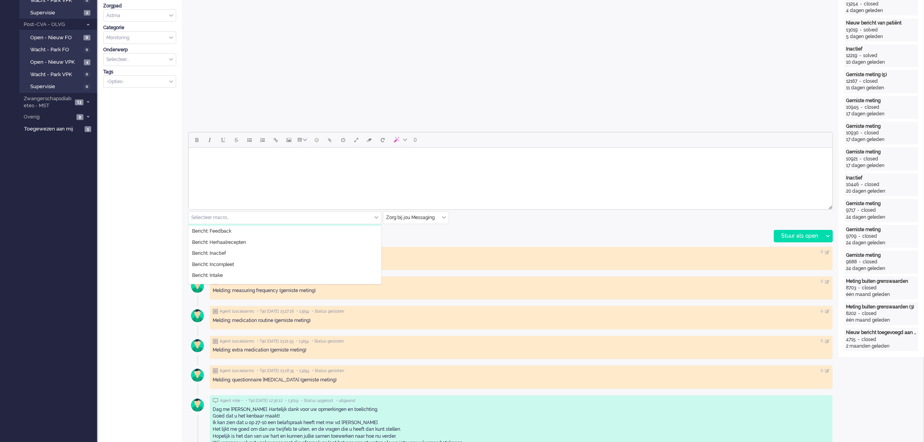
scroll to position [49, 0]
click at [233, 237] on li "Bericht: Inactief" at bounding box center [285, 235] width 192 height 11
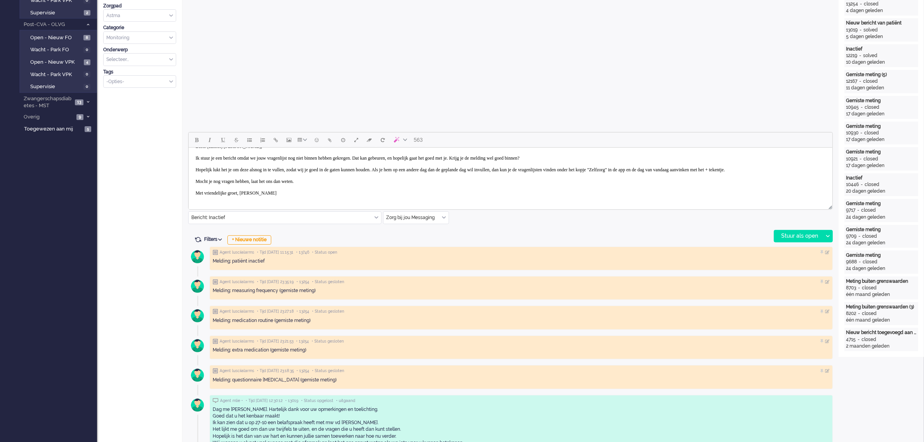
scroll to position [0, 0]
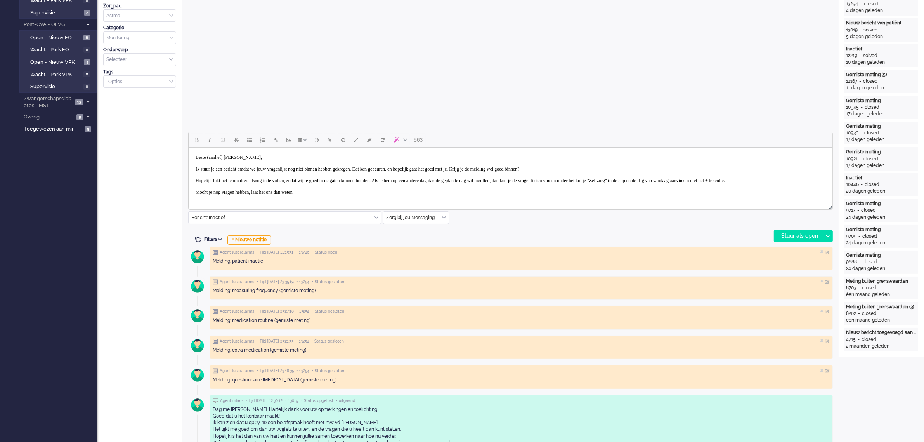
click at [230, 158] on body "Beste (aanhef) Bernhard, Ik stuur je een bericht omdat we jouw vragenlijst nog …" at bounding box center [509, 181] width 637 height 60
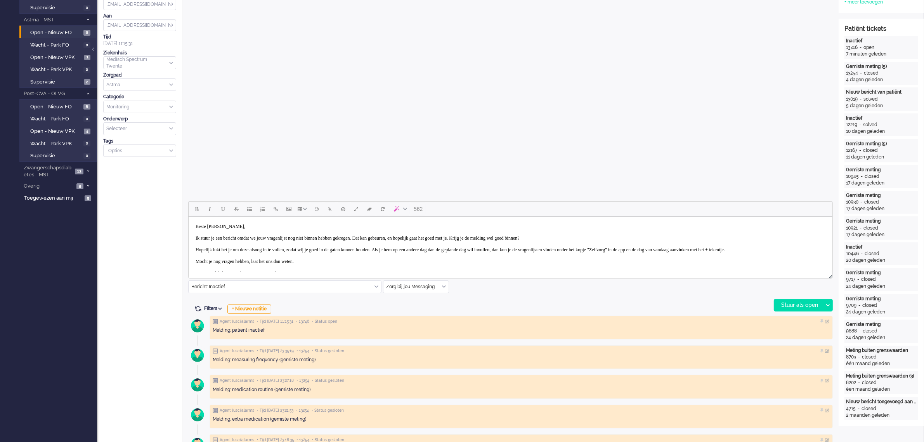
scroll to position [194, 0]
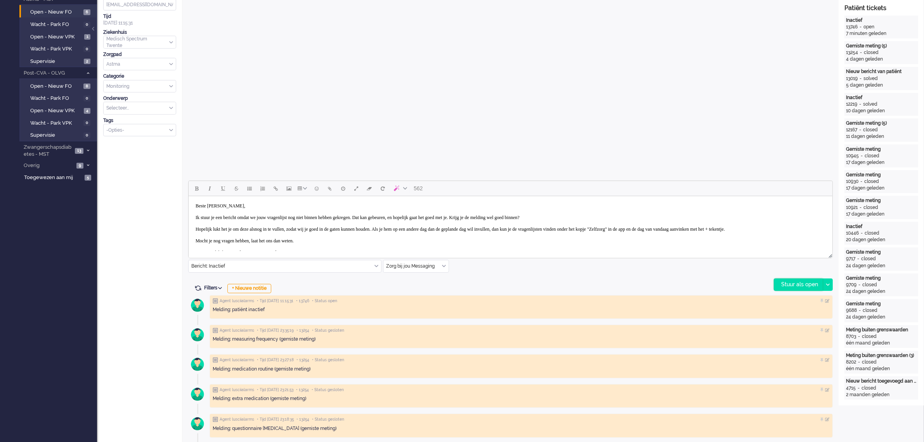
click at [790, 280] on div "Stuur als open" at bounding box center [798, 285] width 49 height 12
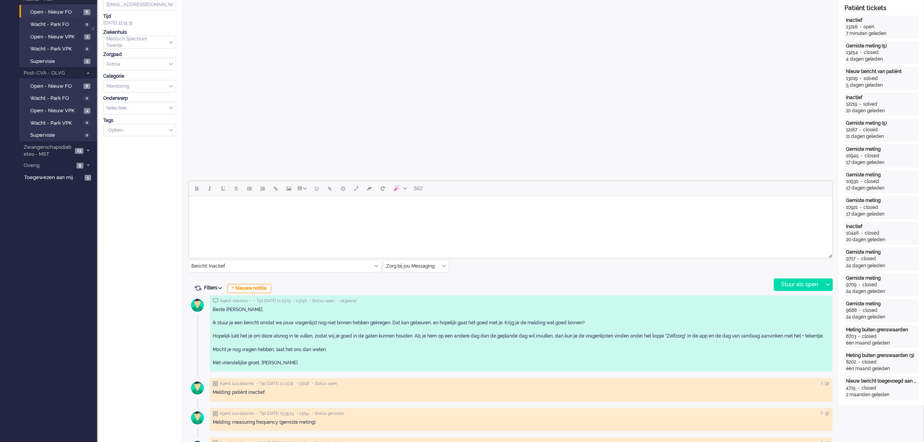
scroll to position [0, 0]
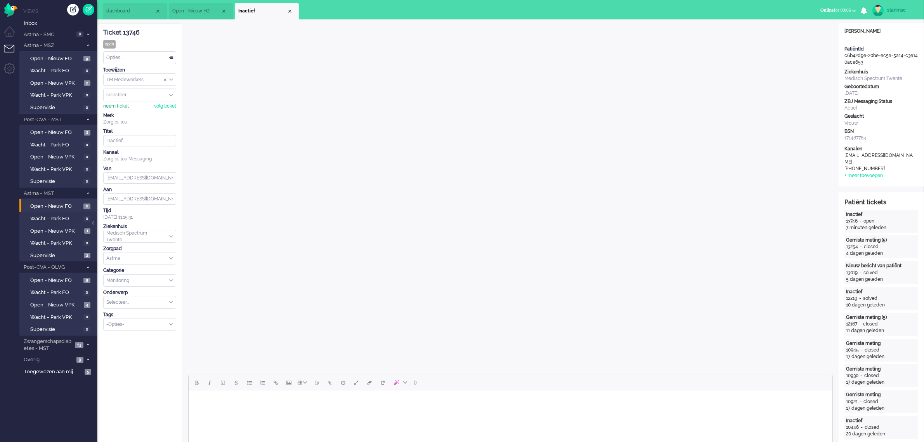
click at [118, 107] on div "neem ticket" at bounding box center [116, 106] width 26 height 7
click at [125, 57] on div "Opties..." at bounding box center [140, 58] width 72 height 12
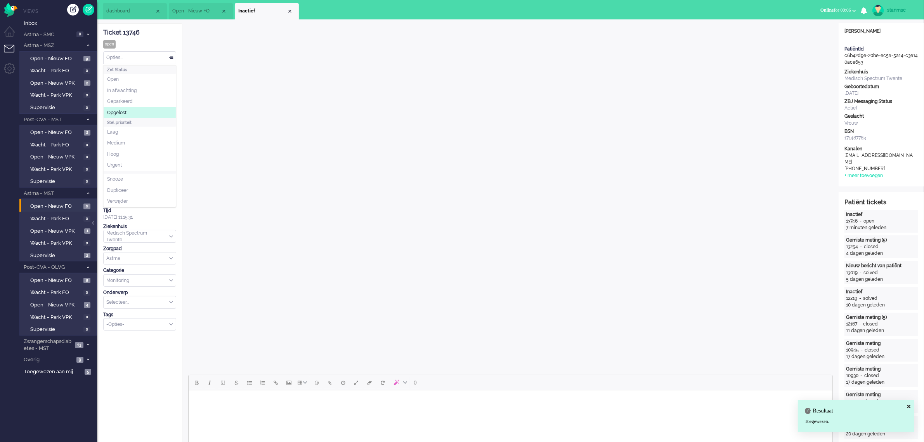
click at [125, 109] on li "Opgelost" at bounding box center [140, 112] width 72 height 11
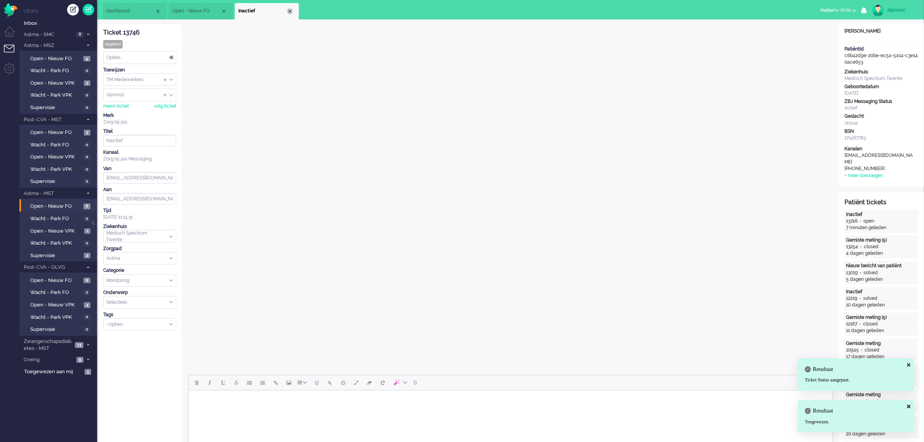
click at [292, 10] on div "Close tab" at bounding box center [290, 11] width 6 height 6
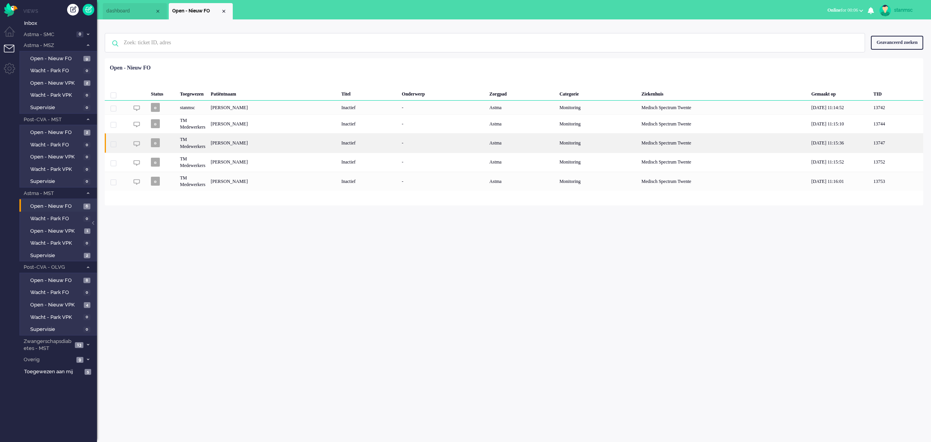
click at [243, 142] on div "Angelique Aaltje Dinie Meester" at bounding box center [273, 142] width 131 height 19
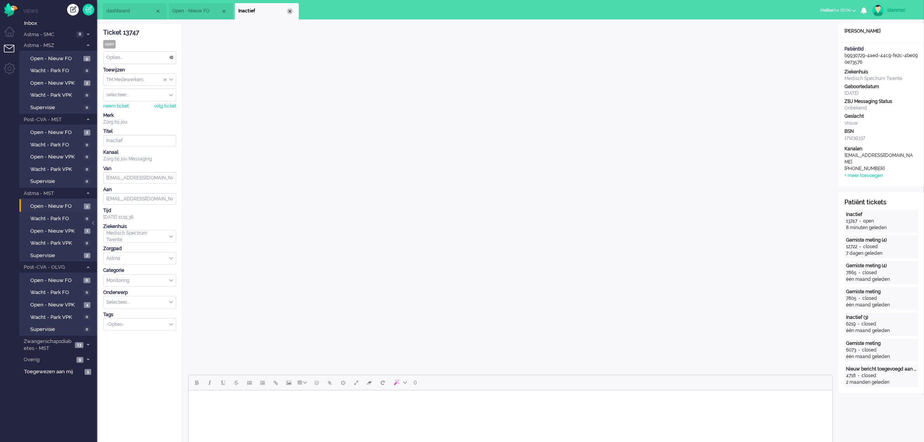
click at [290, 11] on div "Close tab" at bounding box center [290, 11] width 6 height 6
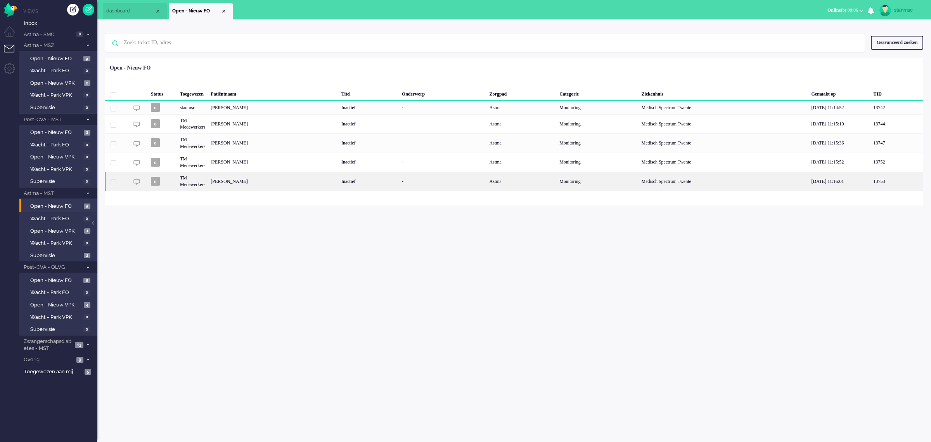
click at [245, 181] on div "Crédyon Lassche" at bounding box center [273, 180] width 131 height 19
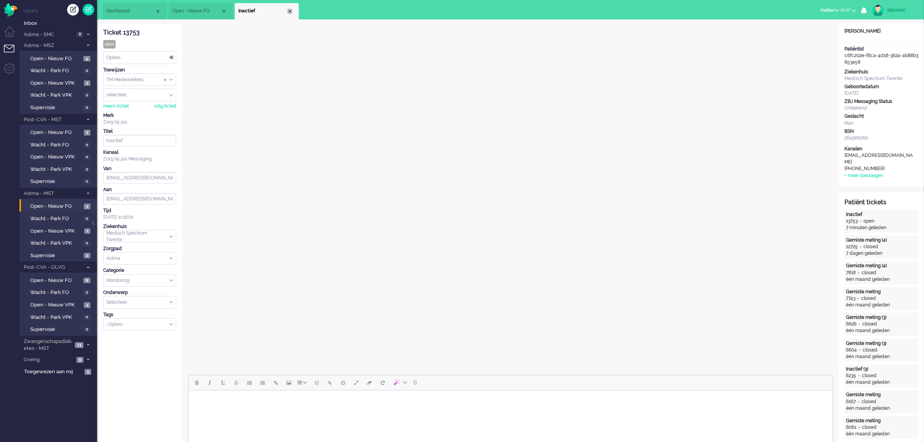
click at [288, 14] on div "Close tab" at bounding box center [290, 11] width 6 height 6
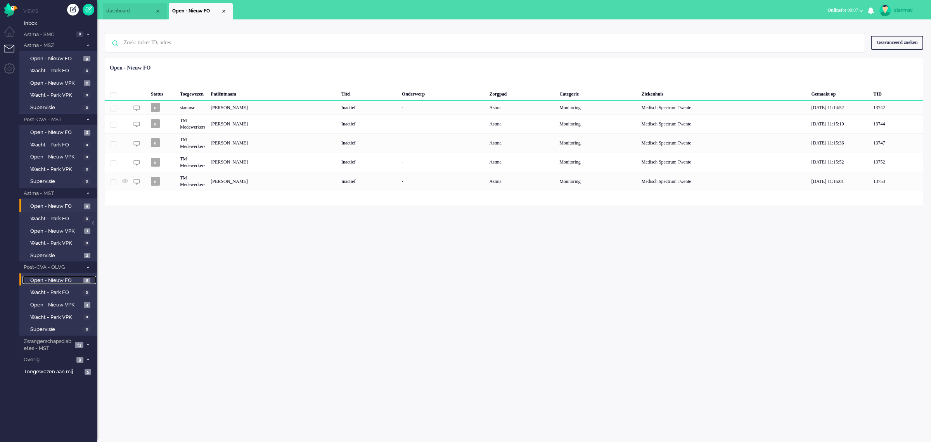
click at [68, 279] on span "Open - Nieuw FO" at bounding box center [55, 280] width 51 height 7
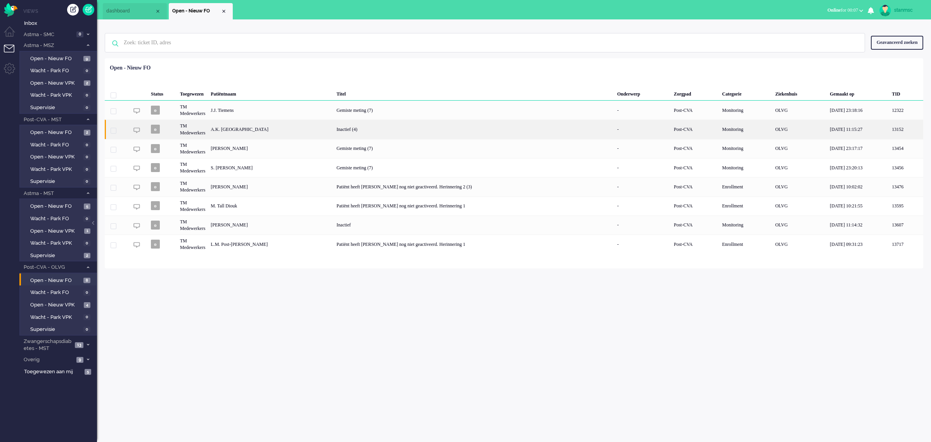
click at [248, 125] on div "A.K. Wijchman" at bounding box center [271, 129] width 126 height 19
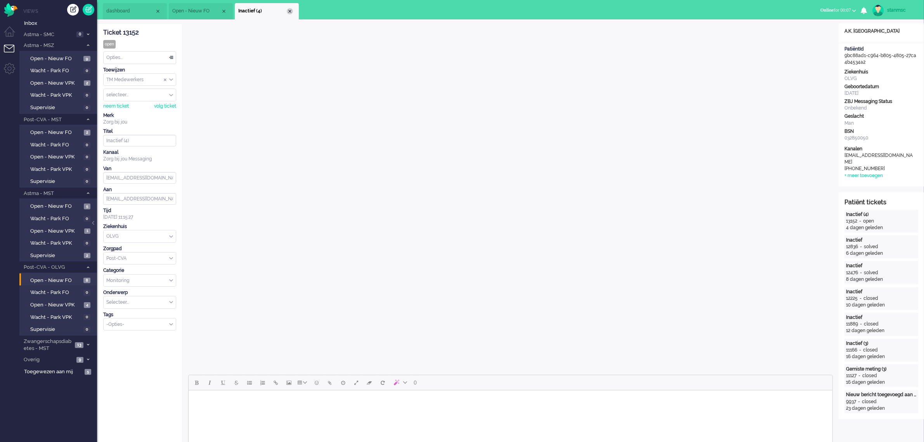
click at [287, 14] on div "Close tab" at bounding box center [290, 11] width 6 height 6
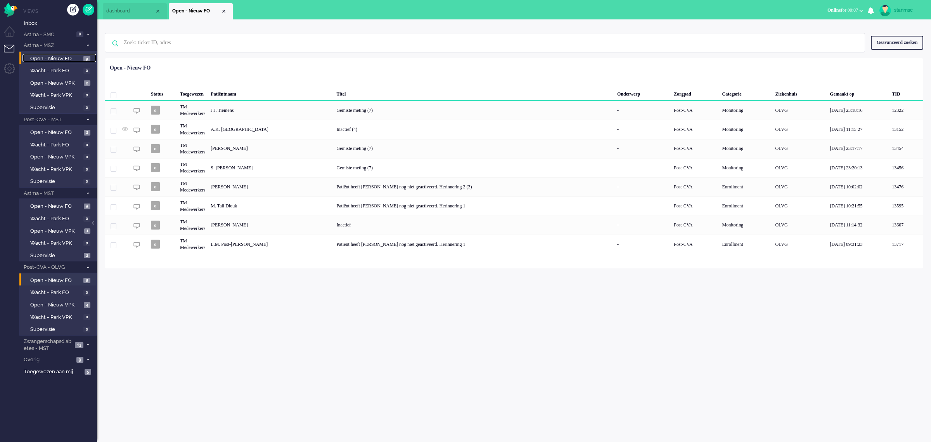
click at [73, 56] on span "Open - Nieuw FO" at bounding box center [55, 58] width 51 height 7
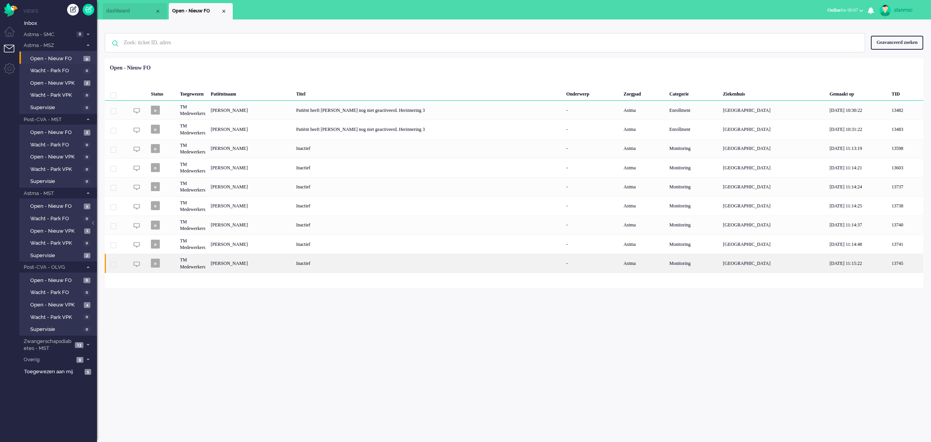
click at [240, 266] on div "Richard Notenboom" at bounding box center [250, 262] width 85 height 19
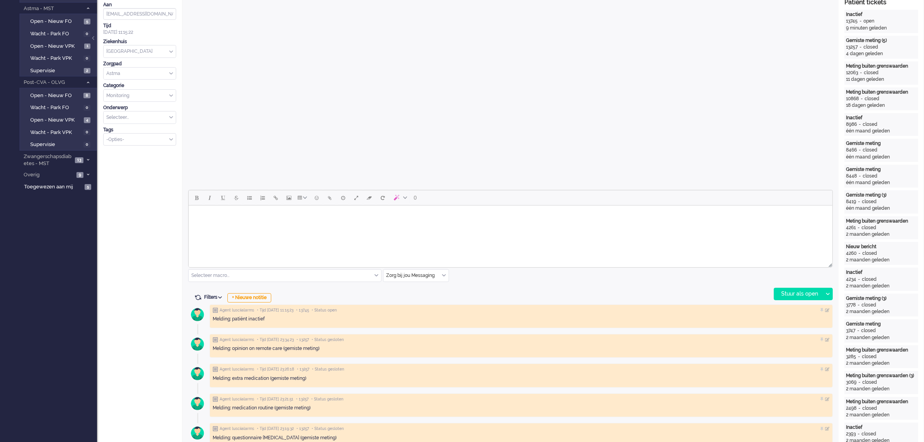
scroll to position [194, 0]
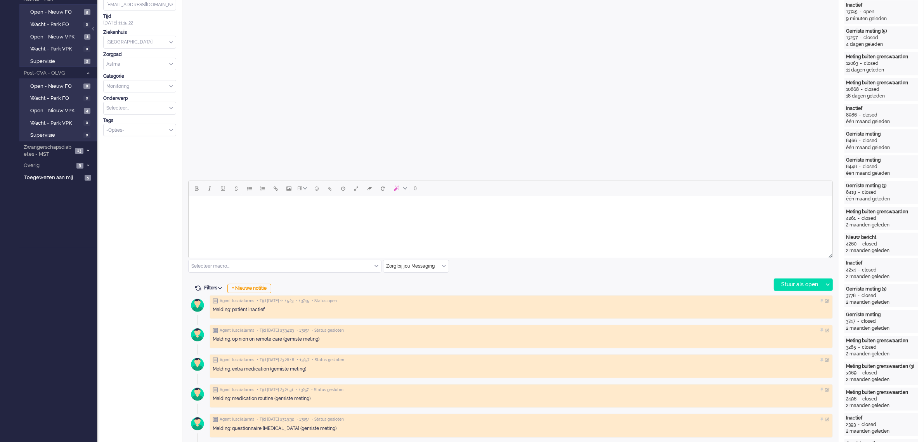
click at [375, 264] on div "Selecteer macro..." at bounding box center [285, 266] width 192 height 12
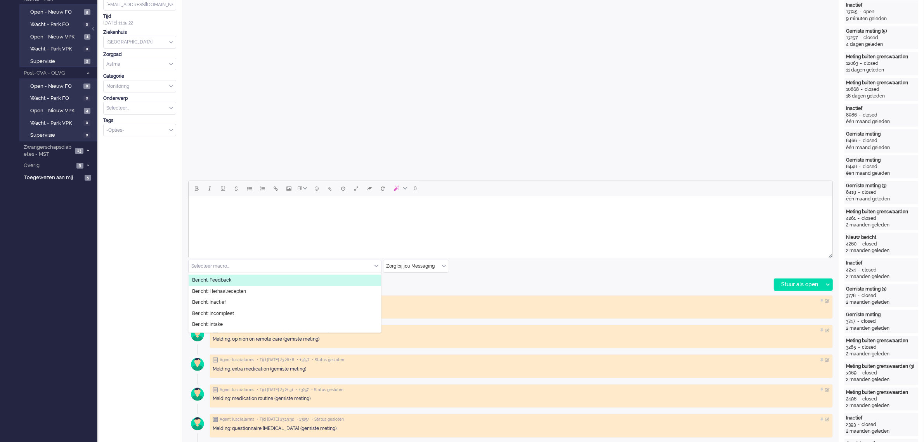
scroll to position [49, 0]
click at [231, 285] on li "Bericht: Inactief" at bounding box center [285, 284] width 192 height 11
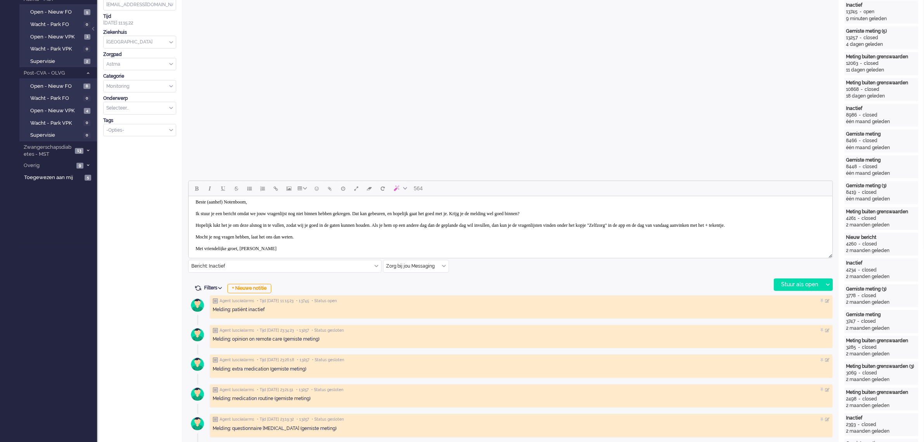
scroll to position [0, 0]
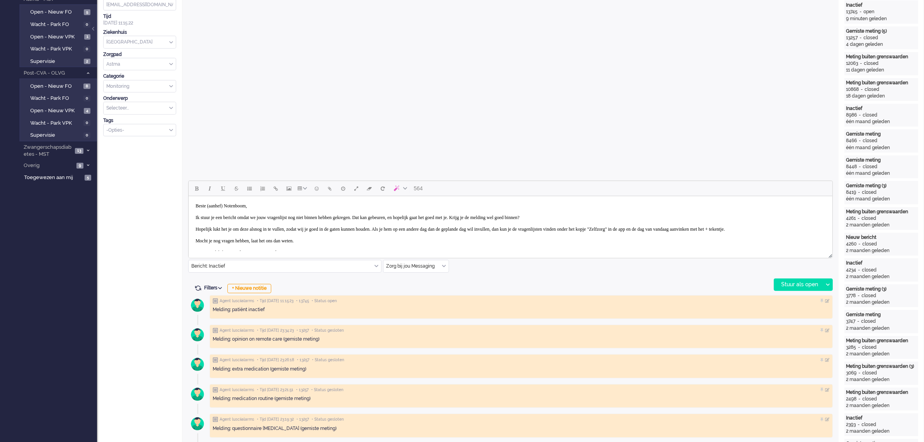
click at [231, 203] on body "Beste (aanhef) Notenboom, Ik stuur je een bericht omdat we jouw vragenlijst nog…" at bounding box center [509, 229] width 637 height 60
click at [792, 283] on div "Stuur als open" at bounding box center [798, 285] width 49 height 12
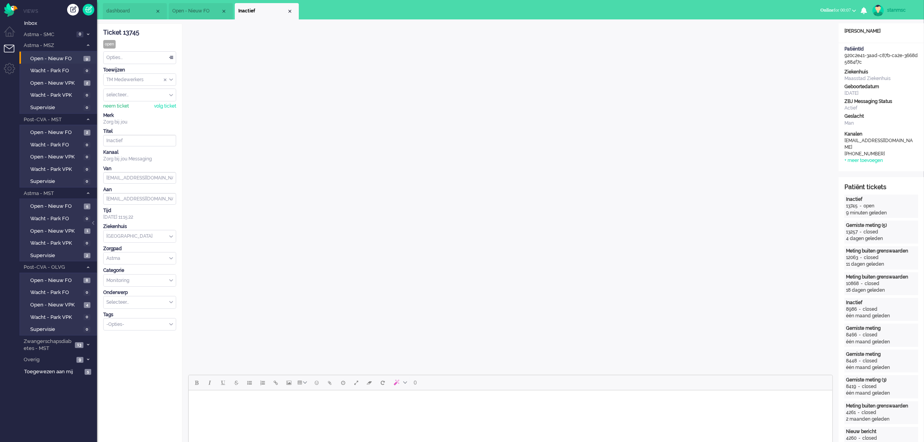
click at [114, 105] on div "neem ticket" at bounding box center [116, 106] width 26 height 7
click at [150, 59] on div "Opties..." at bounding box center [140, 58] width 72 height 12
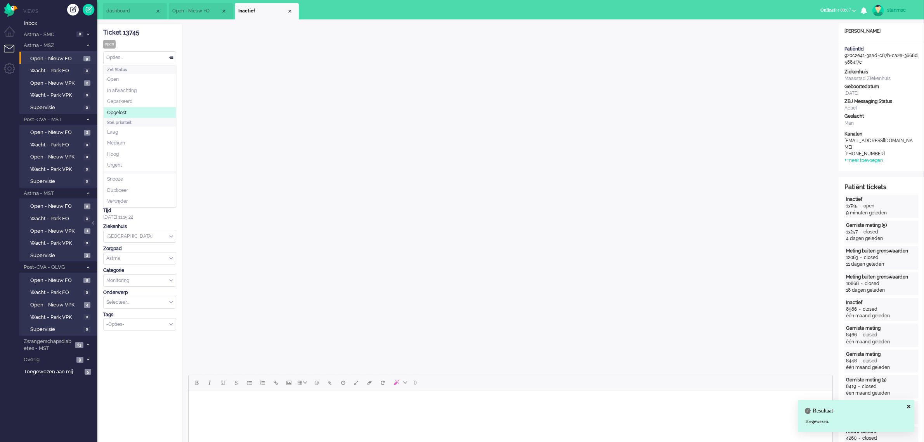
click at [130, 110] on li "Opgelost" at bounding box center [140, 112] width 72 height 11
click at [288, 9] on div "Close tab" at bounding box center [290, 11] width 6 height 6
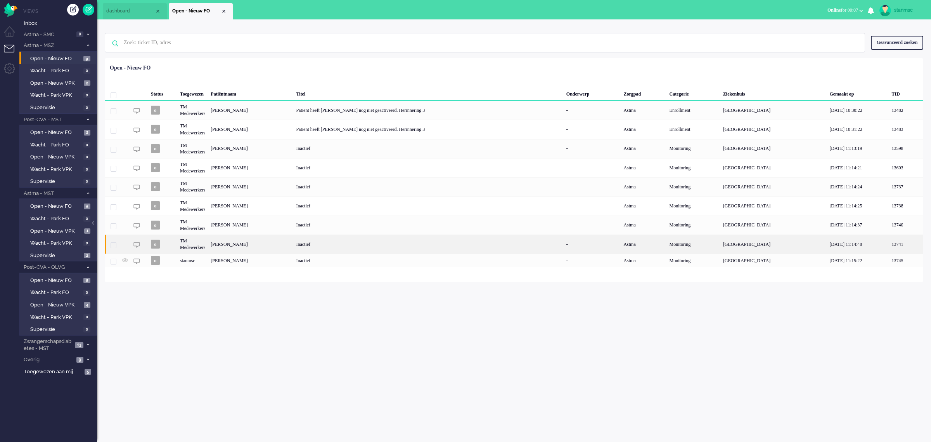
click at [244, 244] on div "Jan Willem Valk" at bounding box center [250, 243] width 85 height 19
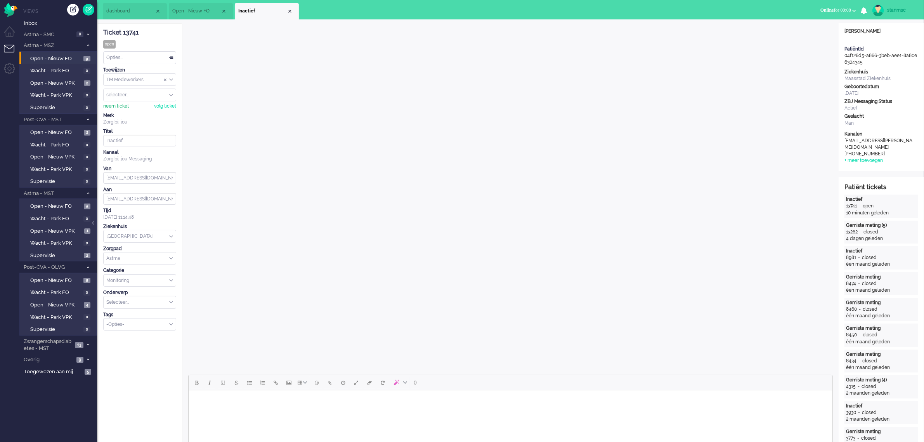
click at [117, 105] on div "neem ticket" at bounding box center [116, 106] width 26 height 7
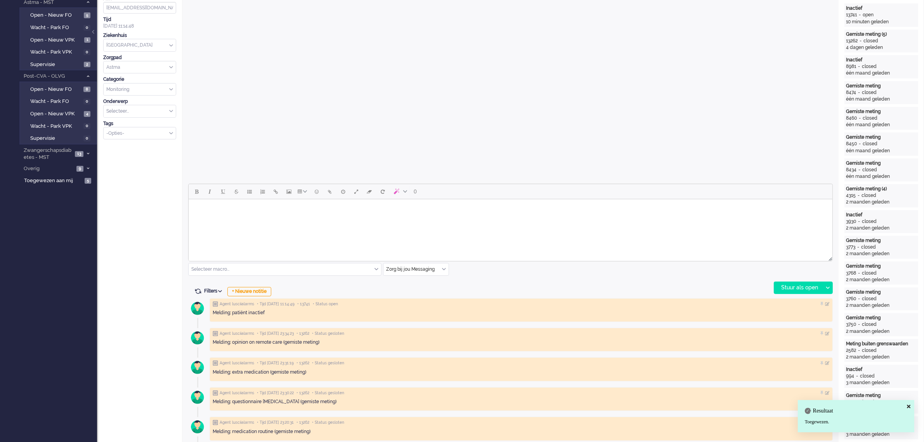
scroll to position [194, 0]
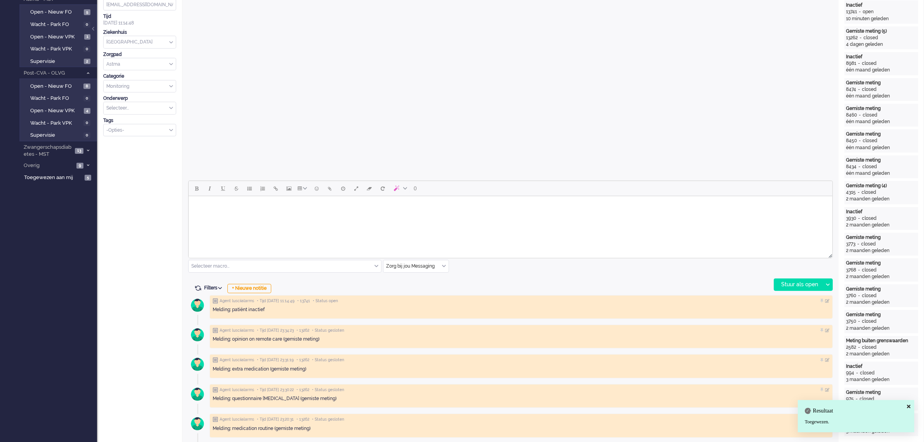
click at [284, 266] on input "text" at bounding box center [285, 266] width 192 height 12
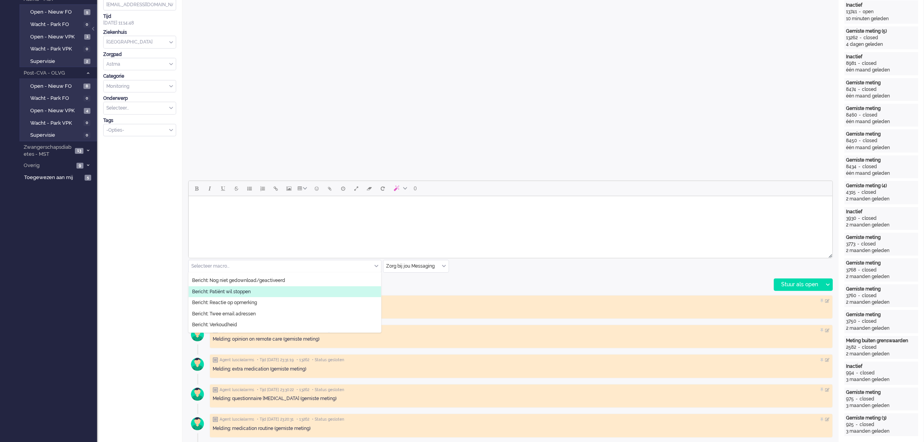
scroll to position [49, 0]
click at [230, 288] on li "Bericht: Inactief" at bounding box center [285, 284] width 192 height 11
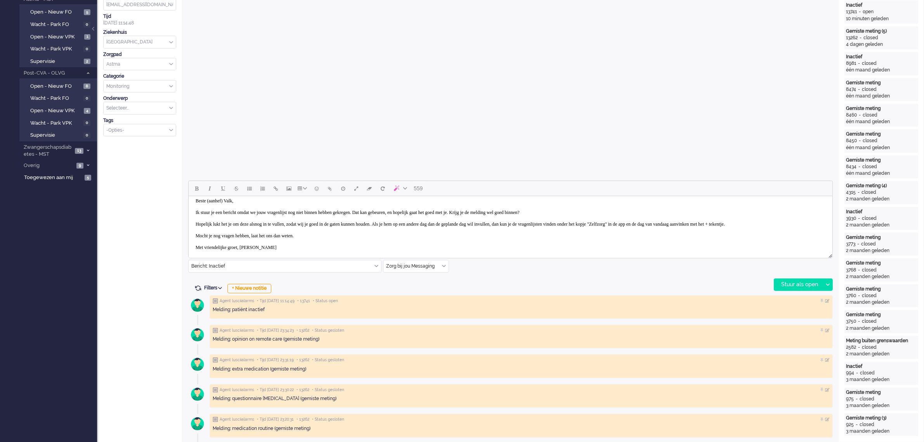
scroll to position [0, 0]
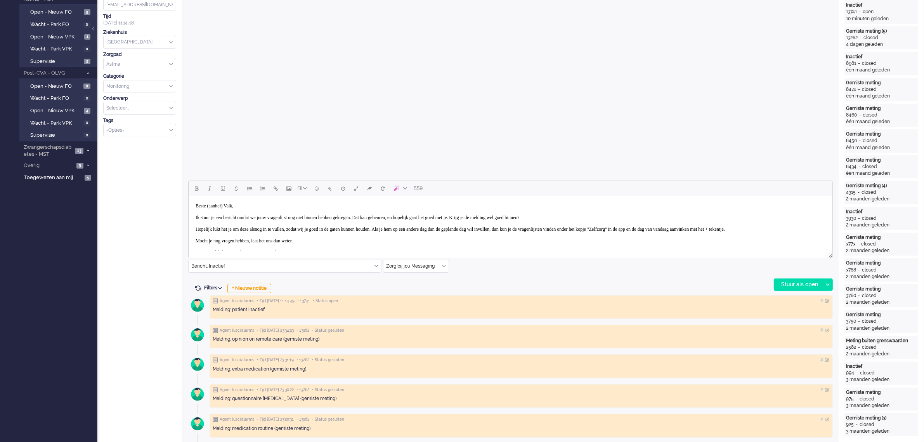
click at [231, 204] on body "Beste (aanhef) Valk, Ik stuur je een bericht omdat we jouw vragenlijst nog niet…" at bounding box center [509, 229] width 637 height 60
click at [787, 281] on div "Stuur als open" at bounding box center [798, 285] width 49 height 12
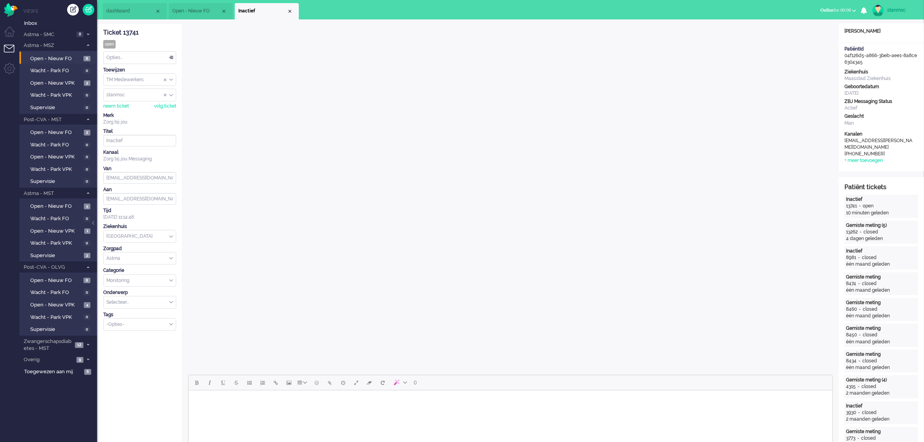
click at [126, 59] on div "Opties..." at bounding box center [140, 58] width 72 height 12
click at [125, 111] on span "Opgelost" at bounding box center [116, 112] width 19 height 7
click at [290, 10] on div "Close tab" at bounding box center [290, 11] width 6 height 6
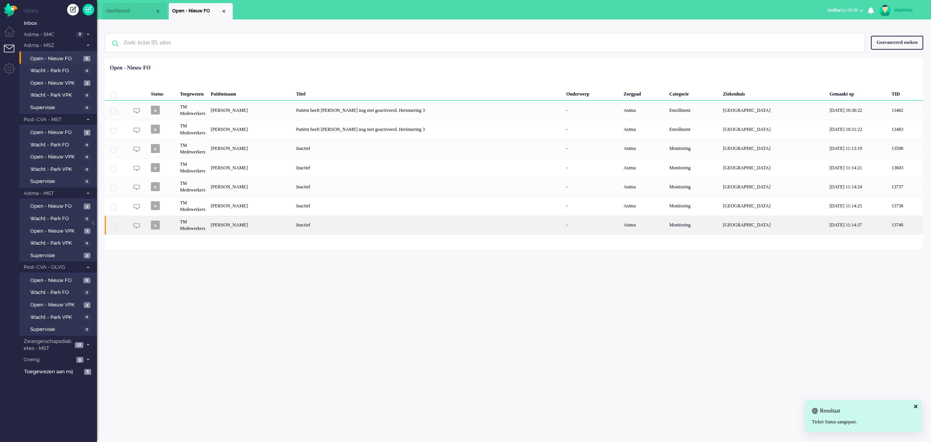
click at [248, 223] on div "Eveline Holleman" at bounding box center [250, 224] width 85 height 19
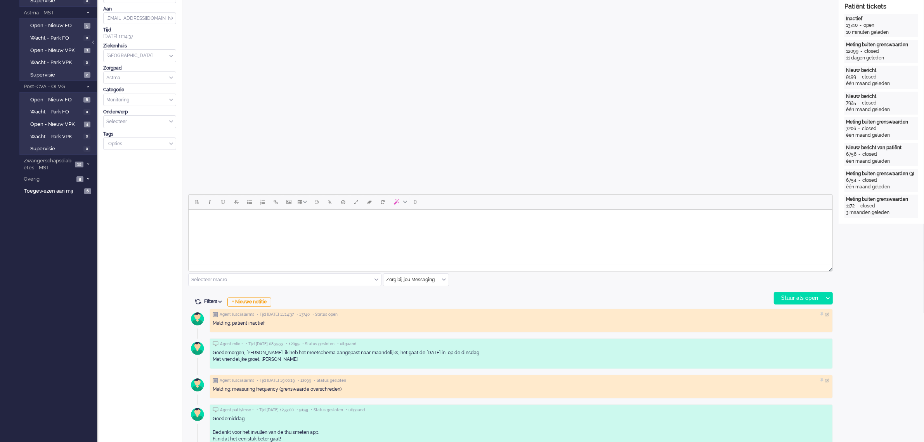
scroll to position [243, 0]
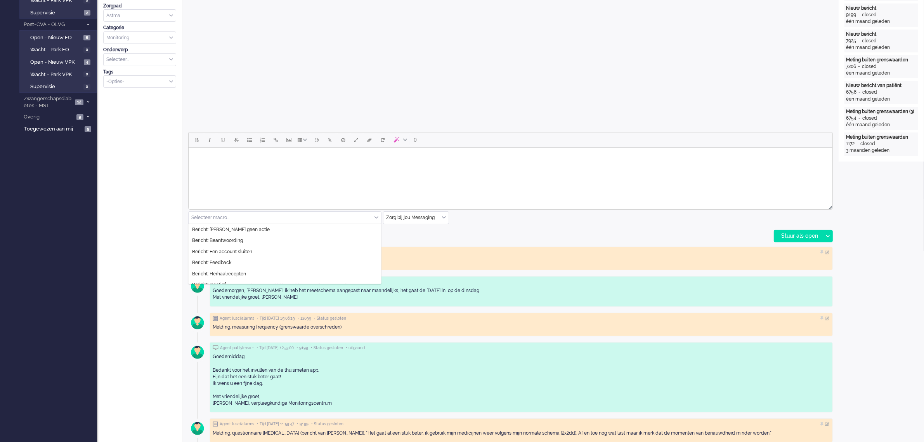
click at [377, 217] on div "Selecteer macro..." at bounding box center [285, 217] width 192 height 12
click at [229, 236] on li "Bericht: Inactief" at bounding box center [285, 235] width 192 height 11
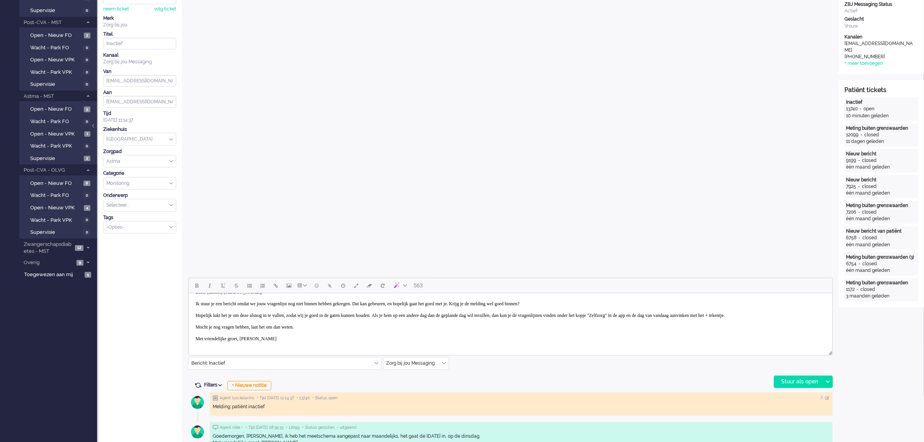
scroll to position [0, 0]
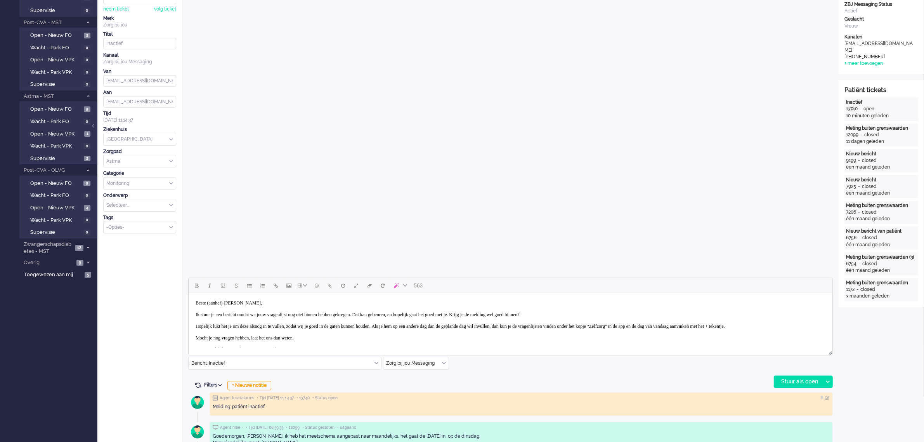
click at [230, 303] on body "Beste (aanhef) Holleman, Ik stuur je een bericht omdat we jouw vragenlijst nog …" at bounding box center [509, 326] width 637 height 60
click at [797, 381] on div "Stuur als open" at bounding box center [798, 382] width 49 height 12
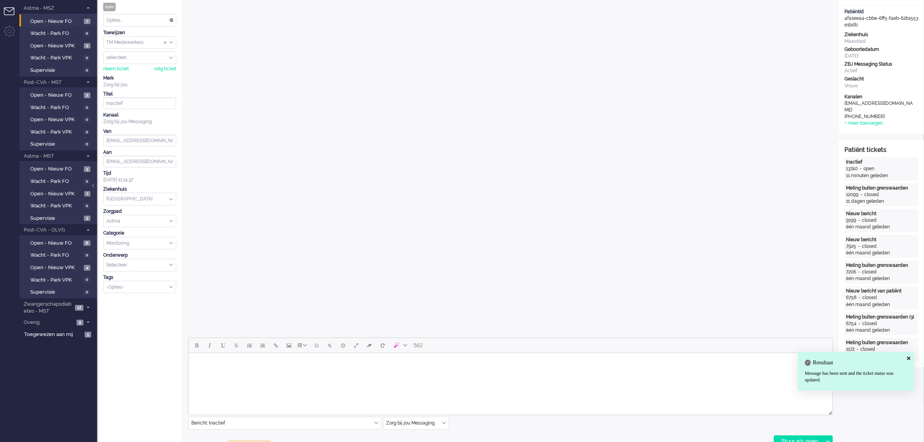
scroll to position [0, 0]
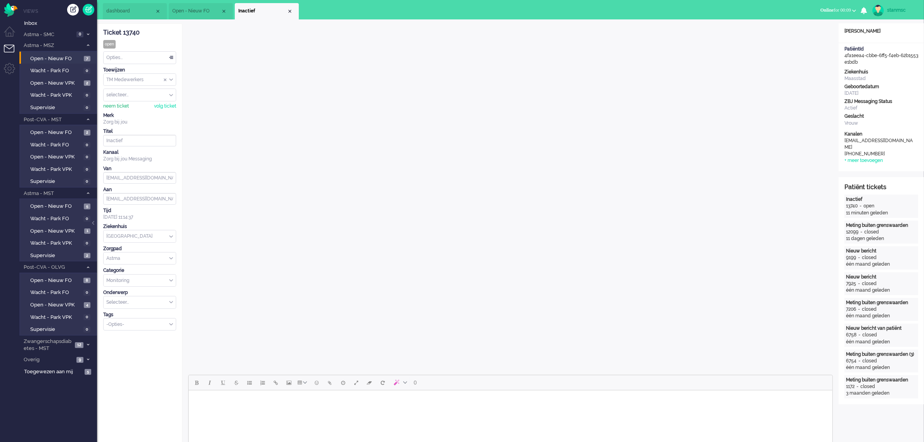
click at [118, 107] on div "neem ticket" at bounding box center [116, 106] width 26 height 7
click at [127, 56] on div "Opties..." at bounding box center [140, 58] width 72 height 12
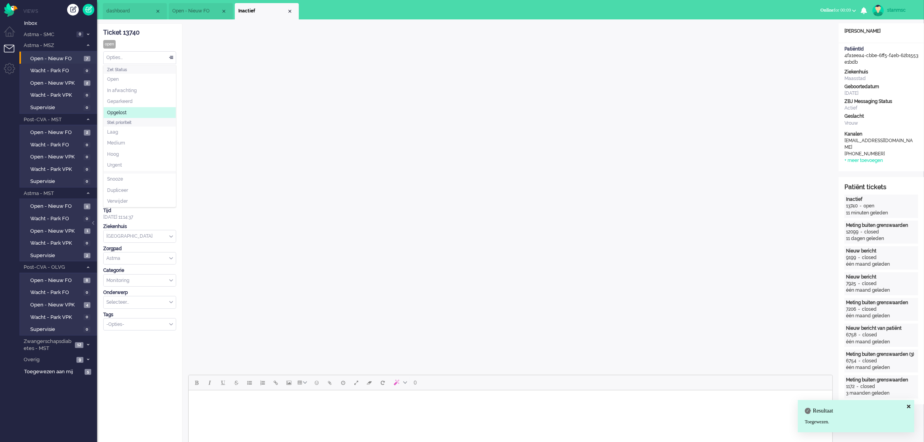
click at [123, 109] on span "Opgelost" at bounding box center [116, 112] width 19 height 7
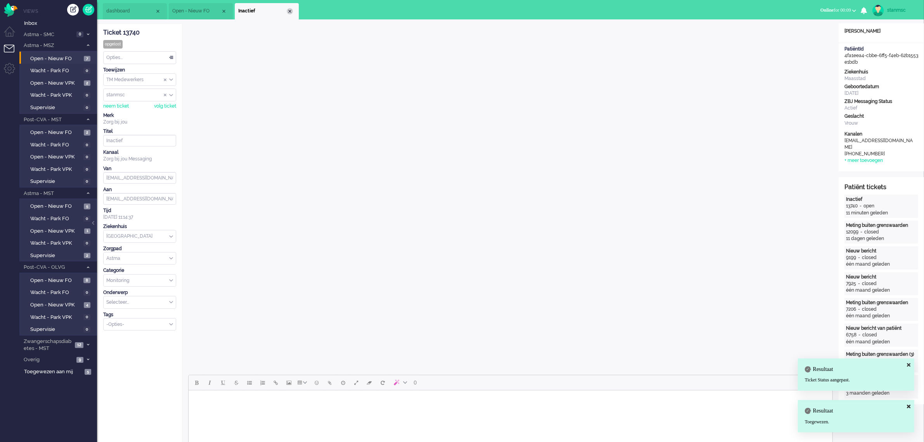
click at [290, 9] on div "Close tab" at bounding box center [290, 11] width 6 height 6
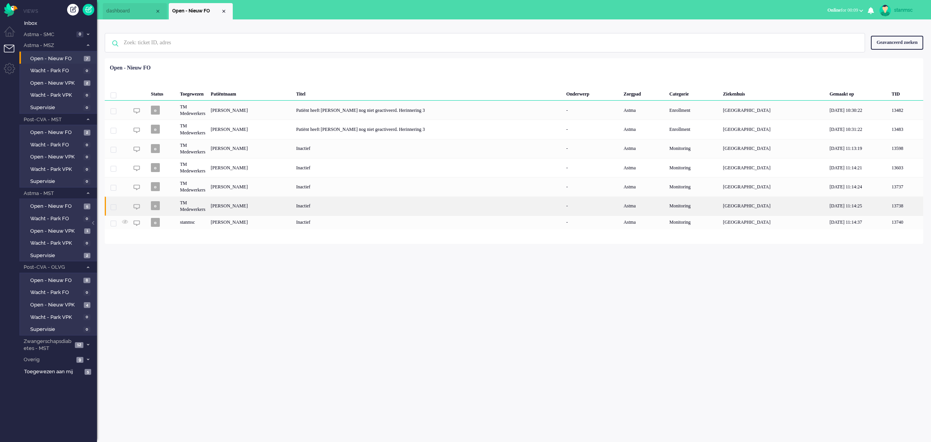
click at [253, 206] on div "R.L Konket" at bounding box center [250, 205] width 85 height 19
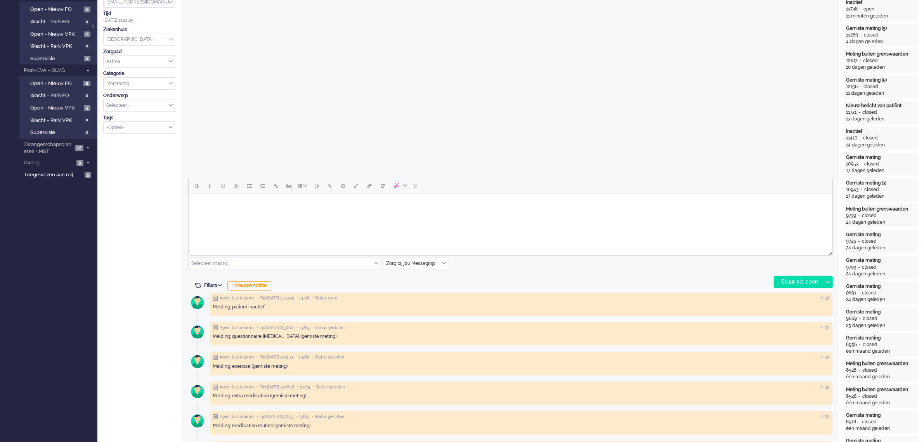
scroll to position [243, 0]
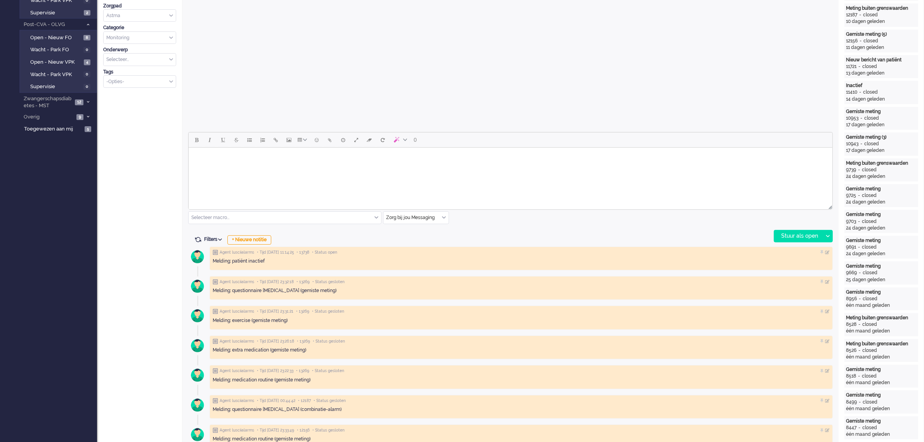
click at [377, 216] on div "Selecteer macro..." at bounding box center [285, 217] width 192 height 12
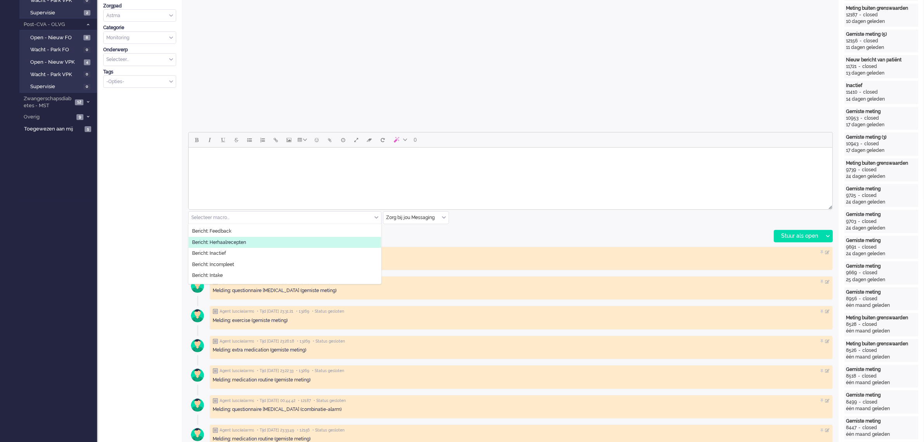
scroll to position [49, 0]
click at [234, 237] on li "Bericht: Inactief" at bounding box center [285, 235] width 192 height 11
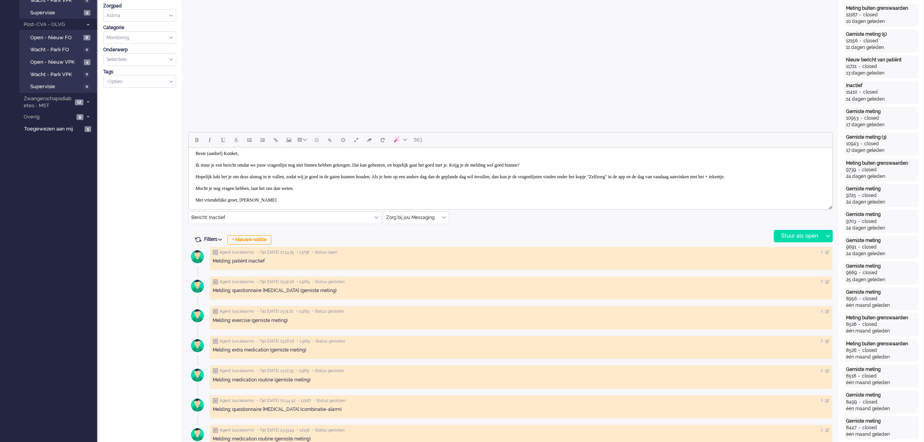
scroll to position [0, 0]
click at [230, 156] on body "Beste (aanhef) Konket, Ik stuur je een bericht omdat we jouw vragenlijst nog ni…" at bounding box center [509, 181] width 637 height 60
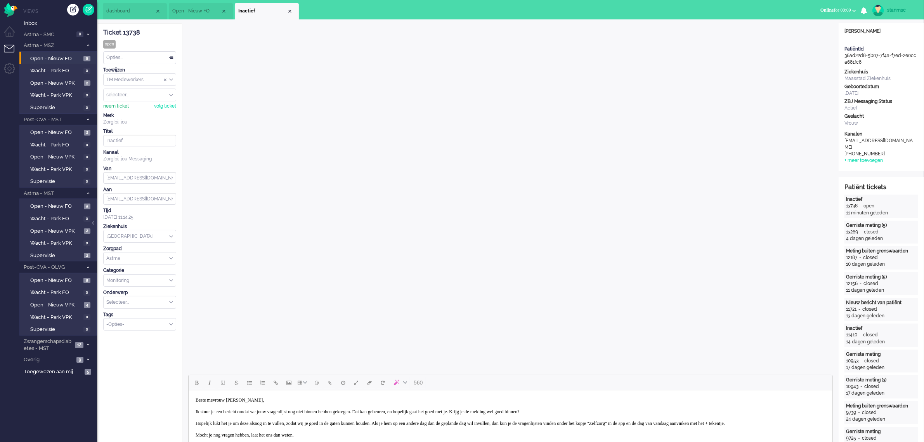
click at [114, 103] on div "neem ticket" at bounding box center [116, 106] width 26 height 7
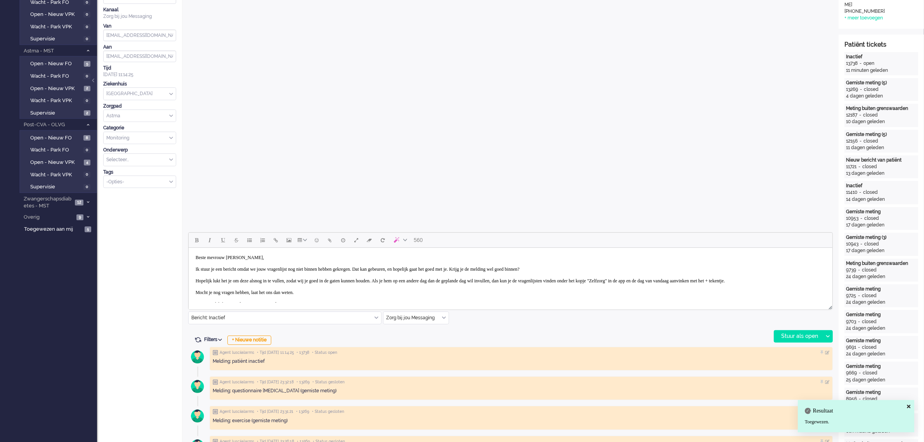
scroll to position [146, 0]
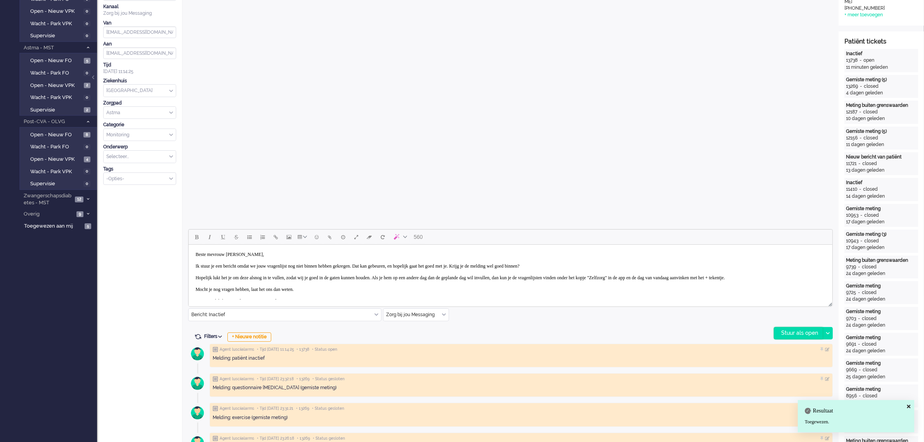
click at [797, 329] on div "Stuur als open" at bounding box center [798, 333] width 49 height 12
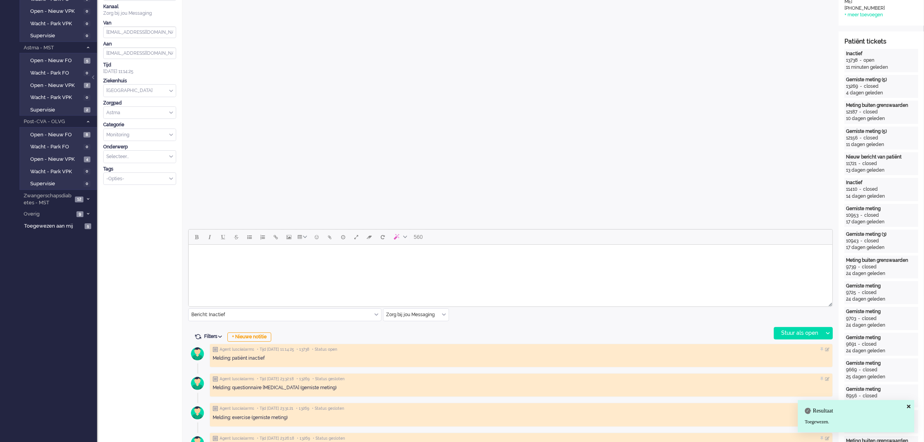
scroll to position [0, 0]
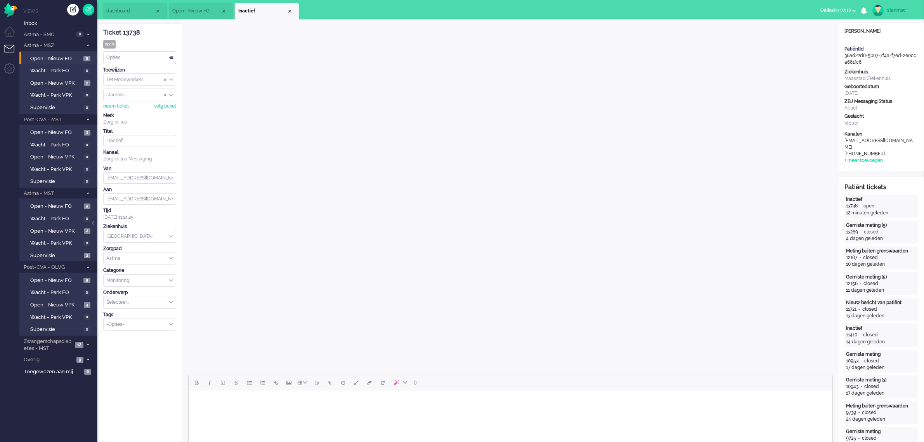
click at [129, 56] on div "Opties..." at bounding box center [140, 58] width 72 height 12
click at [129, 113] on li "Opgelost" at bounding box center [140, 112] width 72 height 11
click at [291, 11] on div "Close tab" at bounding box center [290, 11] width 6 height 6
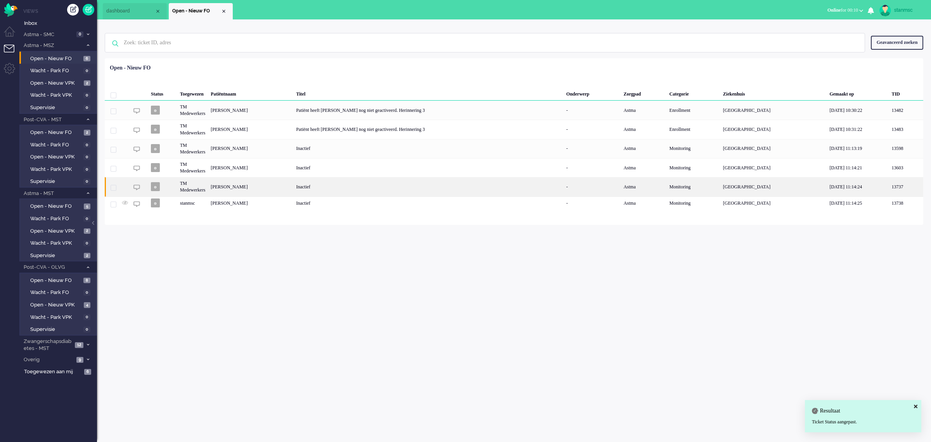
click at [246, 187] on div "Antje Westhoff" at bounding box center [250, 186] width 85 height 19
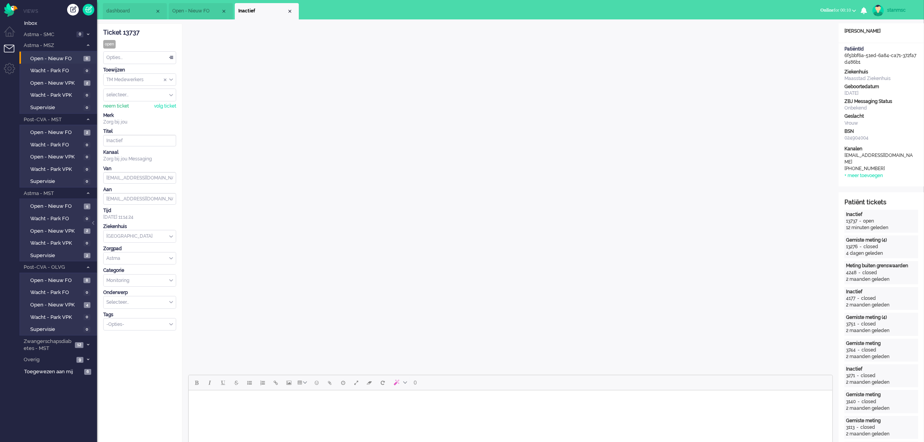
click at [120, 106] on div "neem ticket" at bounding box center [116, 106] width 26 height 7
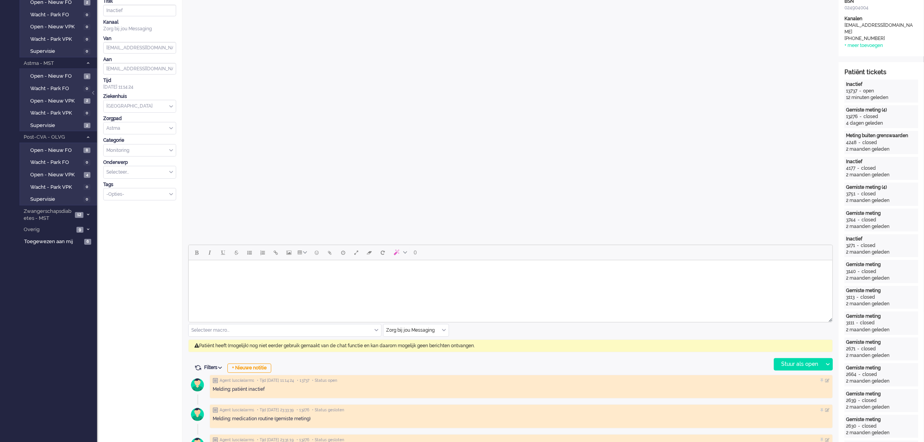
scroll to position [146, 0]
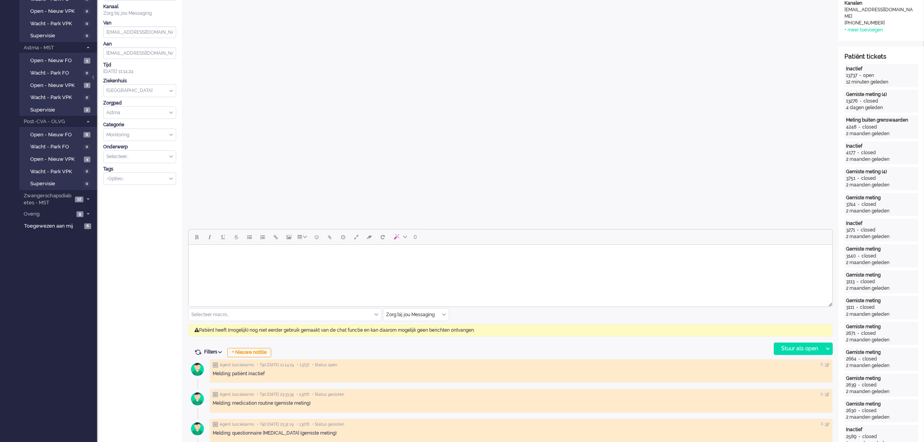
click at [215, 255] on body "Rich Text Area. Press ALT-0 for help." at bounding box center [509, 255] width 637 height 14
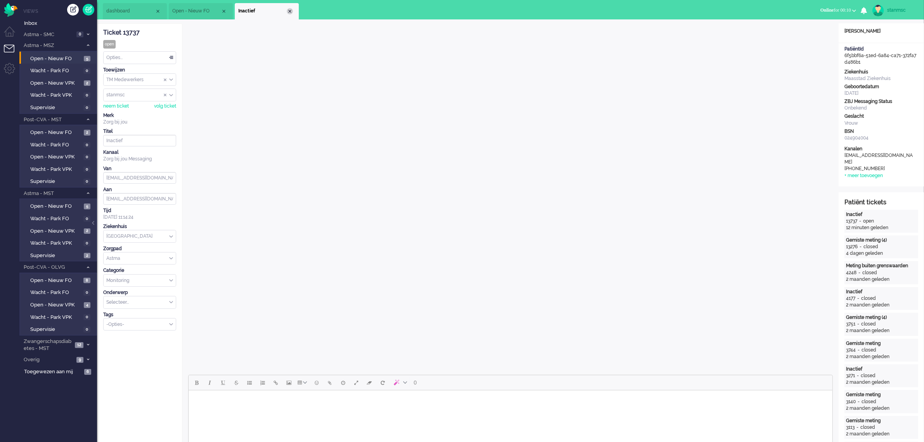
click at [290, 10] on div "Close tab" at bounding box center [290, 11] width 6 height 6
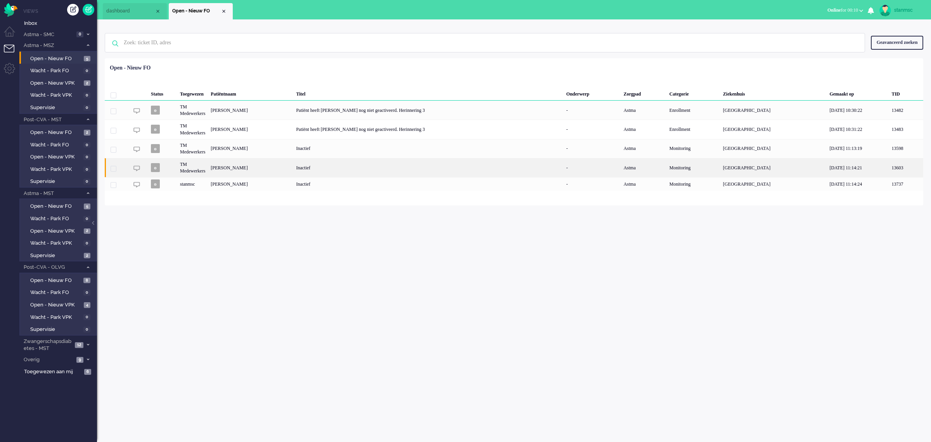
click at [256, 167] on div "Carla de Wit - Groen" at bounding box center [250, 167] width 85 height 19
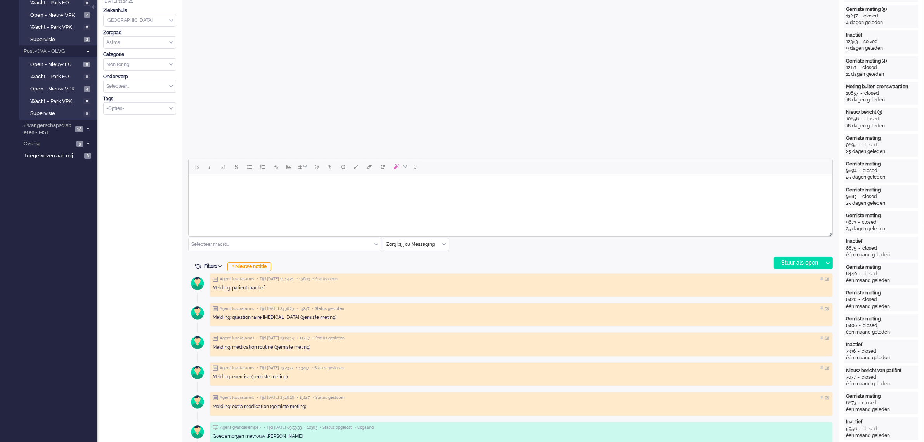
scroll to position [243, 0]
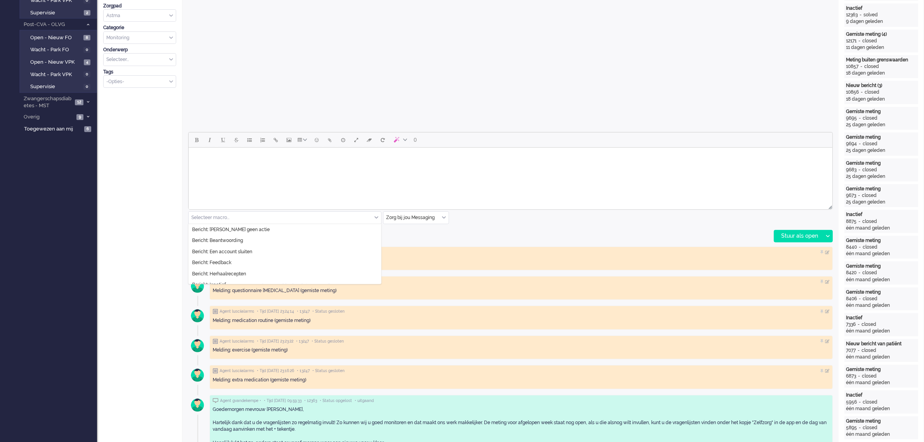
click at [375, 216] on div "Selecteer macro..." at bounding box center [285, 217] width 192 height 12
click at [233, 236] on li "Bericht: Inactief" at bounding box center [285, 235] width 192 height 11
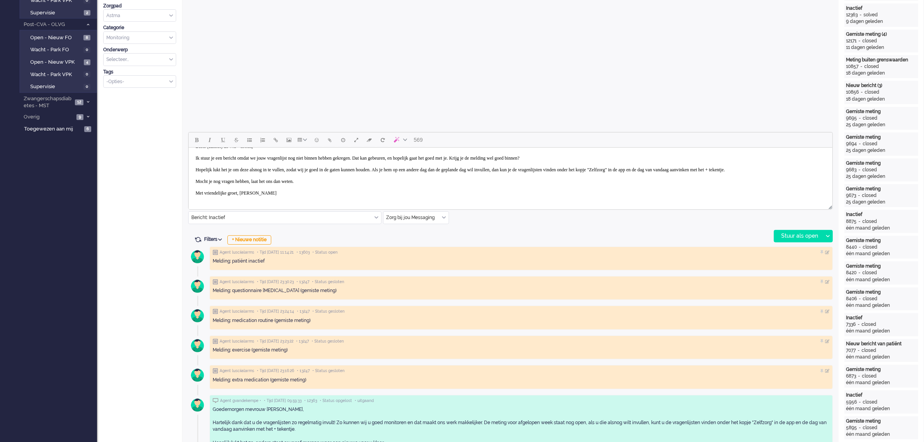
scroll to position [0, 0]
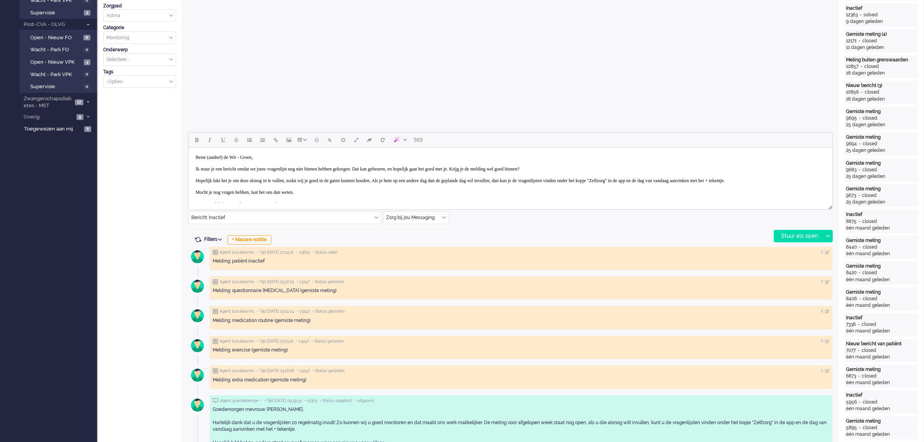
click at [230, 154] on body "Beste (aanhef) de Wit - Groen, Ik stuur je een bericht omdat we jouw vragenlijs…" at bounding box center [509, 181] width 637 height 60
click at [785, 232] on div "Stuur als open" at bounding box center [798, 236] width 49 height 12
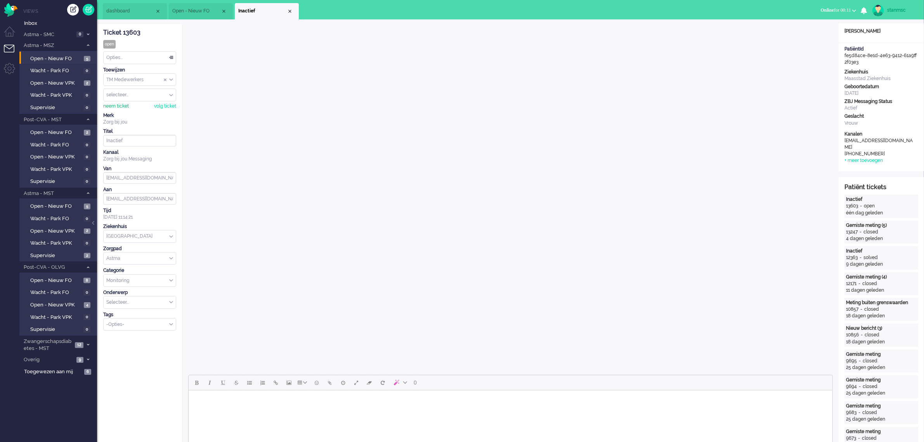
click at [117, 103] on div "neem ticket" at bounding box center [116, 106] width 26 height 7
click at [133, 57] on div "Opties..." at bounding box center [140, 58] width 72 height 12
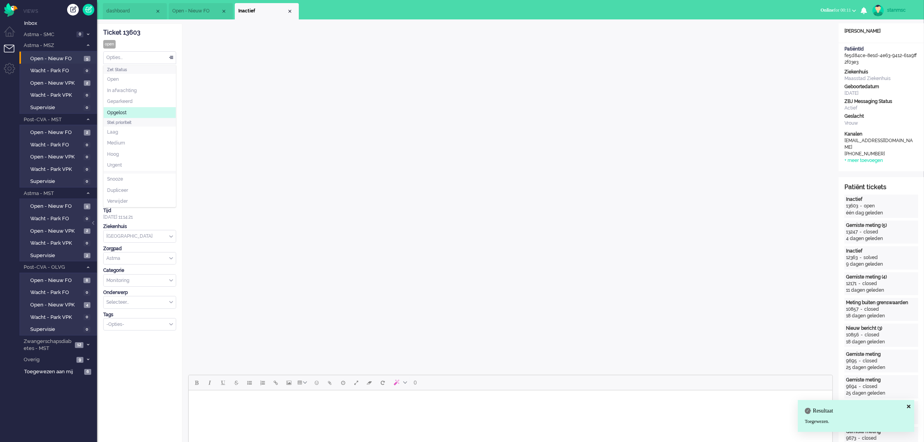
click at [130, 111] on li "Opgelost" at bounding box center [140, 112] width 72 height 11
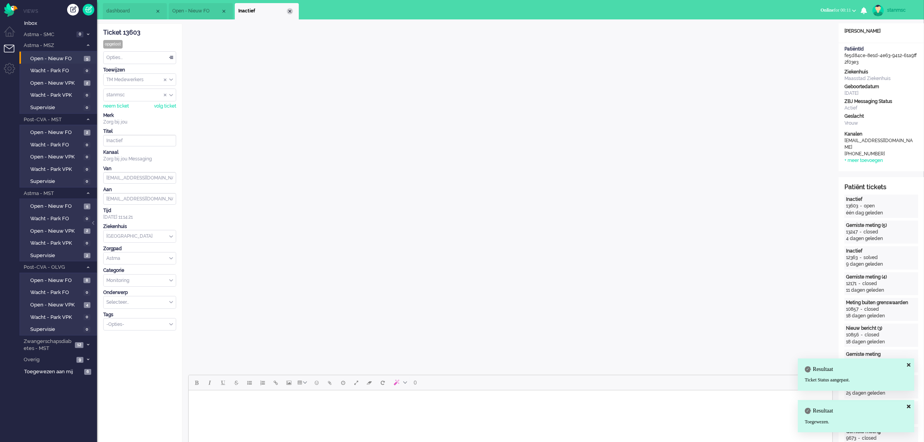
click at [290, 10] on div "Close tab" at bounding box center [290, 11] width 6 height 6
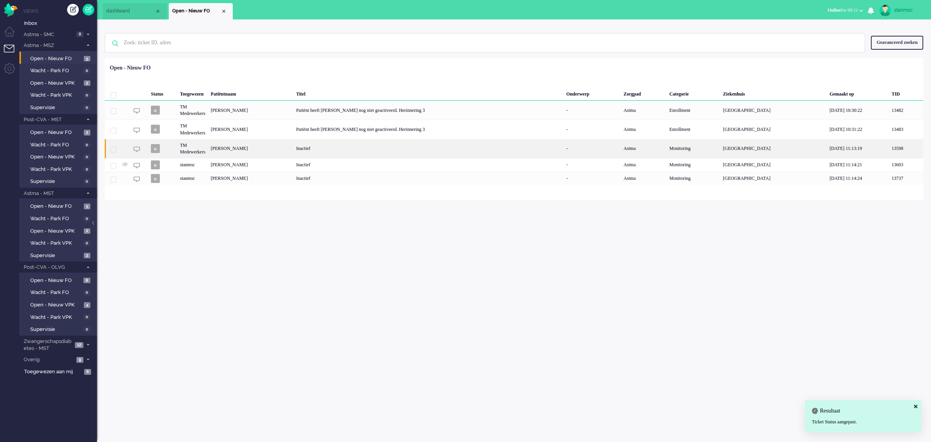
click at [262, 147] on div "Abdelkarim Chahroud" at bounding box center [250, 148] width 85 height 19
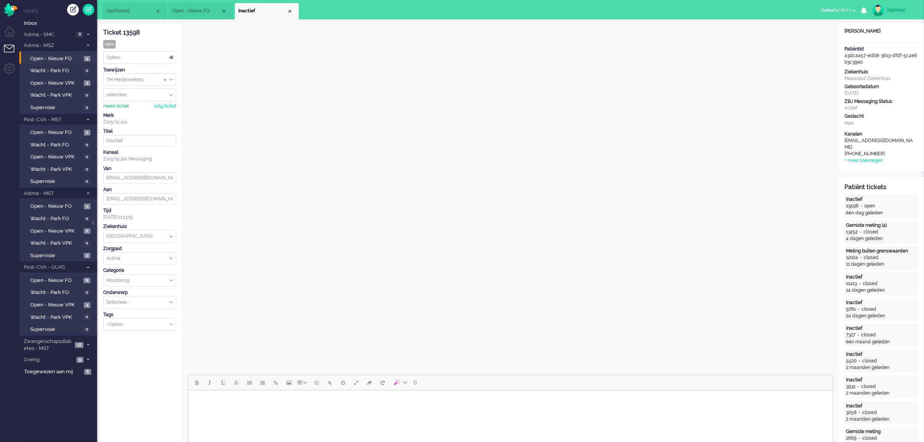
click at [120, 108] on div "neem ticket" at bounding box center [116, 106] width 26 height 7
click at [145, 55] on div "Opties..." at bounding box center [140, 58] width 72 height 12
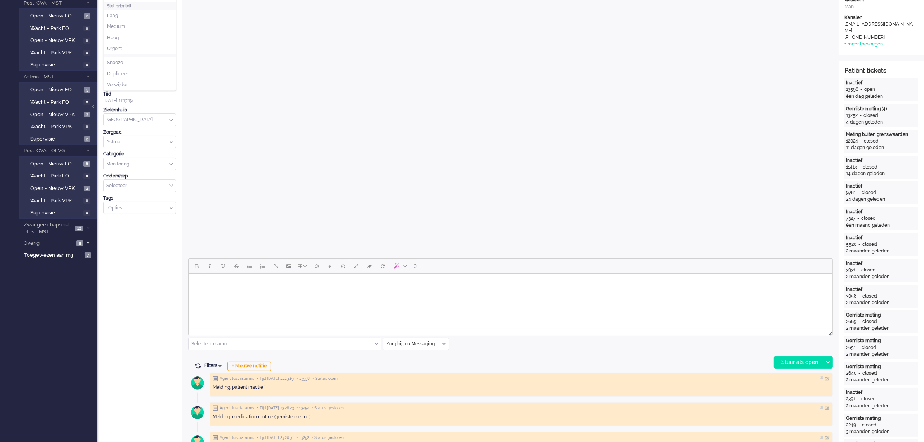
scroll to position [146, 0]
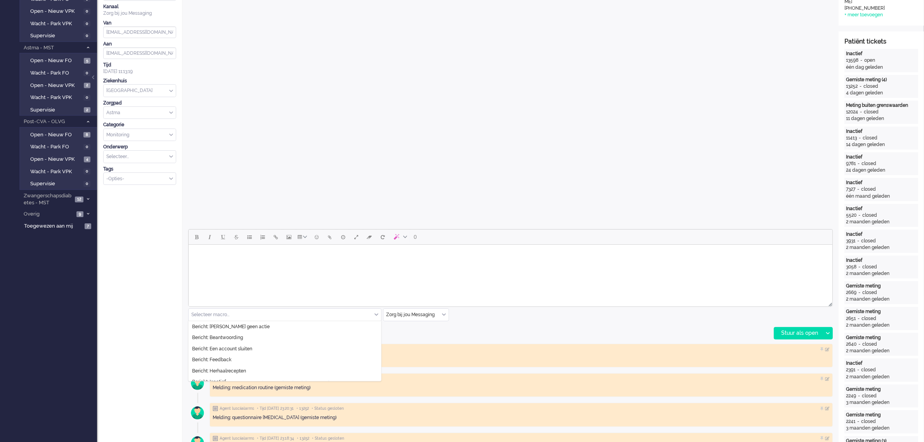
click at [375, 313] on div "Selecteer macro..." at bounding box center [285, 314] width 192 height 12
click at [227, 337] on li "Bericht: Inactief" at bounding box center [285, 332] width 192 height 11
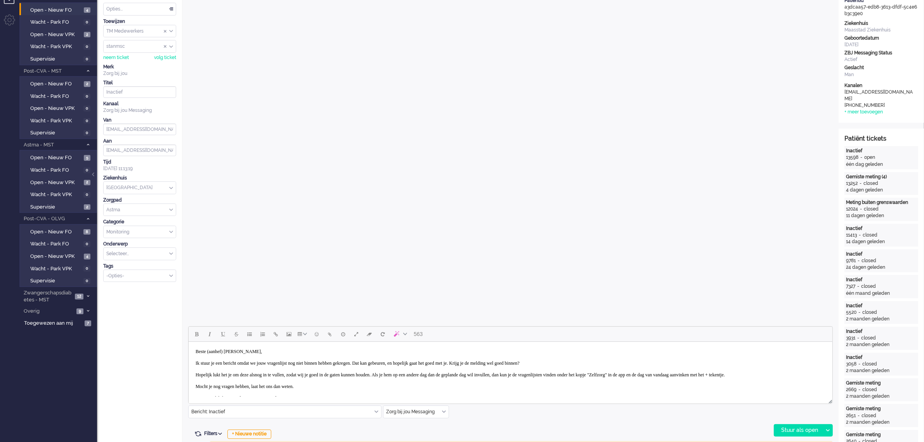
click at [232, 348] on body "Beste (aanhef) Chahroud, Ik stuur je een bericht omdat we jouw vragenlijst nog …" at bounding box center [509, 375] width 637 height 60
click at [790, 428] on div "Stuur als open" at bounding box center [798, 430] width 49 height 12
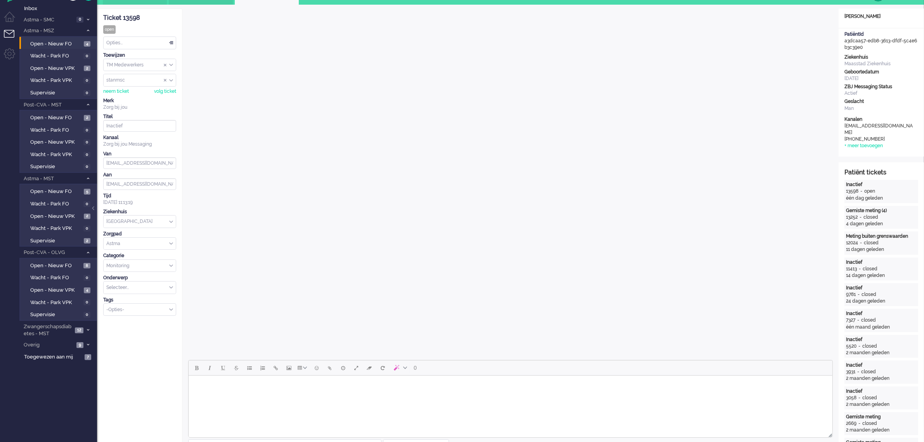
scroll to position [0, 0]
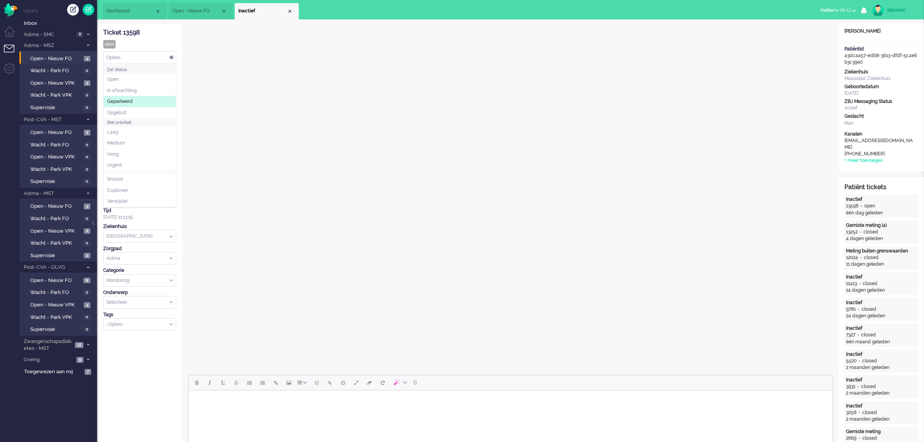
click at [135, 58] on div "Opties..." at bounding box center [140, 58] width 72 height 12
click at [125, 111] on span "Opgelost" at bounding box center [116, 112] width 19 height 7
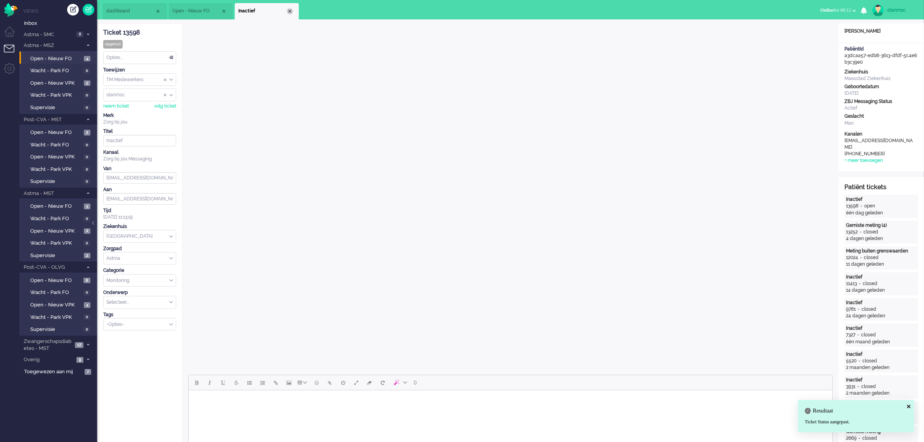
click at [290, 12] on div "Close tab" at bounding box center [290, 11] width 6 height 6
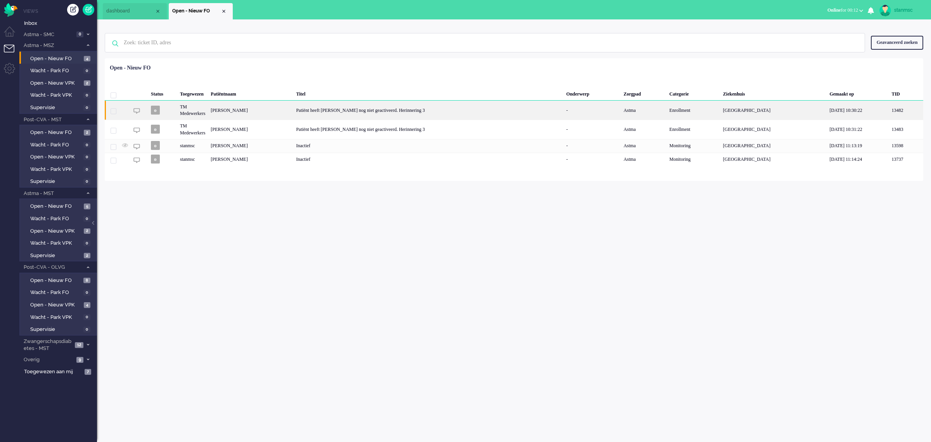
click at [261, 107] on div "Maria Magdalena van Geemert" at bounding box center [250, 109] width 85 height 19
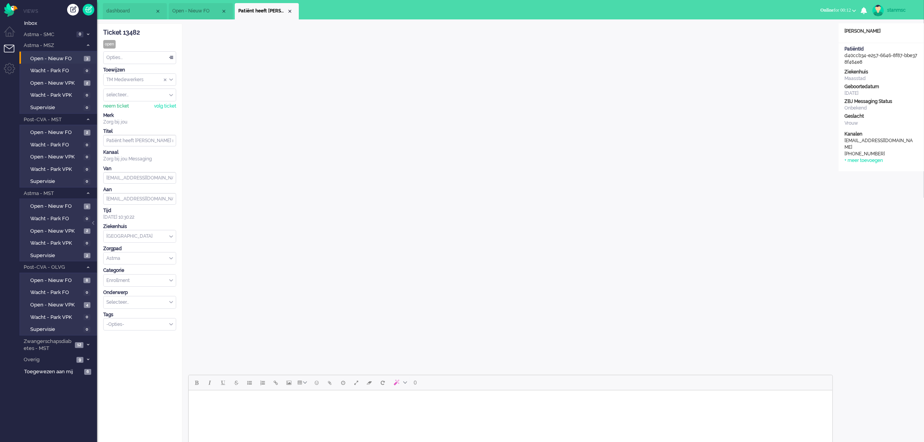
click at [113, 107] on div "neem ticket" at bounding box center [116, 106] width 26 height 7
click at [137, 54] on div "Opties..." at bounding box center [140, 58] width 72 height 12
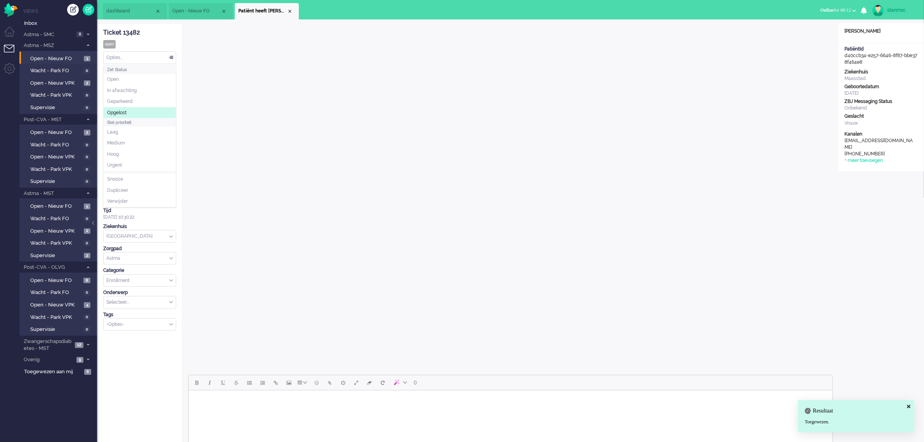
click at [130, 112] on li "Opgelost" at bounding box center [140, 112] width 72 height 11
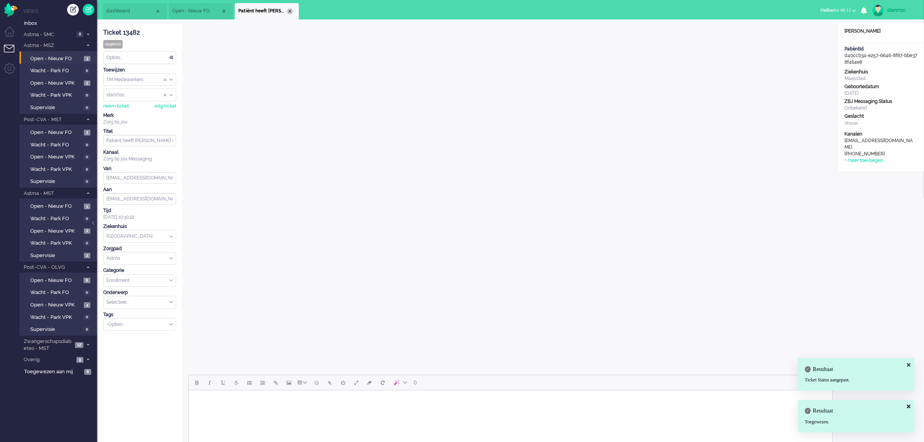
click at [291, 12] on div "Close tab" at bounding box center [290, 11] width 6 height 6
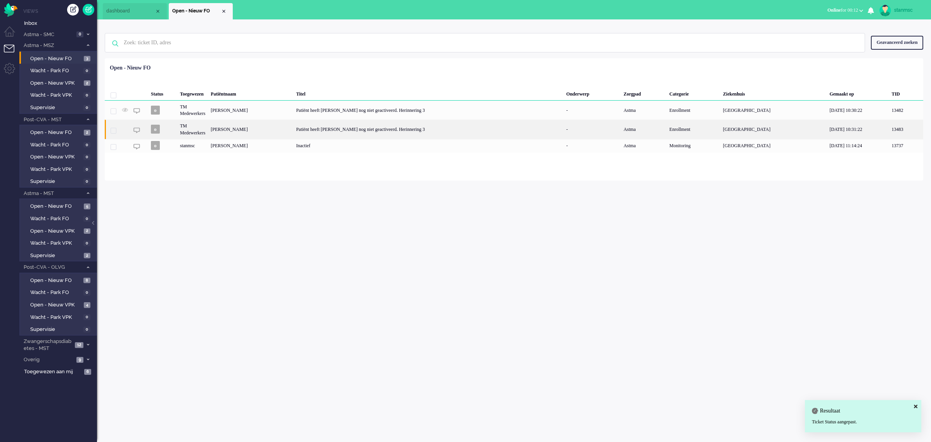
click at [251, 126] on div "Mexime Kolart" at bounding box center [250, 129] width 85 height 19
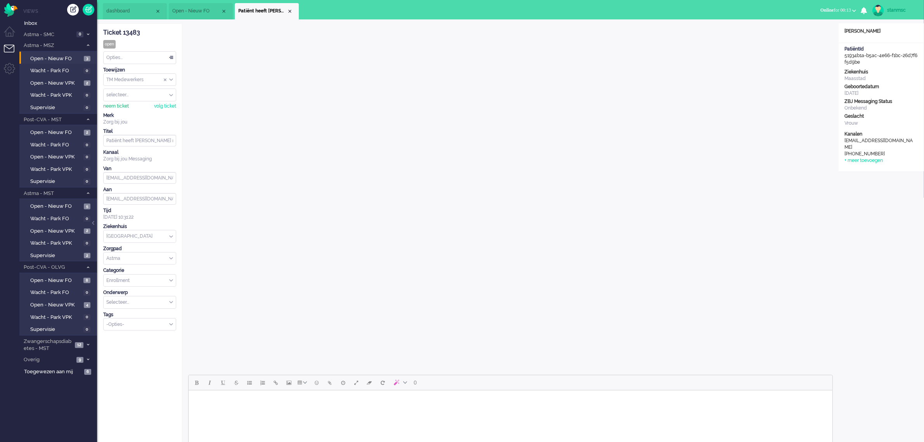
click at [119, 106] on div "neem ticket" at bounding box center [116, 106] width 26 height 7
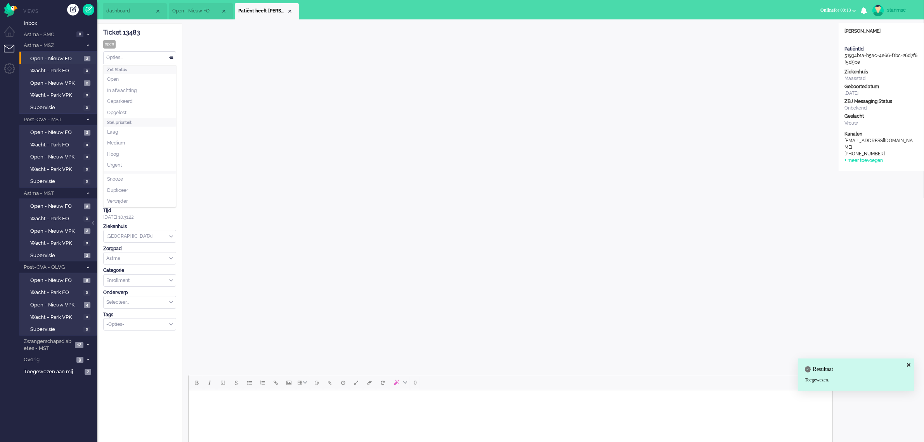
click at [138, 57] on div "Opties..." at bounding box center [140, 58] width 72 height 12
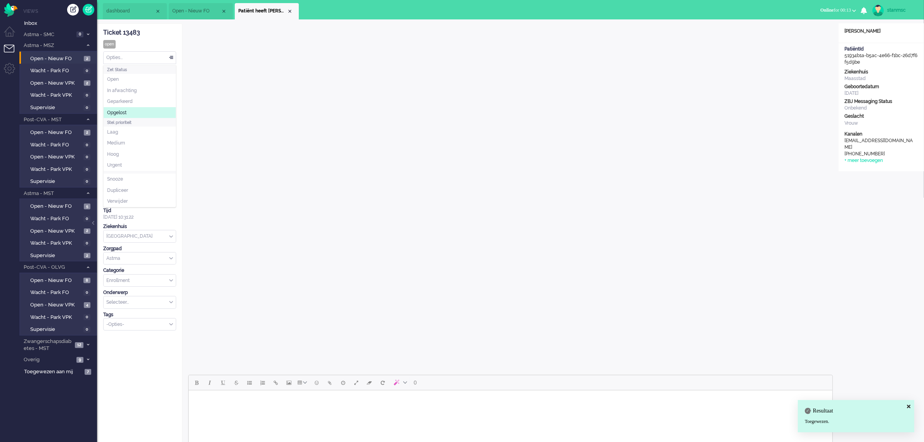
click at [133, 109] on li "Opgelost" at bounding box center [140, 112] width 72 height 11
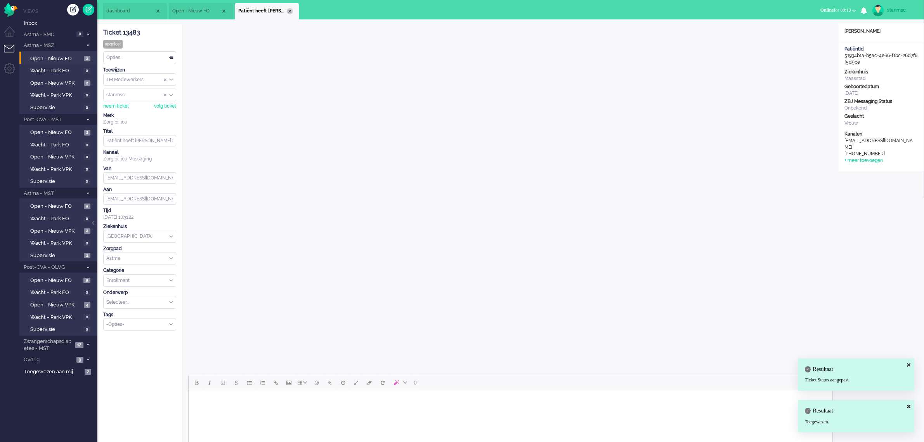
click at [289, 12] on div "Close tab" at bounding box center [290, 11] width 6 height 6
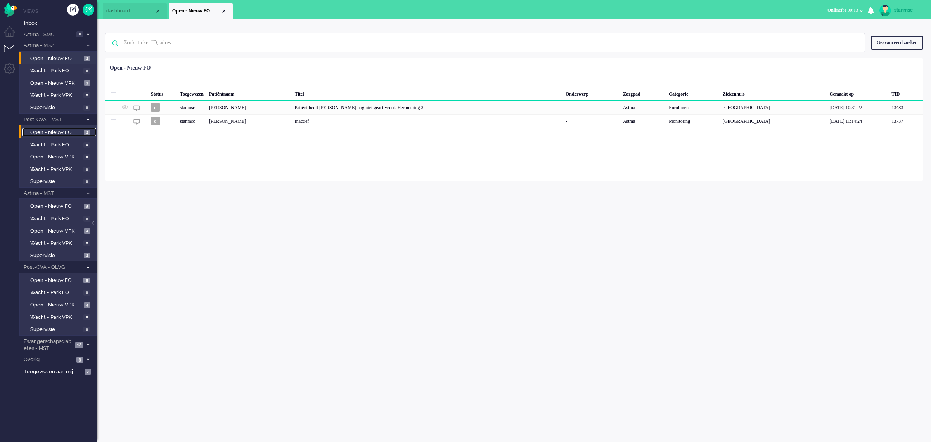
click at [52, 129] on span "Open - Nieuw FO" at bounding box center [56, 132] width 52 height 7
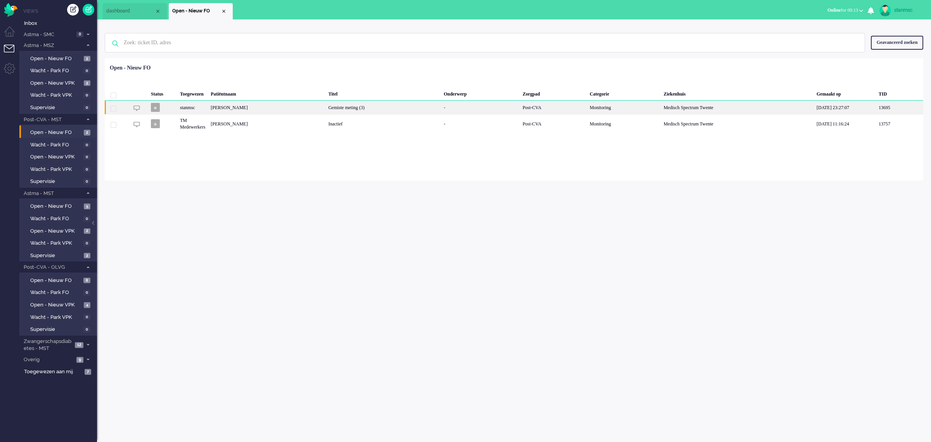
click at [264, 106] on div "[PERSON_NAME]" at bounding box center [267, 107] width 118 height 14
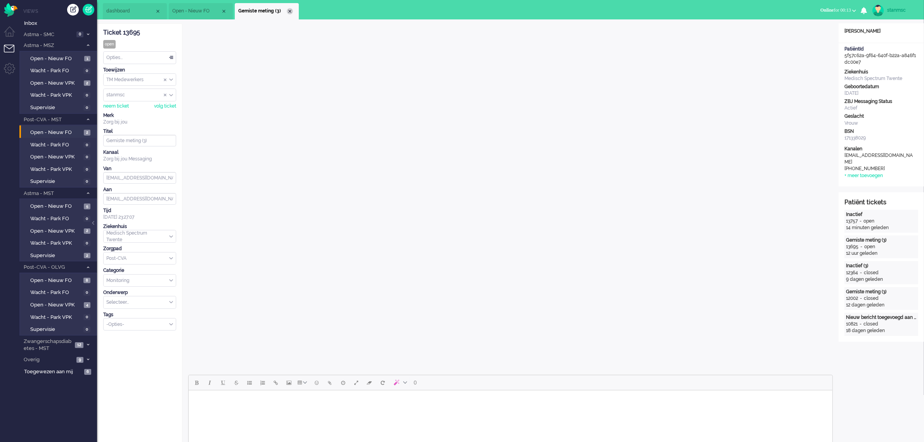
click at [289, 9] on div "Close tab" at bounding box center [290, 11] width 6 height 6
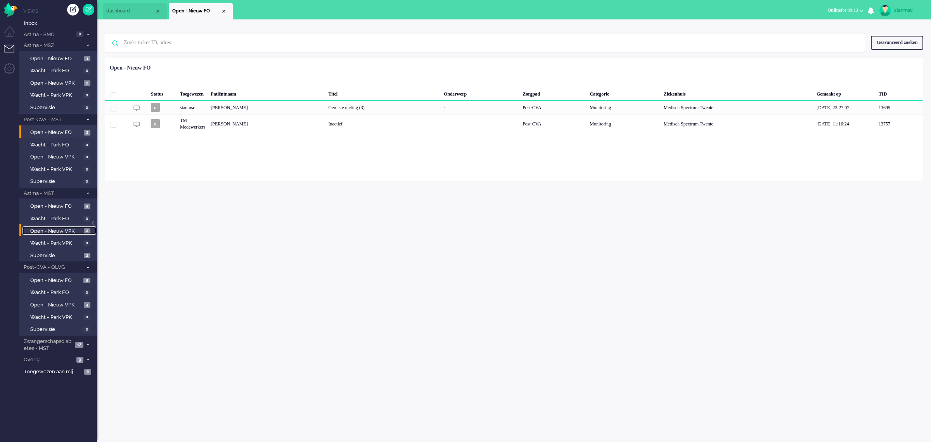
click at [61, 228] on span "Open - Nieuw VPK" at bounding box center [56, 230] width 52 height 7
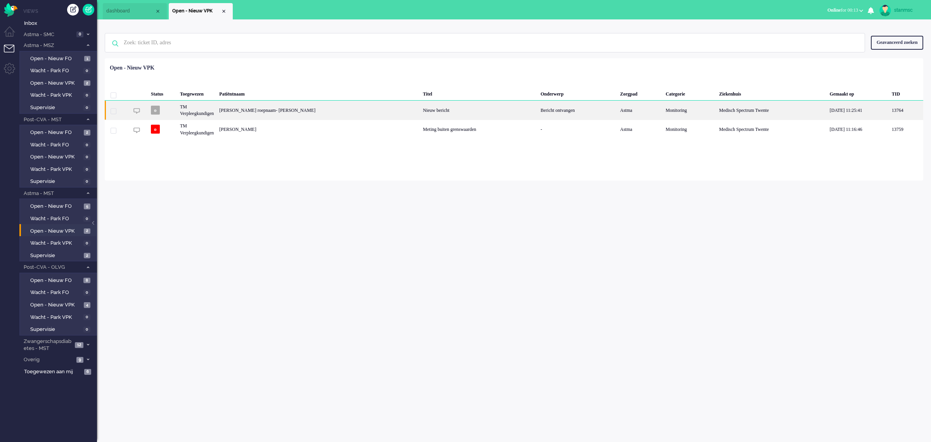
click at [291, 111] on div "Josephus Franciscus Maria roepnaam- joep Kamphuis" at bounding box center [319, 109] width 204 height 19
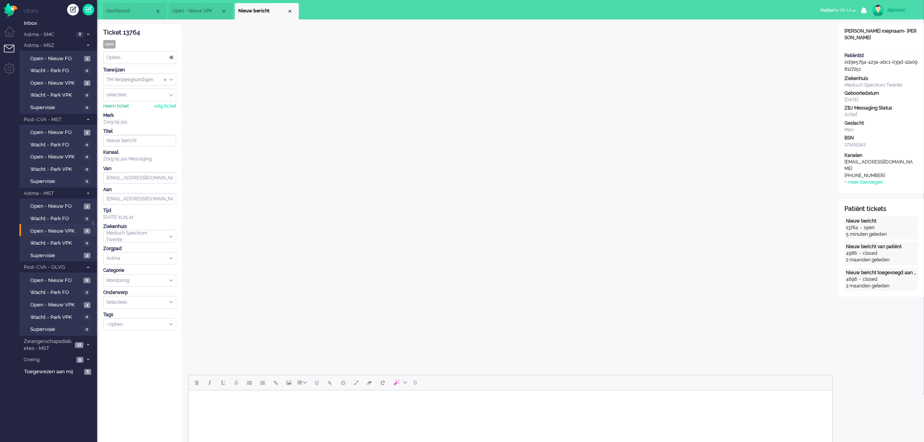
click at [125, 104] on div "neem ticket" at bounding box center [116, 106] width 26 height 7
click at [129, 57] on div "Opties..." at bounding box center [140, 58] width 72 height 12
click at [130, 113] on li "Opgelost" at bounding box center [140, 112] width 72 height 11
click at [292, 12] on div "Close tab" at bounding box center [290, 11] width 6 height 6
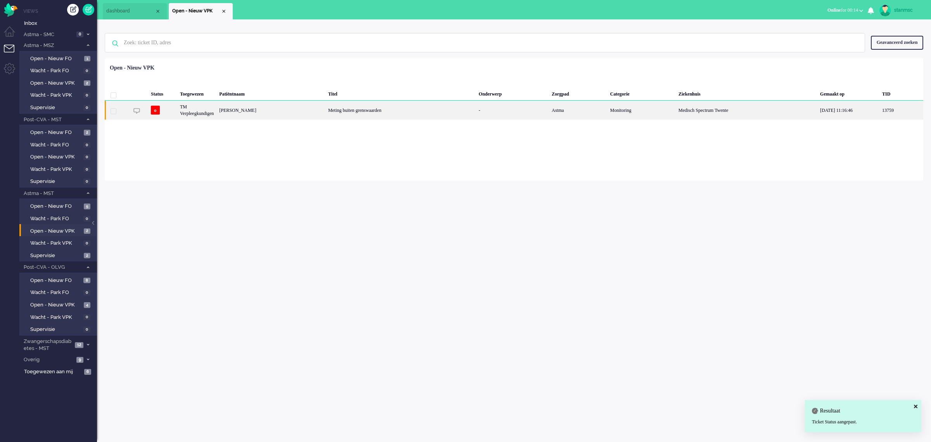
click at [261, 109] on div "Janna Geertken Büter" at bounding box center [271, 109] width 109 height 19
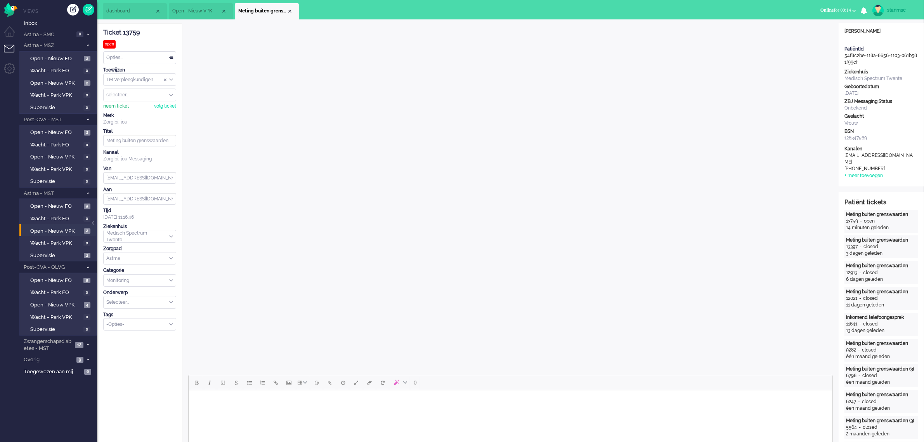
click at [119, 104] on div "neem ticket" at bounding box center [116, 106] width 26 height 7
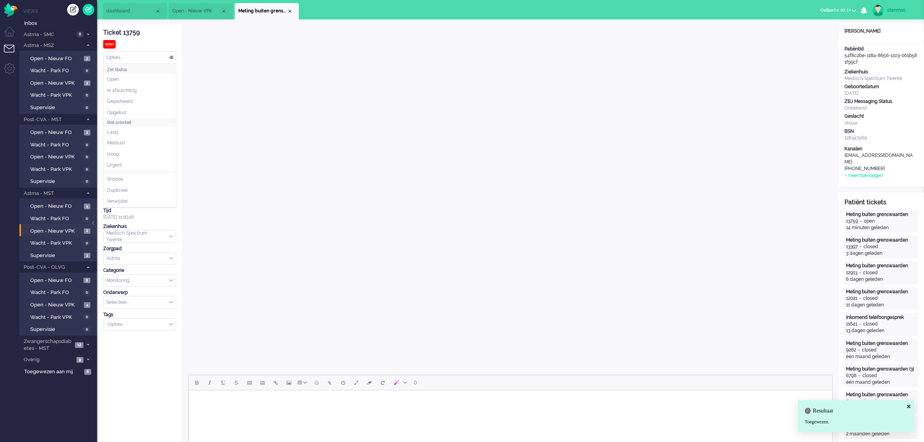
click at [142, 62] on div "Opties..." at bounding box center [140, 58] width 72 height 12
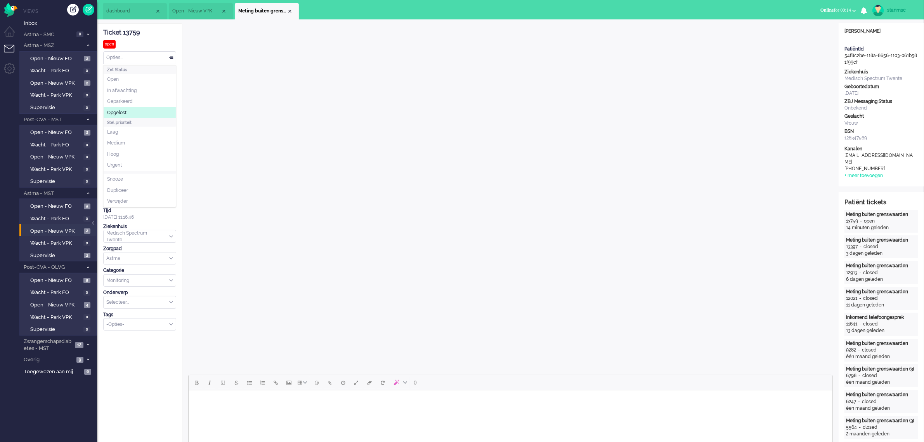
click at [135, 108] on li "Opgelost" at bounding box center [140, 112] width 72 height 11
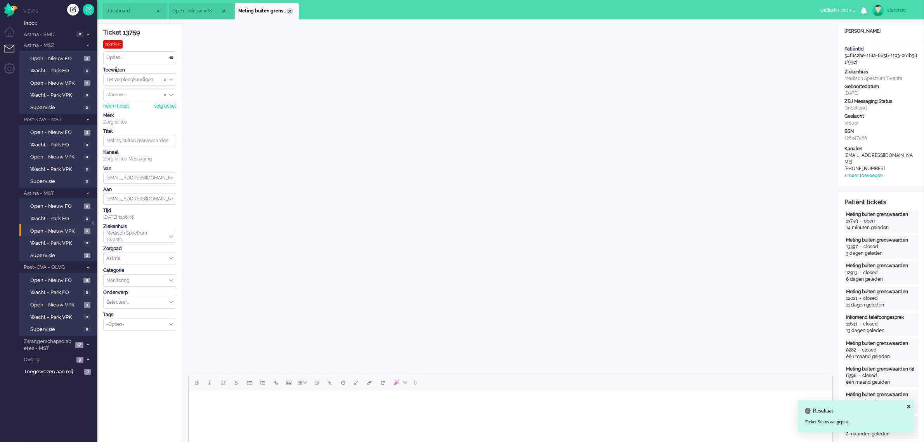
click at [290, 12] on div "Close tab" at bounding box center [290, 11] width 6 height 6
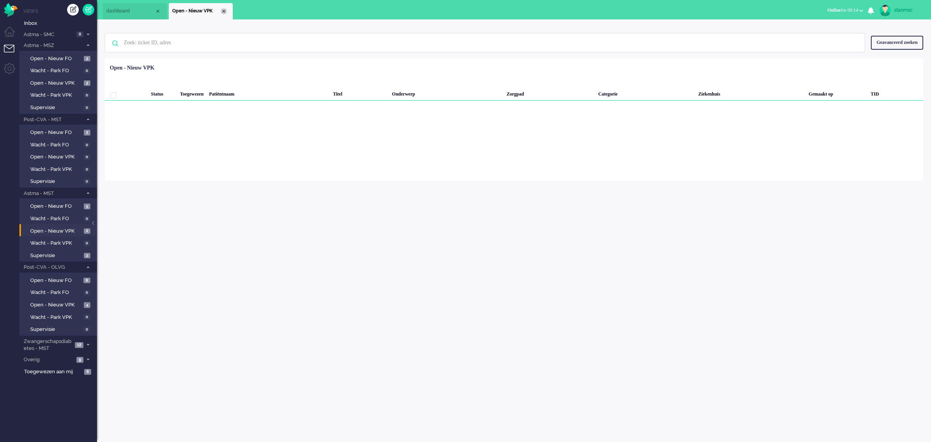
click at [225, 10] on div "Close tab" at bounding box center [224, 11] width 6 height 6
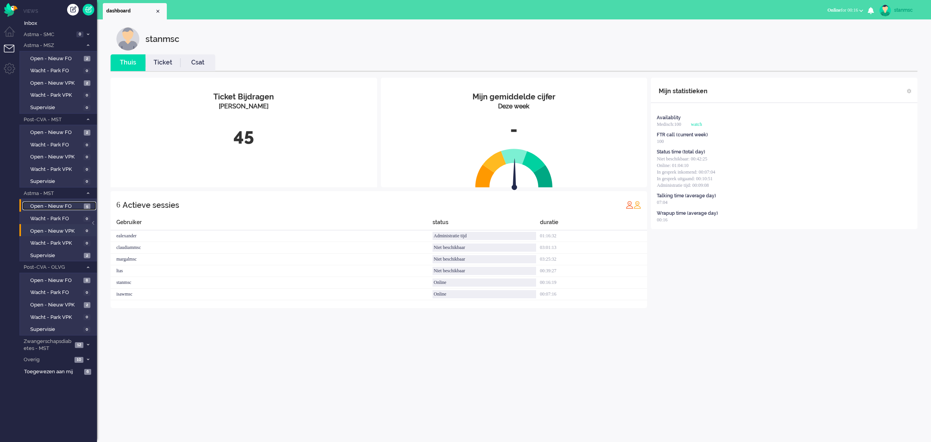
click at [57, 203] on span "Open - Nieuw FO" at bounding box center [56, 206] width 52 height 7
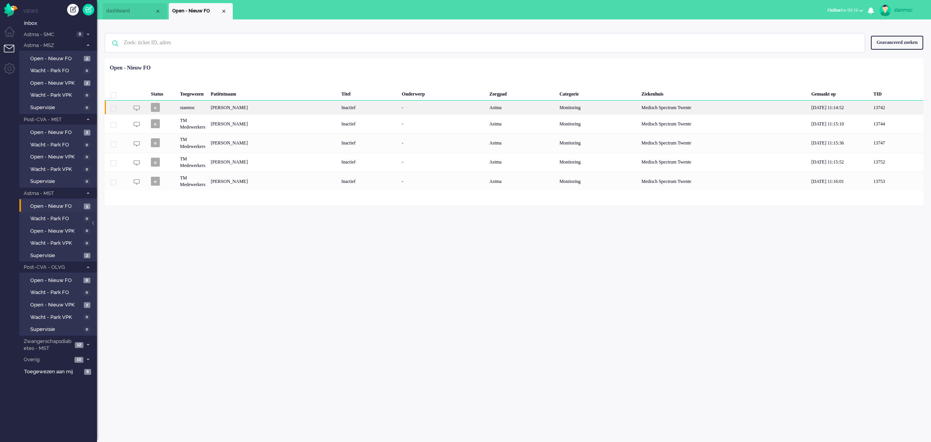
click at [245, 109] on div "Tonny Walda" at bounding box center [273, 107] width 131 height 14
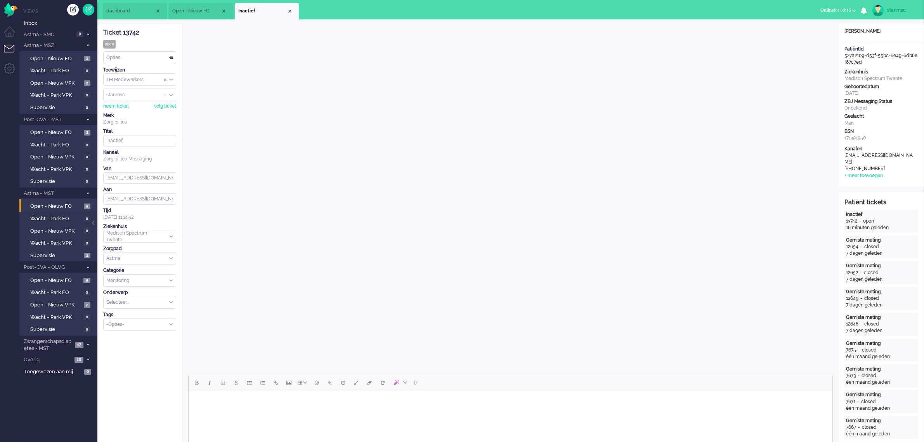
click at [167, 95] on span "Assign User" at bounding box center [167, 94] width 6 height 5
click at [290, 13] on div "Close tab" at bounding box center [290, 11] width 6 height 6
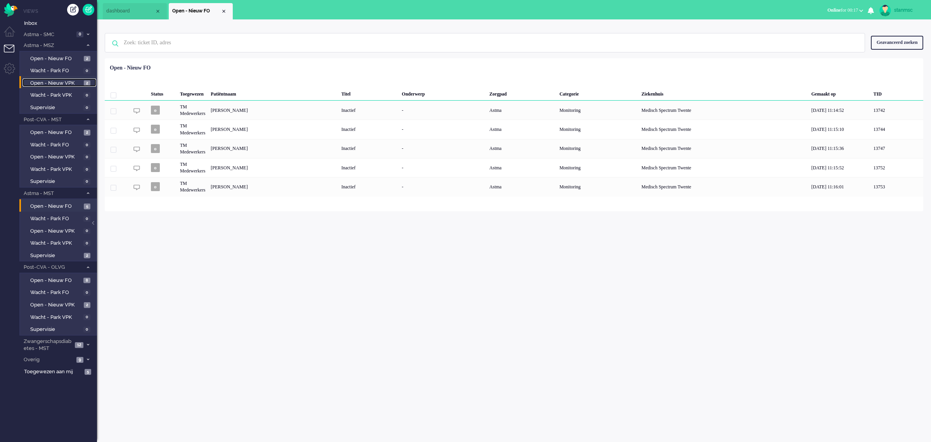
click at [61, 83] on span "Open - Nieuw VPK" at bounding box center [56, 83] width 52 height 7
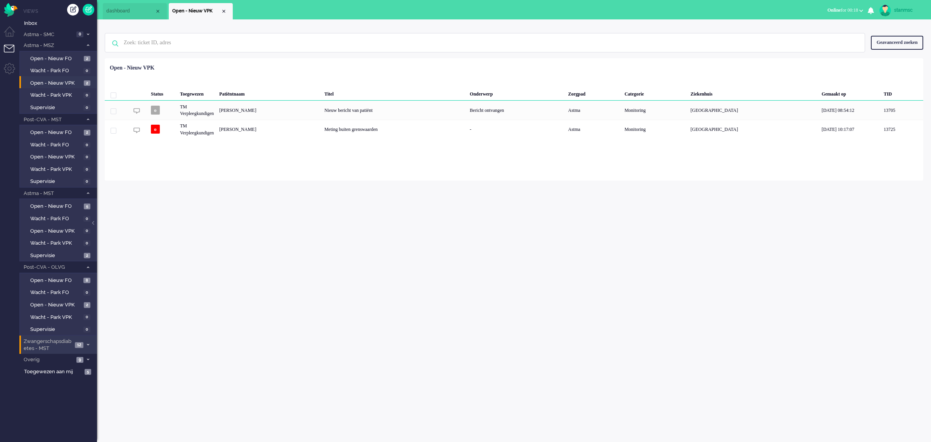
click at [52, 340] on span "Zwangerschapsdiabetes - MST" at bounding box center [48, 345] width 50 height 14
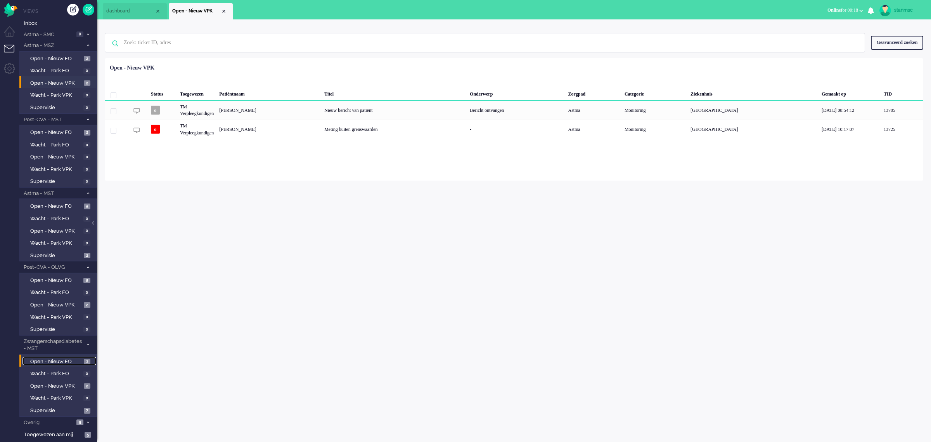
click at [52, 358] on span "Open - Nieuw FO" at bounding box center [56, 361] width 52 height 7
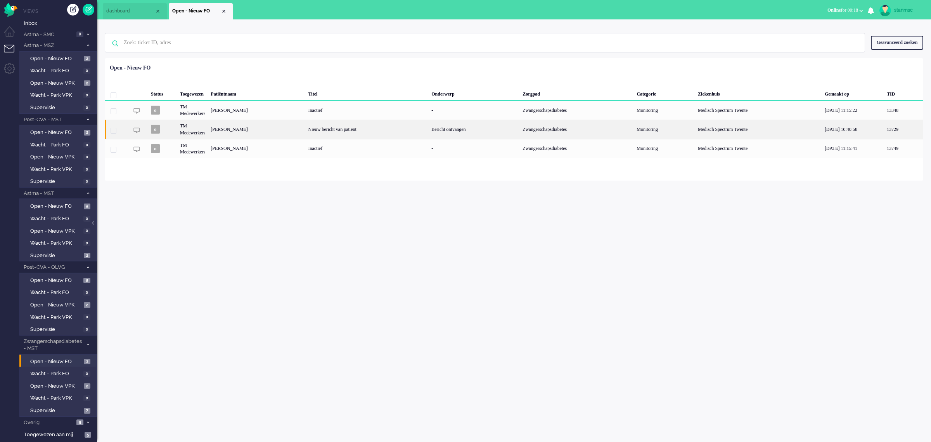
click at [244, 131] on div "Jolanda Bake" at bounding box center [256, 129] width 97 height 19
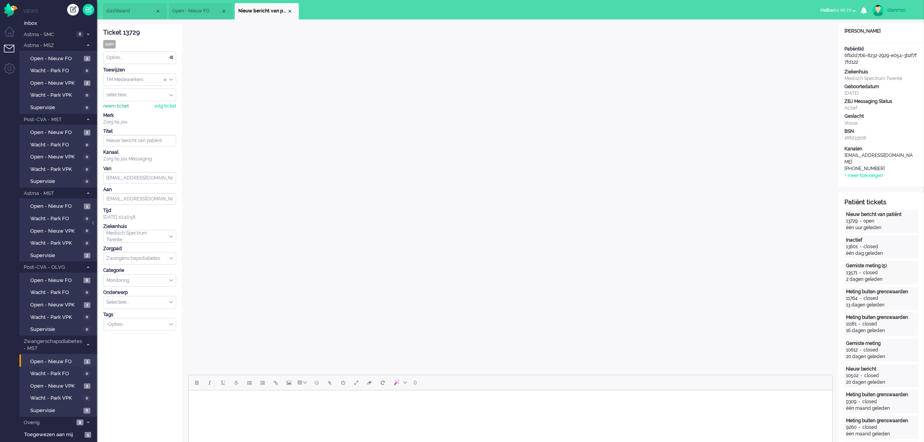
click at [120, 104] on div "neem ticket" at bounding box center [116, 106] width 26 height 7
click at [151, 61] on div "Opties..." at bounding box center [140, 58] width 72 height 12
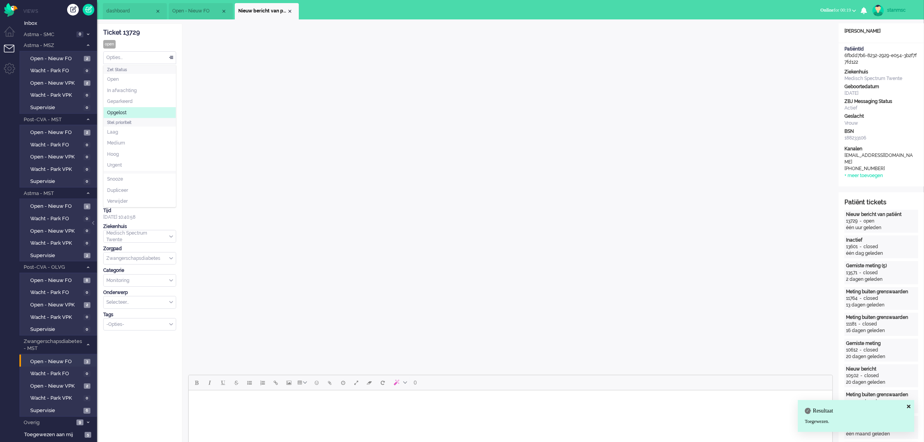
click at [129, 111] on li "Opgelost" at bounding box center [140, 112] width 72 height 11
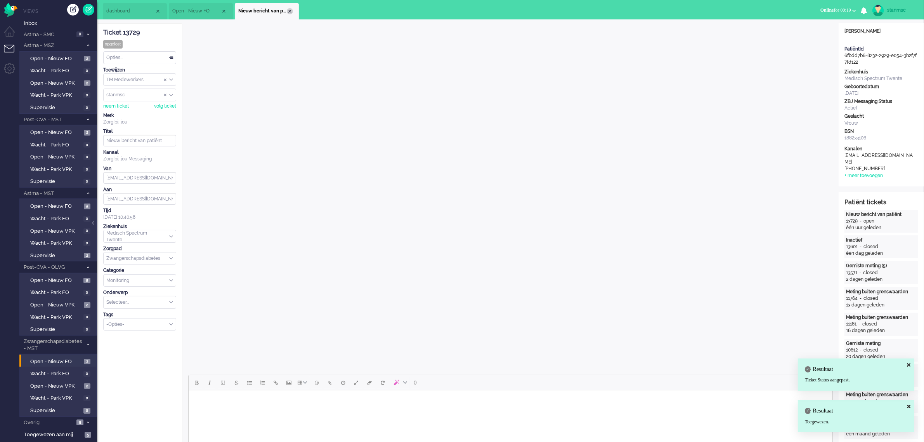
click at [289, 12] on div "Close tab" at bounding box center [290, 11] width 6 height 6
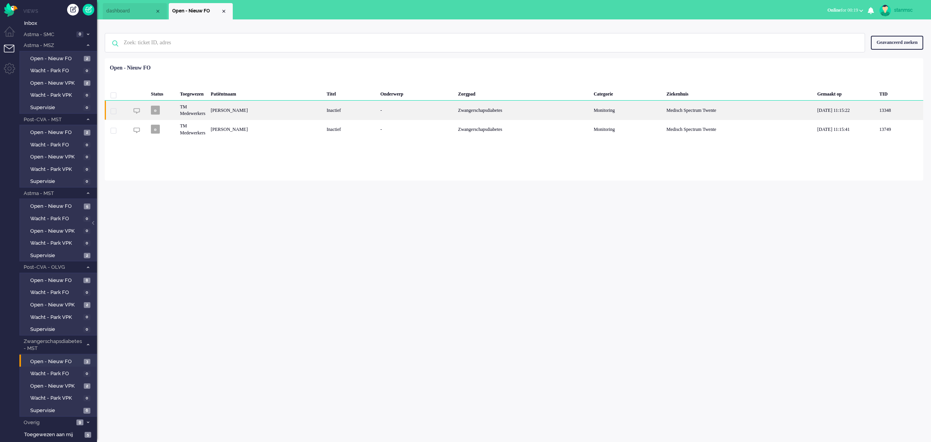
click at [280, 111] on div "Michèlle Christine Céline Kempers" at bounding box center [266, 109] width 116 height 19
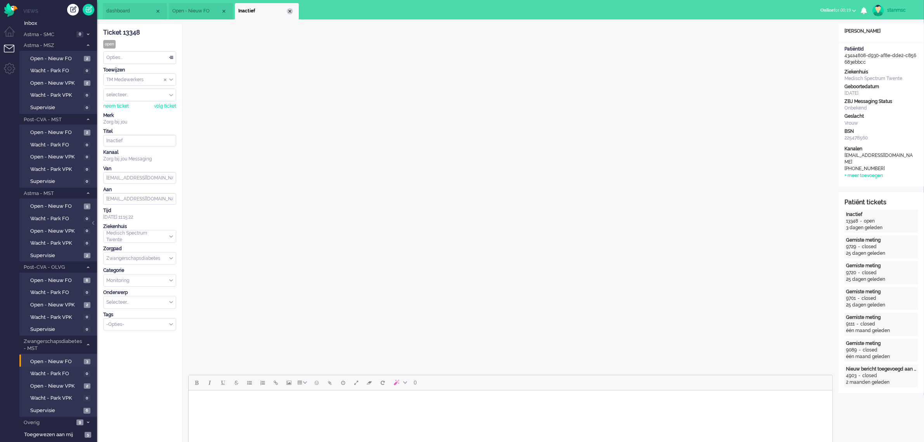
click at [290, 10] on div "Close tab" at bounding box center [290, 11] width 6 height 6
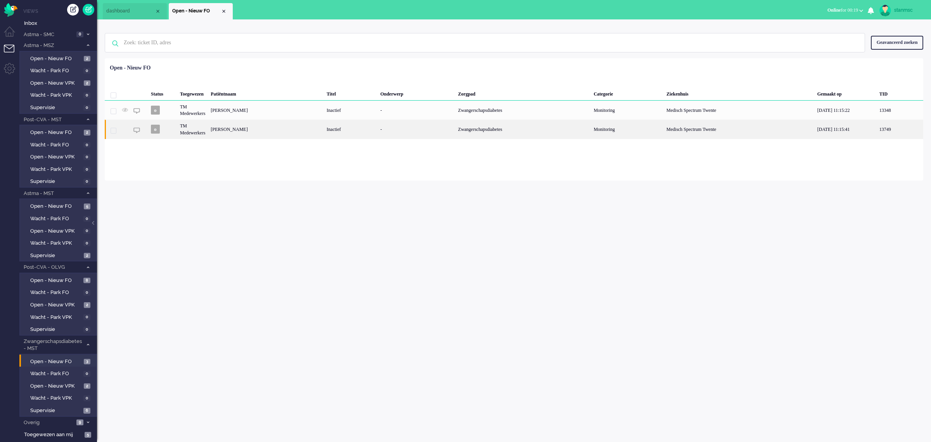
click at [247, 129] on div "Marije Hobbelink-Beumer" at bounding box center [266, 129] width 116 height 19
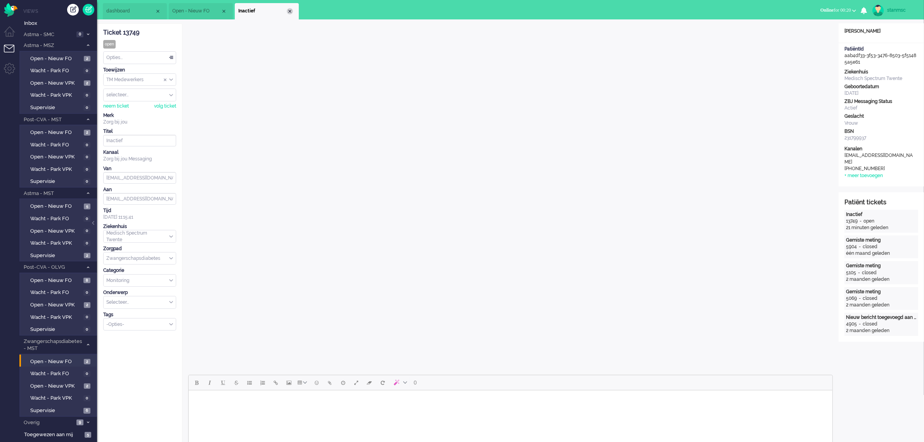
click at [289, 11] on div "Close tab" at bounding box center [290, 11] width 6 height 6
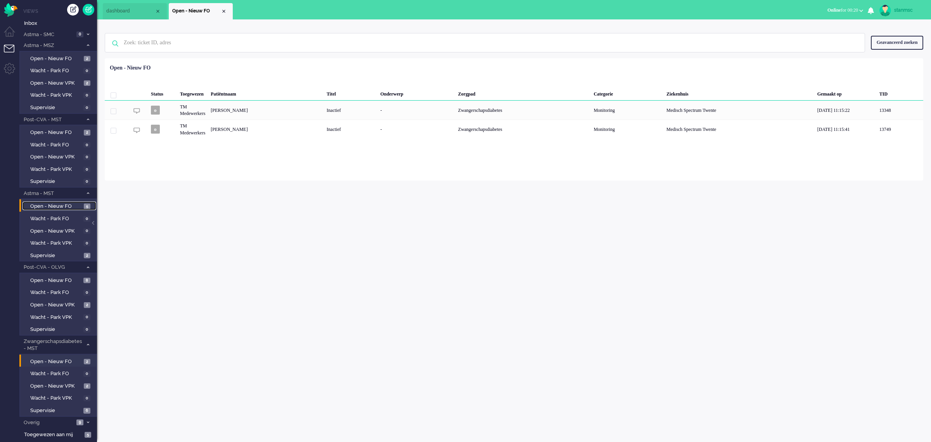
click at [55, 203] on span "Open - Nieuw FO" at bounding box center [56, 206] width 52 height 7
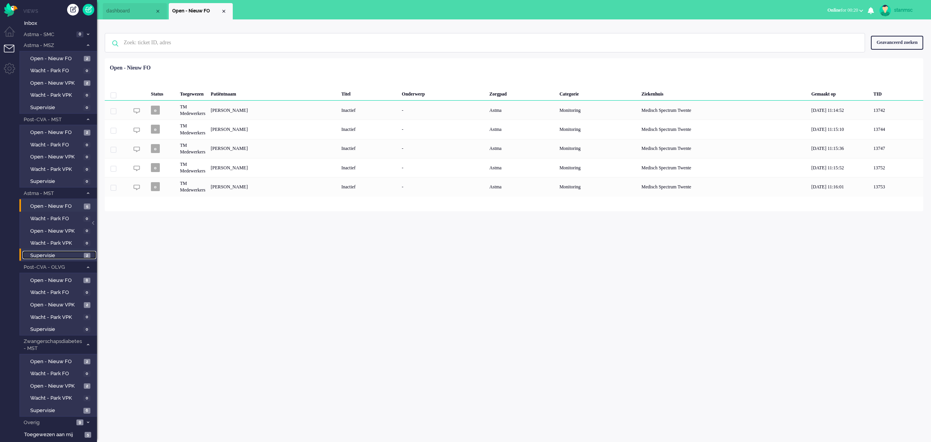
click at [43, 253] on span "Supervisie" at bounding box center [56, 255] width 52 height 7
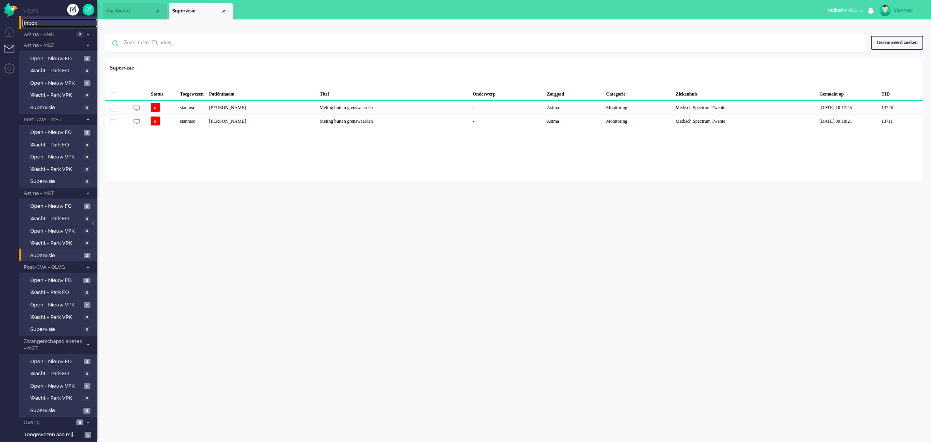
click at [40, 24] on span "Inbox" at bounding box center [60, 23] width 73 height 7
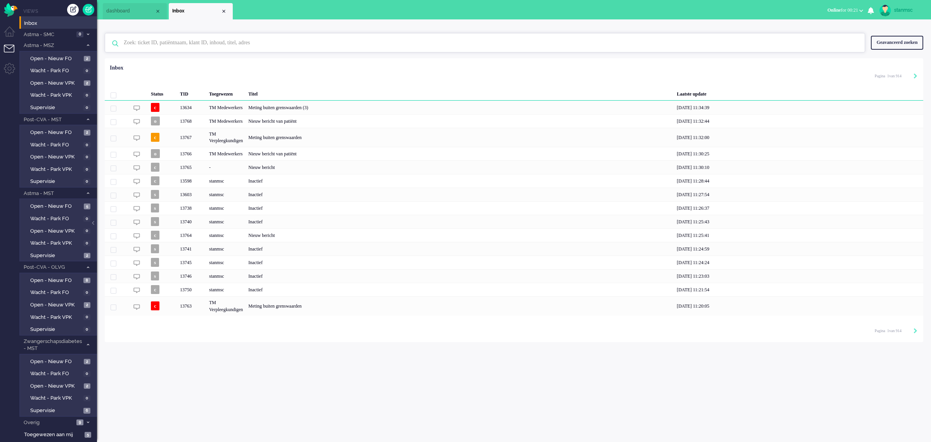
click at [162, 40] on input "text" at bounding box center [486, 42] width 736 height 19
paste input "04969021"
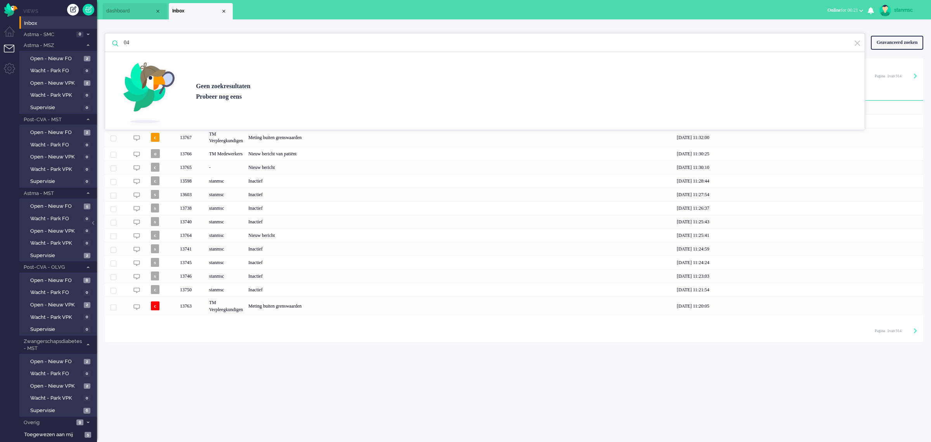
type input "0"
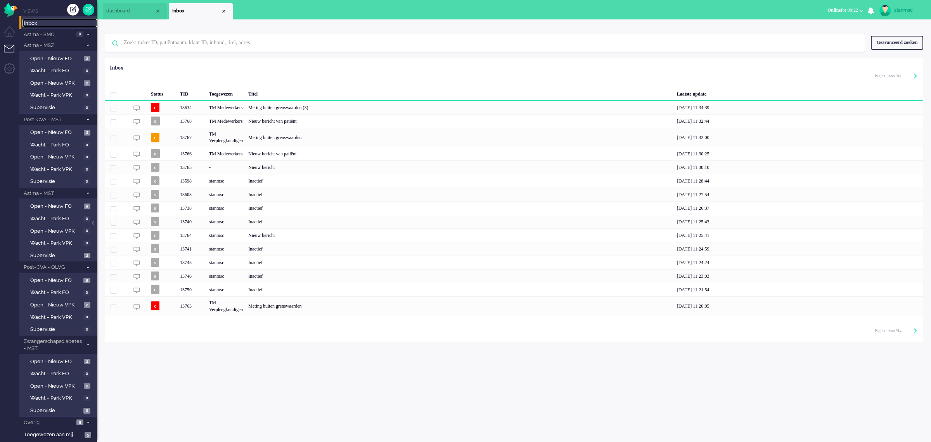
click at [43, 24] on span "Inbox" at bounding box center [60, 23] width 73 height 7
click at [221, 12] on div "Close tab" at bounding box center [224, 11] width 6 height 6
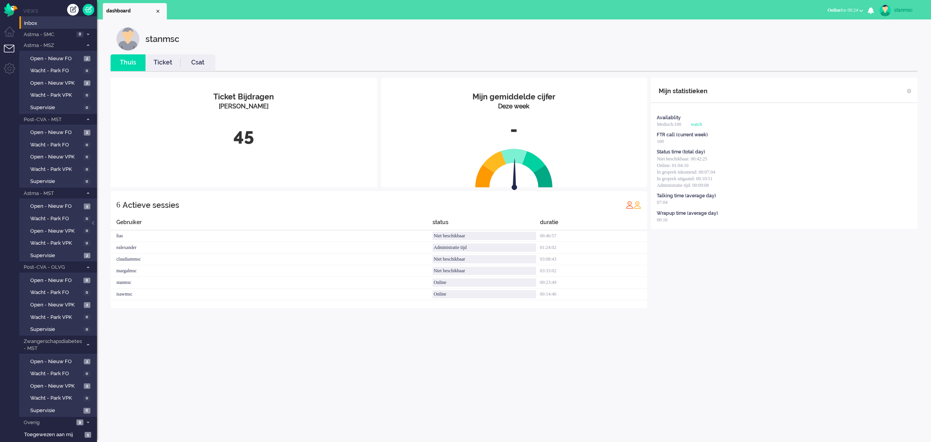
click at [166, 61] on link "Ticket" at bounding box center [163, 62] width 35 height 9
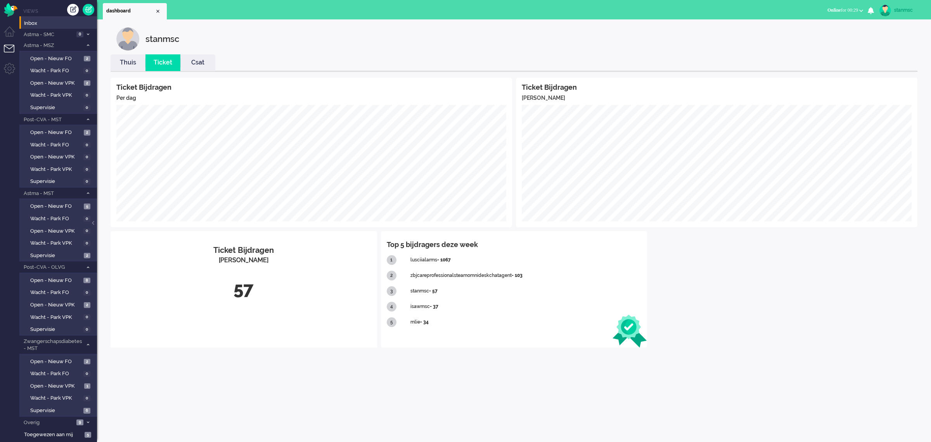
click at [839, 7] on span "Online for 00:29" at bounding box center [843, 9] width 31 height 5
click at [816, 26] on label "Niet beschikbaar" at bounding box center [830, 26] width 61 height 7
click at [55, 252] on span "Supervisie" at bounding box center [56, 255] width 52 height 7
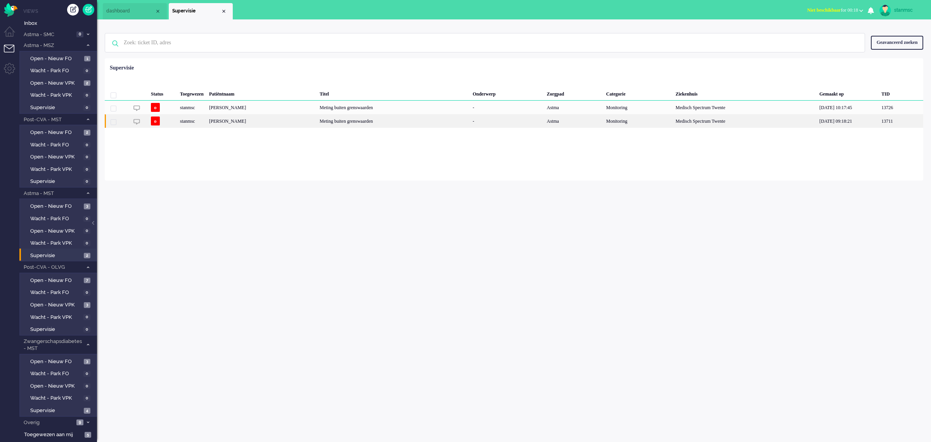
click at [239, 121] on div "Chris Johannes Franciscus Kraesgenberg" at bounding box center [261, 121] width 111 height 14
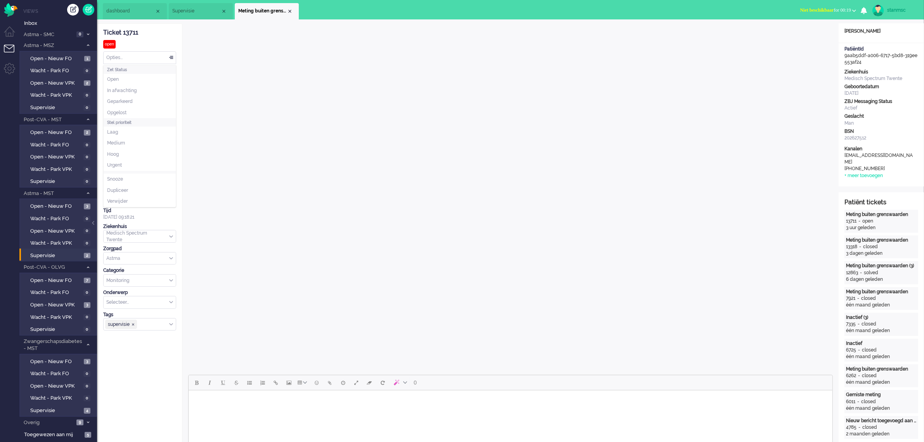
click at [132, 55] on div "Opties..." at bounding box center [140, 58] width 72 height 12
click at [133, 110] on li "Opgelost" at bounding box center [140, 112] width 72 height 11
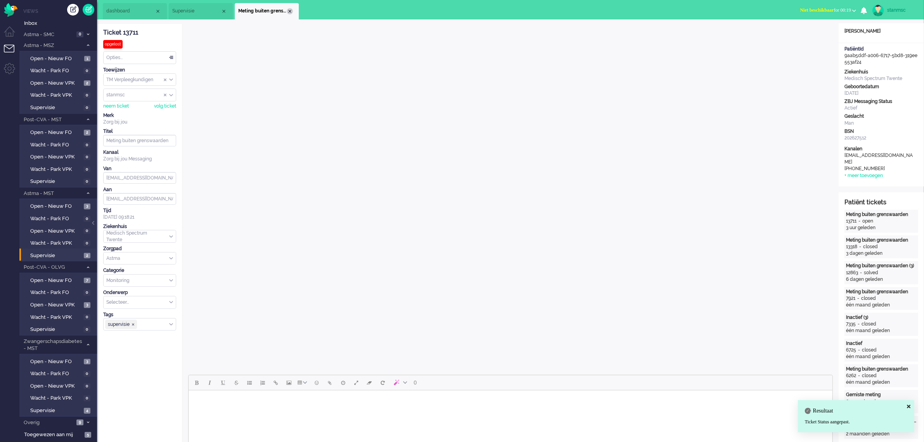
click at [289, 10] on div "Close tab" at bounding box center [290, 11] width 6 height 6
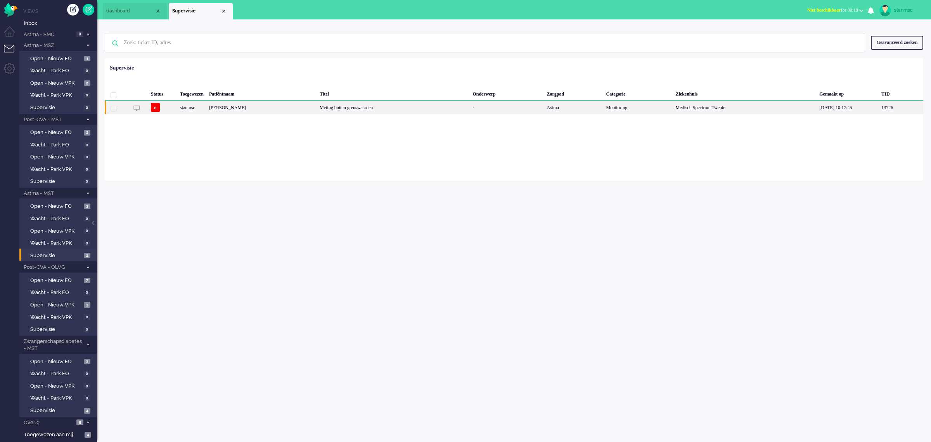
click at [251, 107] on div "Engelina Graepler" at bounding box center [261, 107] width 111 height 14
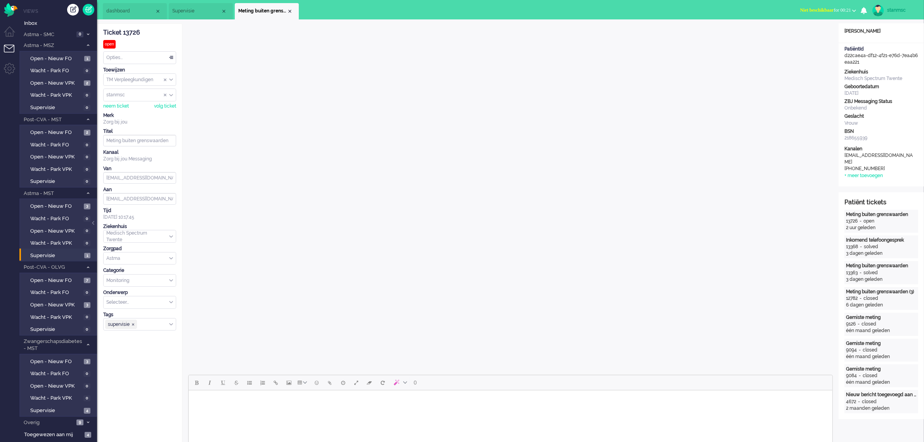
click at [133, 59] on div "Opties..." at bounding box center [140, 58] width 72 height 12
click at [128, 113] on li "Opgelost" at bounding box center [140, 112] width 72 height 11
click at [290, 10] on div "Close tab" at bounding box center [290, 11] width 6 height 6
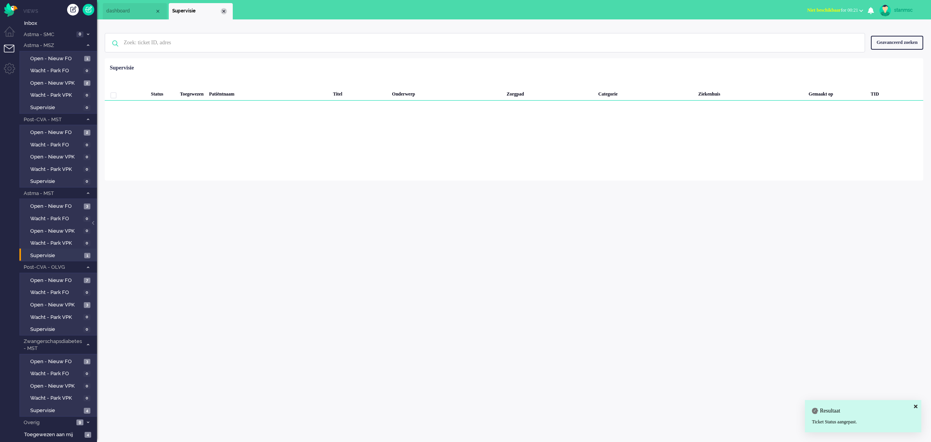
click at [222, 10] on div "Close tab" at bounding box center [224, 11] width 6 height 6
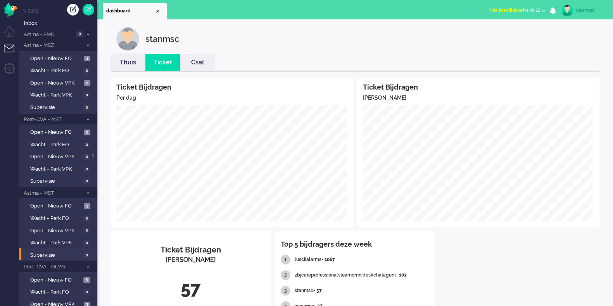
click at [540, 10] on button "Niet beschikbaar for 00:22" at bounding box center [517, 10] width 65 height 11
click at [514, 34] on label "Online" at bounding box center [513, 34] width 61 height 7
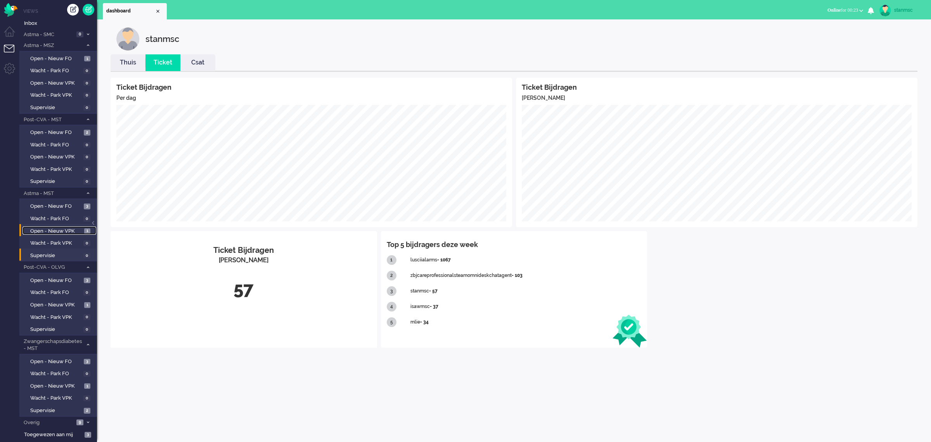
click at [59, 229] on span "Open - Nieuw VPK" at bounding box center [56, 230] width 52 height 7
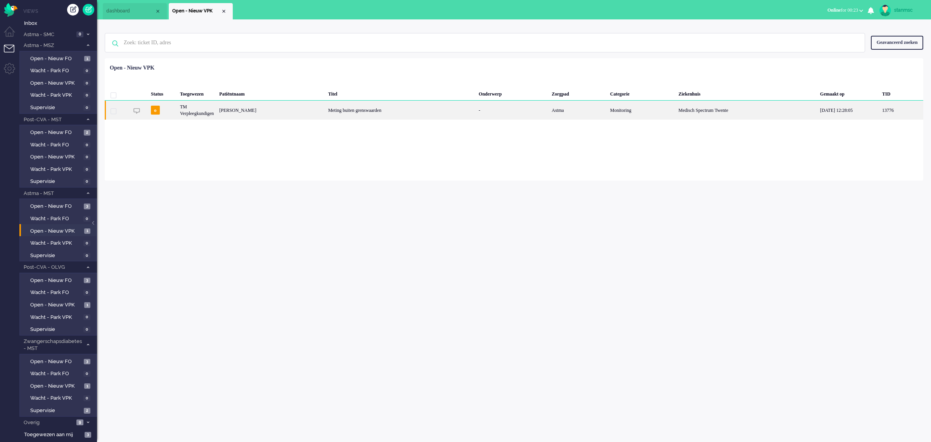
click at [230, 108] on div "Linda Jeanette Ludwig" at bounding box center [271, 109] width 109 height 19
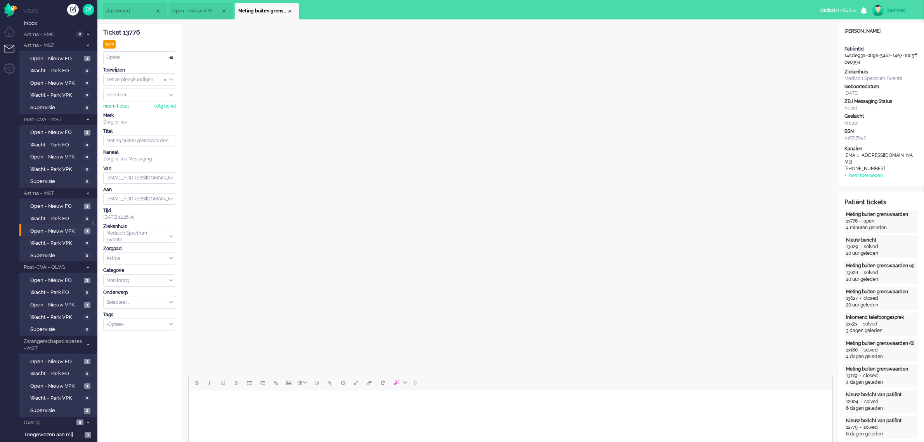
click at [116, 107] on div "neem ticket" at bounding box center [116, 106] width 26 height 7
click at [123, 59] on div "Opties..." at bounding box center [140, 58] width 72 height 12
click at [123, 109] on span "Opgelost" at bounding box center [116, 112] width 19 height 7
click at [135, 59] on div "Opties..." at bounding box center [140, 58] width 72 height 12
click at [130, 109] on li "Opgelost" at bounding box center [140, 112] width 72 height 11
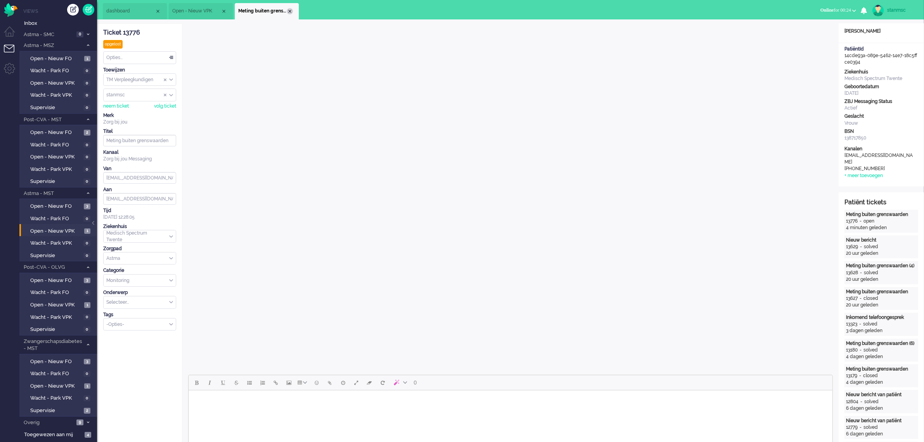
click at [290, 10] on div "Close tab" at bounding box center [290, 11] width 6 height 6
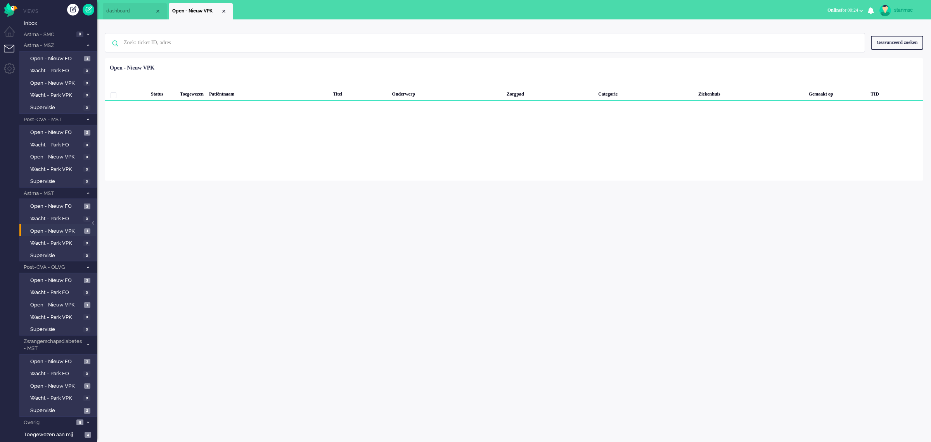
click at [134, 9] on span "dashboard" at bounding box center [130, 11] width 49 height 7
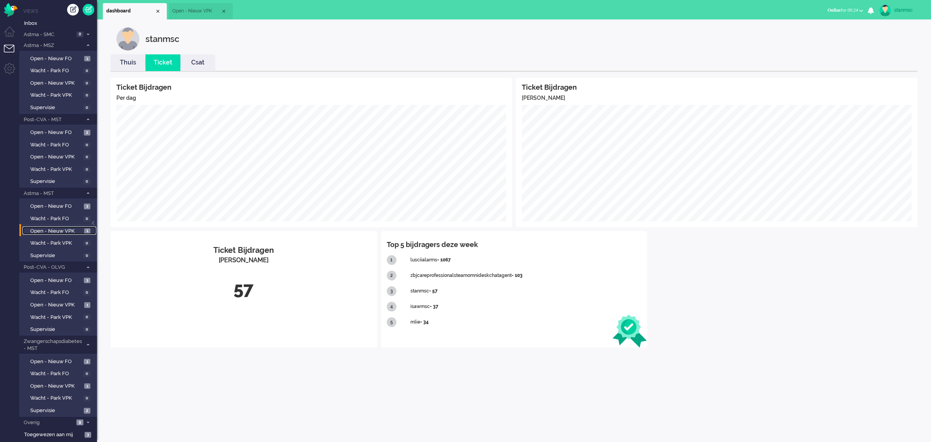
click at [54, 227] on span "Open - Nieuw VPK" at bounding box center [56, 230] width 52 height 7
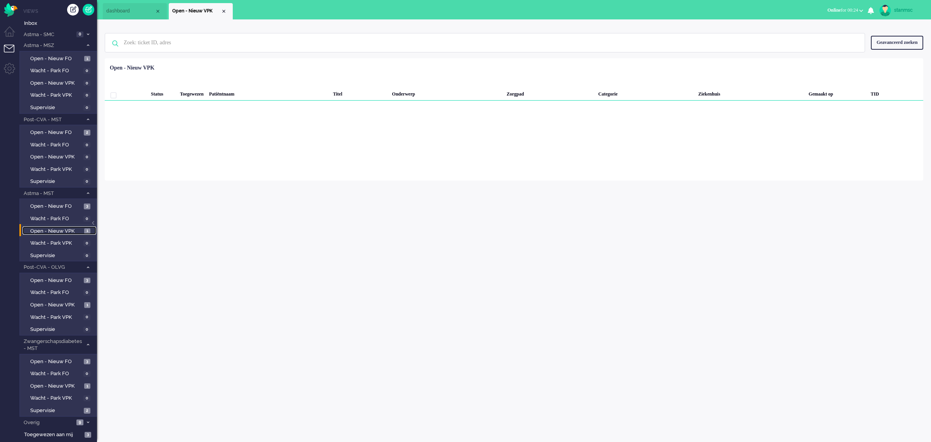
click at [221, 8] on li "Open - Nieuw VPK" at bounding box center [201, 11] width 64 height 16
click at [223, 11] on div "Close tab" at bounding box center [224, 11] width 6 height 6
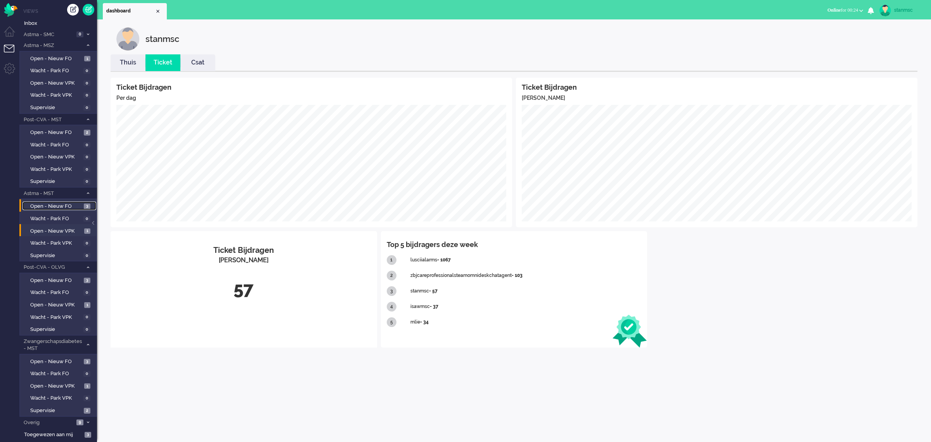
click at [51, 203] on span "Open - Nieuw FO" at bounding box center [56, 206] width 52 height 7
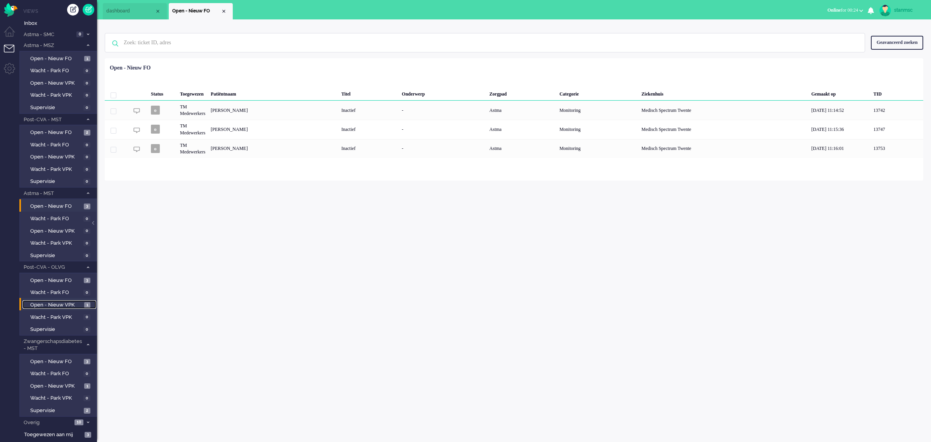
click at [45, 301] on span "Open - Nieuw VPK" at bounding box center [56, 304] width 52 height 7
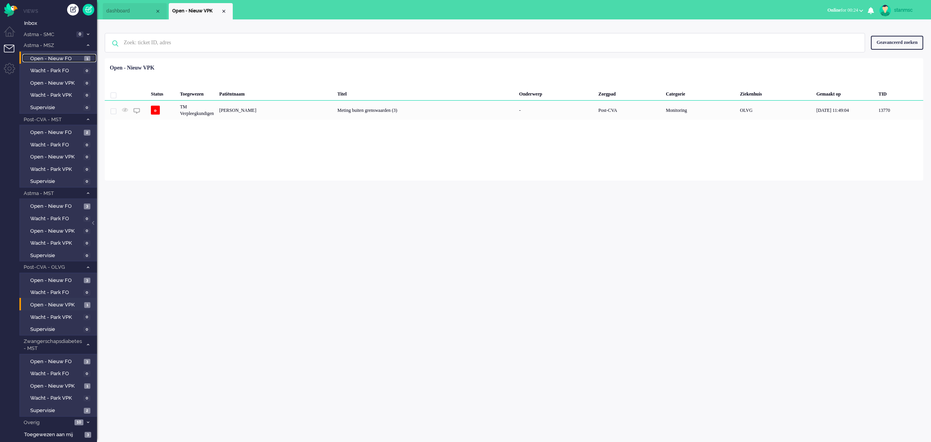
click at [57, 57] on span "Open - Nieuw FO" at bounding box center [56, 58] width 52 height 7
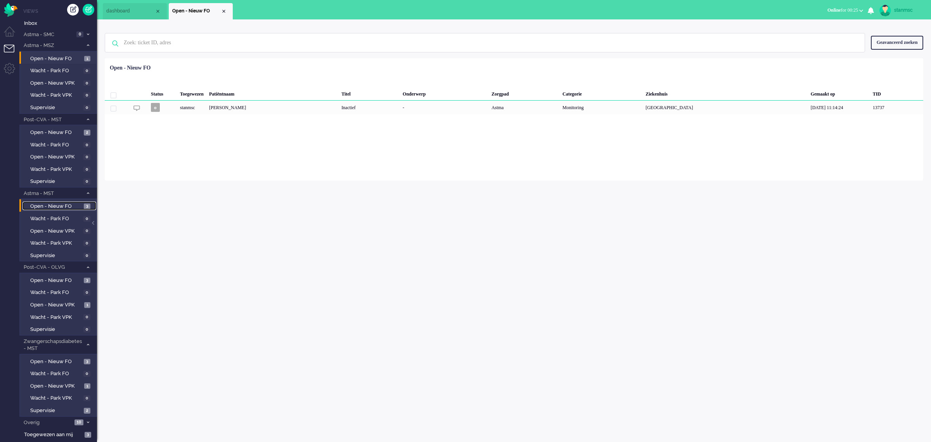
click at [57, 203] on span "Open - Nieuw FO" at bounding box center [56, 206] width 52 height 7
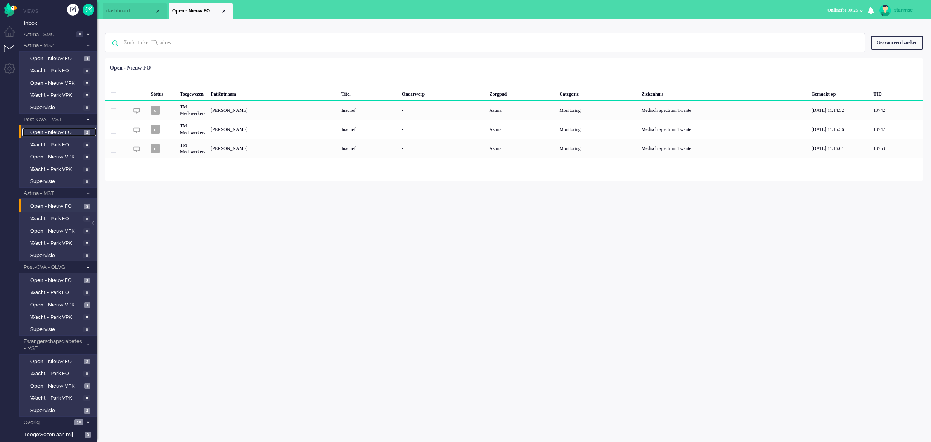
click at [56, 130] on span "Open - Nieuw FO" at bounding box center [56, 132] width 52 height 7
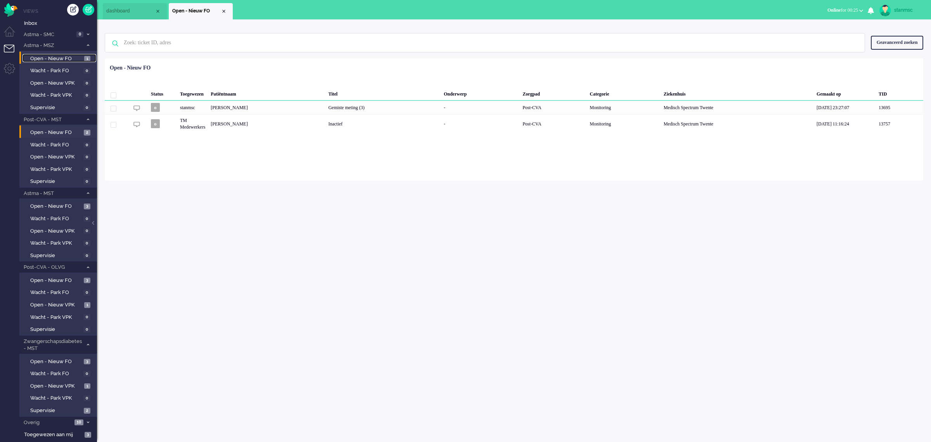
click at [40, 58] on span "Open - Nieuw FO" at bounding box center [56, 58] width 52 height 7
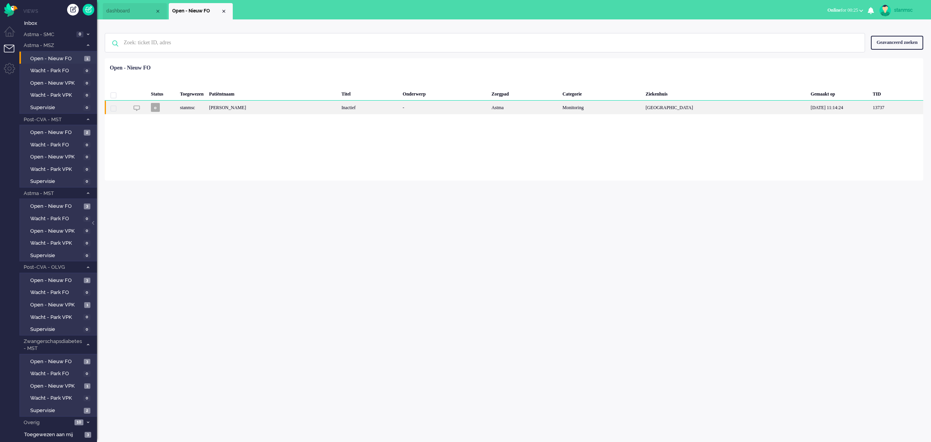
click at [246, 111] on div "Antje Westhoff" at bounding box center [272, 107] width 132 height 14
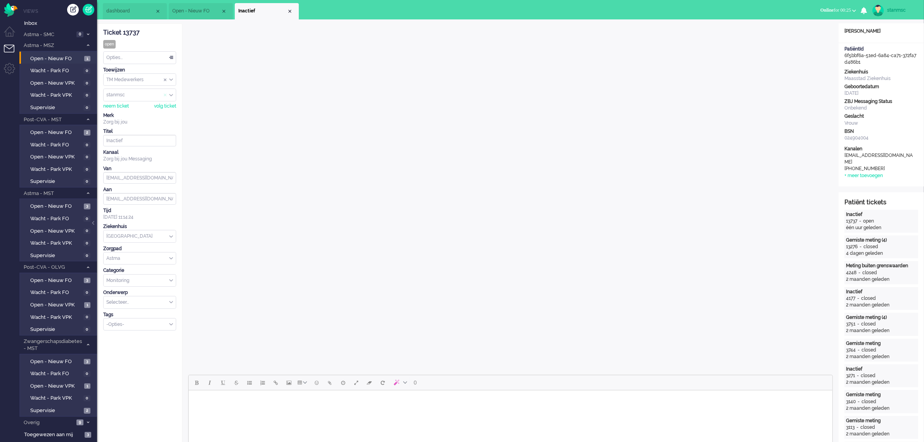
click at [165, 95] on span "Assign User" at bounding box center [165, 94] width 3 height 5
click at [290, 10] on div "Close tab" at bounding box center [290, 11] width 6 height 6
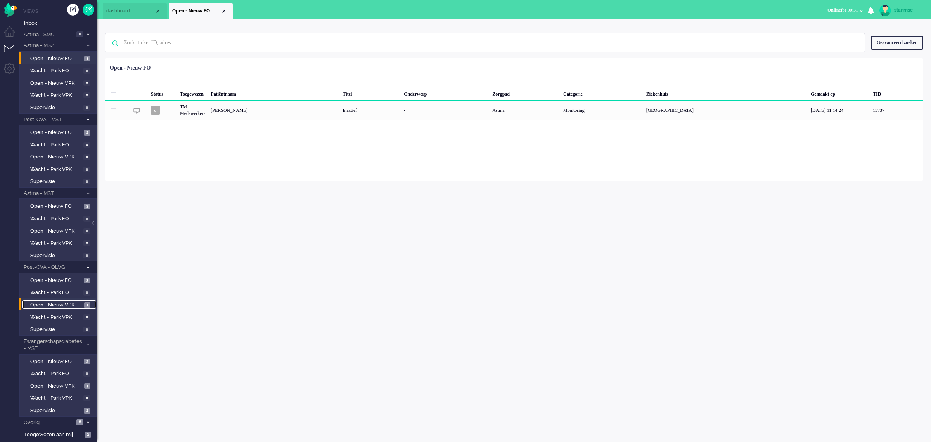
click at [49, 301] on span "Open - Nieuw VPK" at bounding box center [56, 304] width 52 height 7
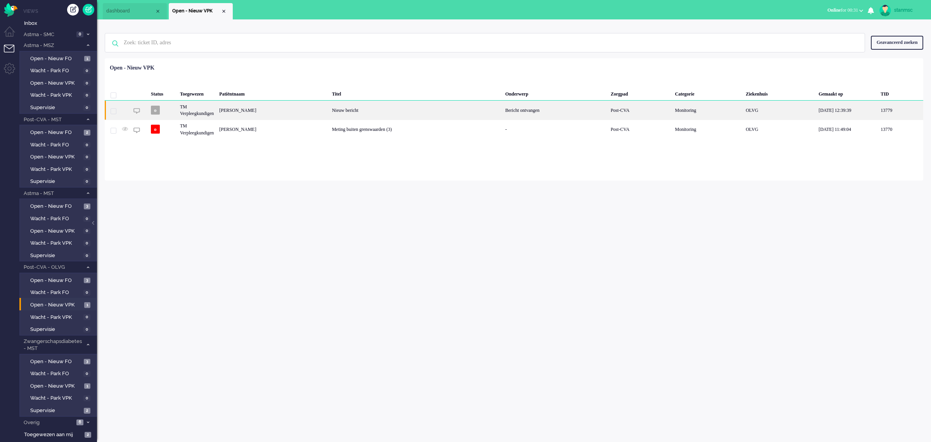
click at [261, 109] on div "Laura Mulder" at bounding box center [273, 109] width 113 height 19
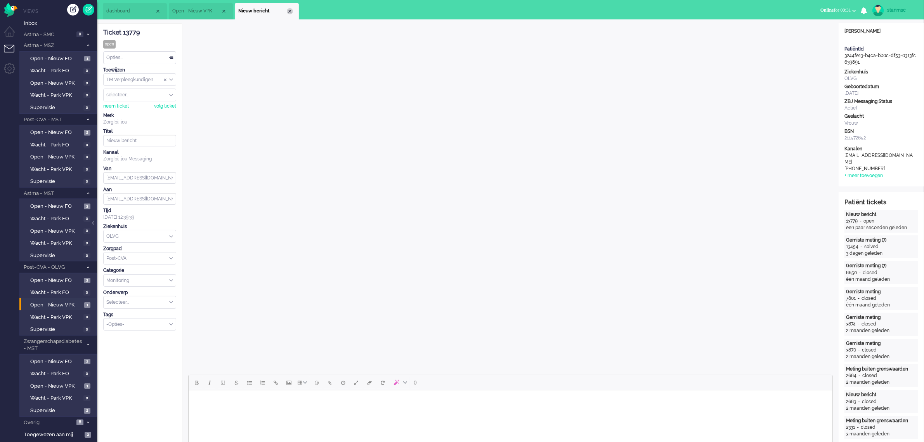
click at [292, 12] on div "Close tab" at bounding box center [290, 11] width 6 height 6
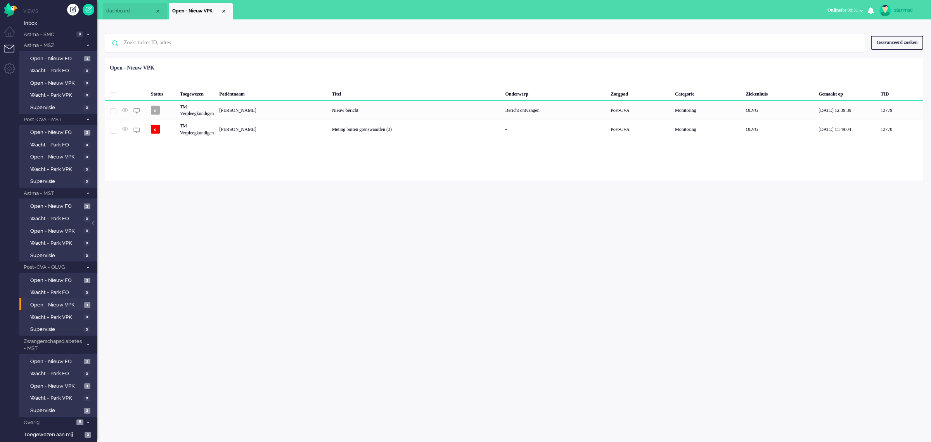
click at [127, 9] on span "dashboard" at bounding box center [130, 11] width 49 height 7
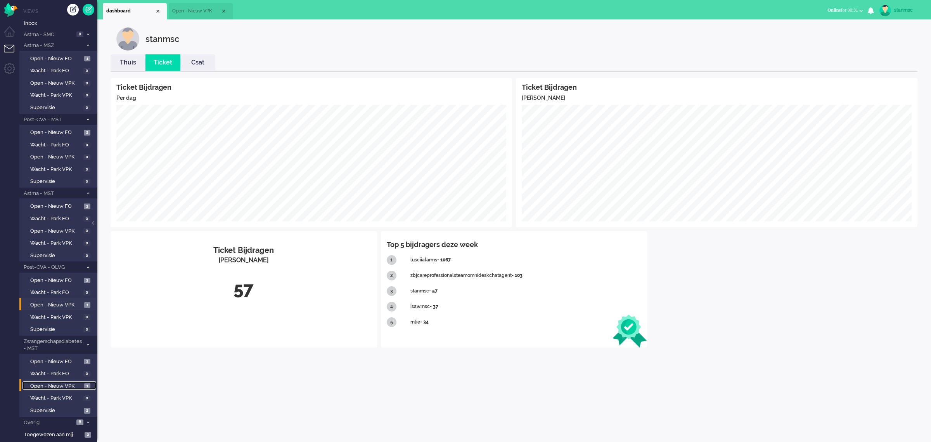
click at [49, 382] on span "Open - Nieuw VPK" at bounding box center [56, 385] width 52 height 7
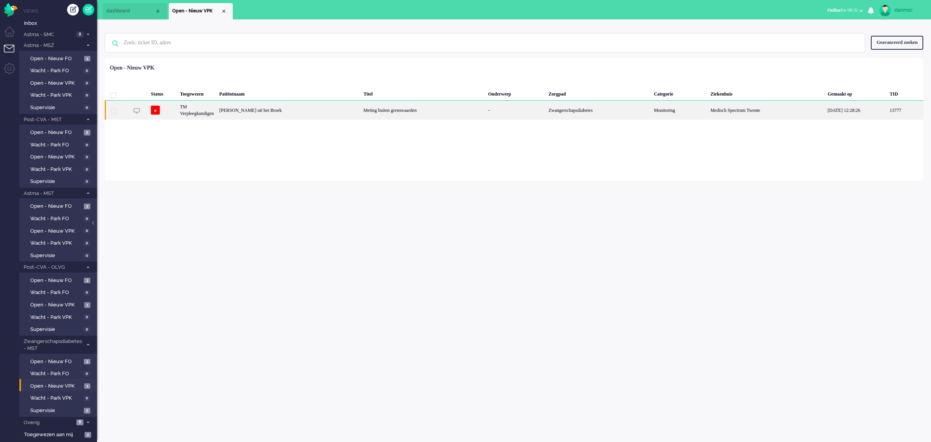
click at [287, 113] on div "[PERSON_NAME] uit het Broek" at bounding box center [289, 109] width 144 height 19
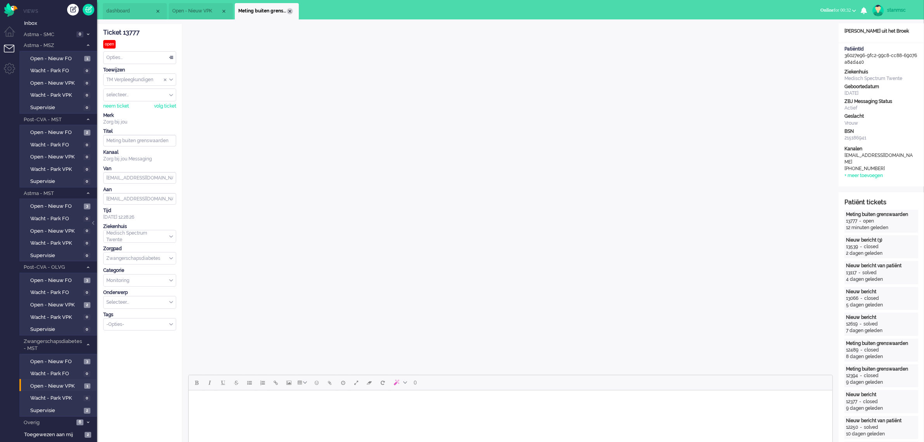
click at [289, 12] on div "Close tab" at bounding box center [290, 11] width 6 height 6
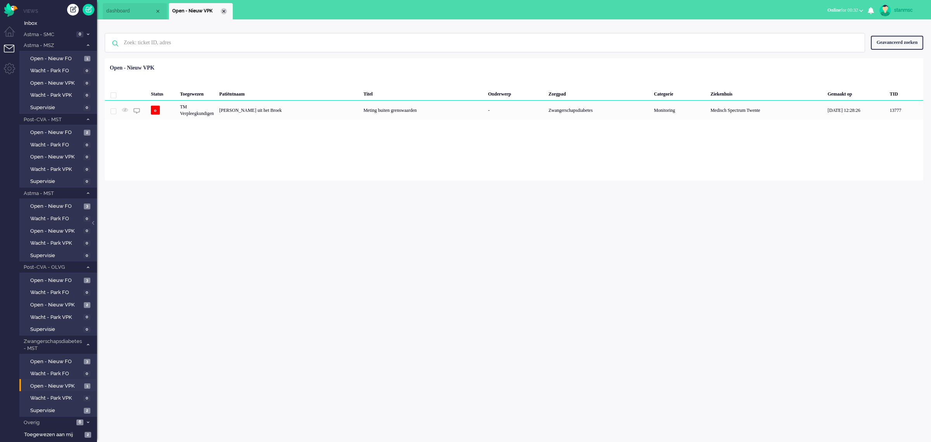
click at [222, 11] on div "Close tab" at bounding box center [224, 11] width 6 height 6
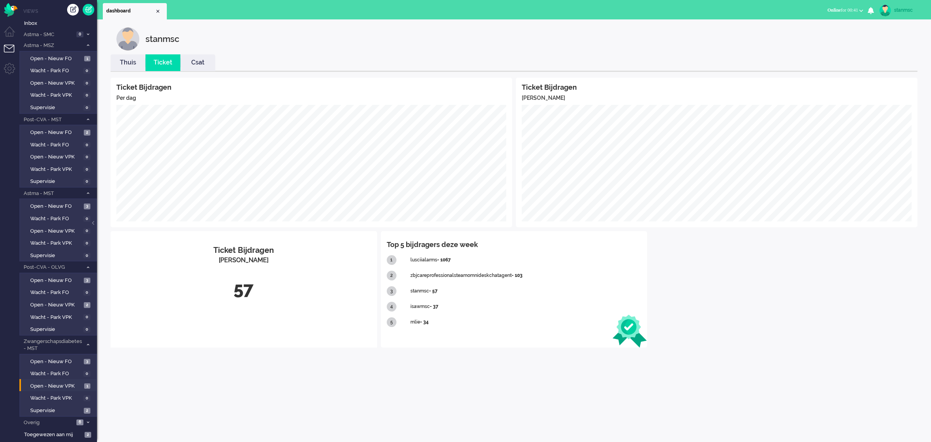
click at [844, 12] on span "Online for 00:41" at bounding box center [843, 9] width 31 height 5
click at [823, 28] on label "Niet beschikbaar" at bounding box center [830, 26] width 61 height 7
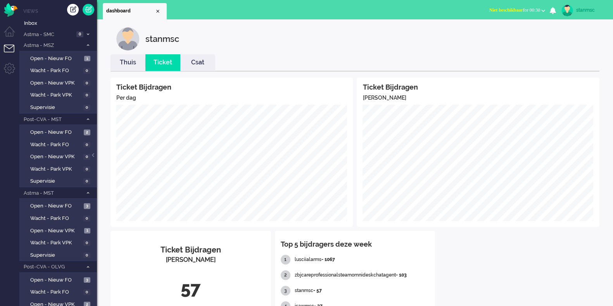
click at [533, 12] on span "Niet beschikbaar for 00:30" at bounding box center [515, 9] width 51 height 5
click at [516, 36] on label "Online" at bounding box center [513, 34] width 61 height 7
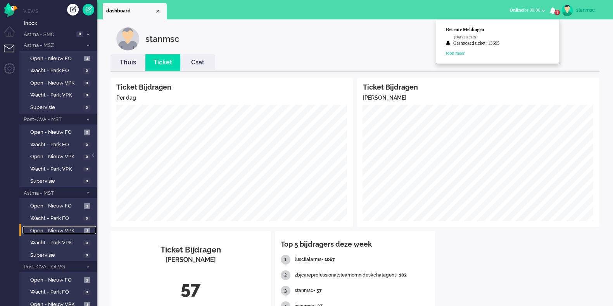
click at [60, 227] on span "Open - Nieuw VPK" at bounding box center [56, 230] width 52 height 7
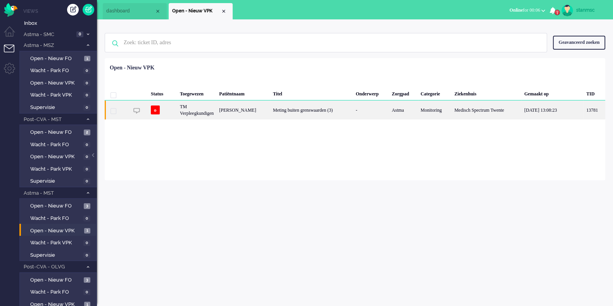
click at [228, 109] on div "[PERSON_NAME]" at bounding box center [244, 109] width 54 height 19
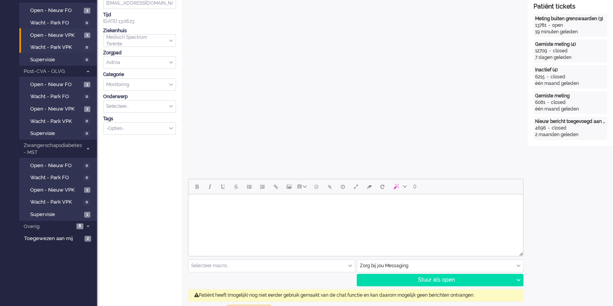
scroll to position [196, 0]
click at [69, 189] on span "Open - Nieuw VPK" at bounding box center [56, 190] width 52 height 7
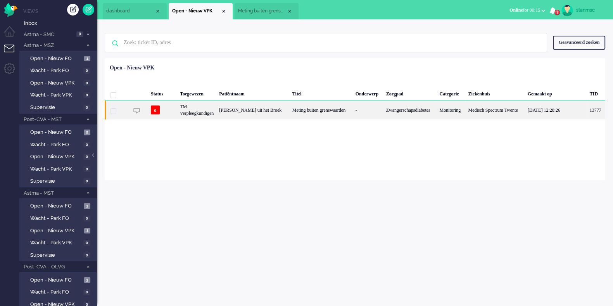
click at [213, 110] on div "TM Verpleegkundigen" at bounding box center [196, 109] width 39 height 19
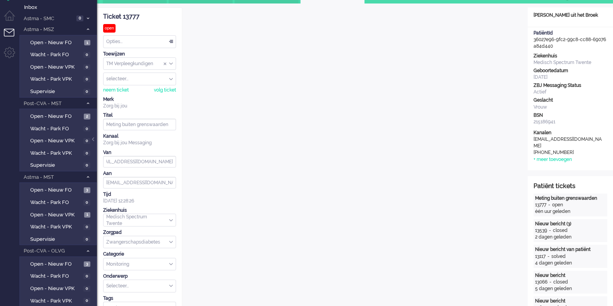
scroll to position [23, 0]
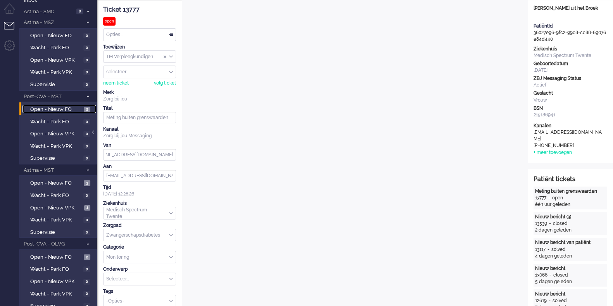
click at [62, 111] on span "Open - Nieuw FO" at bounding box center [56, 109] width 52 height 7
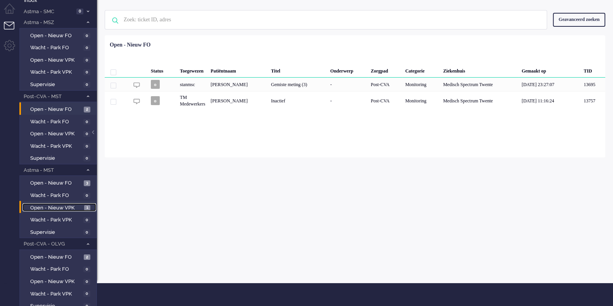
click at [66, 208] on span "Open - Nieuw VPK" at bounding box center [56, 207] width 52 height 7
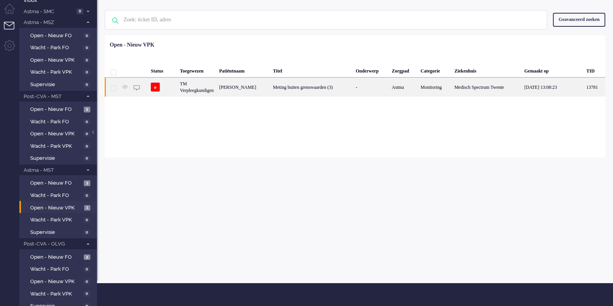
click at [203, 84] on div "TM Verpleegkundigen" at bounding box center [196, 87] width 39 height 19
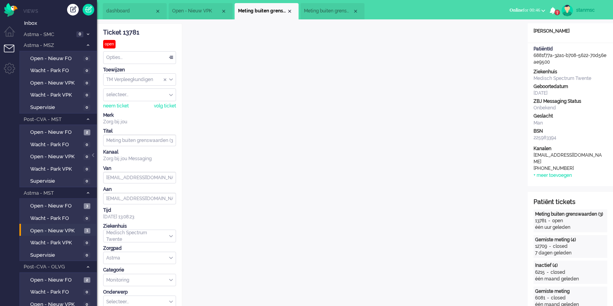
click at [557, 12] on span "1" at bounding box center [557, 12] width 5 height 5
click at [483, 40] on link "Gesnoozed ticket: 13695" at bounding box center [502, 44] width 97 height 8
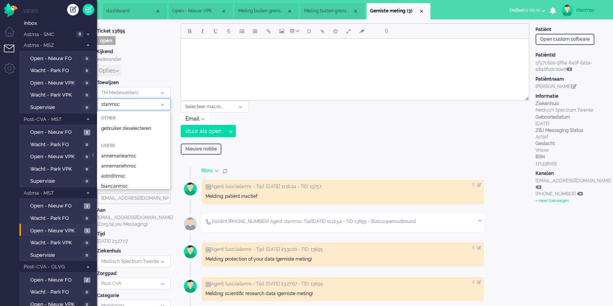
click at [164, 104] on div "stanmsc" at bounding box center [134, 105] width 74 height 12
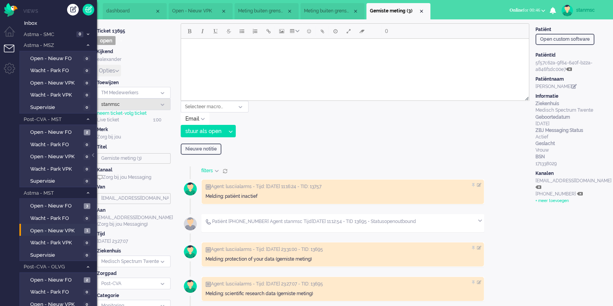
click at [135, 107] on div "stanmsc" at bounding box center [134, 105] width 74 height 12
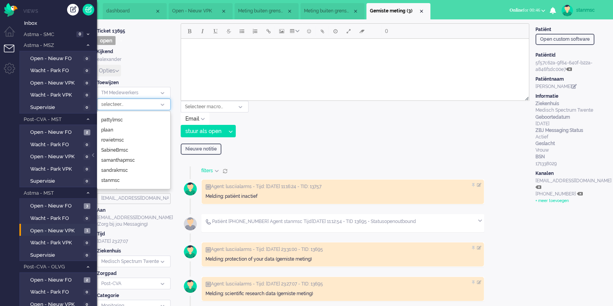
scroll to position [503, 0]
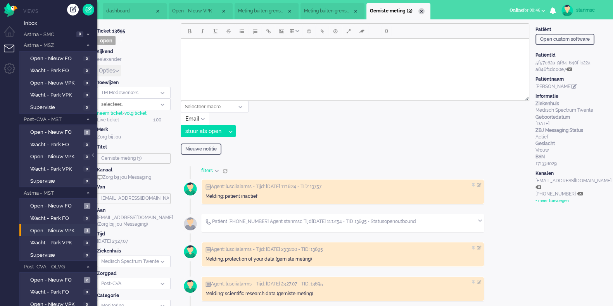
click at [422, 10] on div "Close tab" at bounding box center [422, 11] width 6 height 6
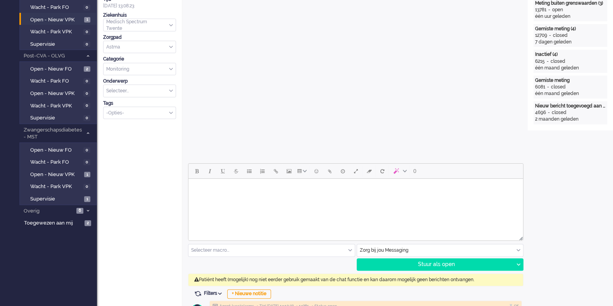
scroll to position [211, 0]
click at [435, 251] on input "text" at bounding box center [440, 250] width 166 height 12
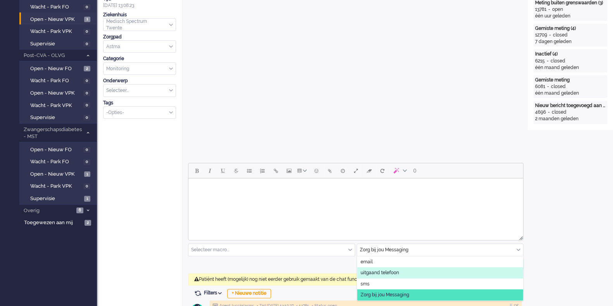
click at [390, 272] on span "uitgaand telefoon" at bounding box center [380, 273] width 38 height 7
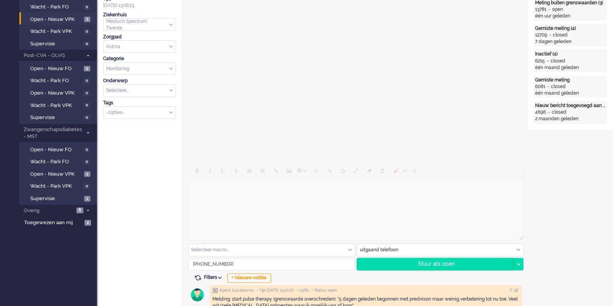
click at [434, 263] on div "Stuur als open" at bounding box center [435, 264] width 157 height 12
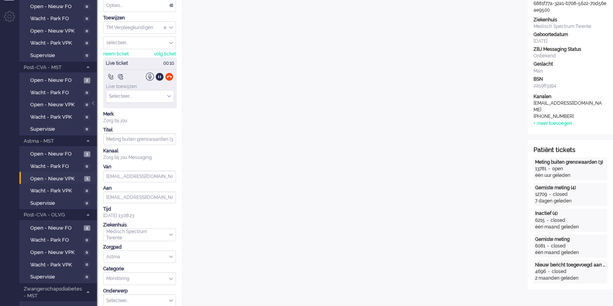
scroll to position [0, 0]
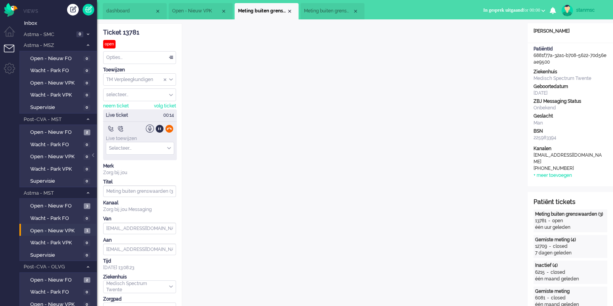
click at [170, 129] on div at bounding box center [169, 129] width 8 height 8
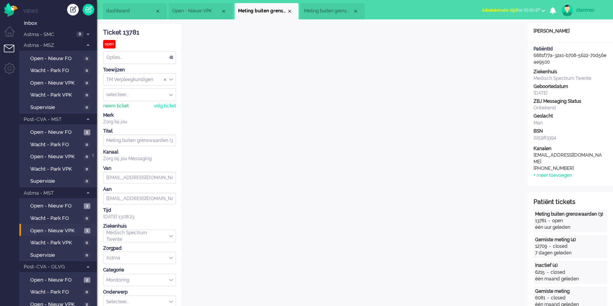
click at [118, 106] on div "neem ticket" at bounding box center [116, 106] width 26 height 7
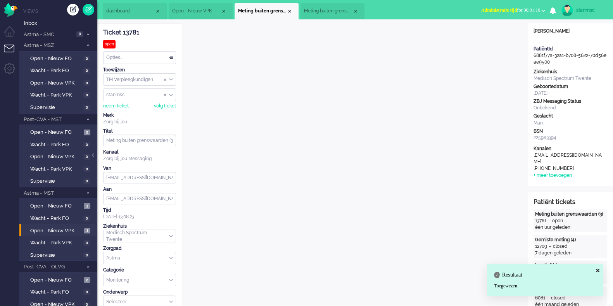
click at [157, 59] on div "Opties..." at bounding box center [140, 58] width 72 height 12
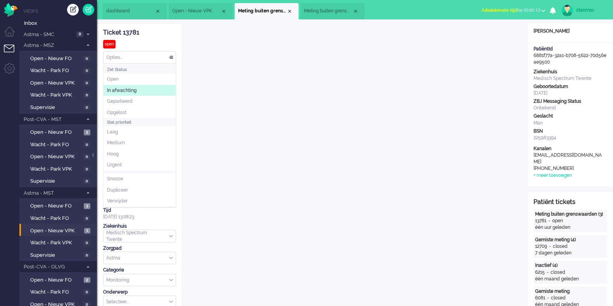
click at [140, 90] on li "In afwachting" at bounding box center [140, 90] width 72 height 11
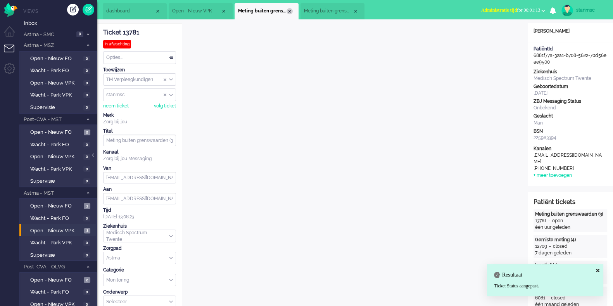
click at [291, 11] on div "Close tab" at bounding box center [290, 11] width 6 height 6
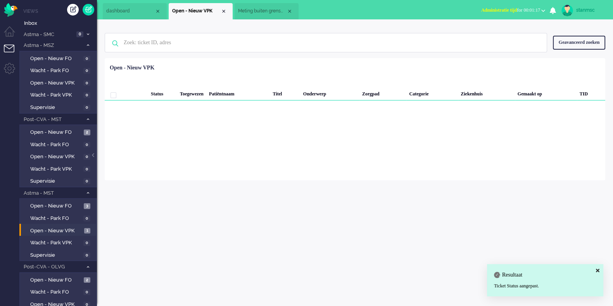
click at [266, 5] on li "Meting buiten grenswaarden" at bounding box center [267, 11] width 64 height 16
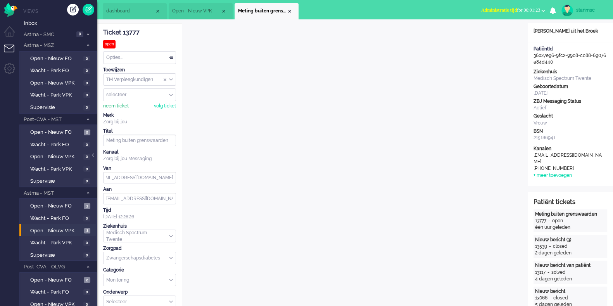
click at [123, 106] on div "neem ticket" at bounding box center [116, 106] width 26 height 7
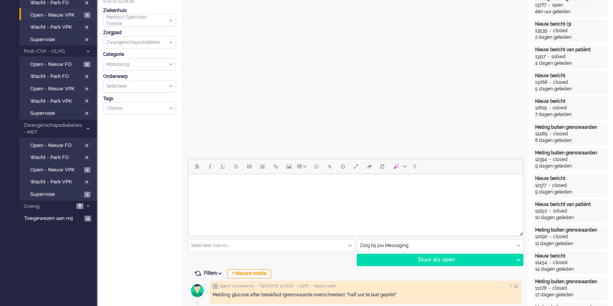
scroll to position [218, 0]
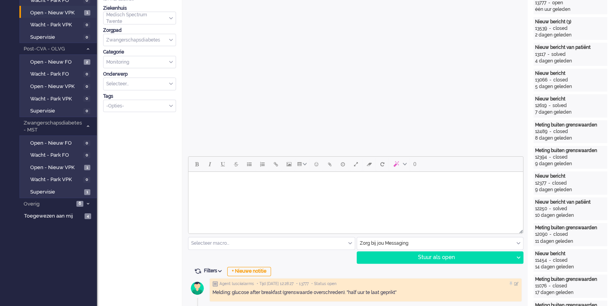
click at [464, 243] on input "text" at bounding box center [440, 243] width 166 height 12
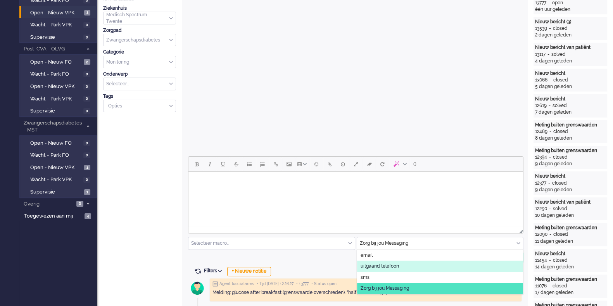
click at [388, 267] on span "uitgaand telefoon" at bounding box center [380, 266] width 38 height 7
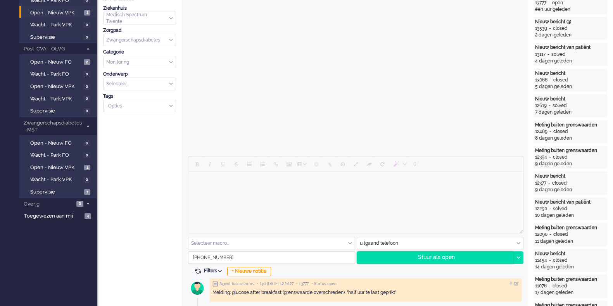
click at [425, 257] on div "Stuur als open" at bounding box center [435, 258] width 157 height 12
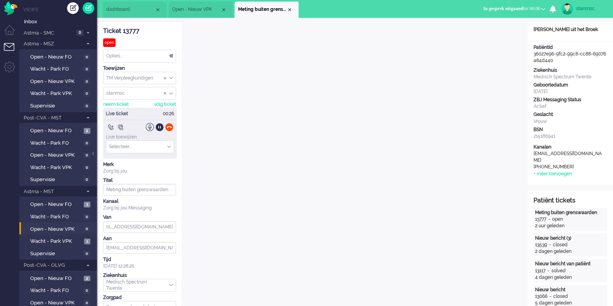
scroll to position [0, 0]
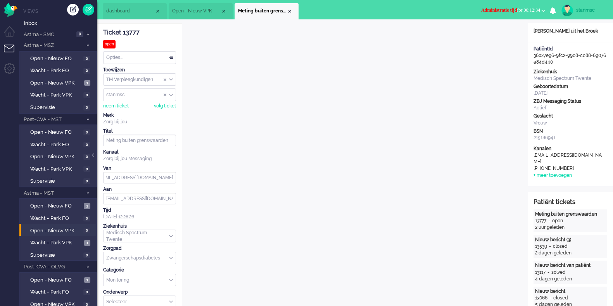
click at [535, 9] on span "Administratie tijd for 00:12:34" at bounding box center [511, 9] width 59 height 5
click at [510, 36] on label "Online" at bounding box center [513, 34] width 61 height 7
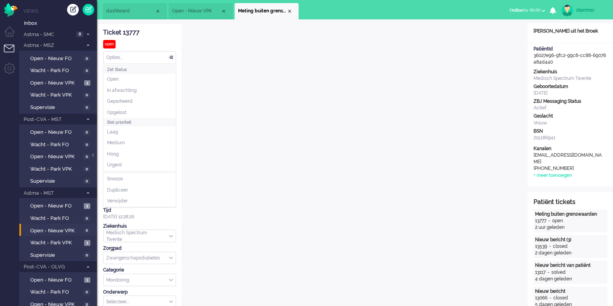
click at [134, 59] on div "Opties..." at bounding box center [140, 58] width 72 height 12
click at [121, 110] on span "Opgelost" at bounding box center [116, 112] width 19 height 7
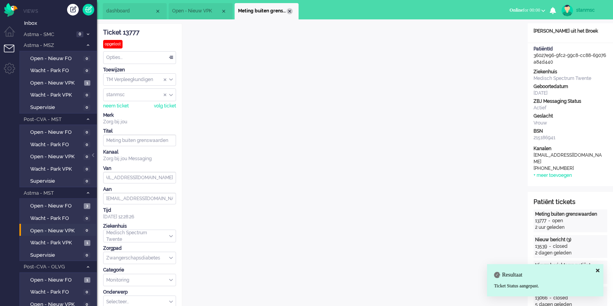
click at [288, 10] on div "Close tab" at bounding box center [290, 11] width 6 height 6
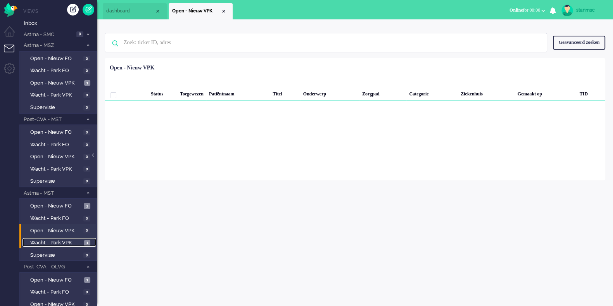
click at [61, 243] on span "Wacht - Park VPK" at bounding box center [56, 242] width 52 height 7
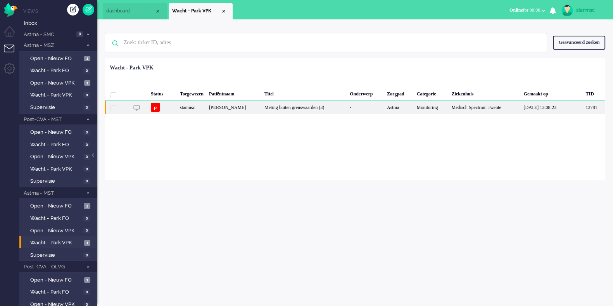
click at [262, 107] on div "[PERSON_NAME]" at bounding box center [233, 107] width 55 height 14
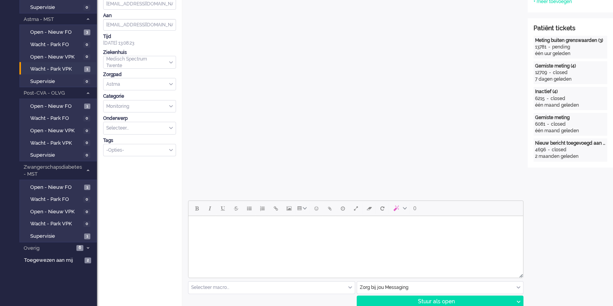
scroll to position [173, 0]
click at [452, 289] on input "text" at bounding box center [440, 289] width 166 height 12
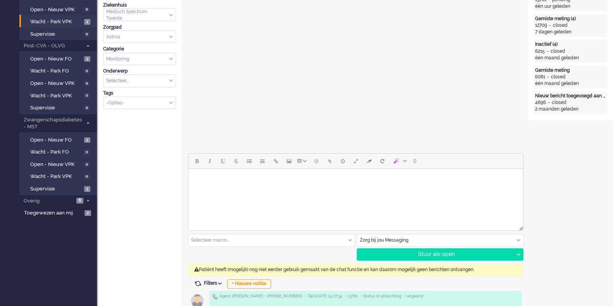
scroll to position [223, 0]
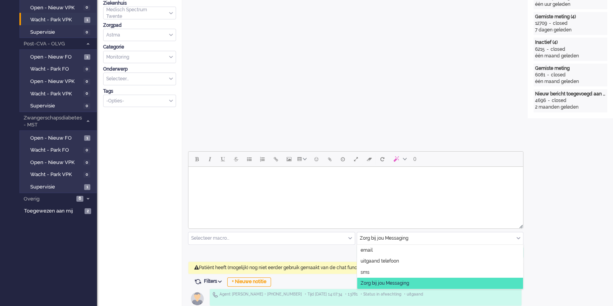
click at [418, 237] on input "text" at bounding box center [440, 238] width 166 height 12
click at [393, 258] on span "uitgaand telefoon" at bounding box center [380, 261] width 38 height 7
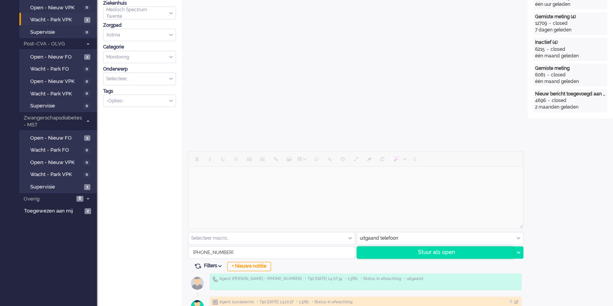
click at [428, 251] on div "Stuur als open" at bounding box center [435, 253] width 157 height 12
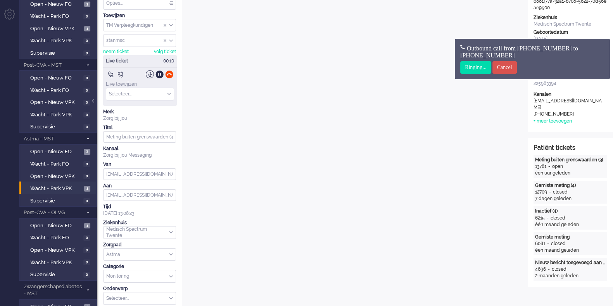
scroll to position [0, 0]
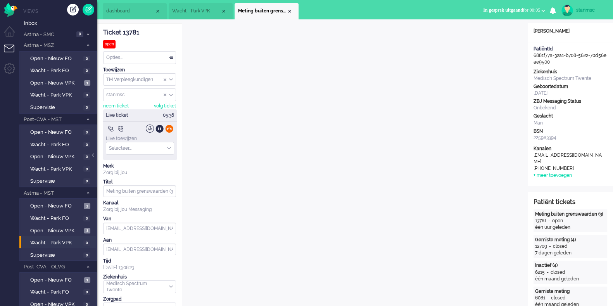
click at [168, 128] on div at bounding box center [169, 129] width 8 height 8
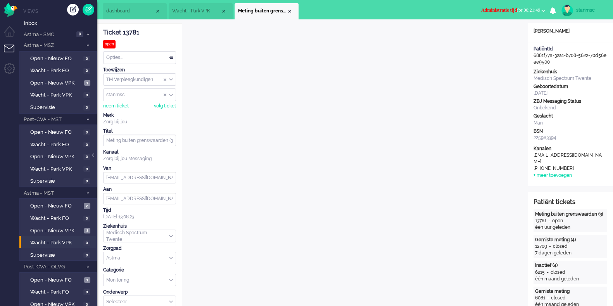
click at [530, 12] on span "Administratie tijd for 00:21:49" at bounding box center [511, 9] width 59 height 5
click at [510, 34] on label "Online" at bounding box center [513, 34] width 61 height 7
